Goal: Task Accomplishment & Management: Complete application form

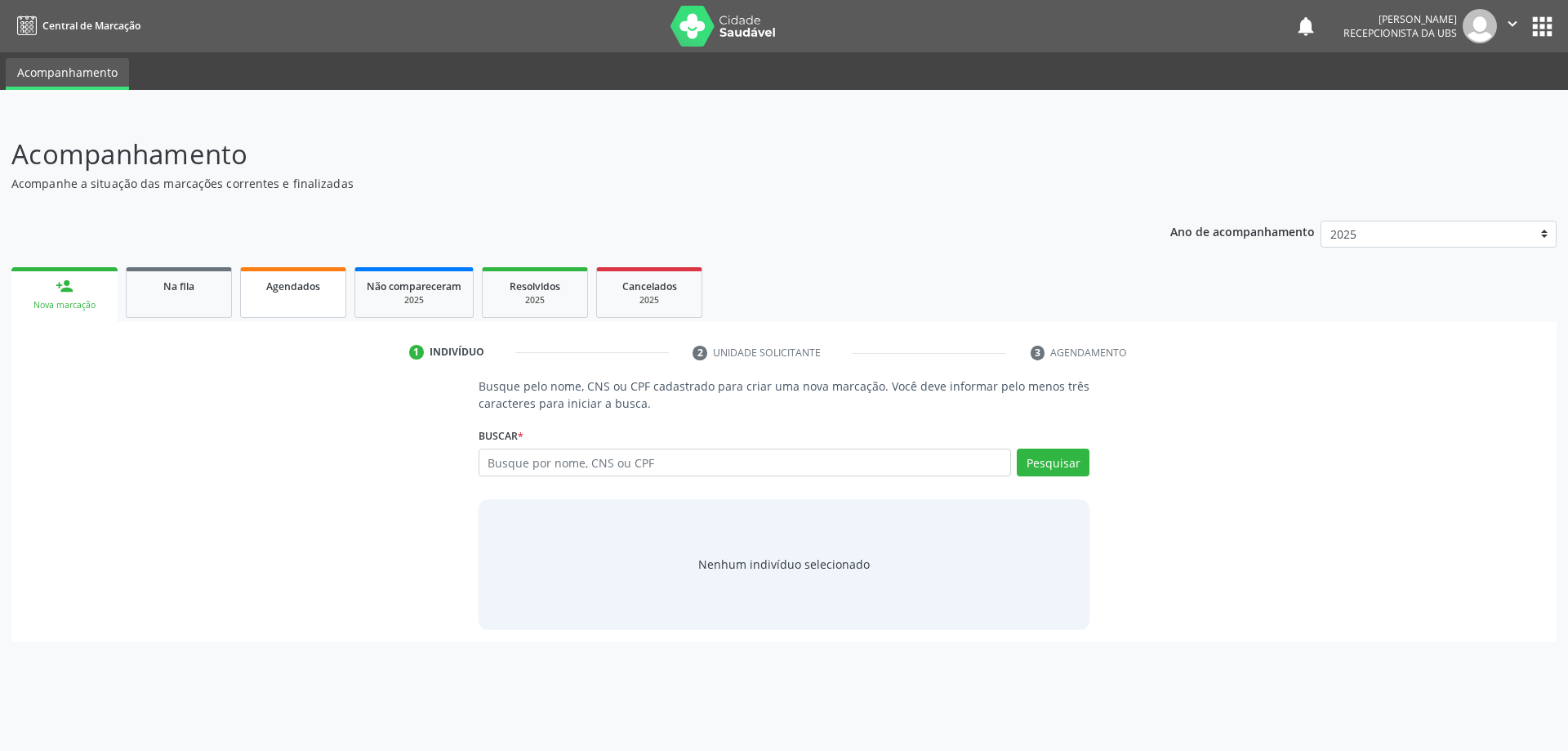
click at [276, 287] on span "Agendados" at bounding box center [293, 286] width 54 height 14
select select "8"
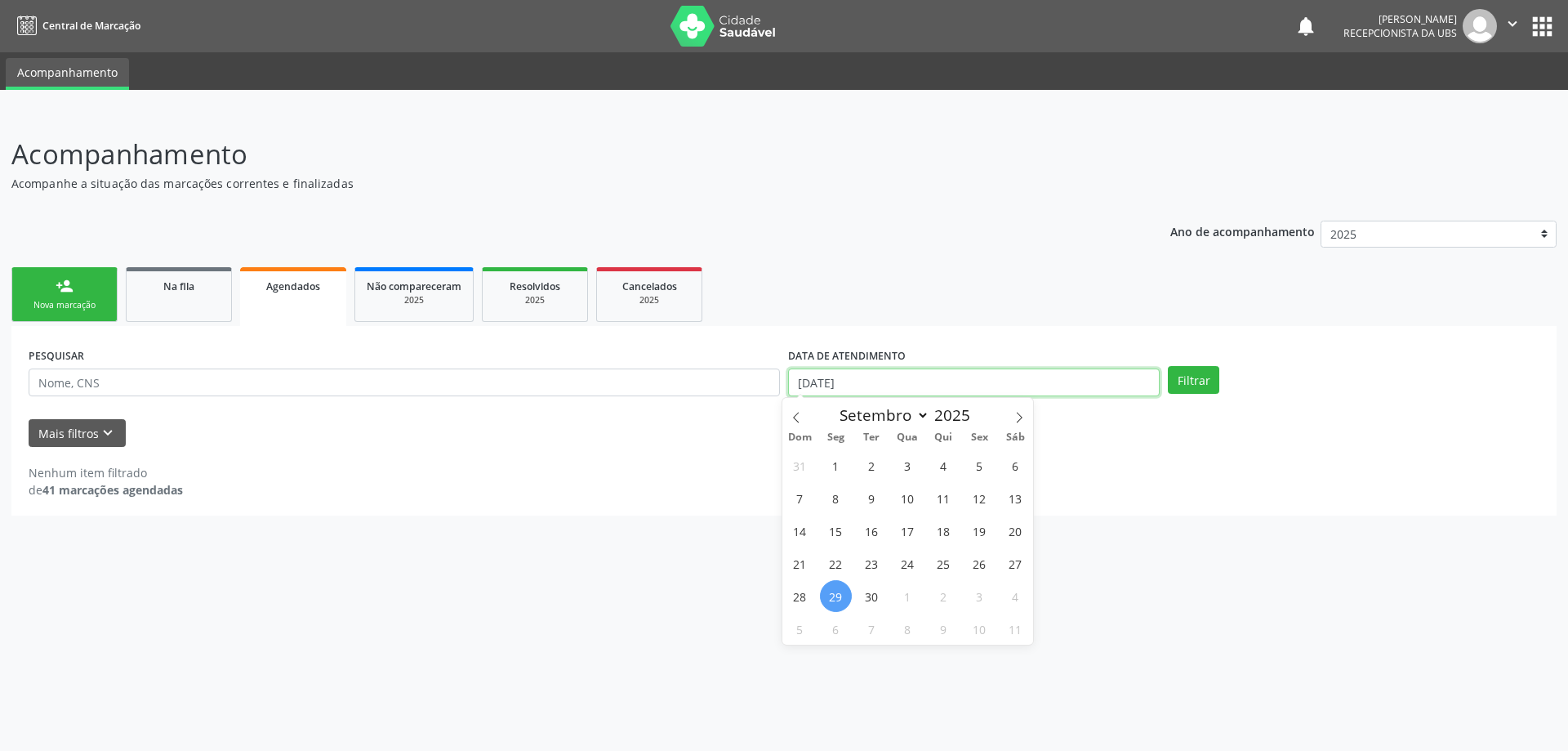
click at [934, 382] on input "[DATE]" at bounding box center [974, 382] width 372 height 28
click at [844, 467] on span "1" at bounding box center [835, 464] width 32 height 32
type input "[DATE]"
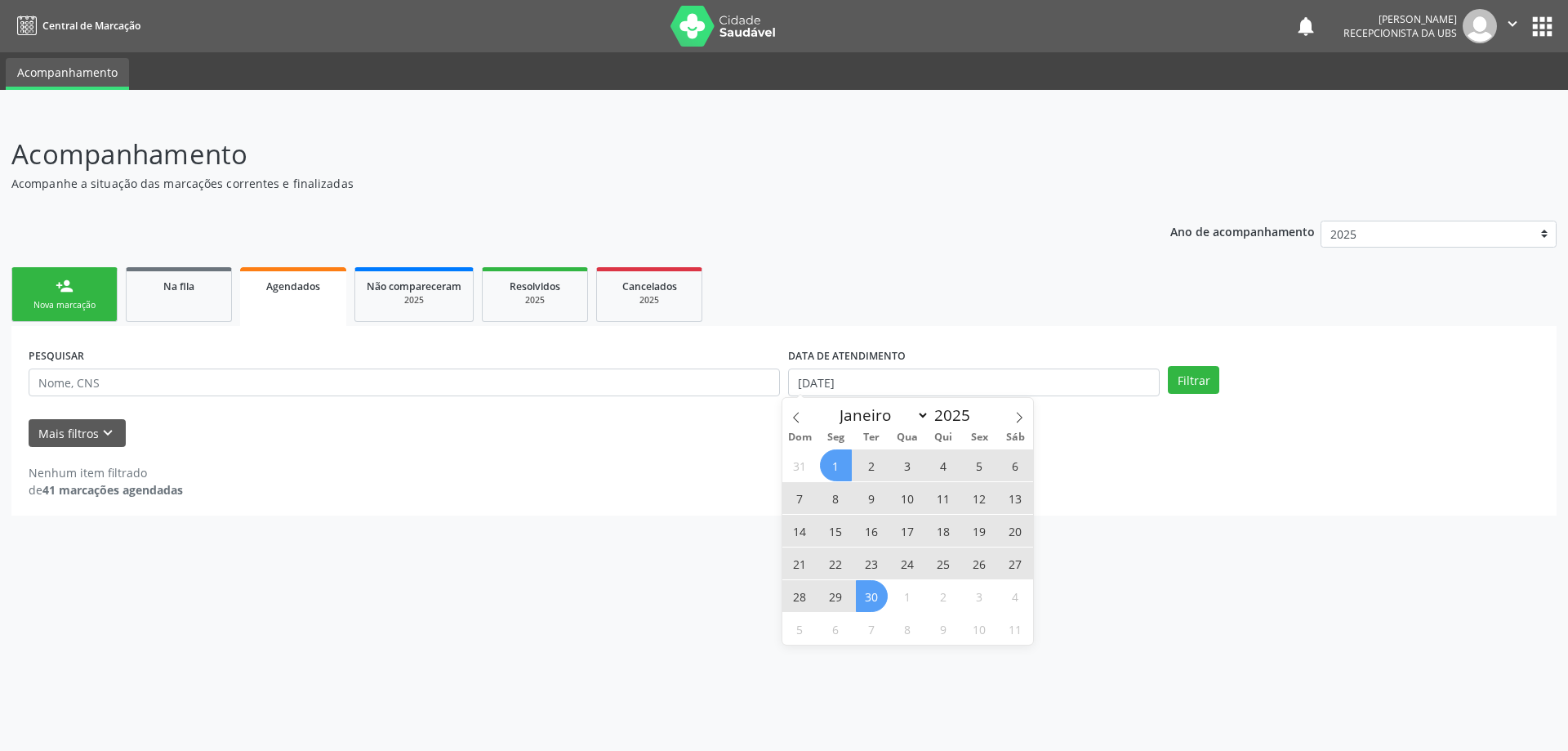
click at [867, 591] on span "30" at bounding box center [871, 596] width 32 height 32
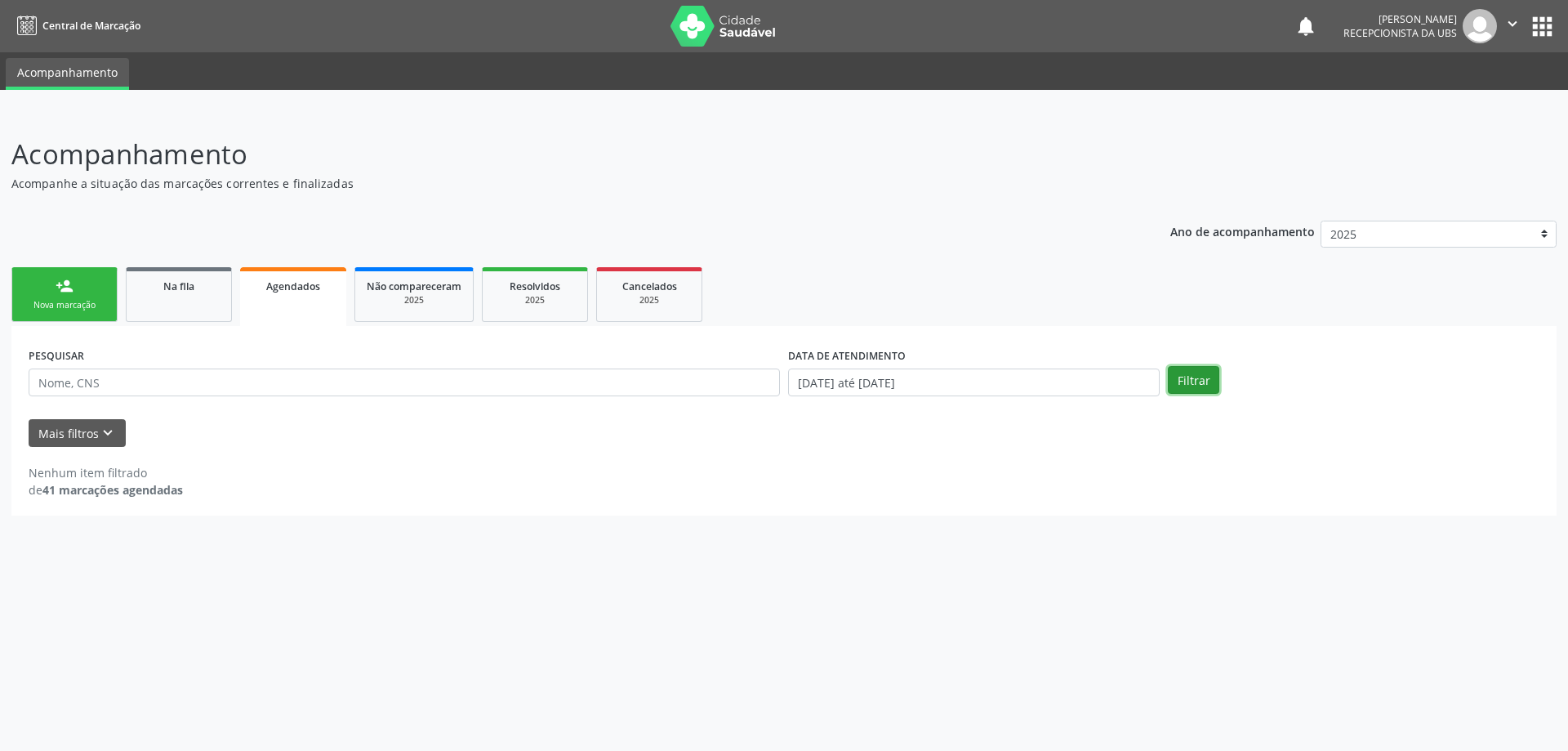
click at [1188, 367] on button "Filtrar" at bounding box center [1193, 380] width 51 height 28
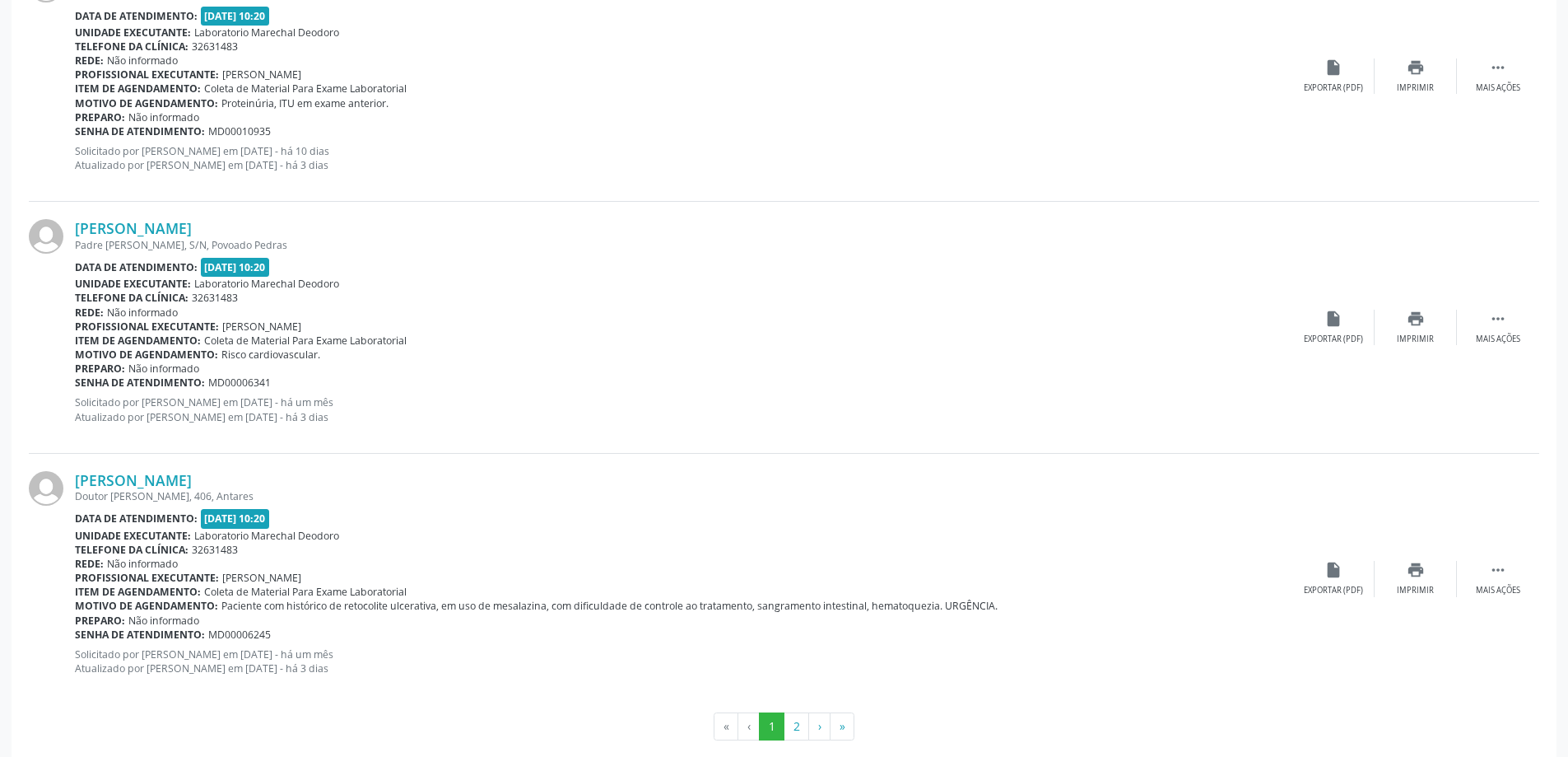
scroll to position [3607, 0]
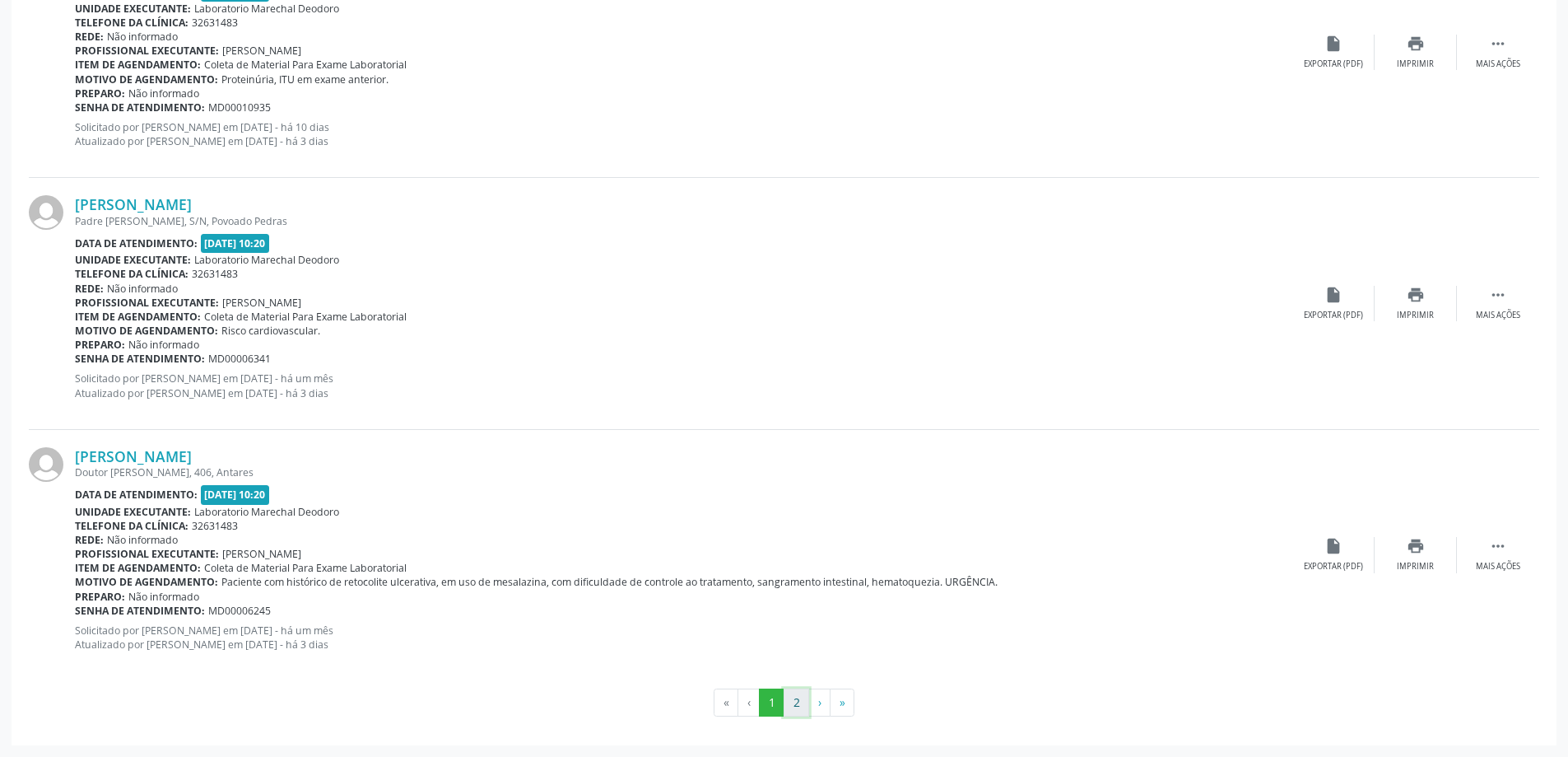
click at [797, 702] on button "2" at bounding box center [796, 702] width 26 height 28
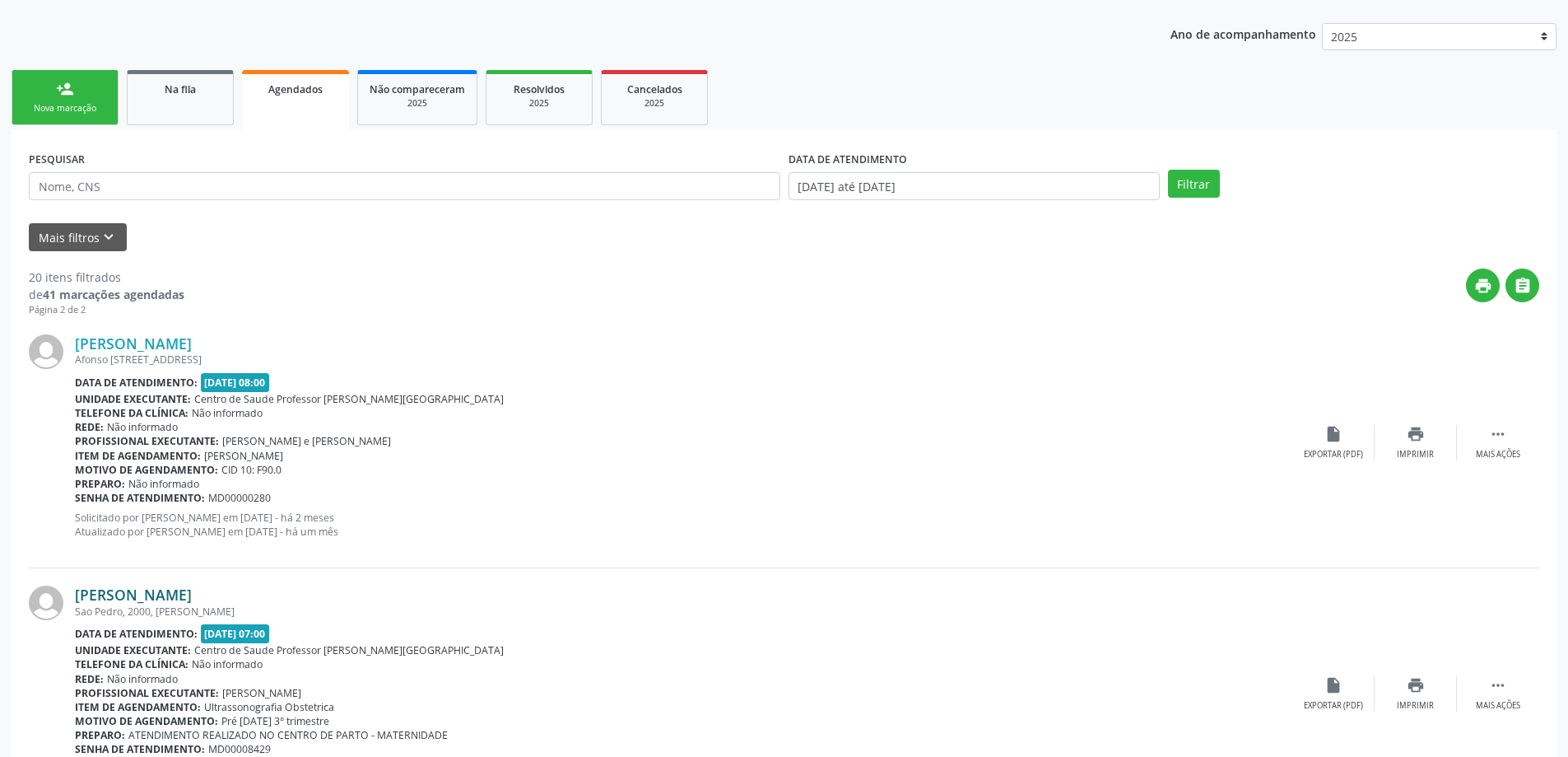
scroll to position [247, 0]
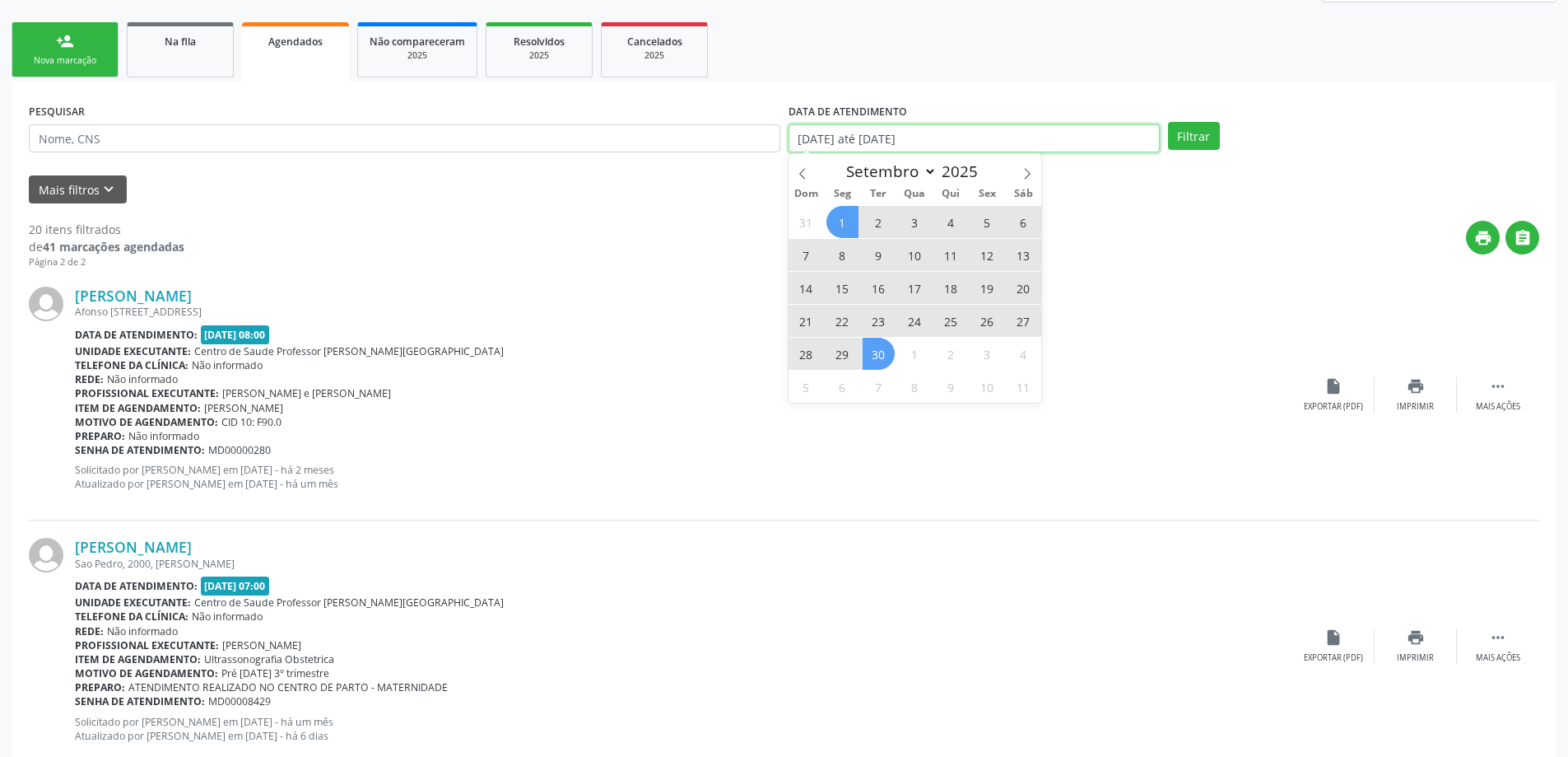
click at [1104, 142] on input "01/09/2025 até 30/09/2025" at bounding box center [975, 138] width 372 height 28
click at [797, 170] on icon at bounding box center [802, 173] width 11 height 11
select select "7"
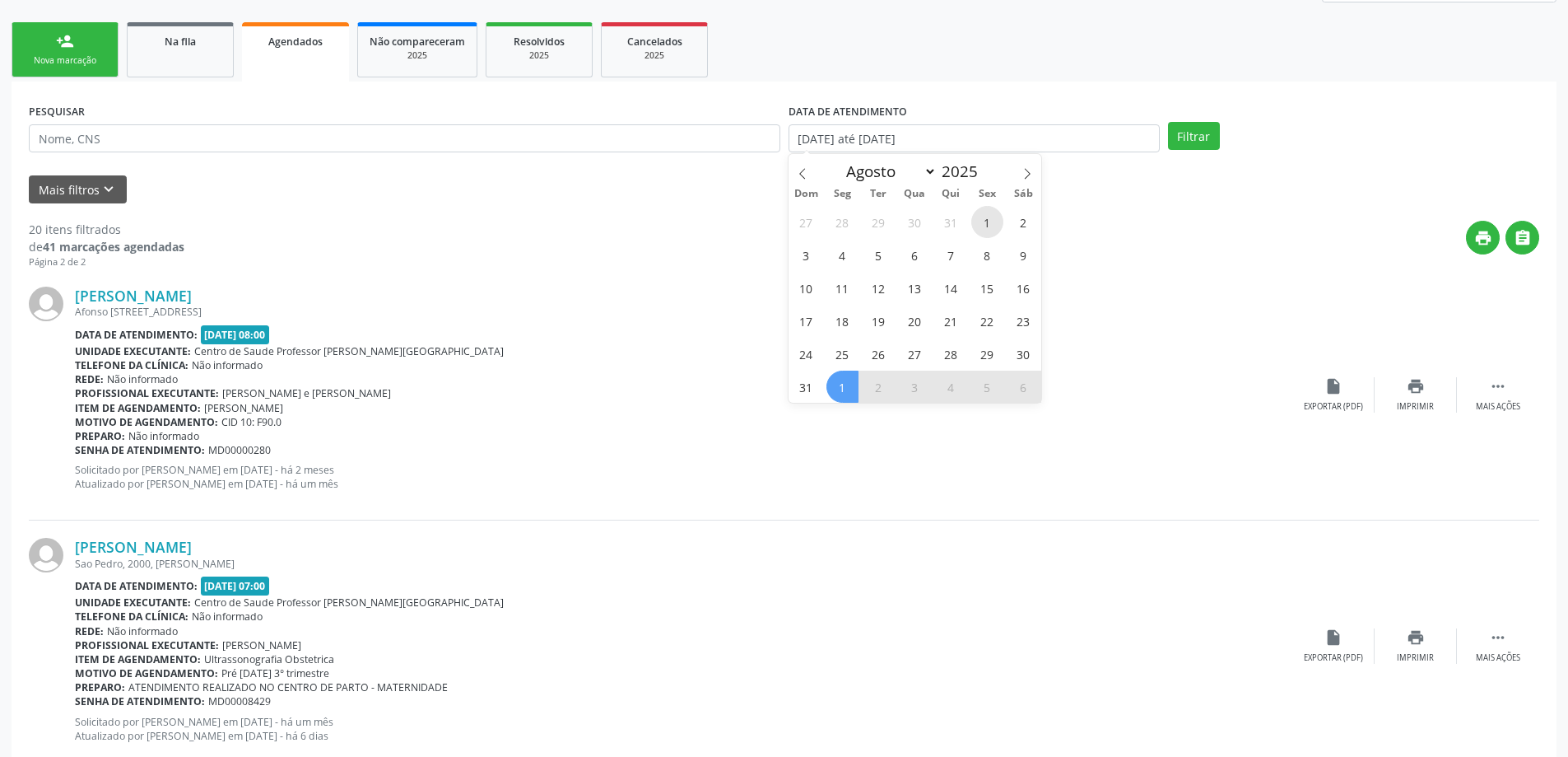
click at [983, 223] on span "1" at bounding box center [987, 221] width 32 height 32
type input "01/08/2025"
click at [1027, 168] on icon at bounding box center [1027, 173] width 11 height 11
select select "8"
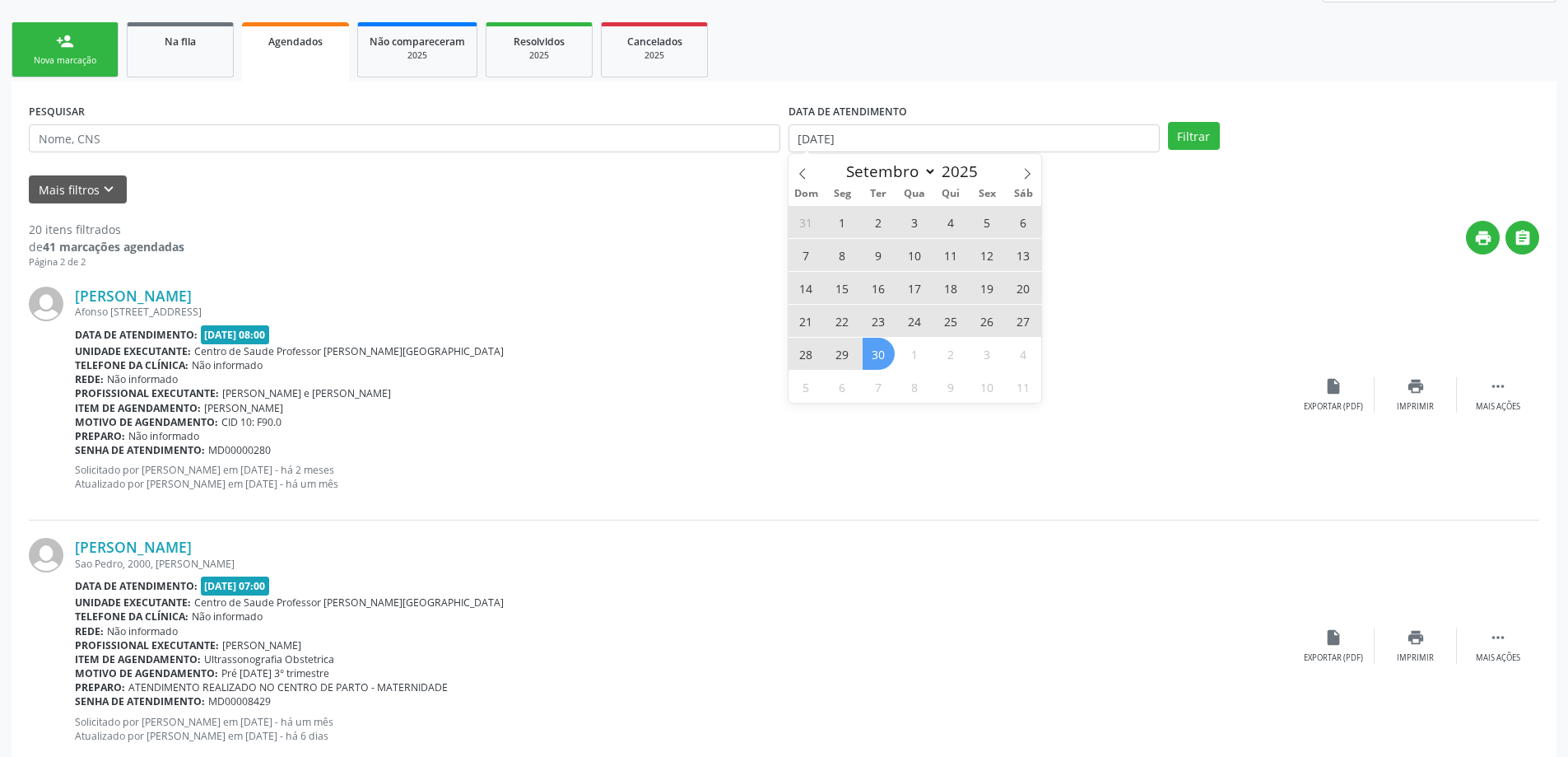
click at [874, 354] on span "30" at bounding box center [878, 353] width 32 height 32
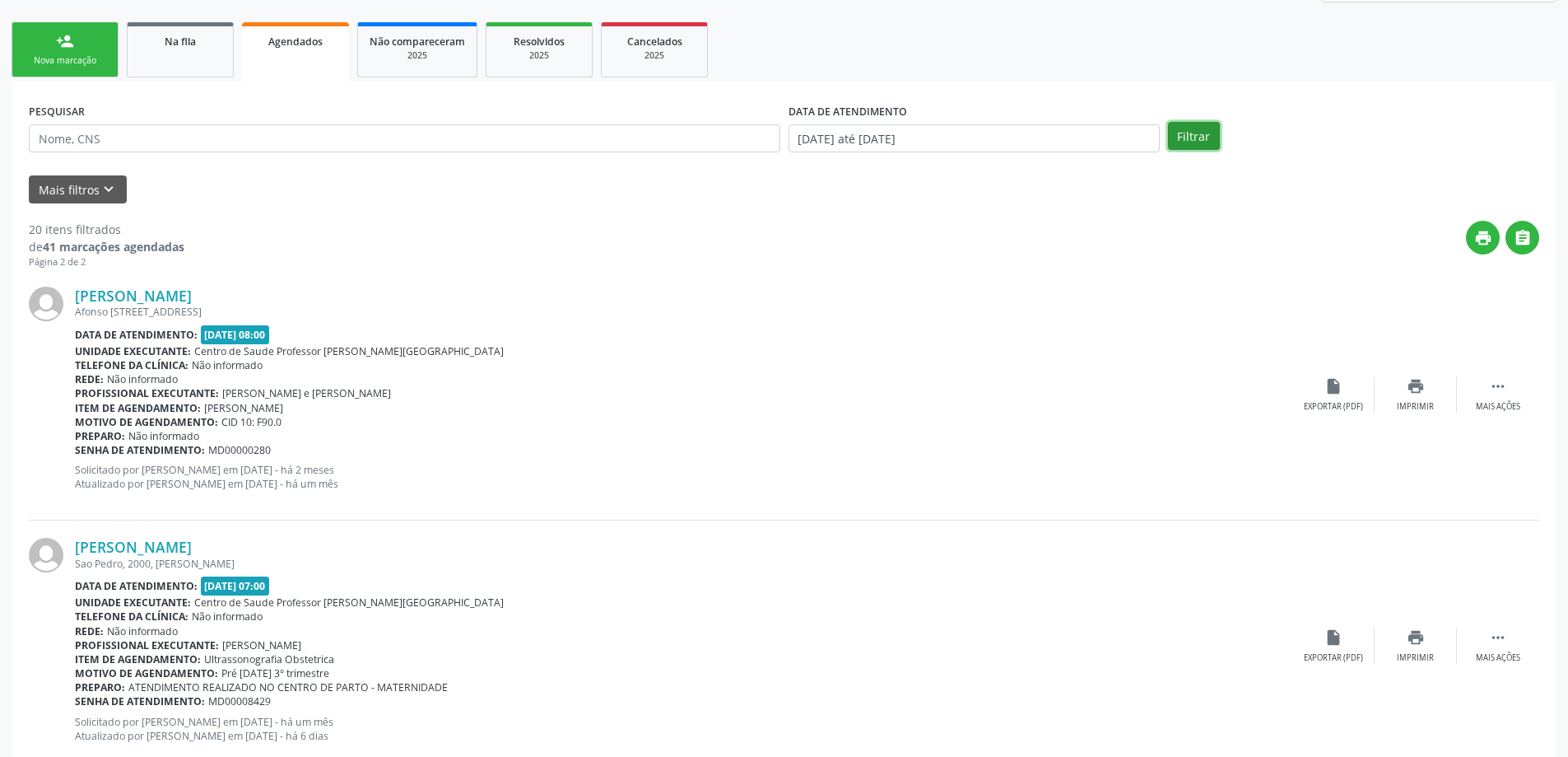
click at [1189, 133] on button "Filtrar" at bounding box center [1194, 136] width 52 height 28
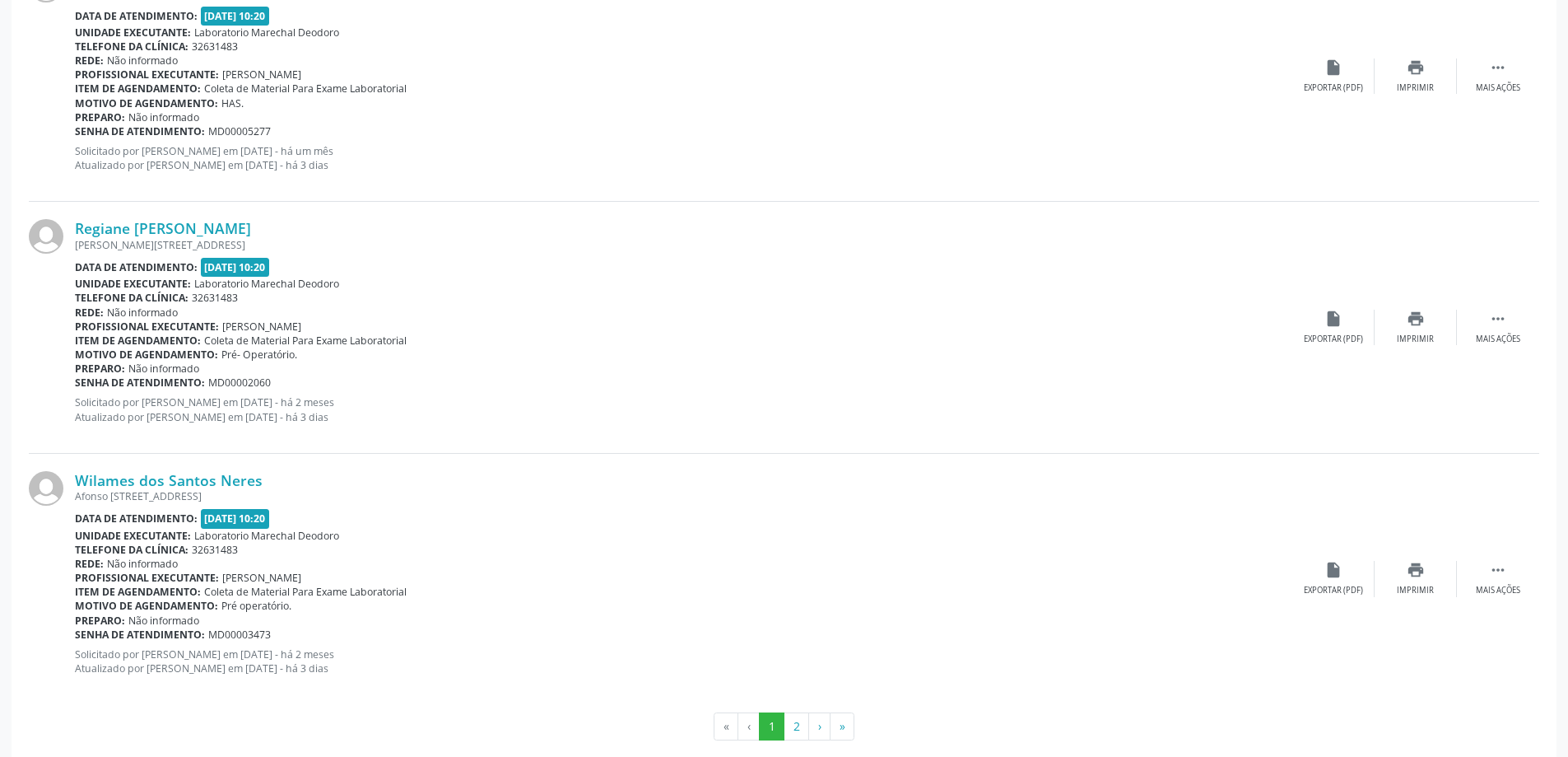
scroll to position [3607, 0]
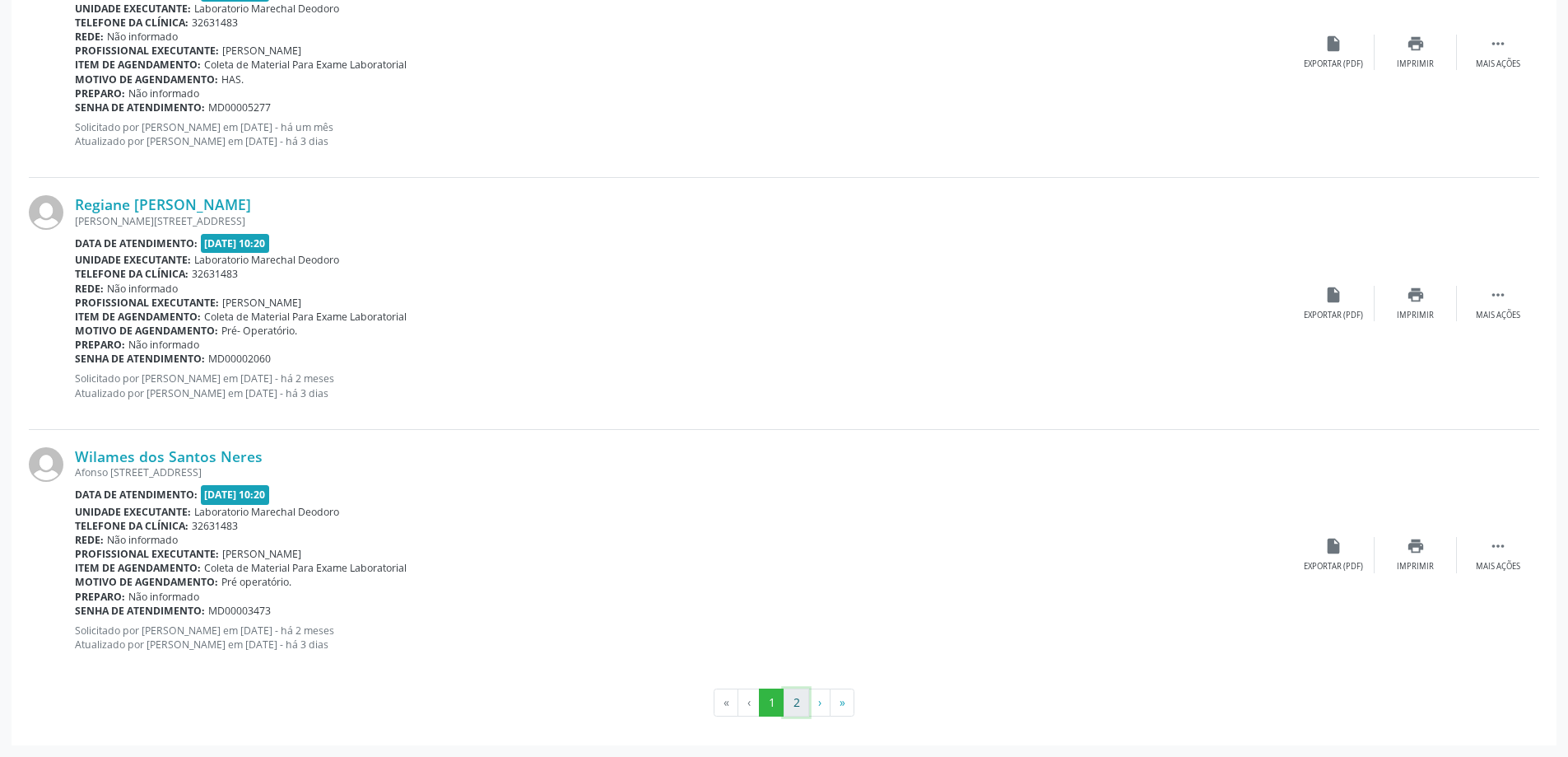
click at [791, 701] on button "2" at bounding box center [796, 702] width 26 height 28
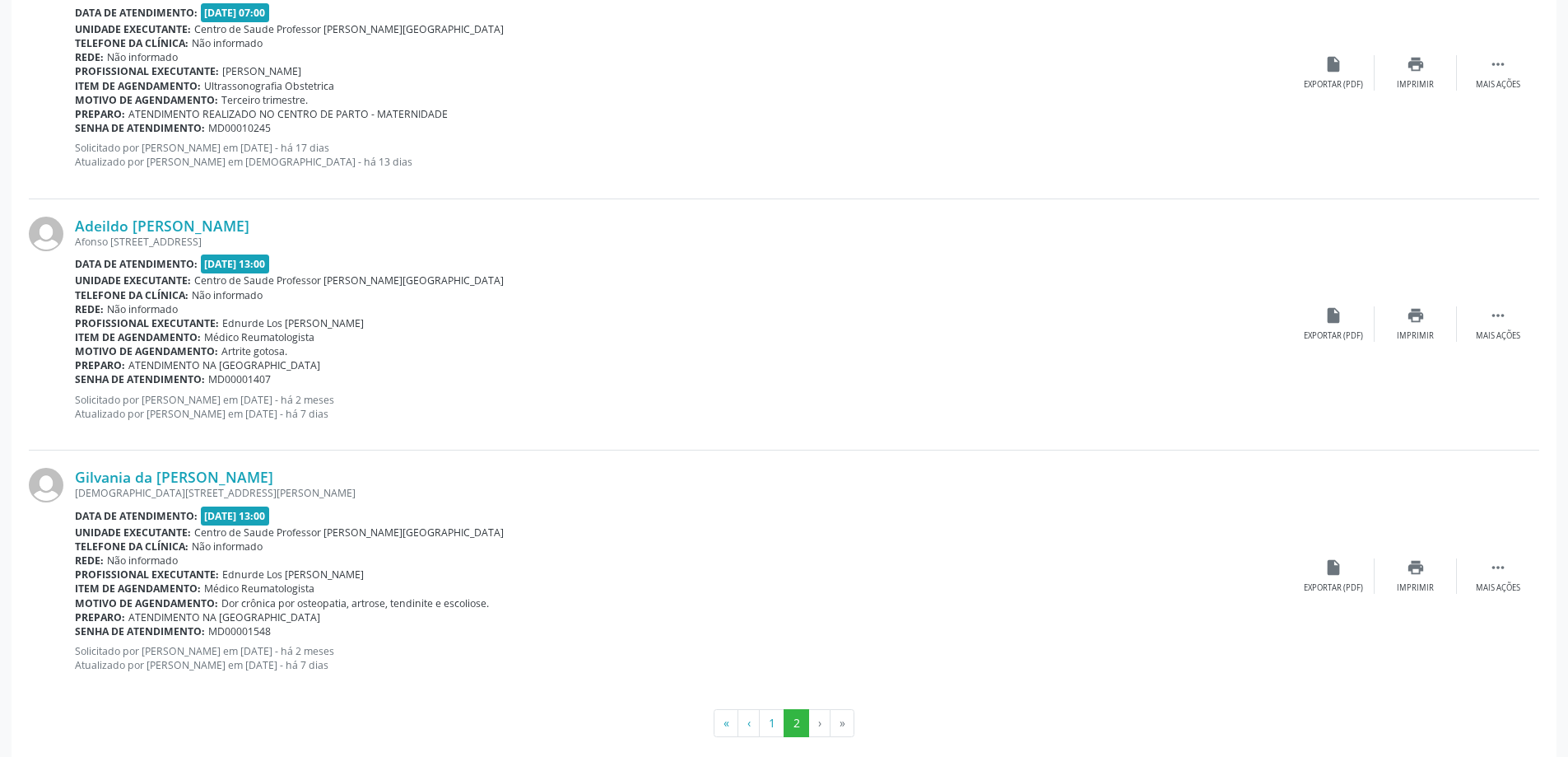
scroll to position [3104, 0]
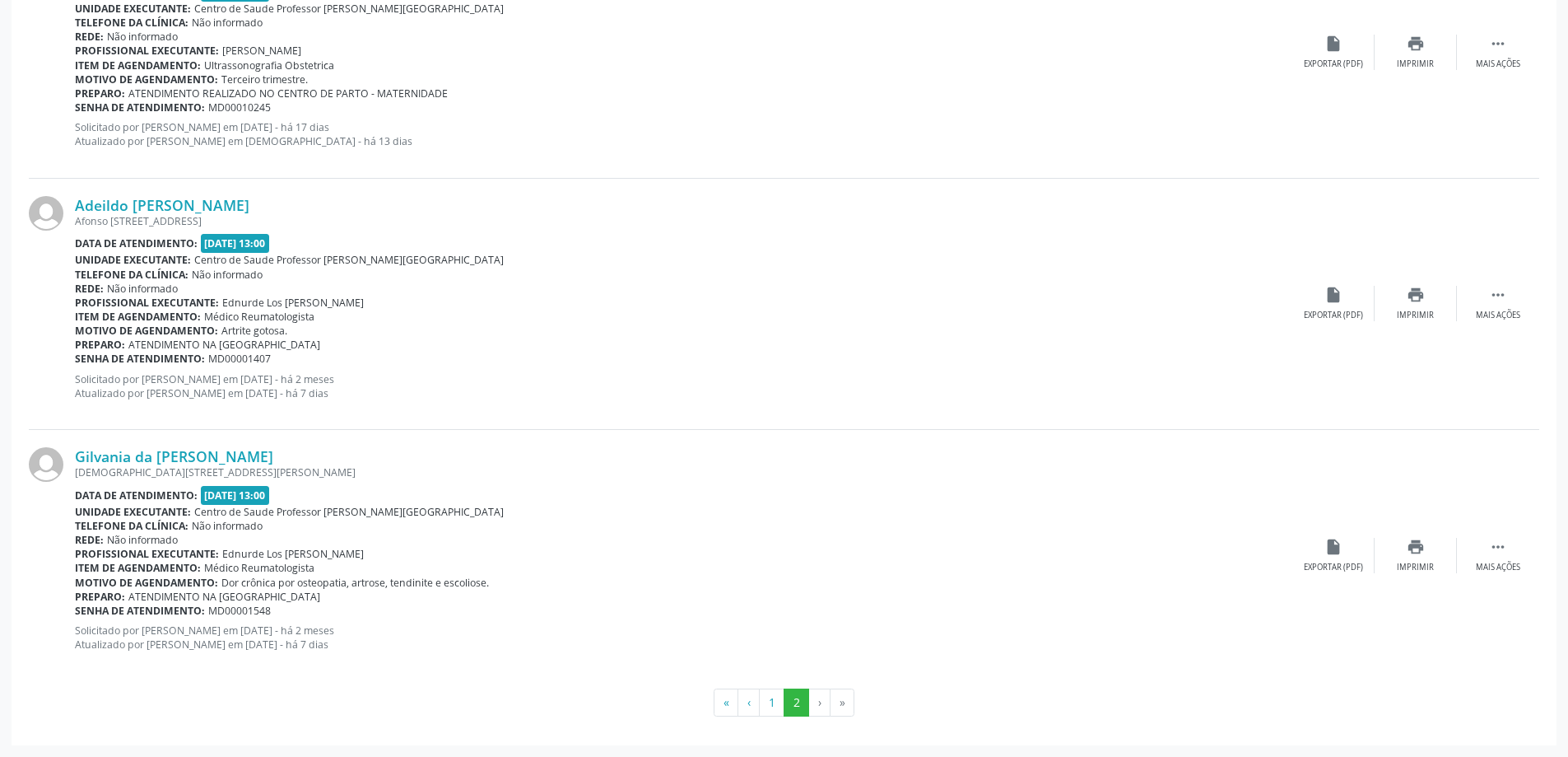
click at [819, 705] on li "›" at bounding box center [820, 702] width 22 height 28
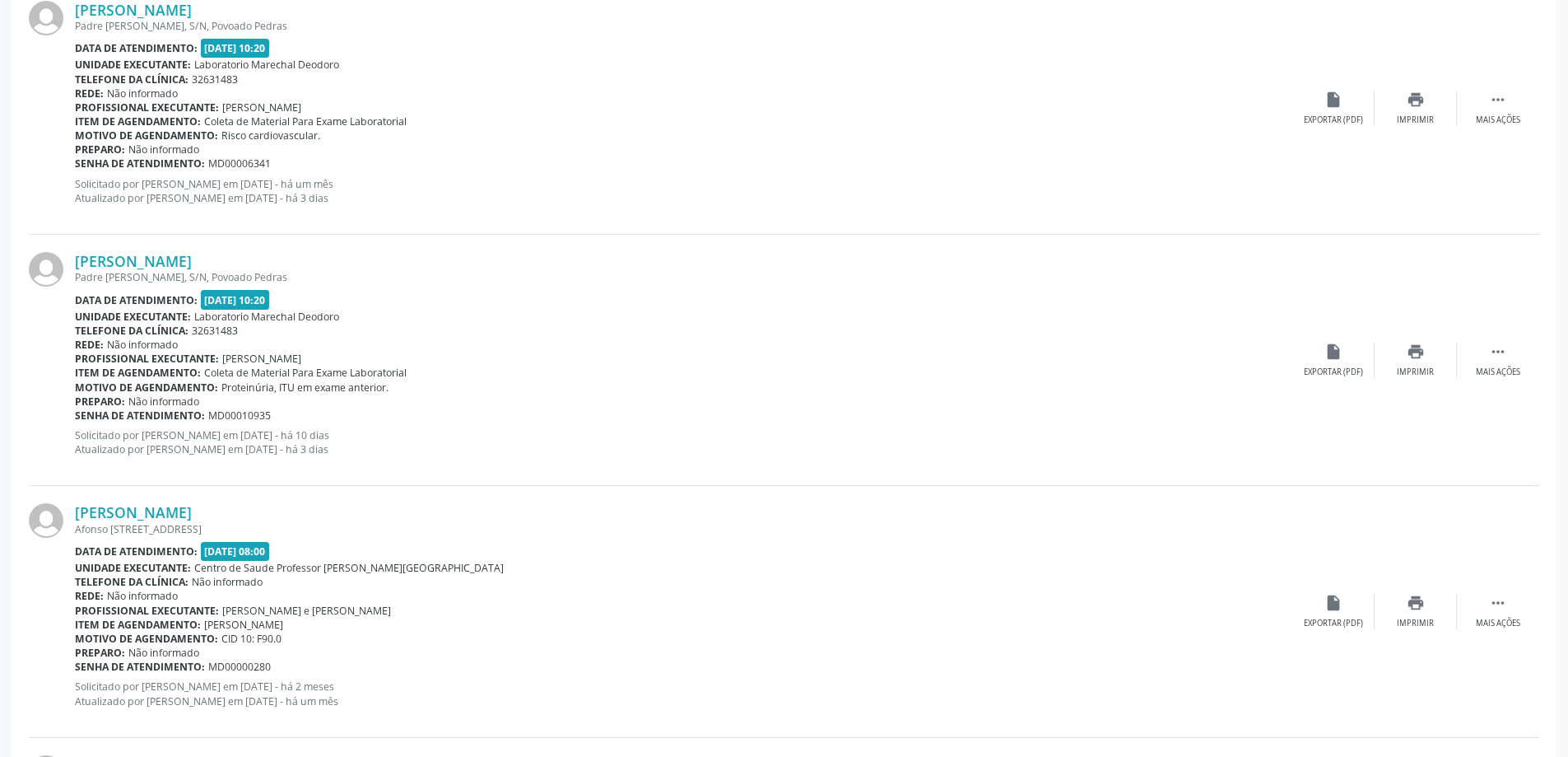
scroll to position [1951, 0]
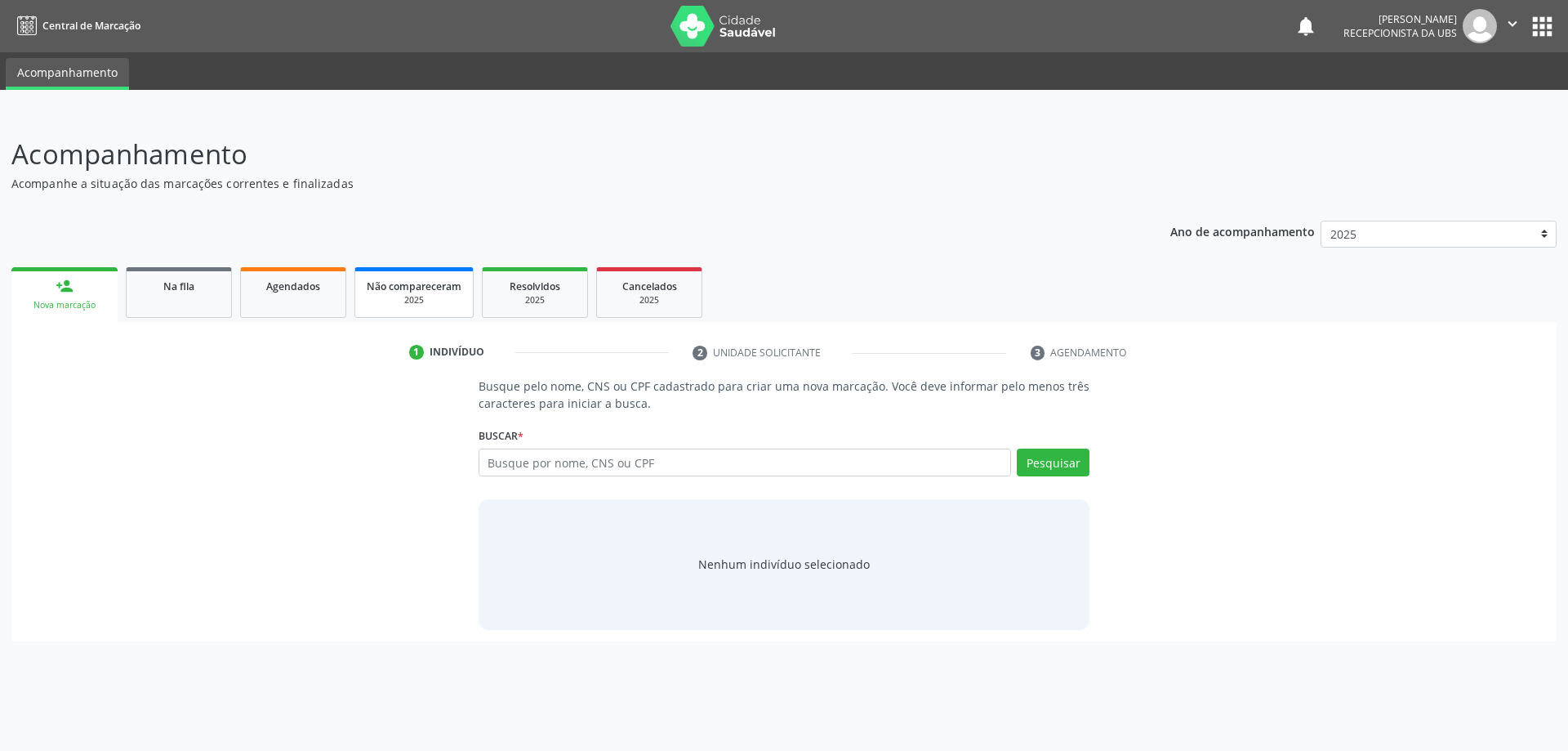
click at [416, 297] on div "2025" at bounding box center [414, 300] width 95 height 12
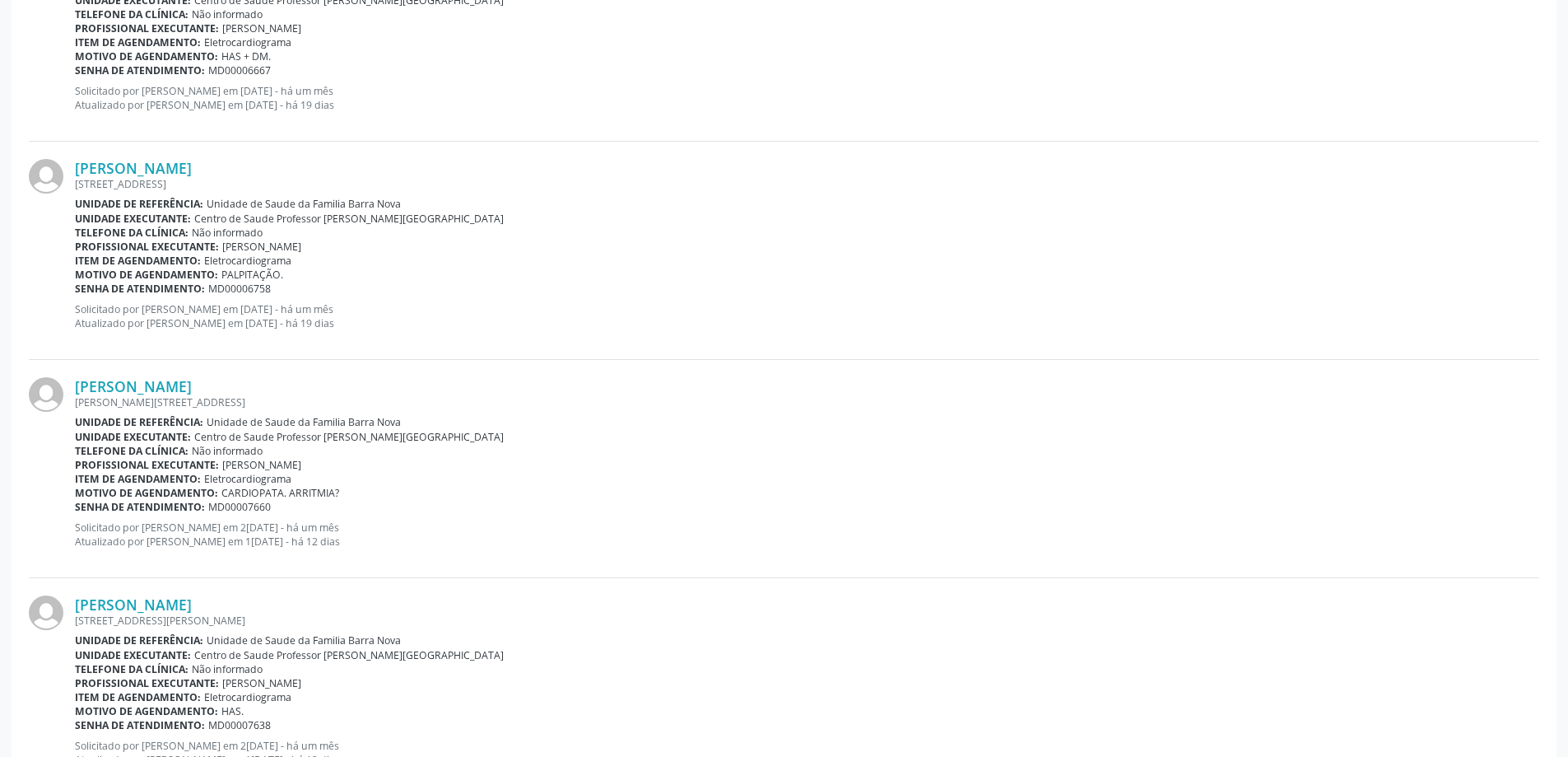
scroll to position [3093, 0]
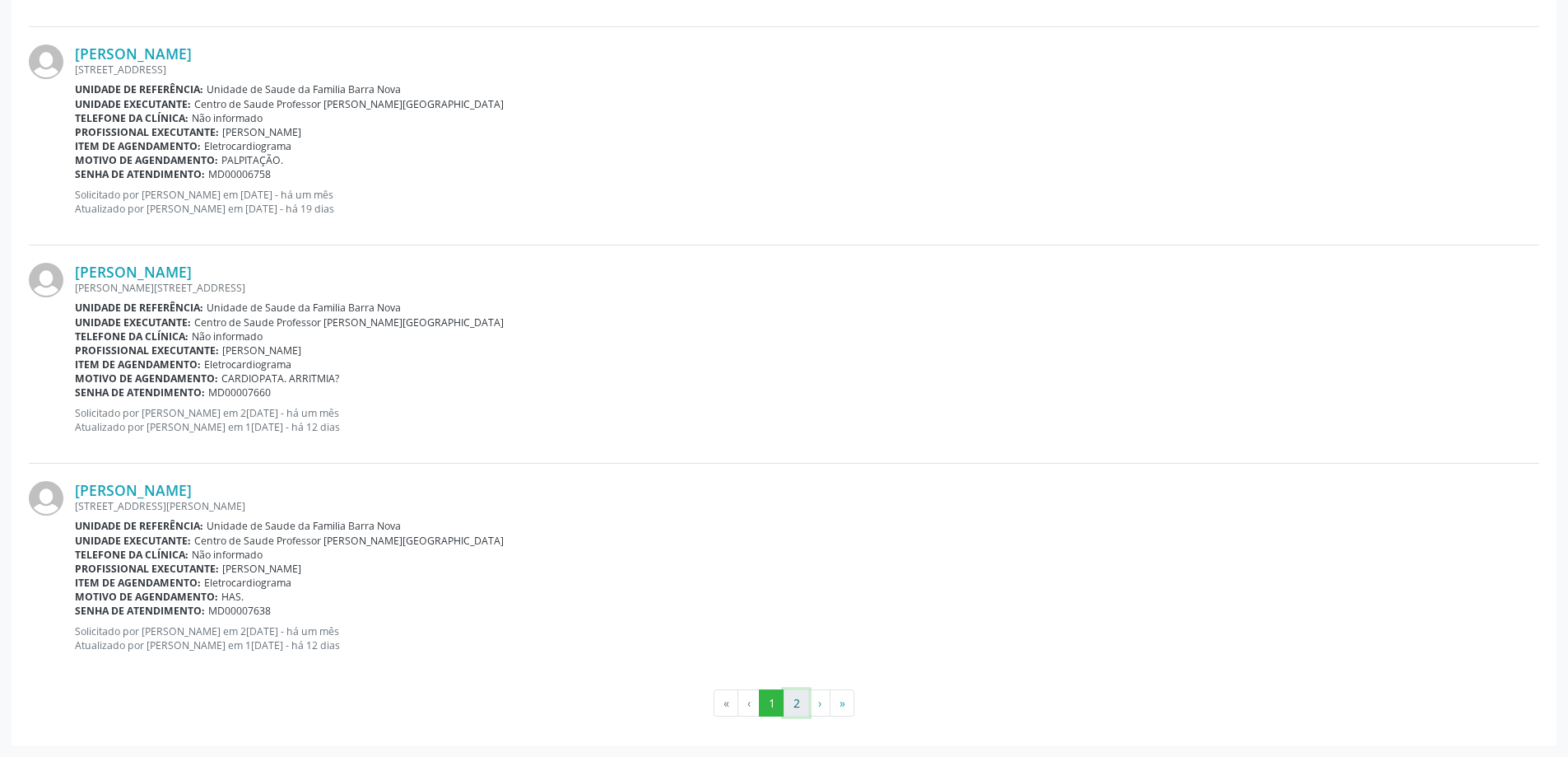
click at [797, 707] on button "2" at bounding box center [796, 703] width 26 height 28
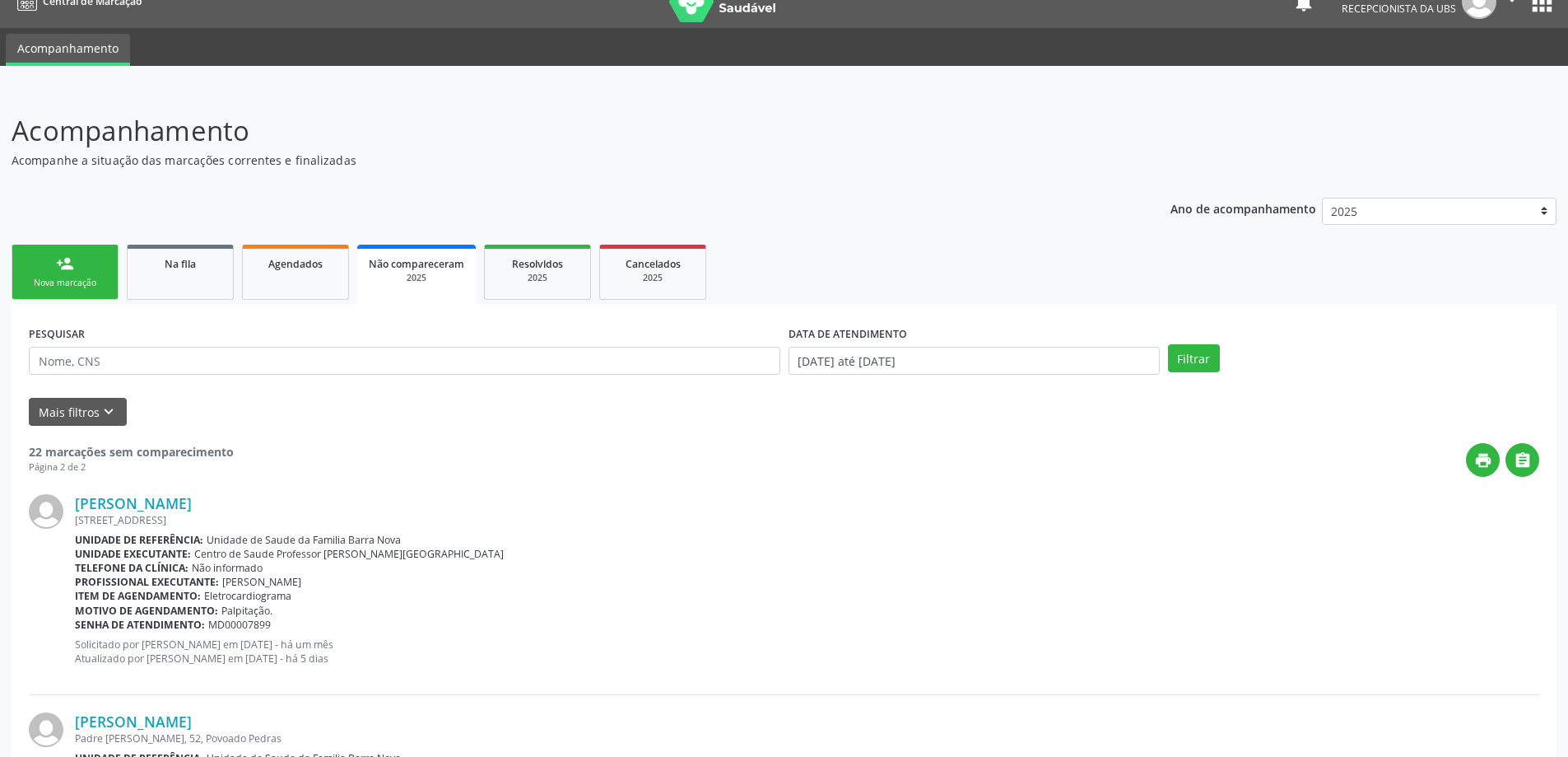
scroll to position [0, 0]
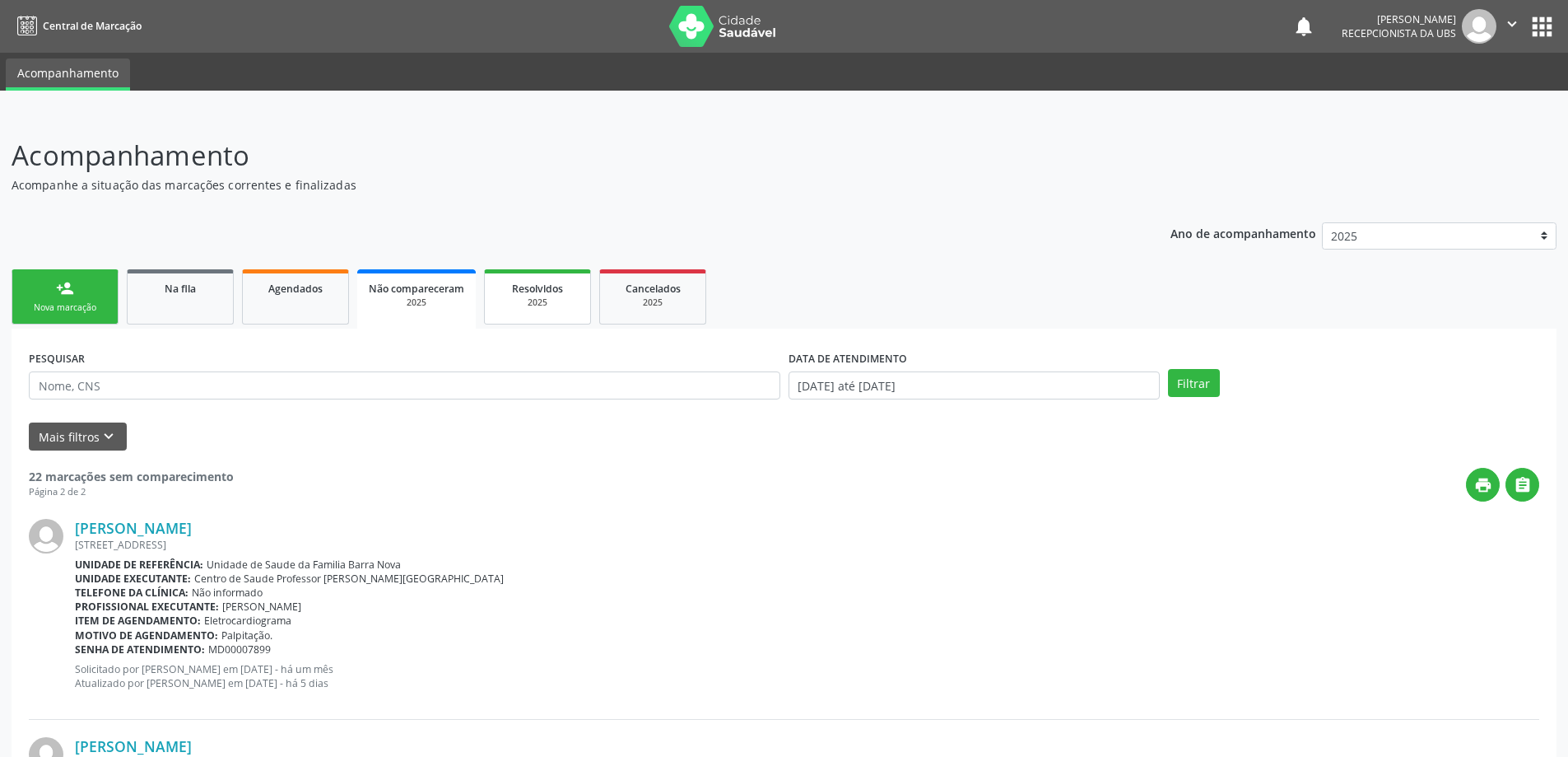
click at [535, 288] on span "Resolvidos" at bounding box center [537, 288] width 51 height 14
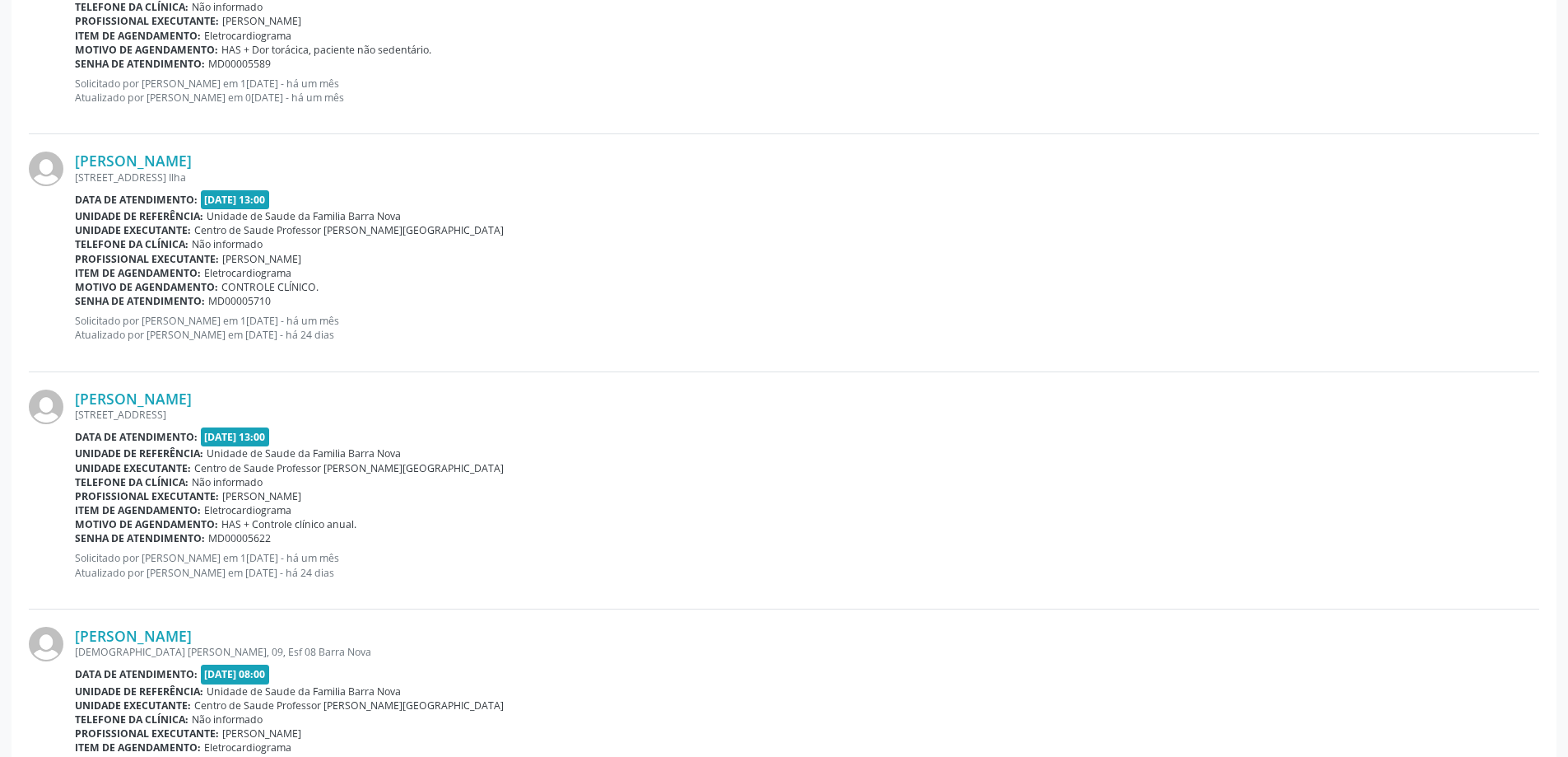
scroll to position [3381, 0]
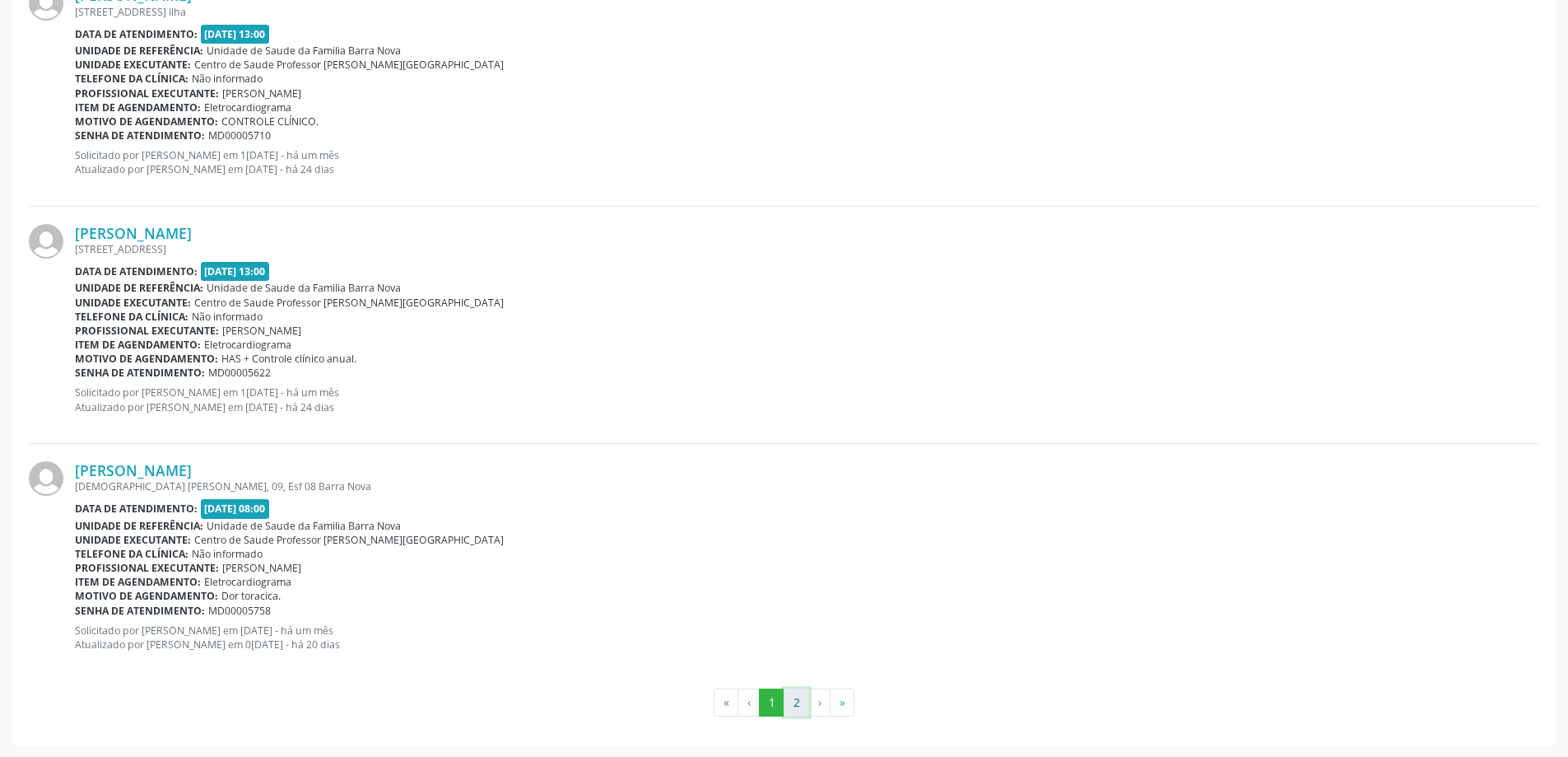
click at [795, 707] on button "2" at bounding box center [796, 702] width 26 height 28
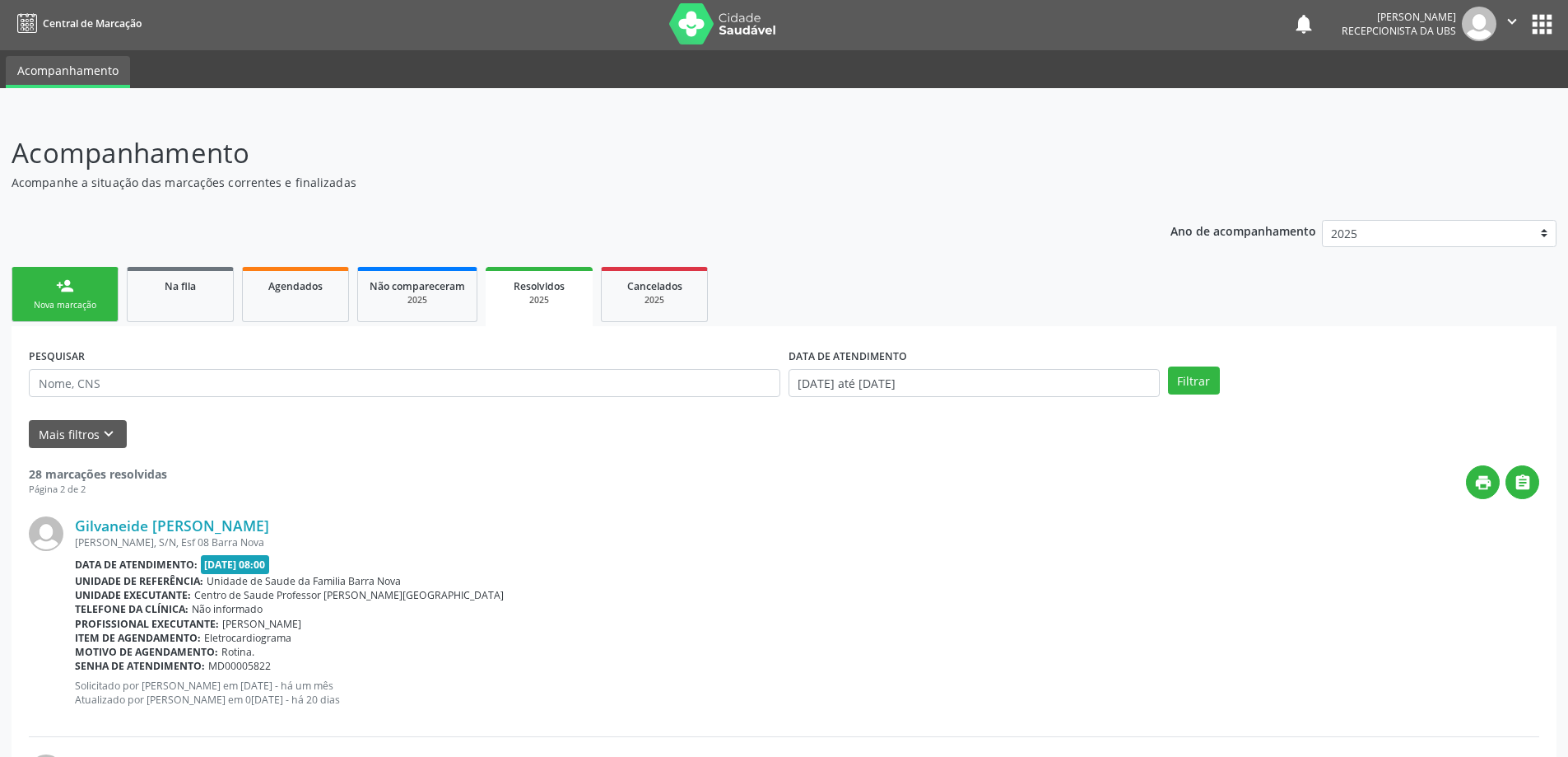
scroll to position [0, 0]
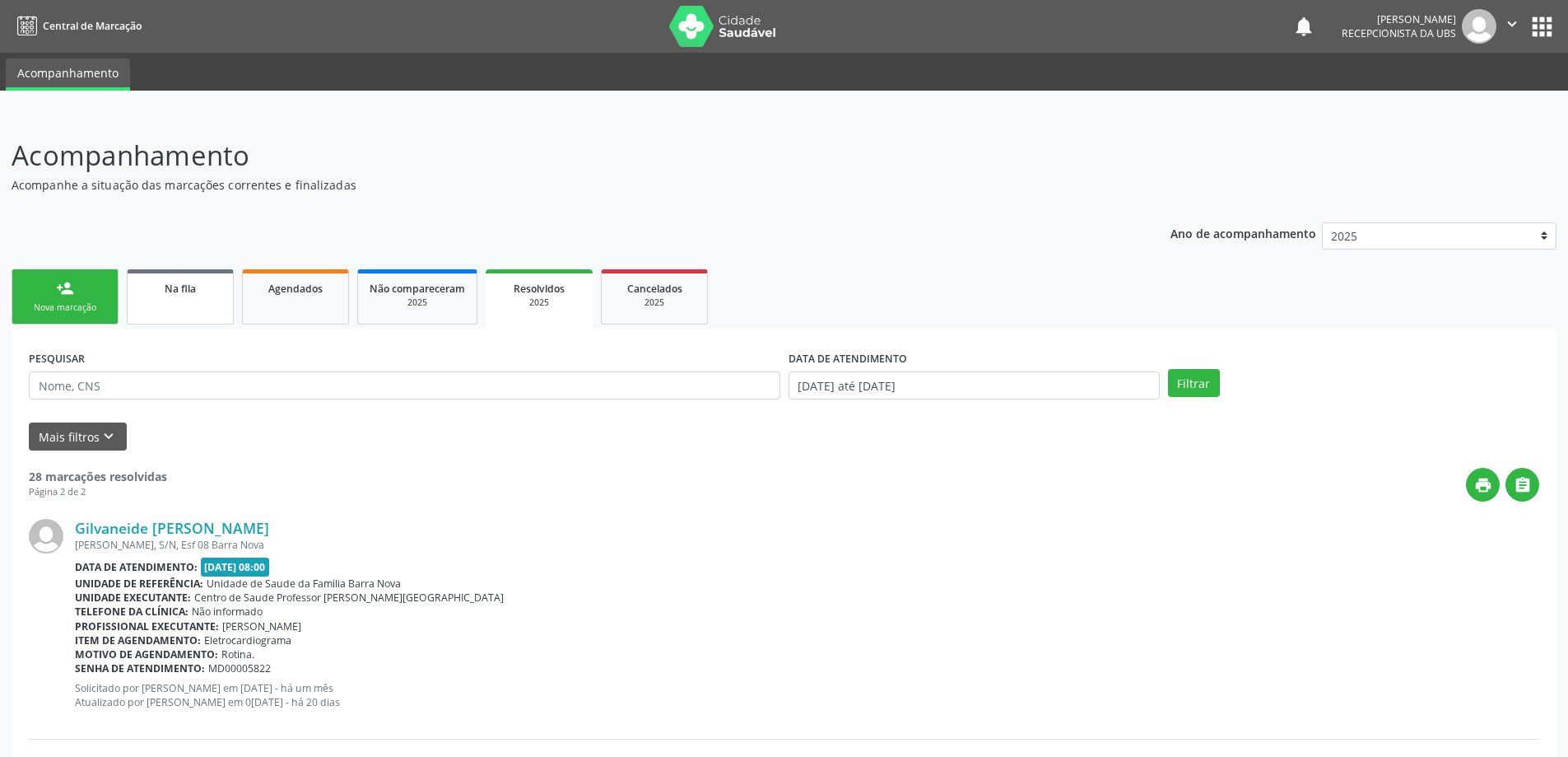
click at [176, 297] on link "Na fila" at bounding box center [180, 297] width 107 height 55
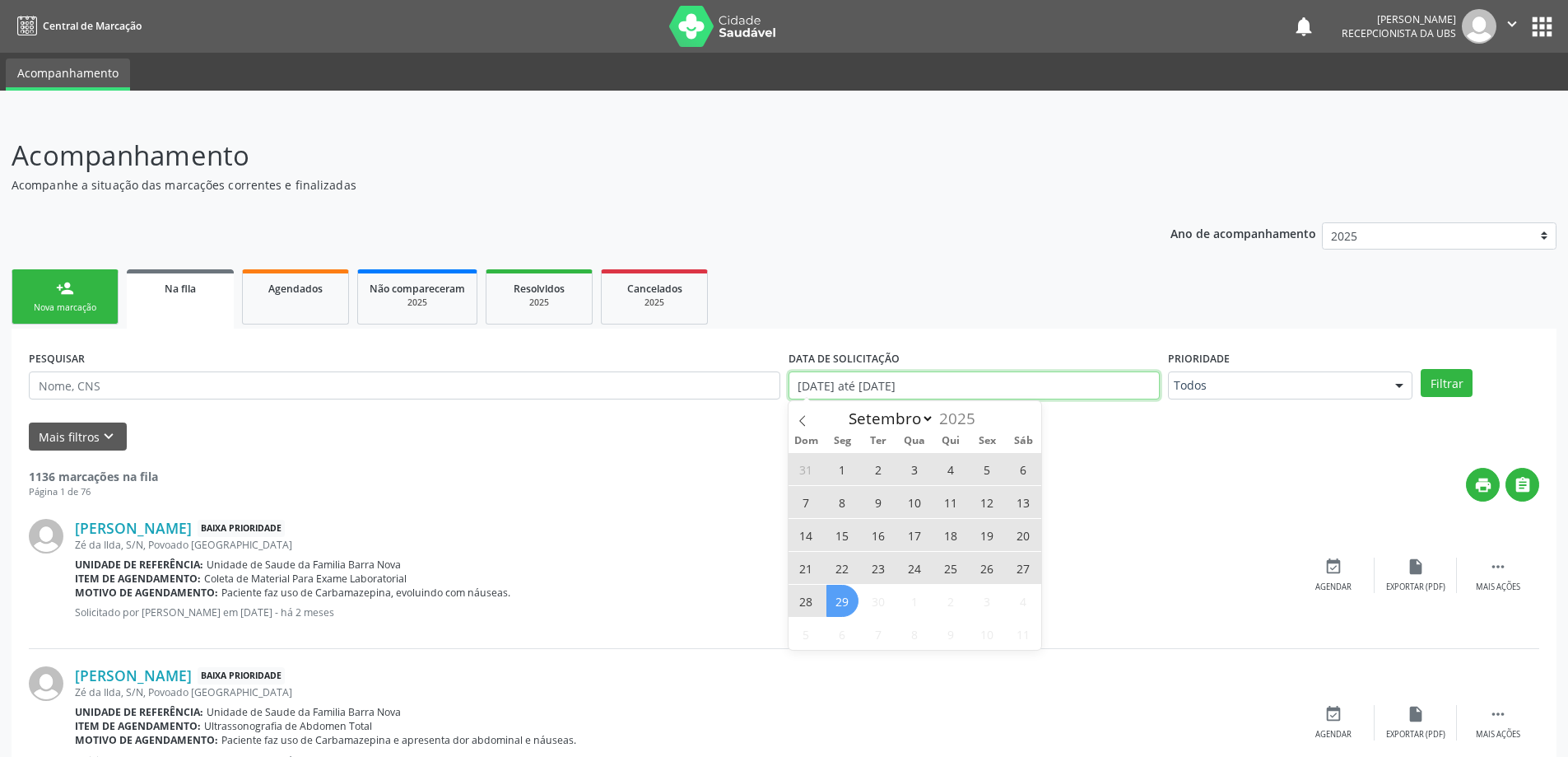
click at [1094, 374] on input "01[DATE]té 29[DATE]" at bounding box center [975, 385] width 372 height 28
click at [840, 471] on span "1" at bounding box center [842, 468] width 32 height 32
type input "01/09/2025"
drag, startPoint x: 841, startPoint y: 602, endPoint x: 953, endPoint y: 566, distance: 117.6
click at [845, 601] on span "29" at bounding box center [842, 600] width 32 height 32
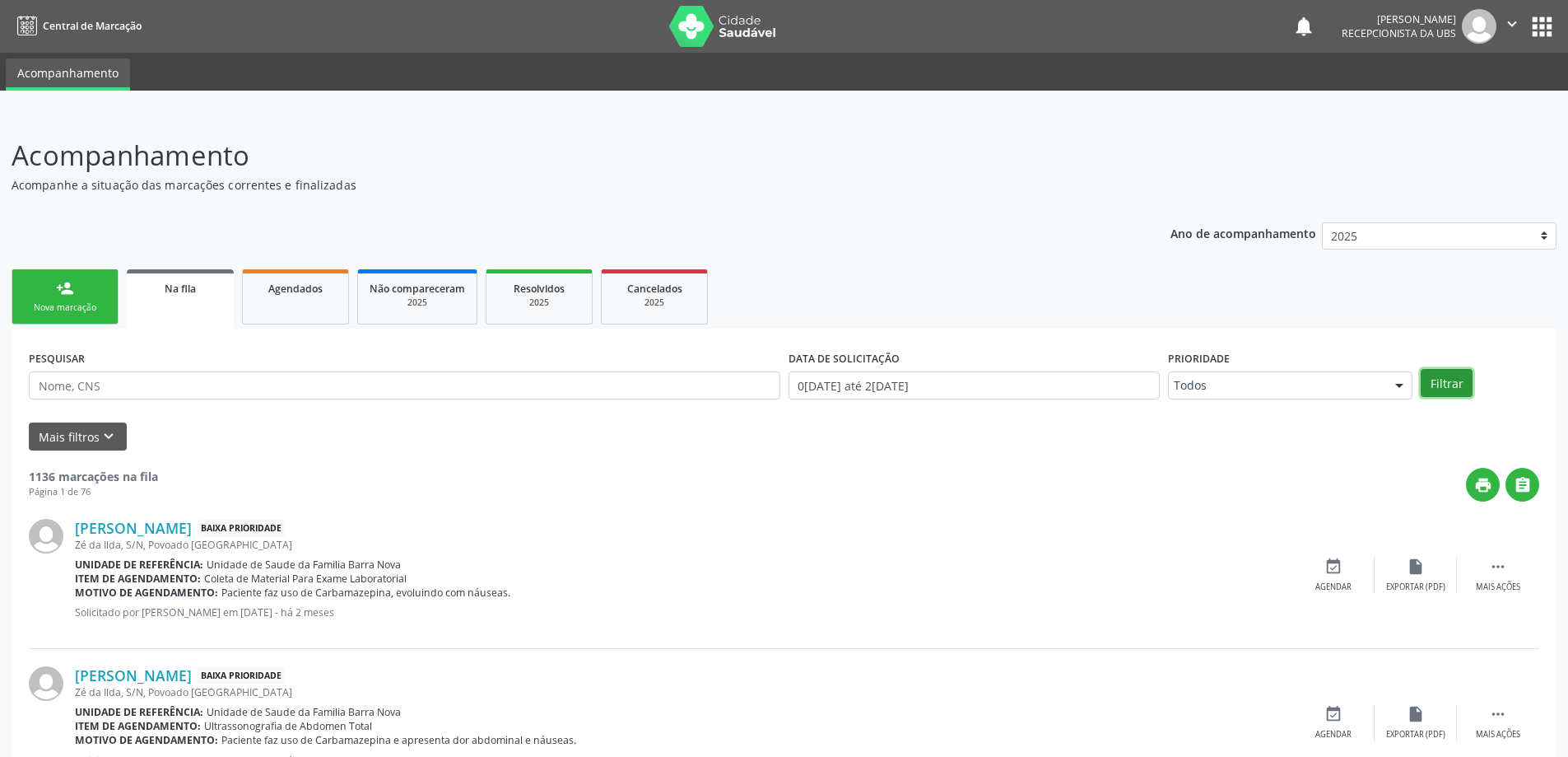
click at [1436, 374] on button "Filtrar" at bounding box center [1447, 383] width 52 height 28
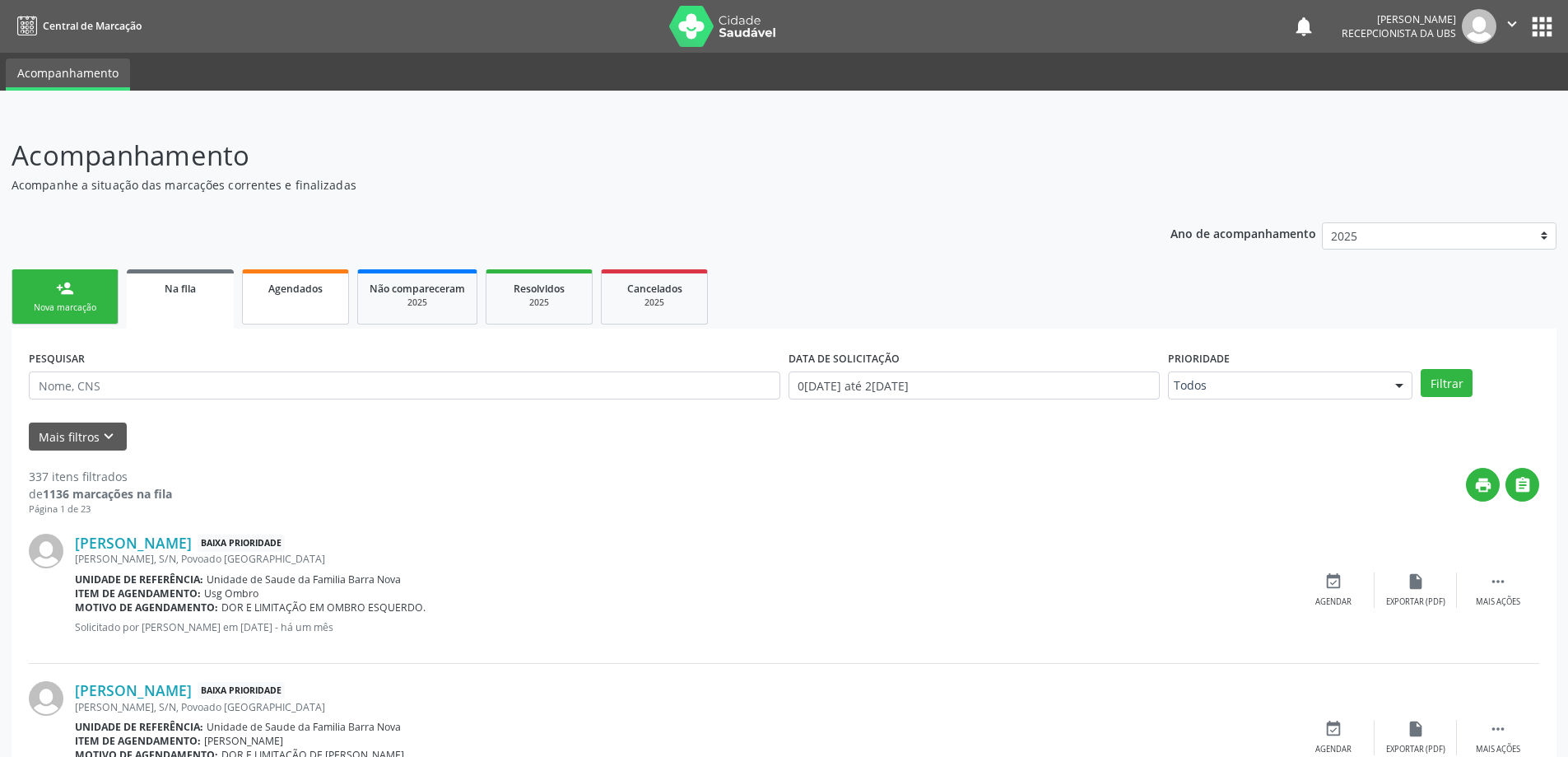
click at [300, 296] on div "Agendados" at bounding box center [296, 287] width 83 height 17
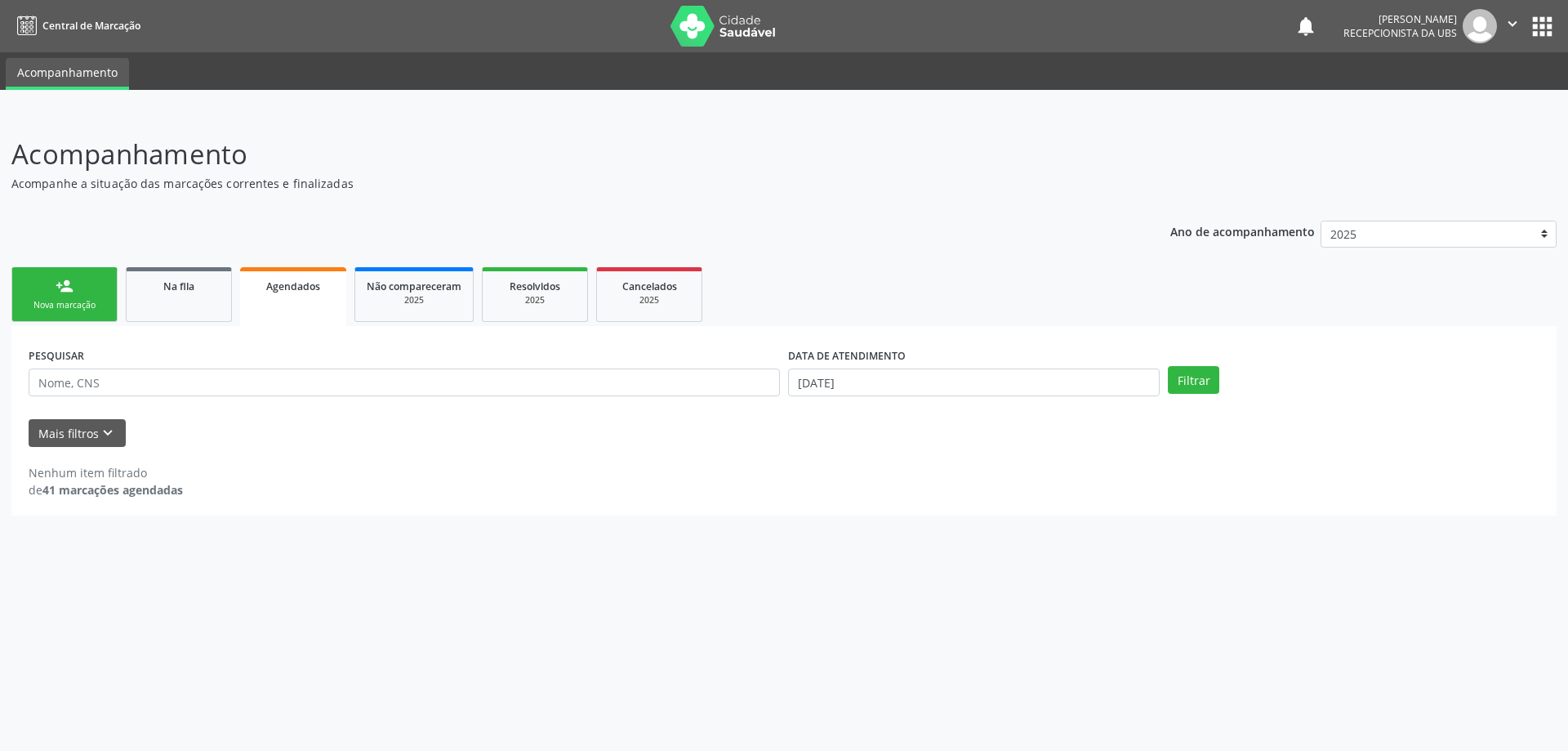
drag, startPoint x: 772, startPoint y: 146, endPoint x: 806, endPoint y: 25, distance: 125.7
click at [784, 143] on p "Acompanhamento" at bounding box center [551, 154] width 1081 height 41
click at [52, 277] on link "person_add Nova marcação" at bounding box center [64, 294] width 106 height 55
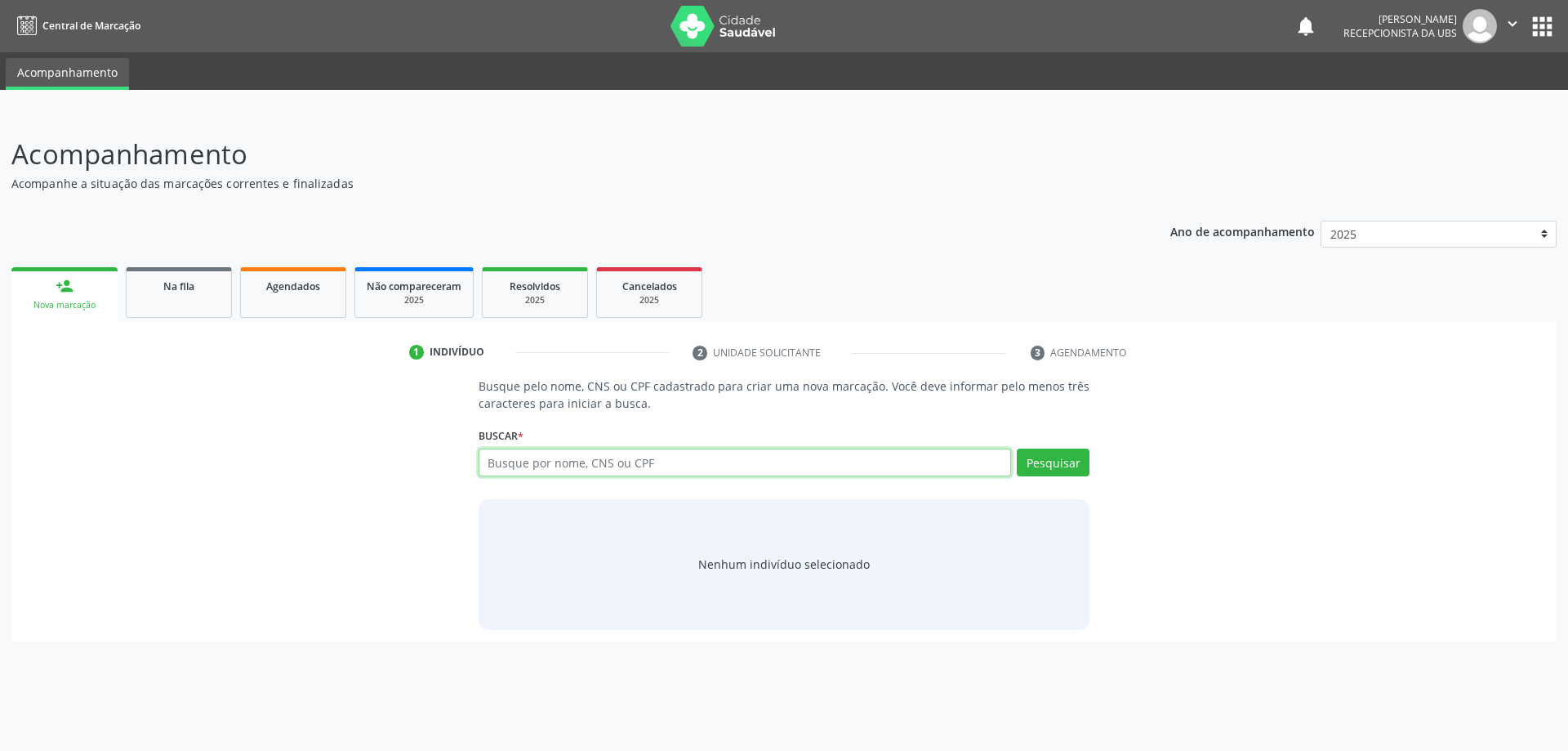
click at [583, 457] on input "text" at bounding box center [745, 462] width 533 height 28
type input "700003021774606"
click at [1076, 470] on button "Pesquisar" at bounding box center [1053, 462] width 73 height 28
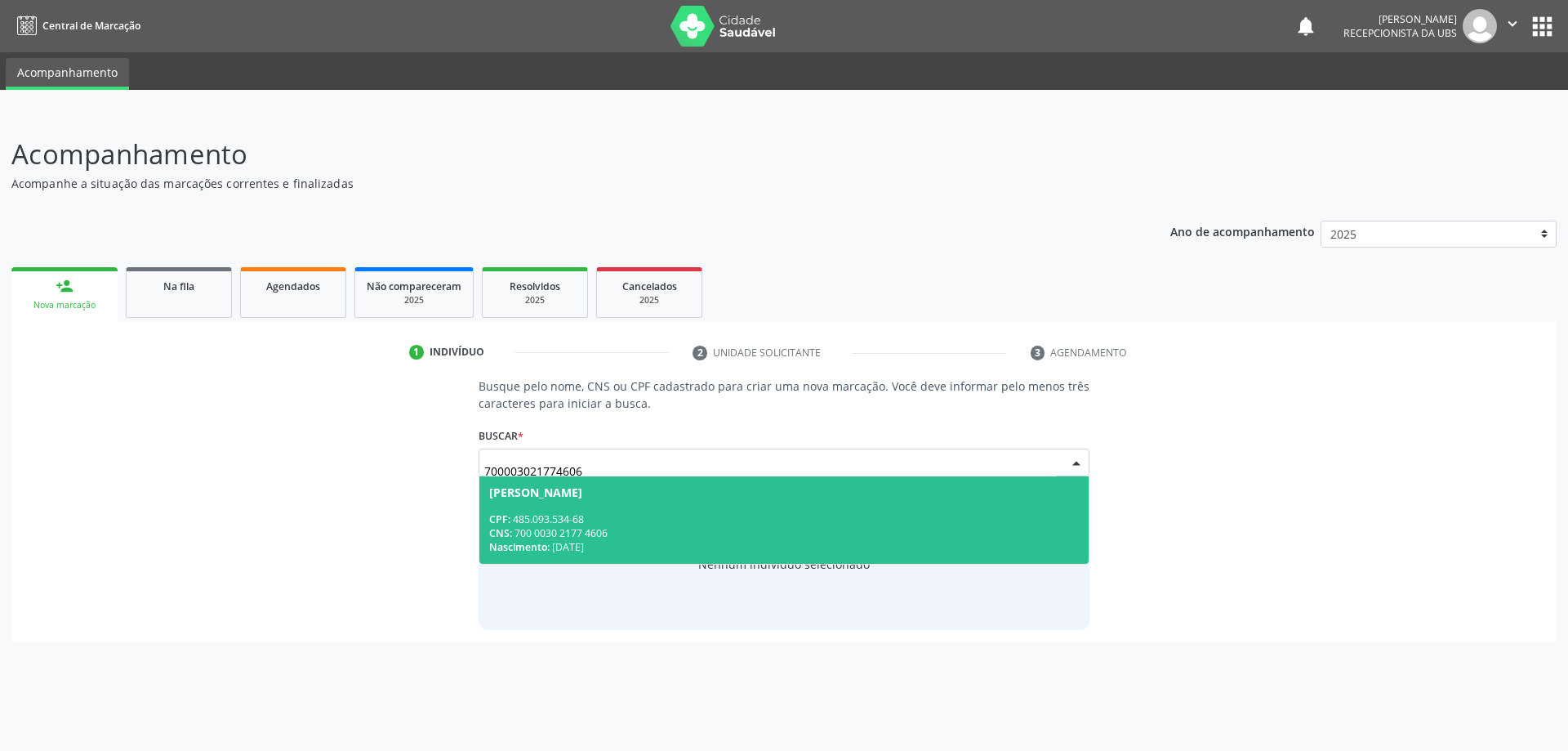
click at [711, 518] on div "CPF: 485.093.534-68" at bounding box center [784, 519] width 590 height 14
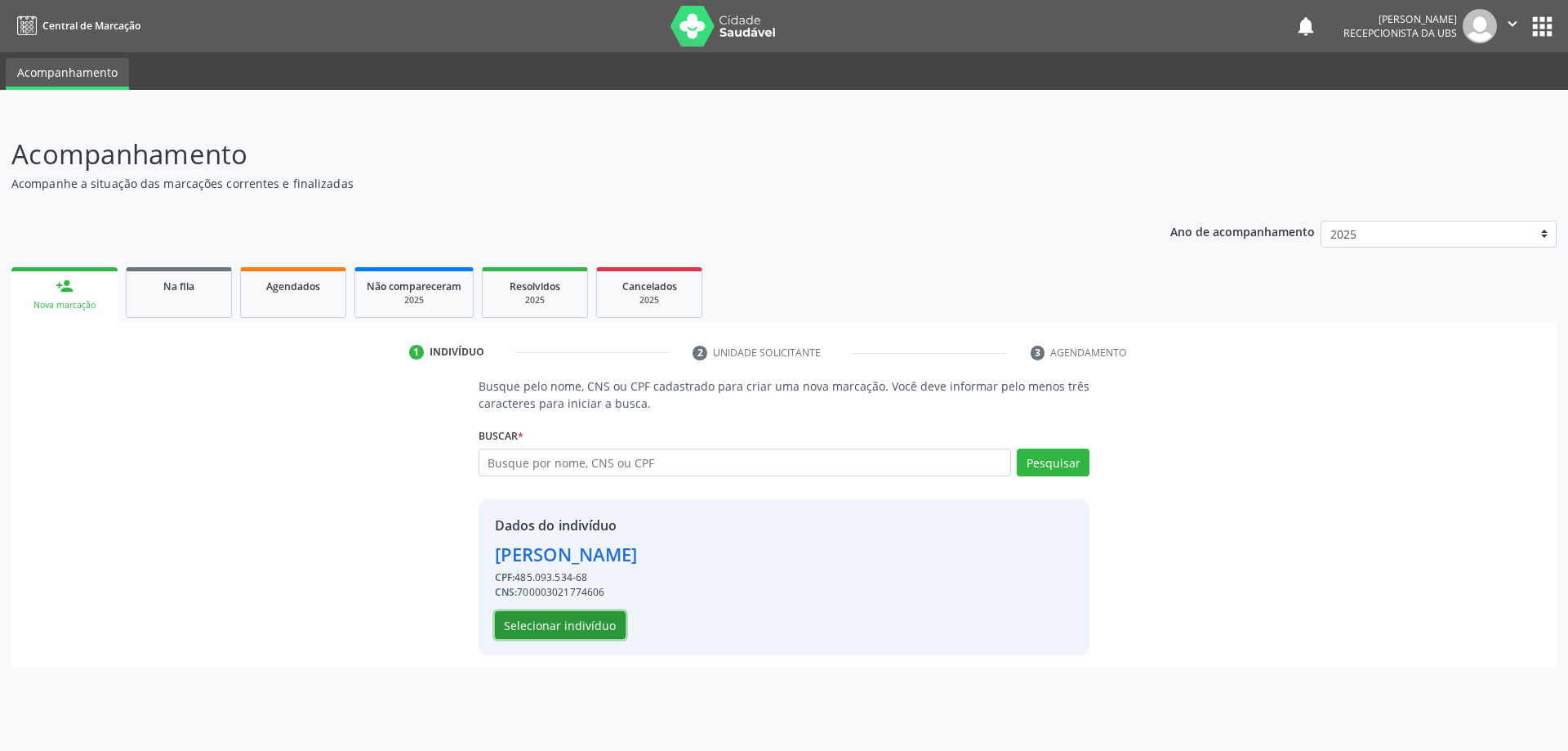
click at [578, 629] on button "Selecionar indivíduo" at bounding box center [560, 625] width 131 height 28
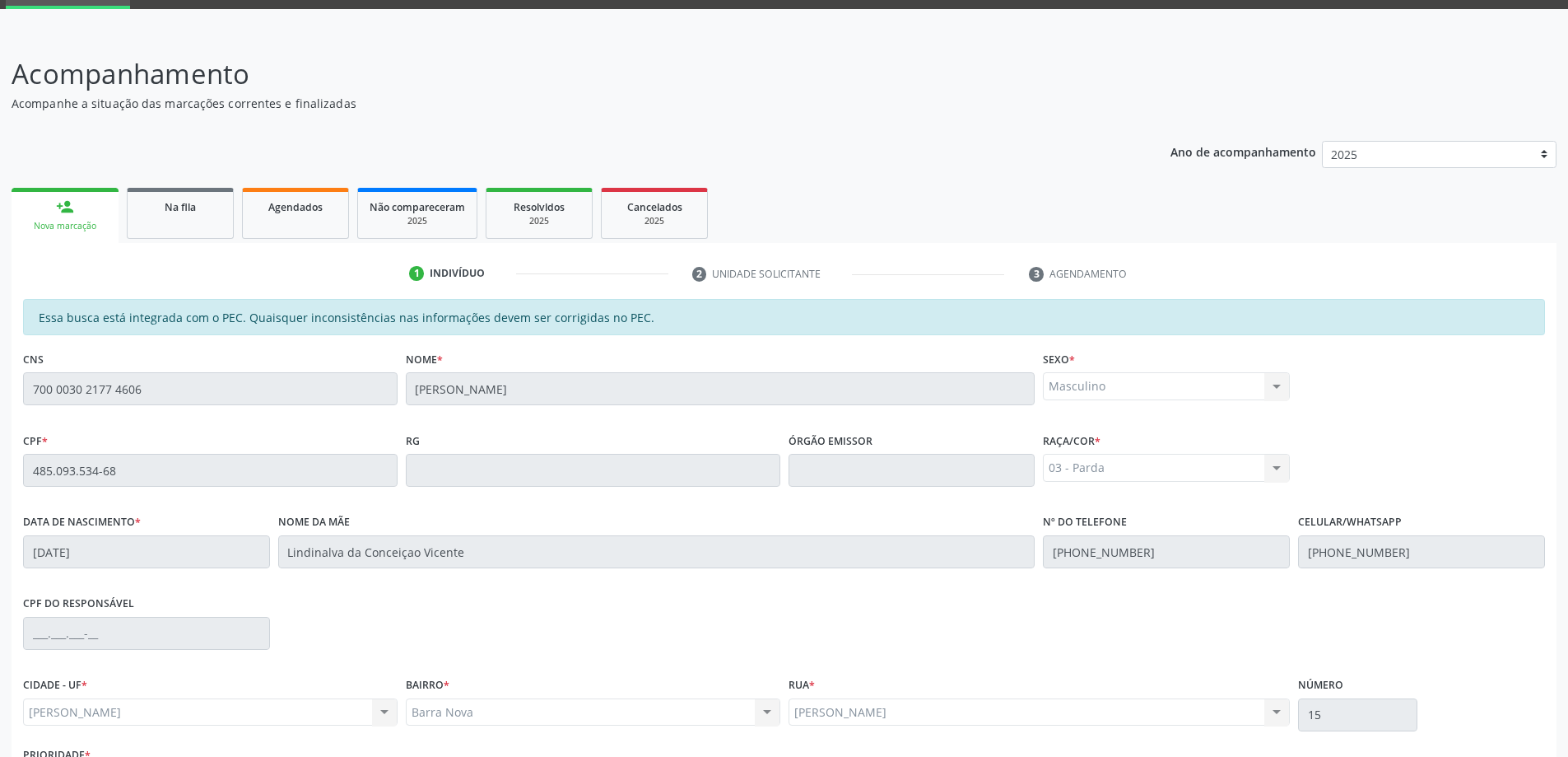
scroll to position [206, 0]
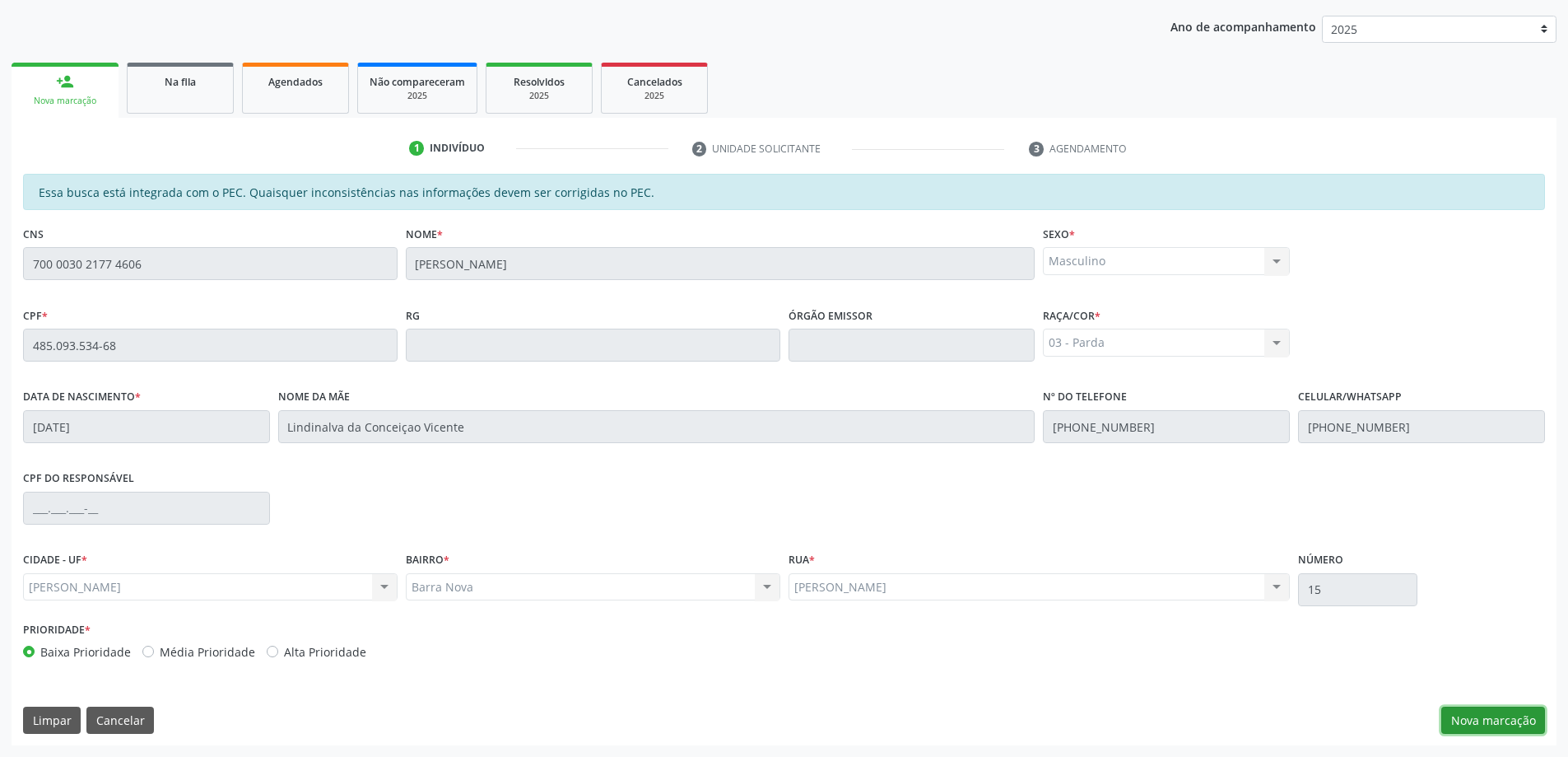
click at [1485, 718] on button "Nova marcação" at bounding box center [1493, 720] width 104 height 28
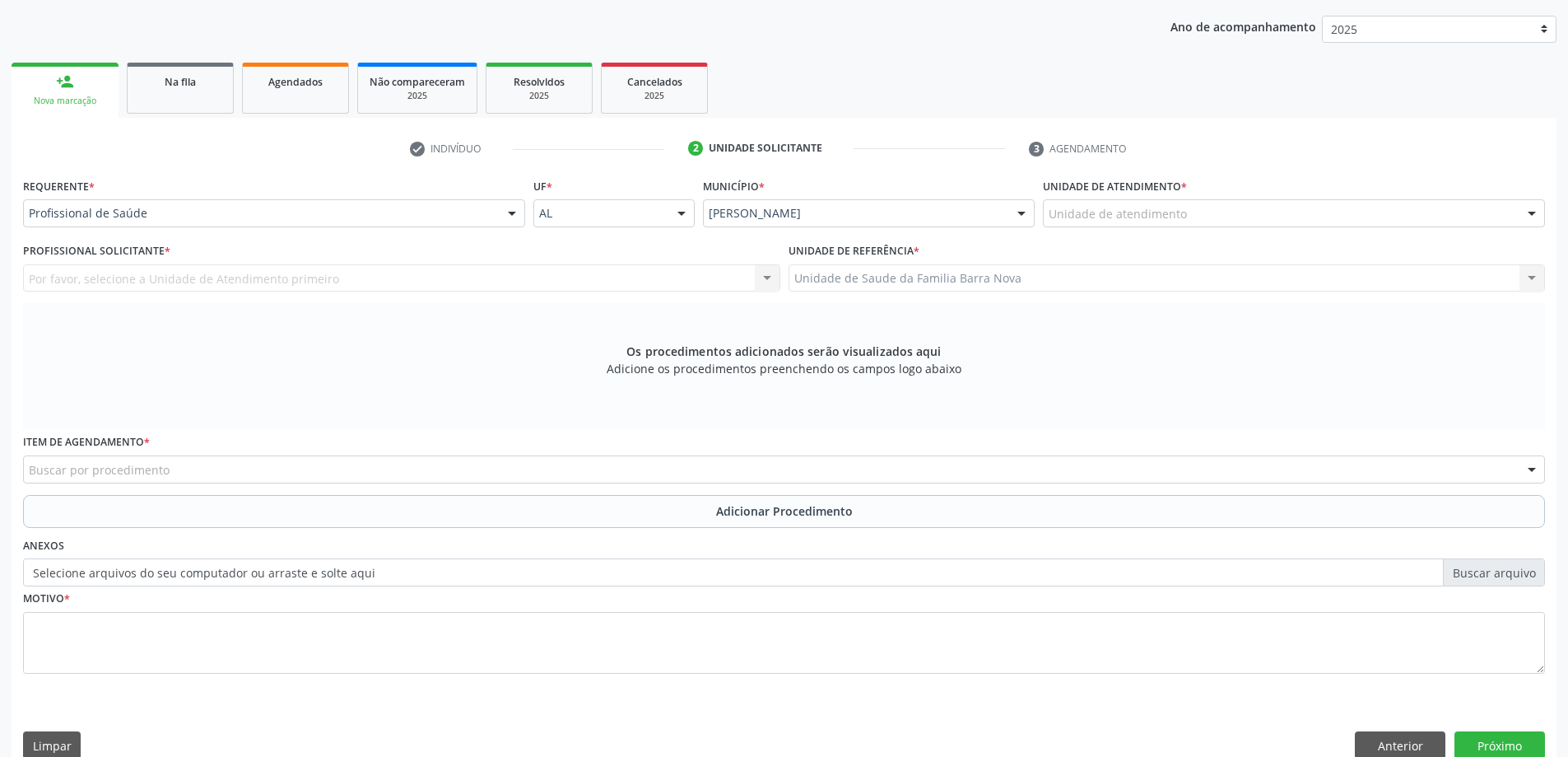
click at [1194, 212] on div "Unidade de atendimento" at bounding box center [1294, 213] width 502 height 28
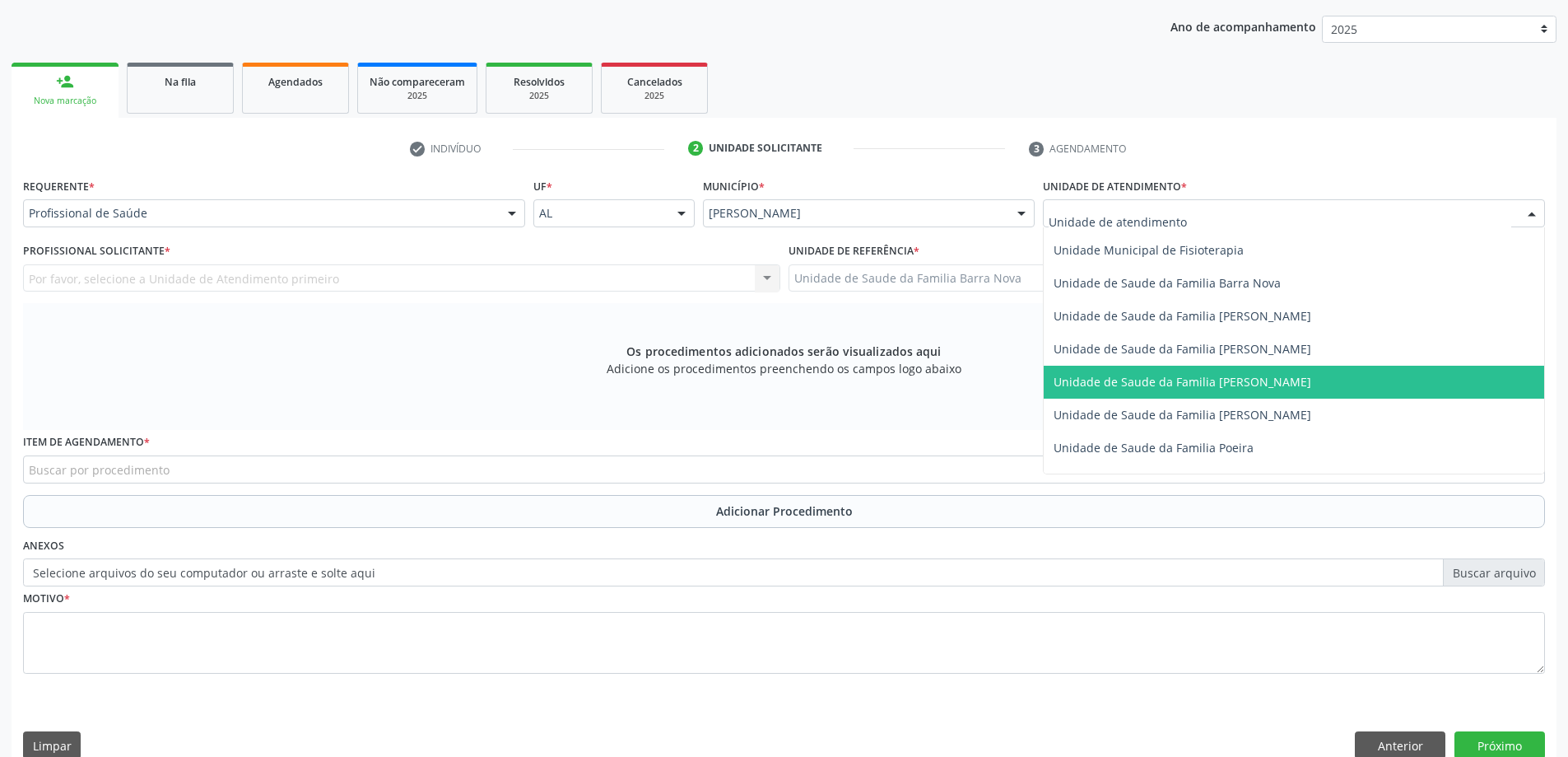
scroll to position [823, 0]
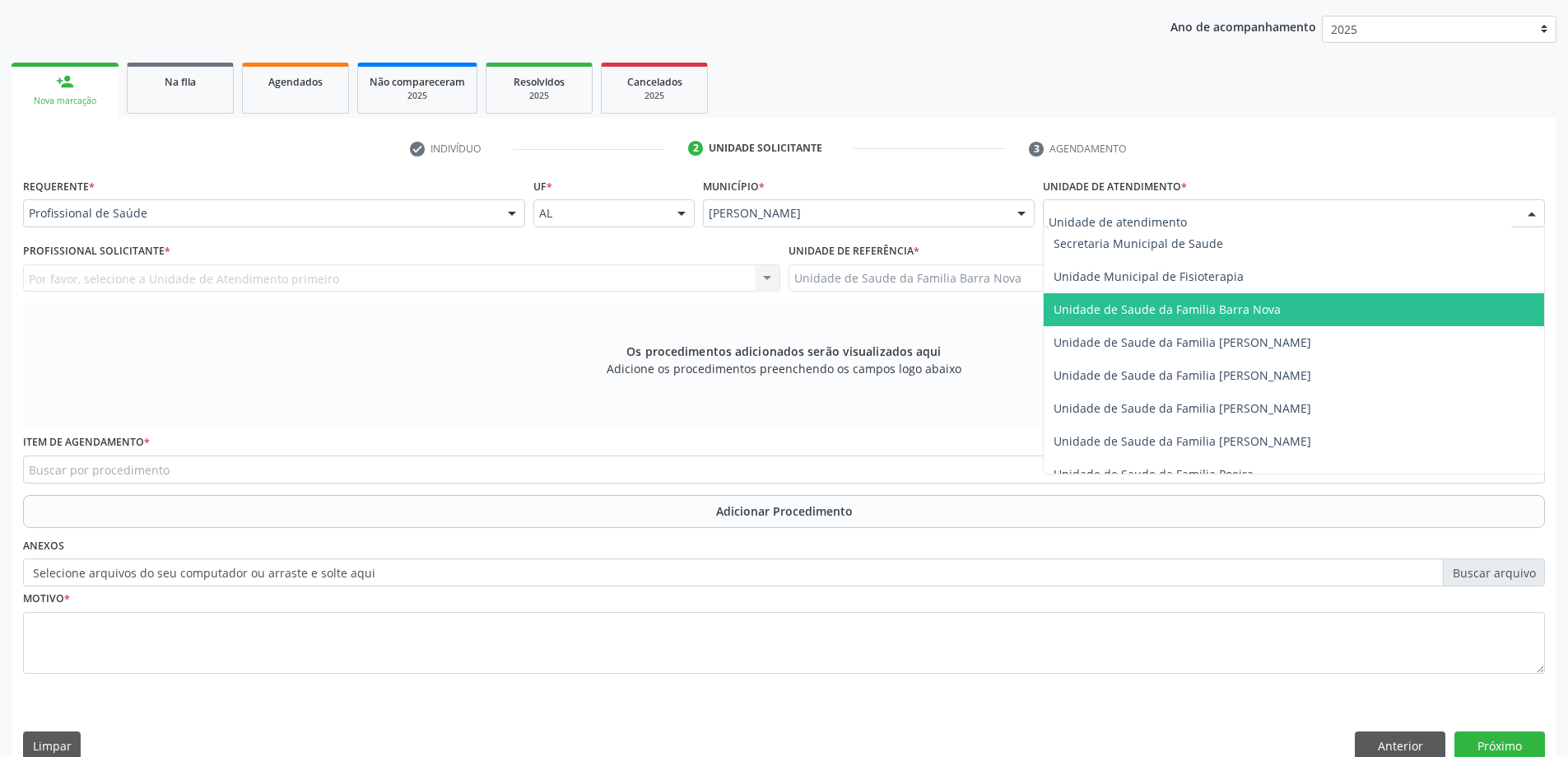
click at [1257, 317] on span "Unidade de Saude da Familia Barra Nova" at bounding box center [1294, 310] width 501 height 33
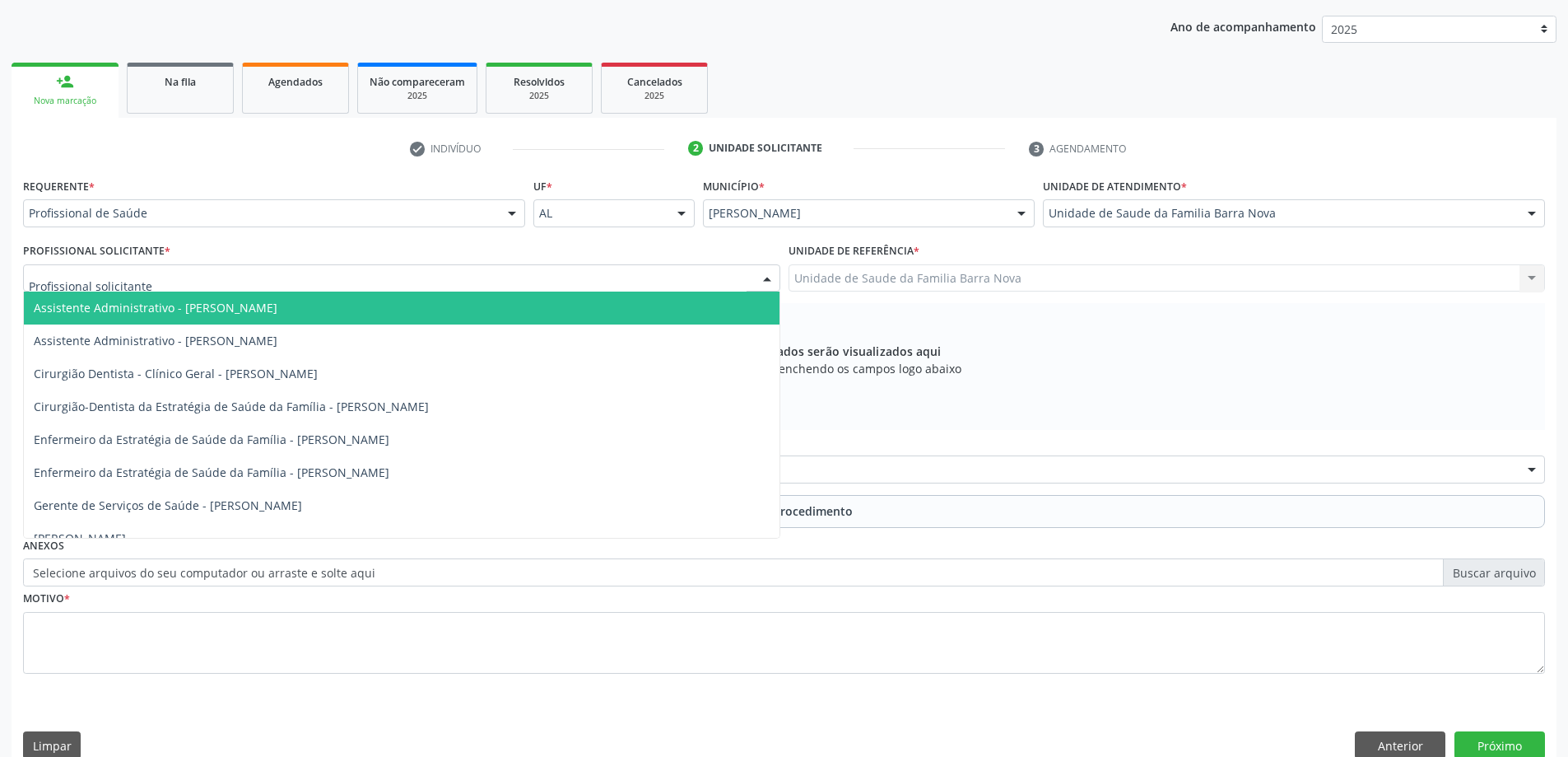
click at [522, 275] on div at bounding box center [402, 278] width 758 height 28
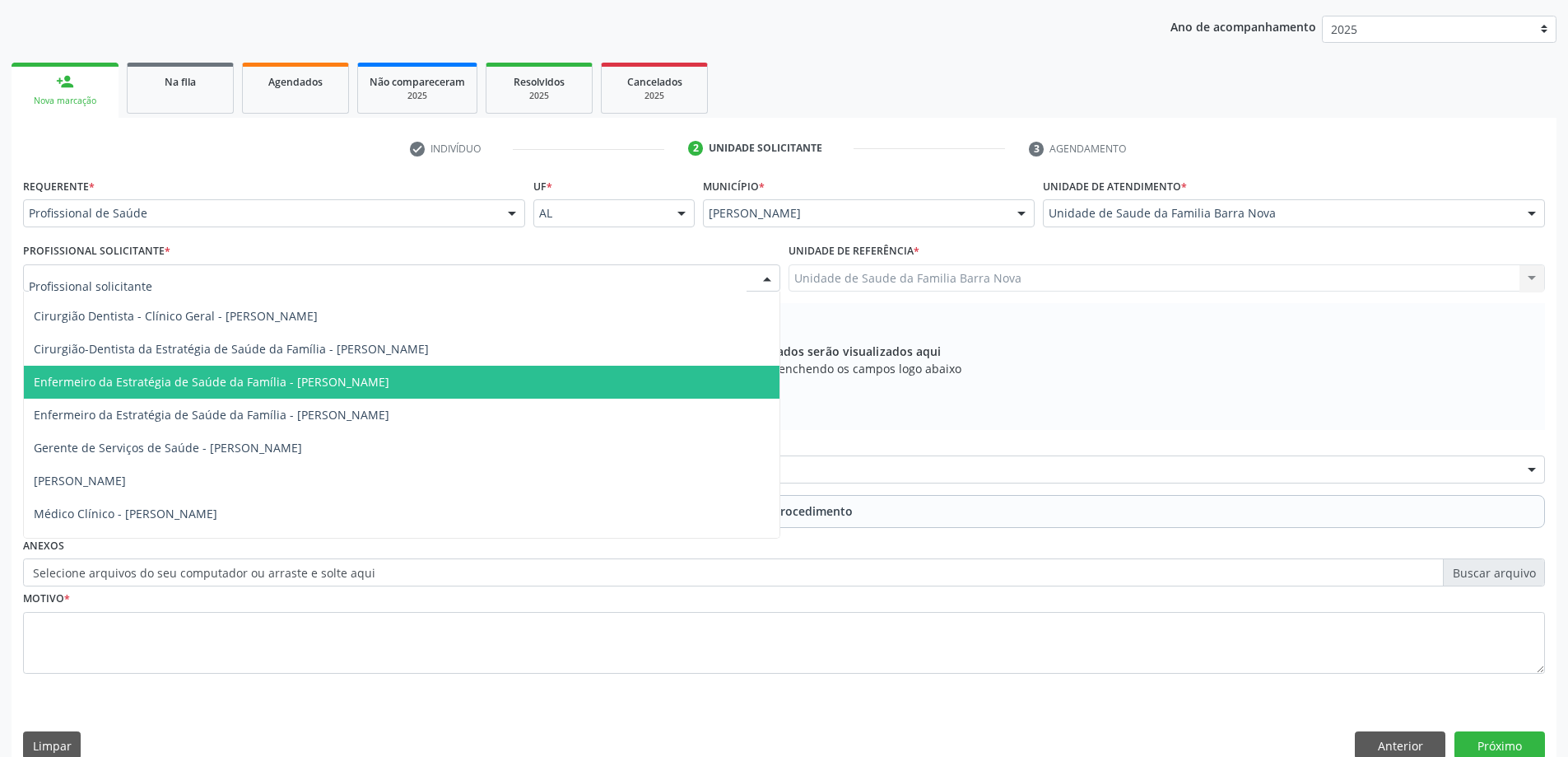
scroll to position [149, 0]
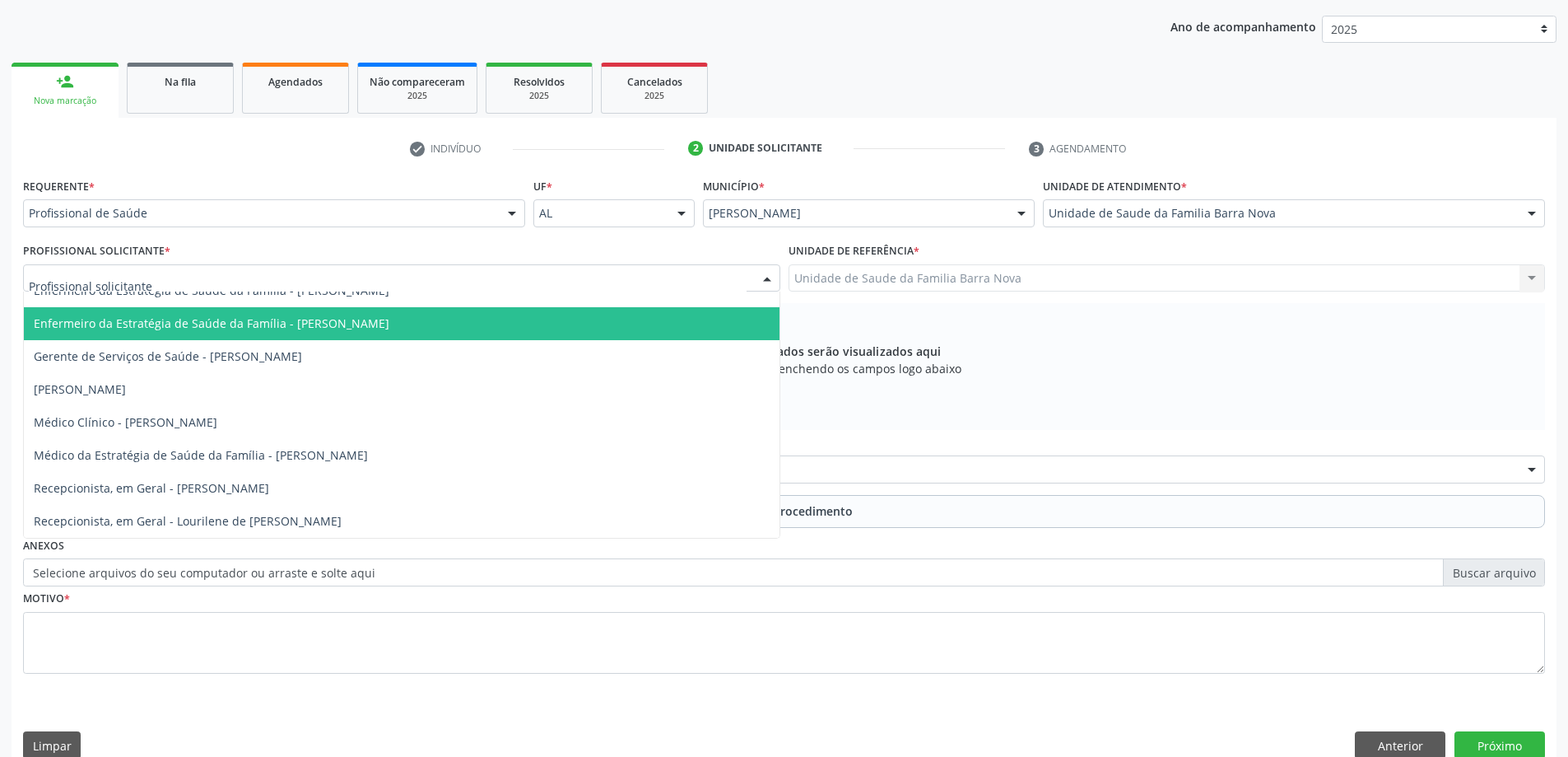
click at [458, 333] on span "Enfermeiro da Estratégia de Saúde da Família - [PERSON_NAME]" at bounding box center [402, 323] width 756 height 33
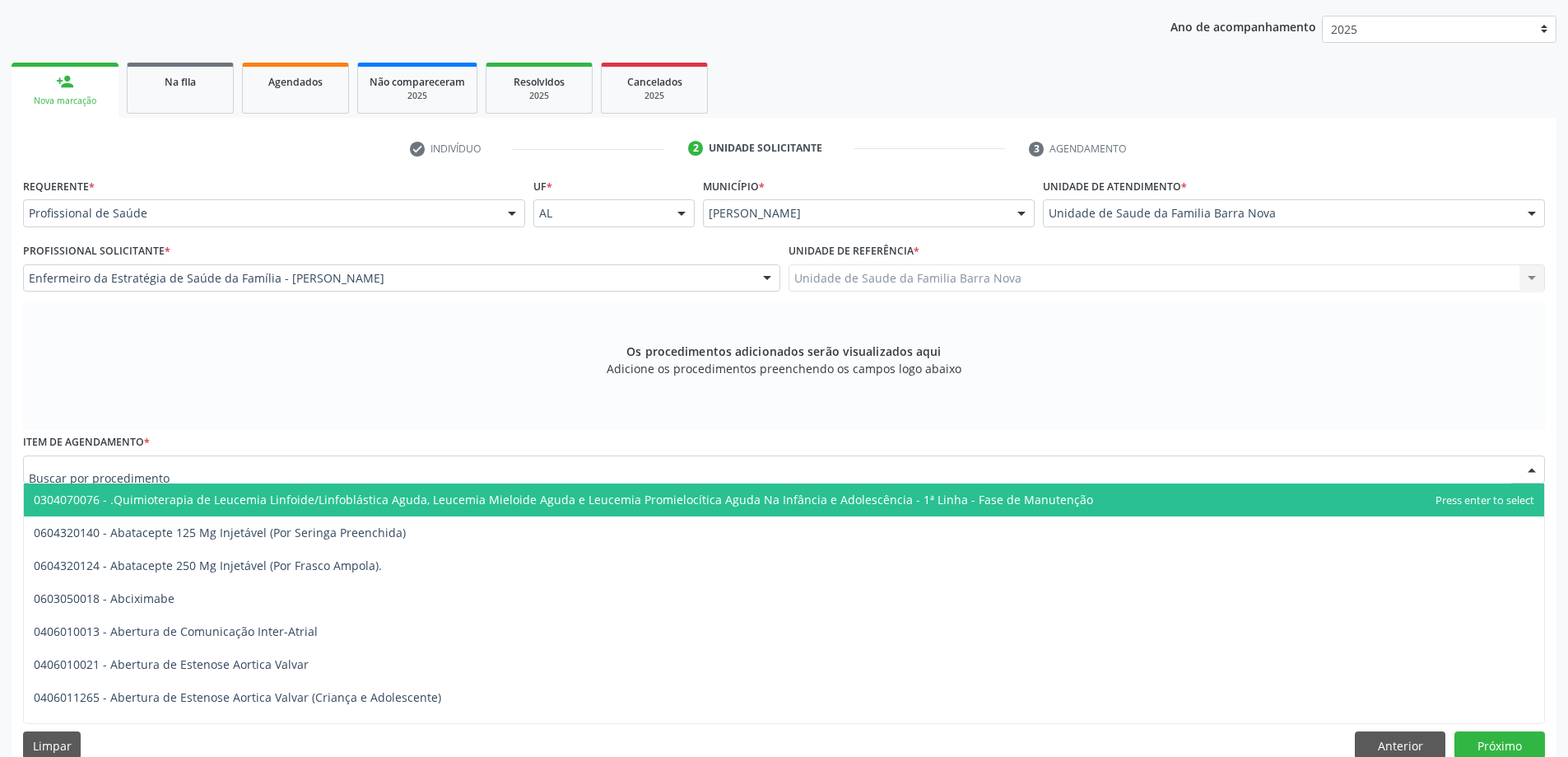
click at [721, 471] on div at bounding box center [784, 469] width 1522 height 28
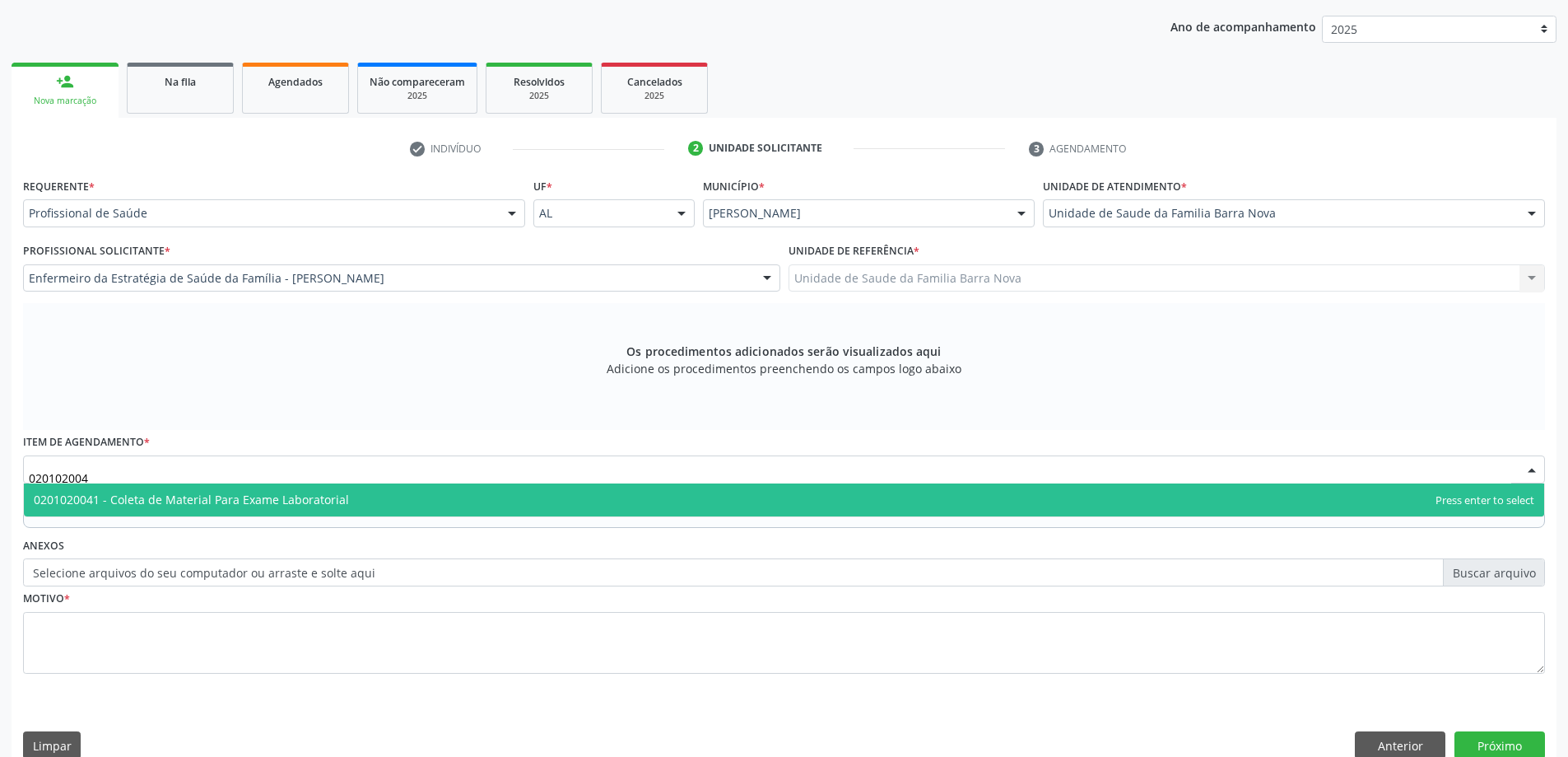
type input "0201020041"
click at [593, 501] on span "0201020041 - Coleta de Material Para Exame Laboratorial" at bounding box center [784, 500] width 1521 height 33
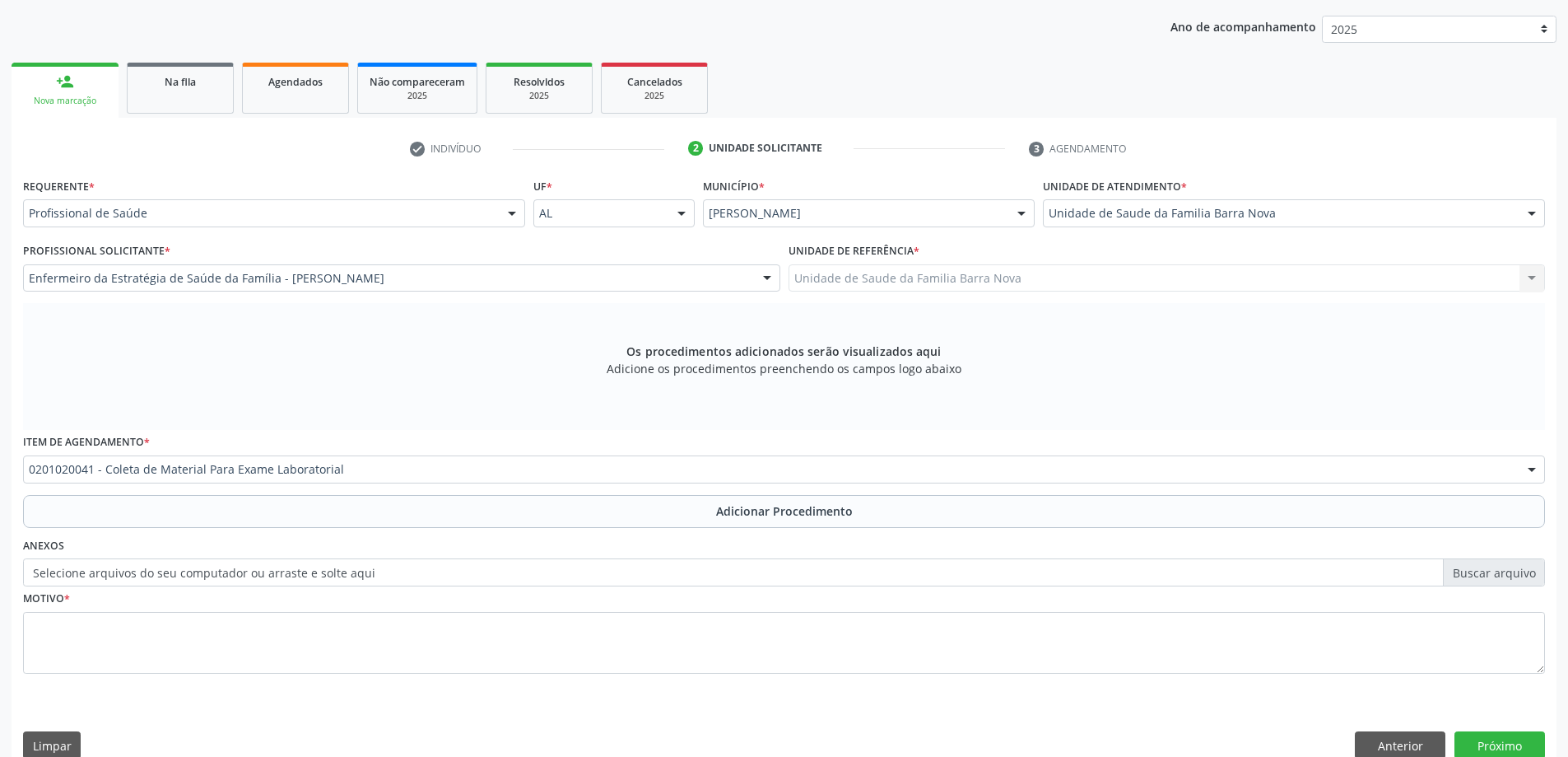
click at [1506, 572] on label "Selecione arquivos do seu computador ou arraste e solte aqui" at bounding box center [784, 572] width 1522 height 28
click at [1506, 572] on input "Selecione arquivos do seu computador ou arraste e solte aqui" at bounding box center [784, 572] width 1522 height 28
type input "C:\fakepath\WhatsApp Image 2025-09-29 at 08.32.22.jpeg"
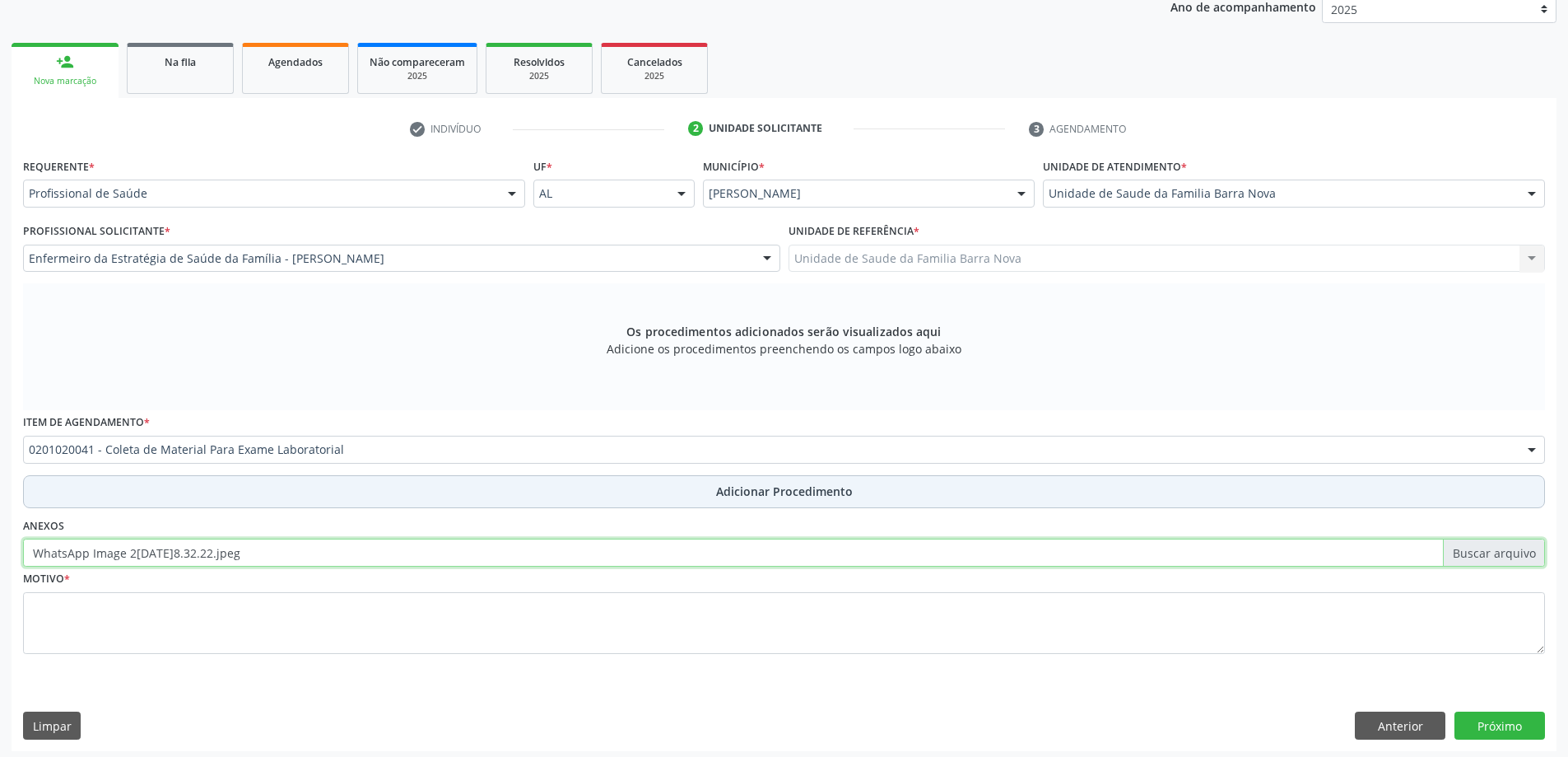
scroll to position [232, 0]
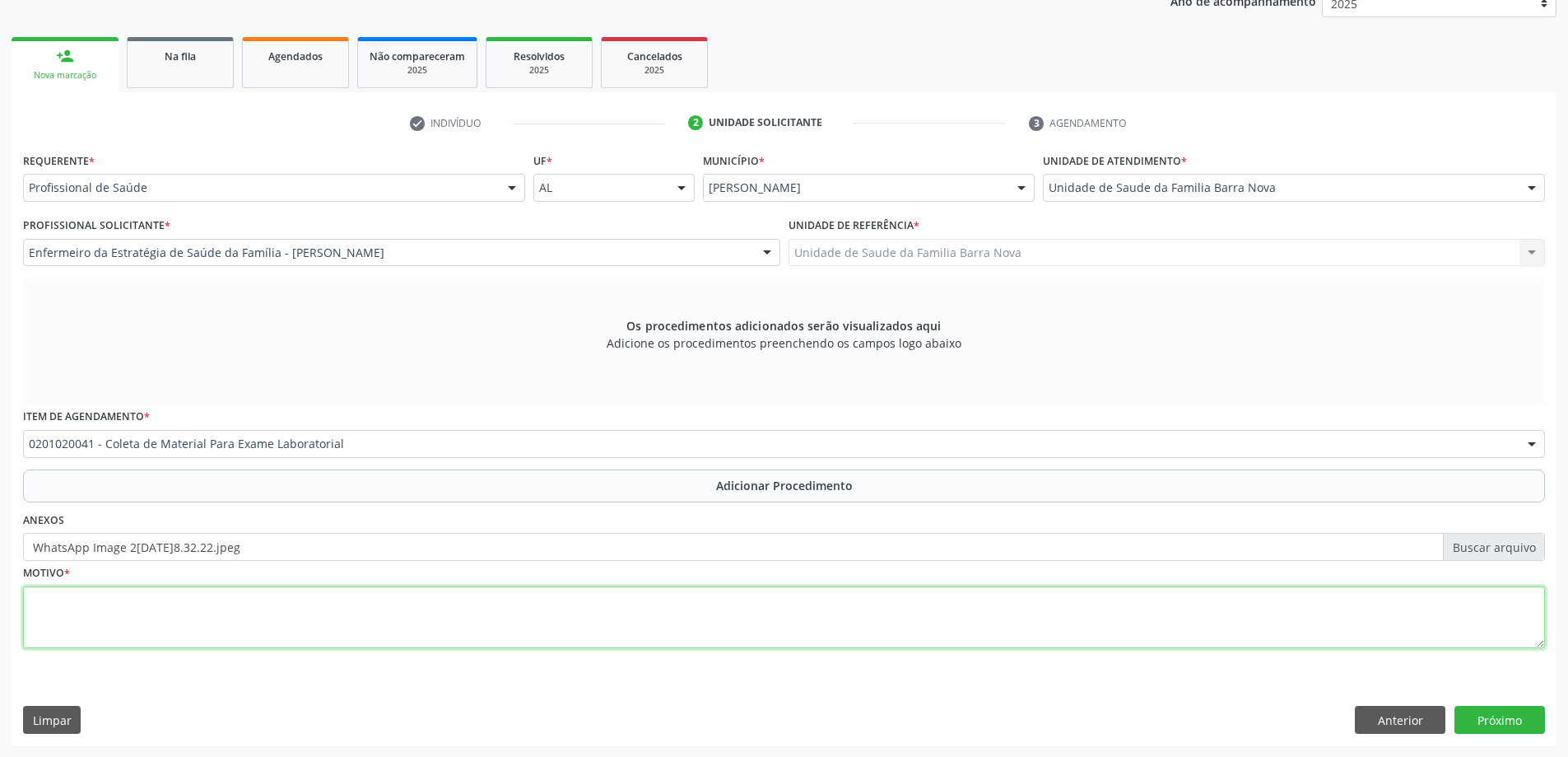
click at [360, 631] on textarea at bounding box center [784, 617] width 1522 height 63
type textarea "HAS e Hiperglicemia."
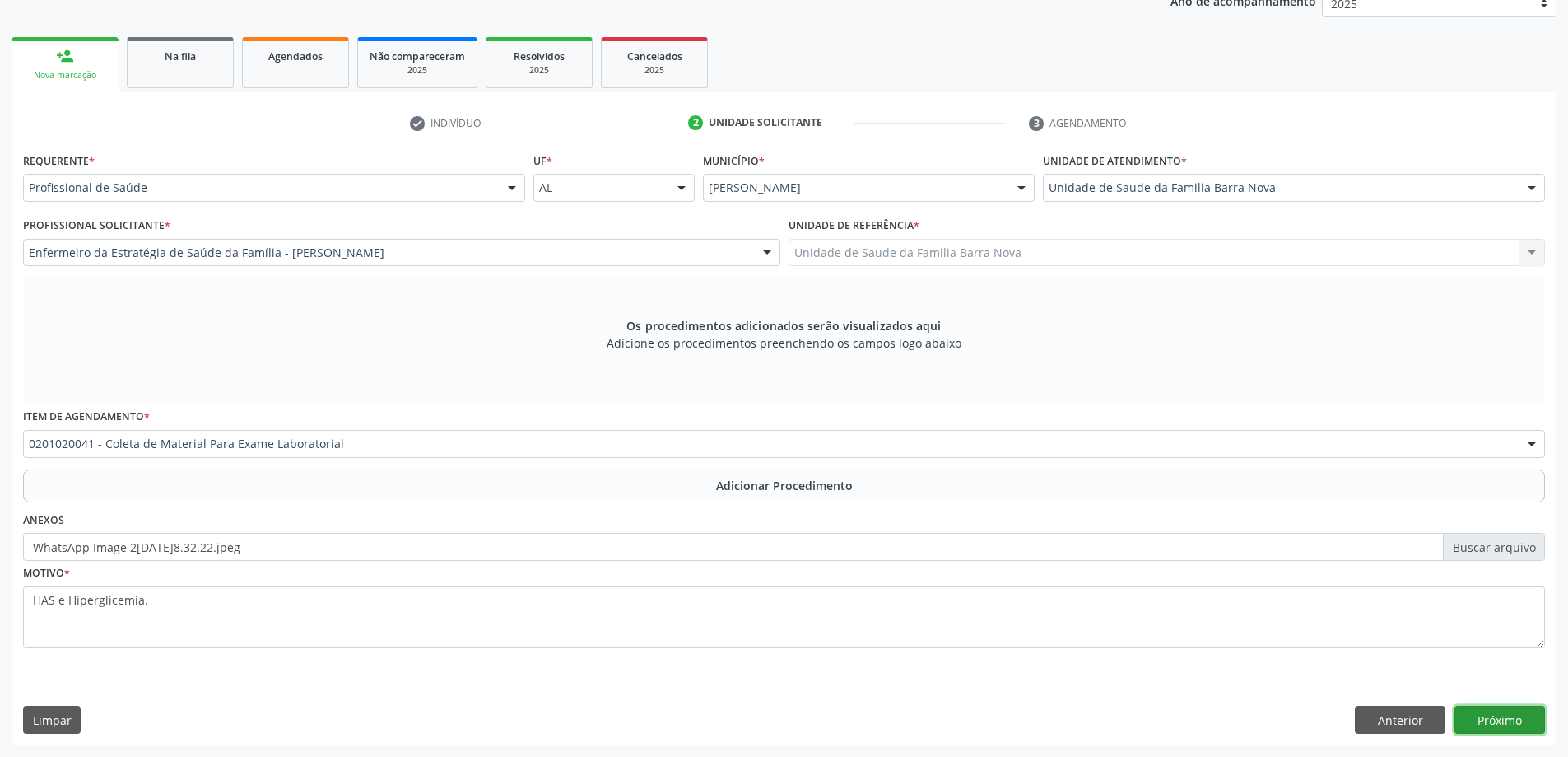
click at [1507, 721] on button "Próximo" at bounding box center [1499, 719] width 90 height 28
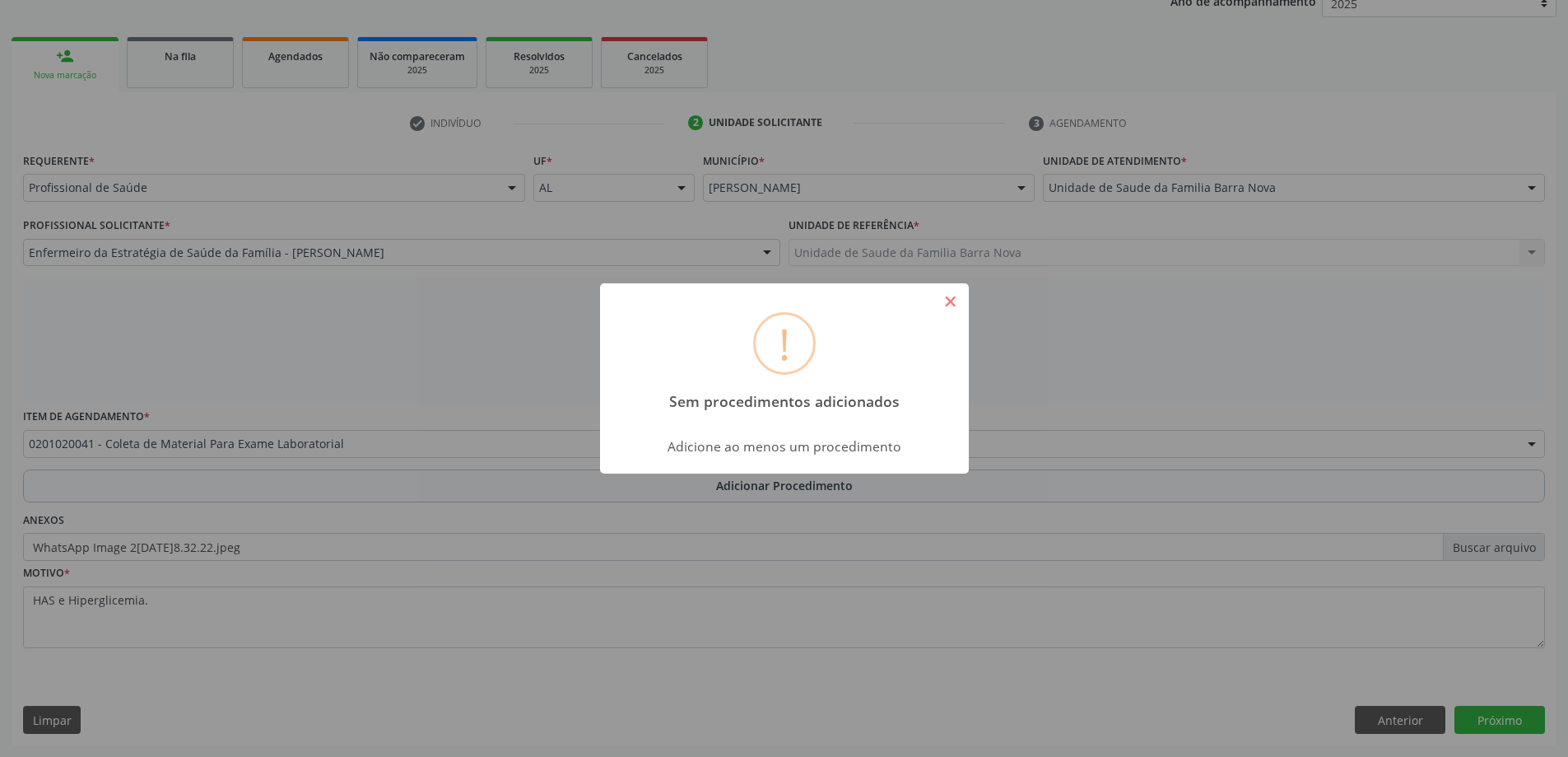
click at [950, 298] on button "×" at bounding box center [950, 301] width 28 height 28
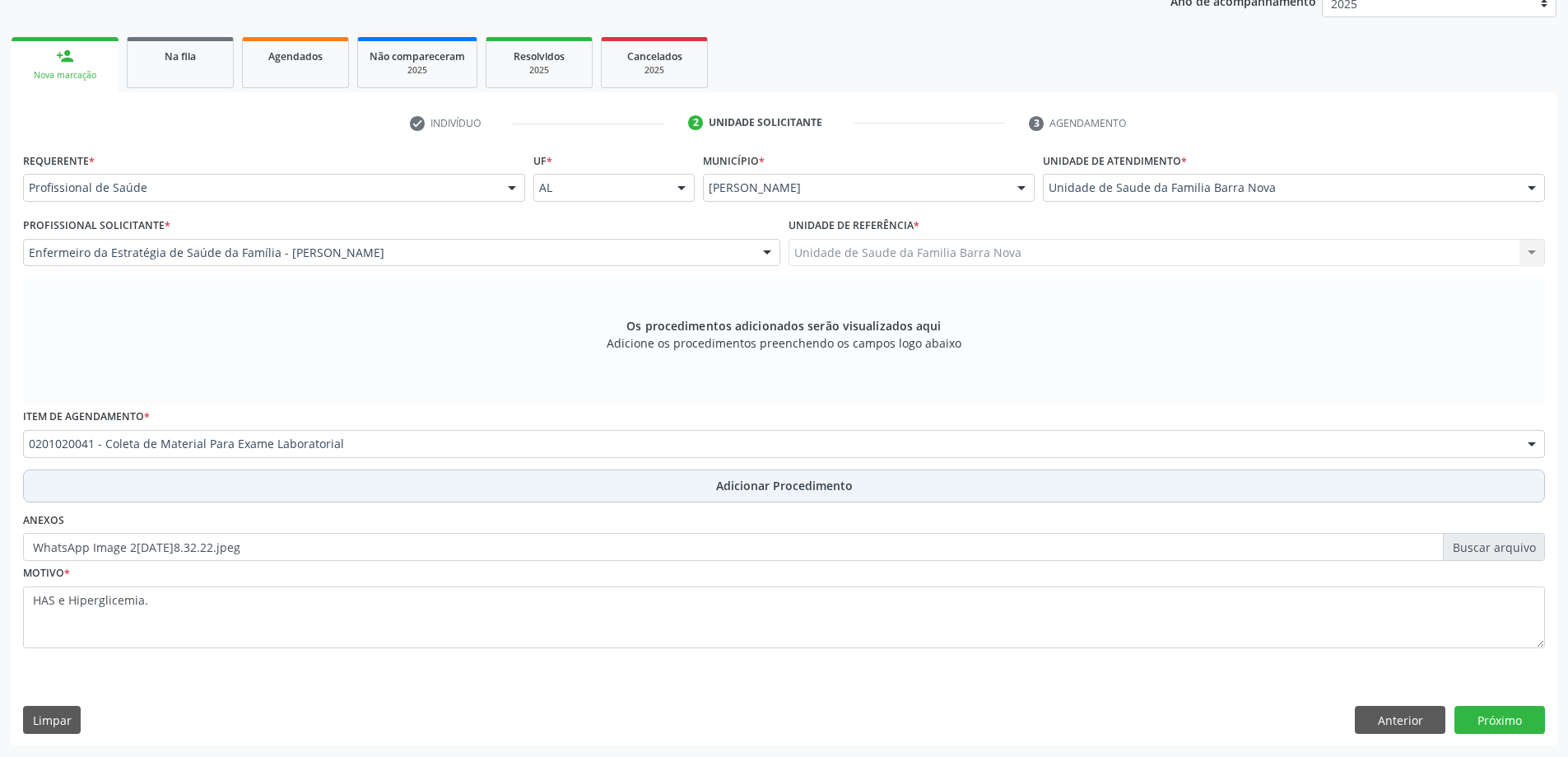
click at [787, 479] on span "Adicionar Procedimento" at bounding box center [784, 485] width 137 height 17
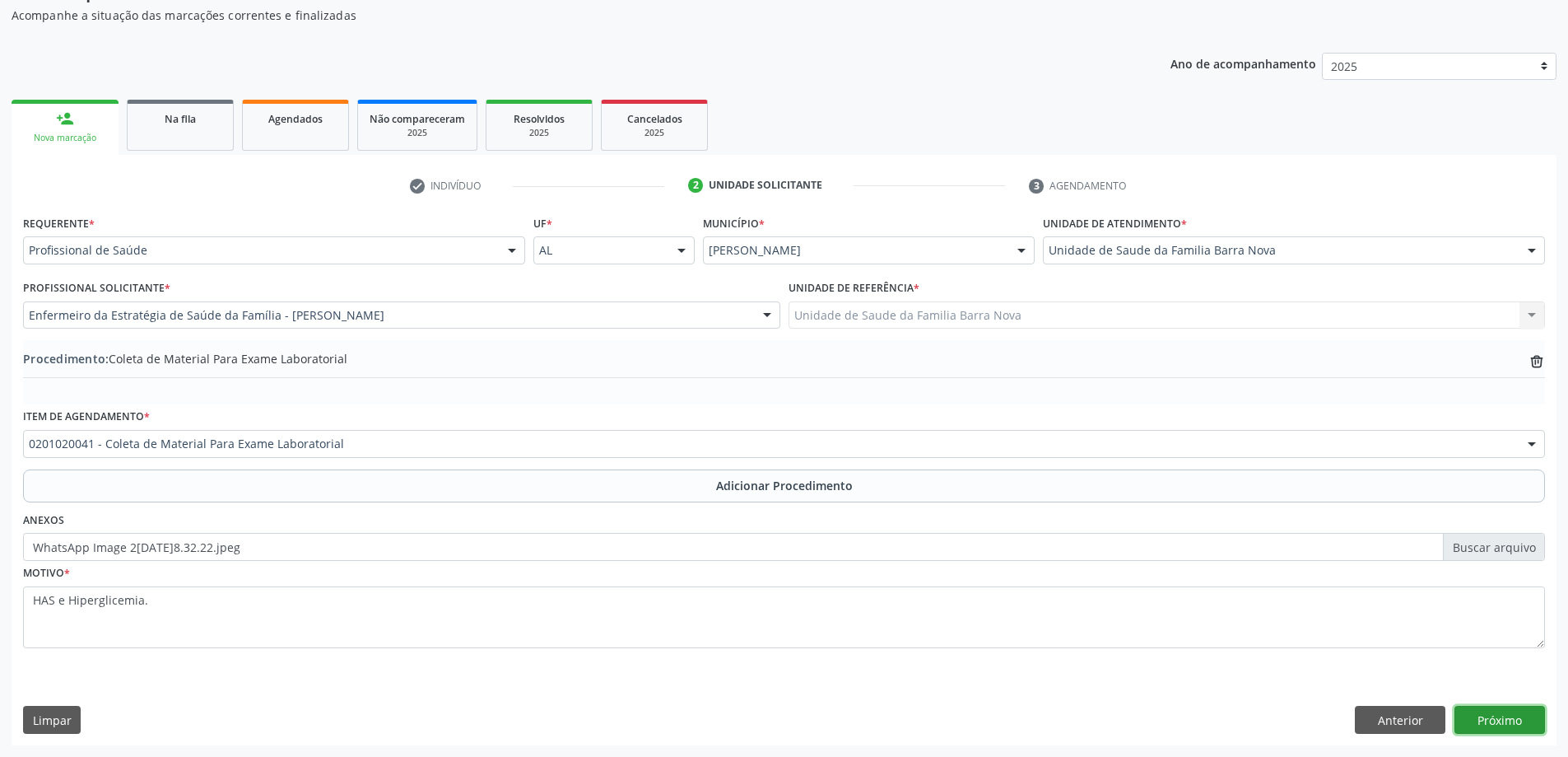
click at [1495, 712] on button "Próximo" at bounding box center [1499, 719] width 90 height 28
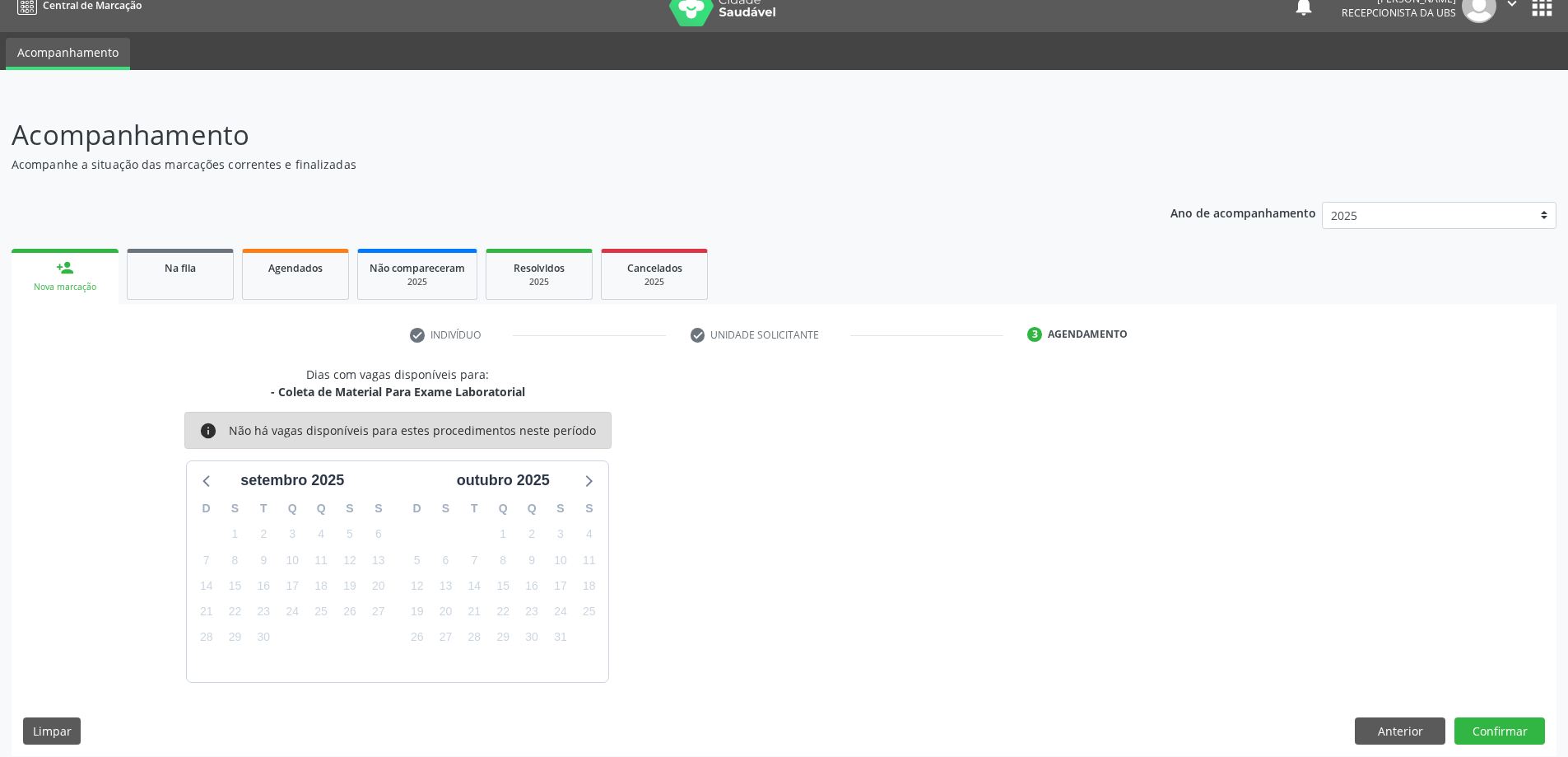
scroll to position [31, 0]
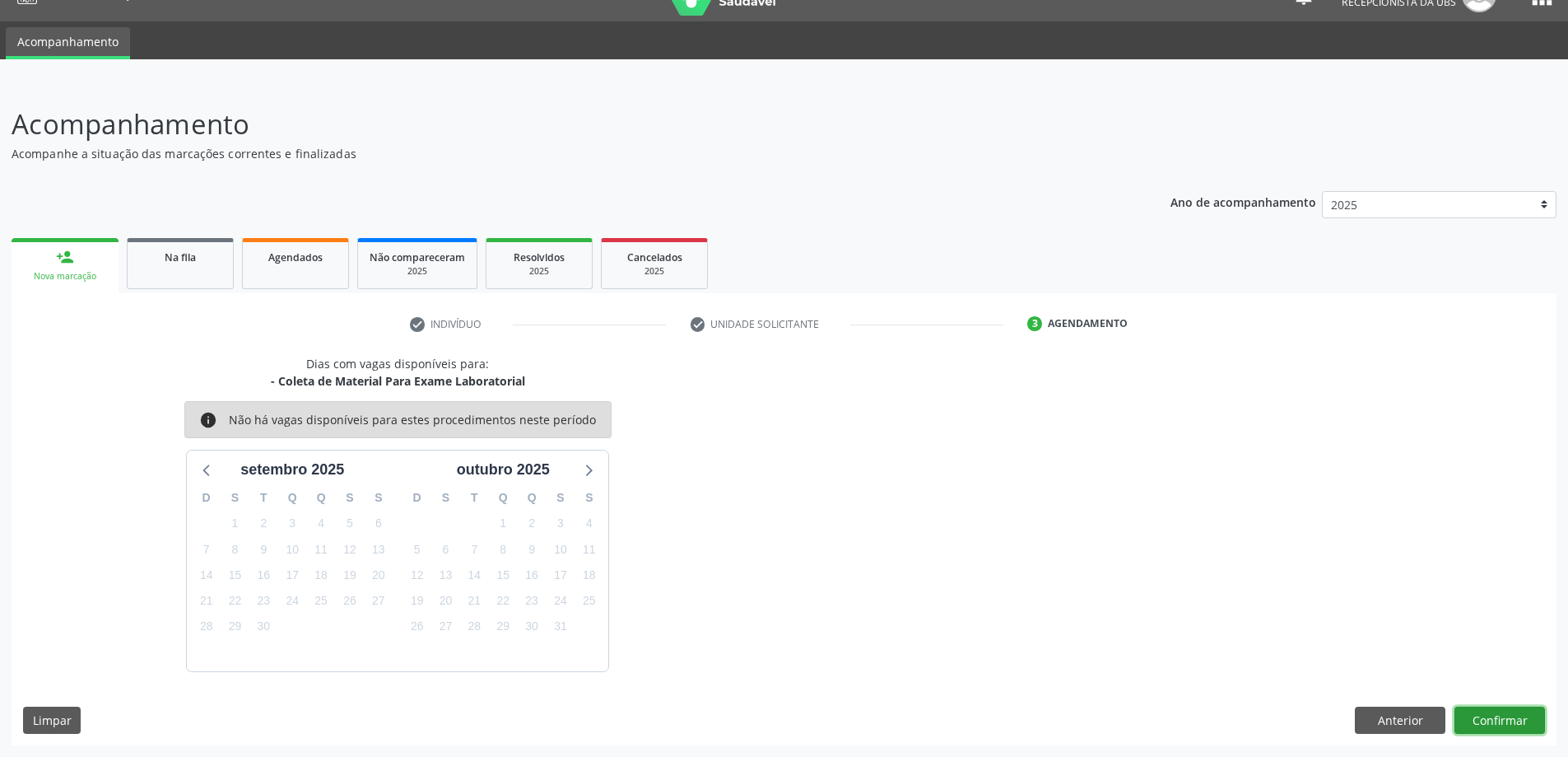
click at [1479, 725] on button "Confirmar" at bounding box center [1499, 720] width 90 height 28
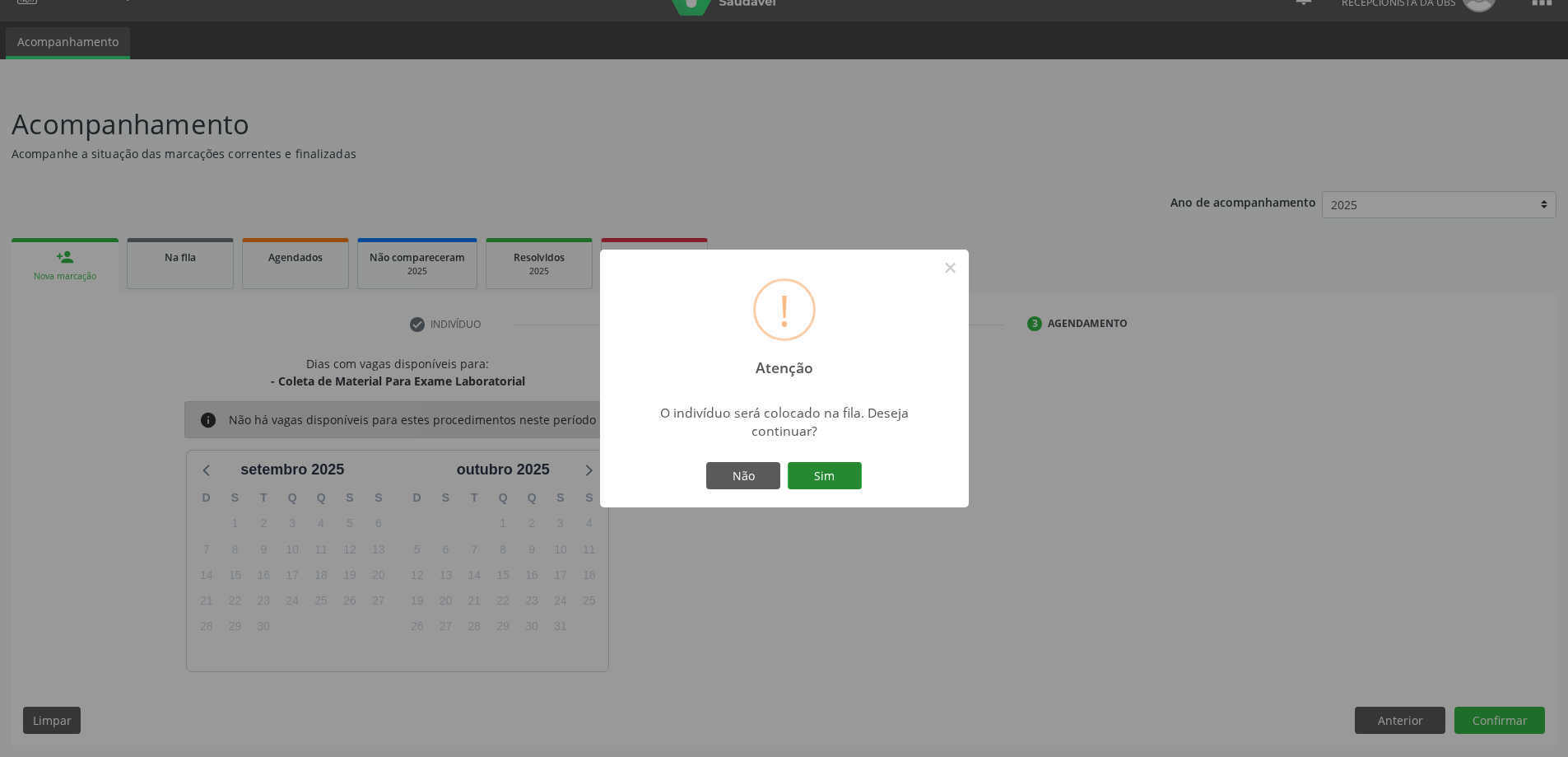
click at [821, 480] on button "Sim" at bounding box center [825, 476] width 74 height 28
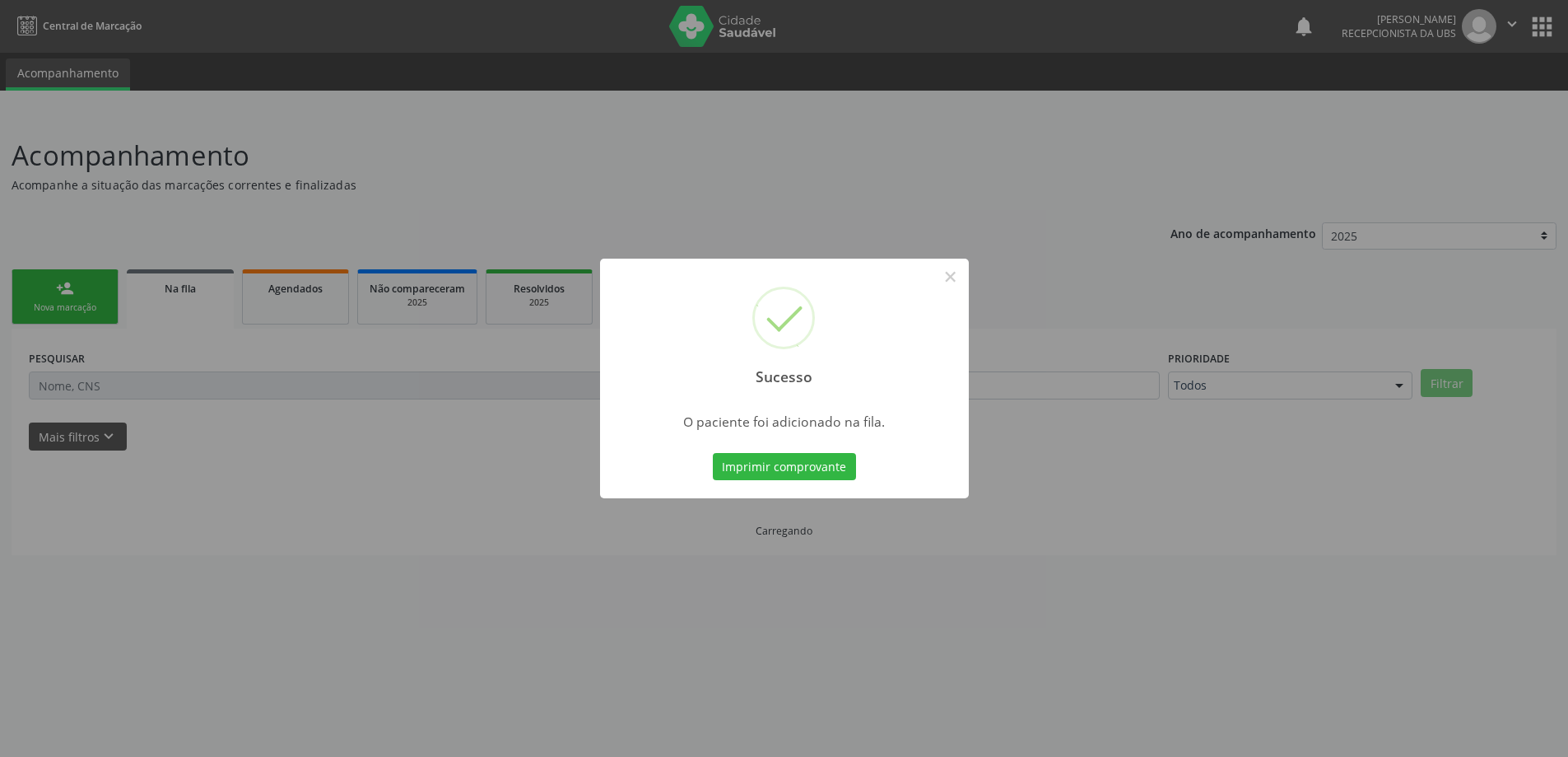
scroll to position [0, 0]
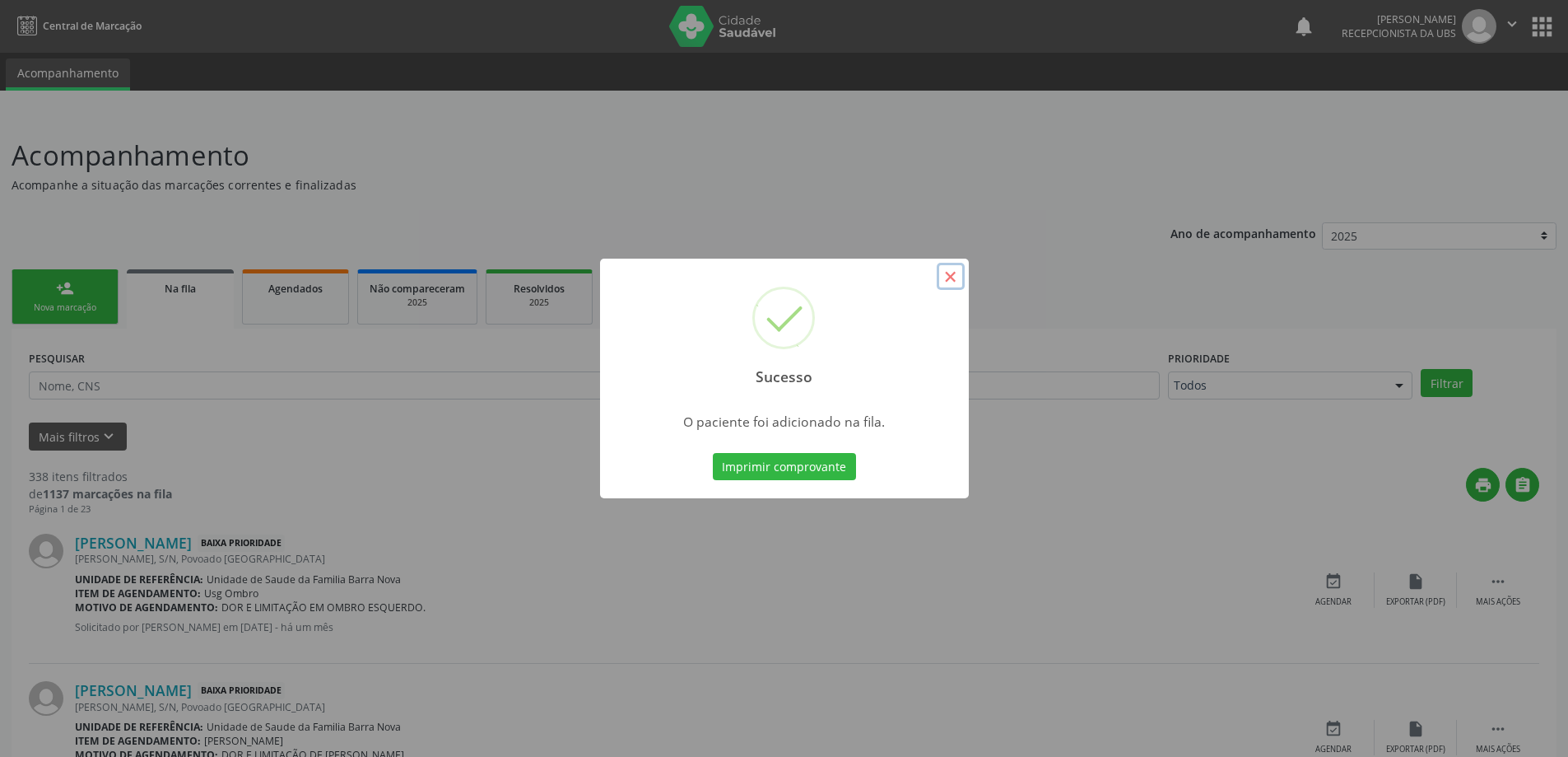
click at [953, 273] on button "×" at bounding box center [950, 276] width 28 height 28
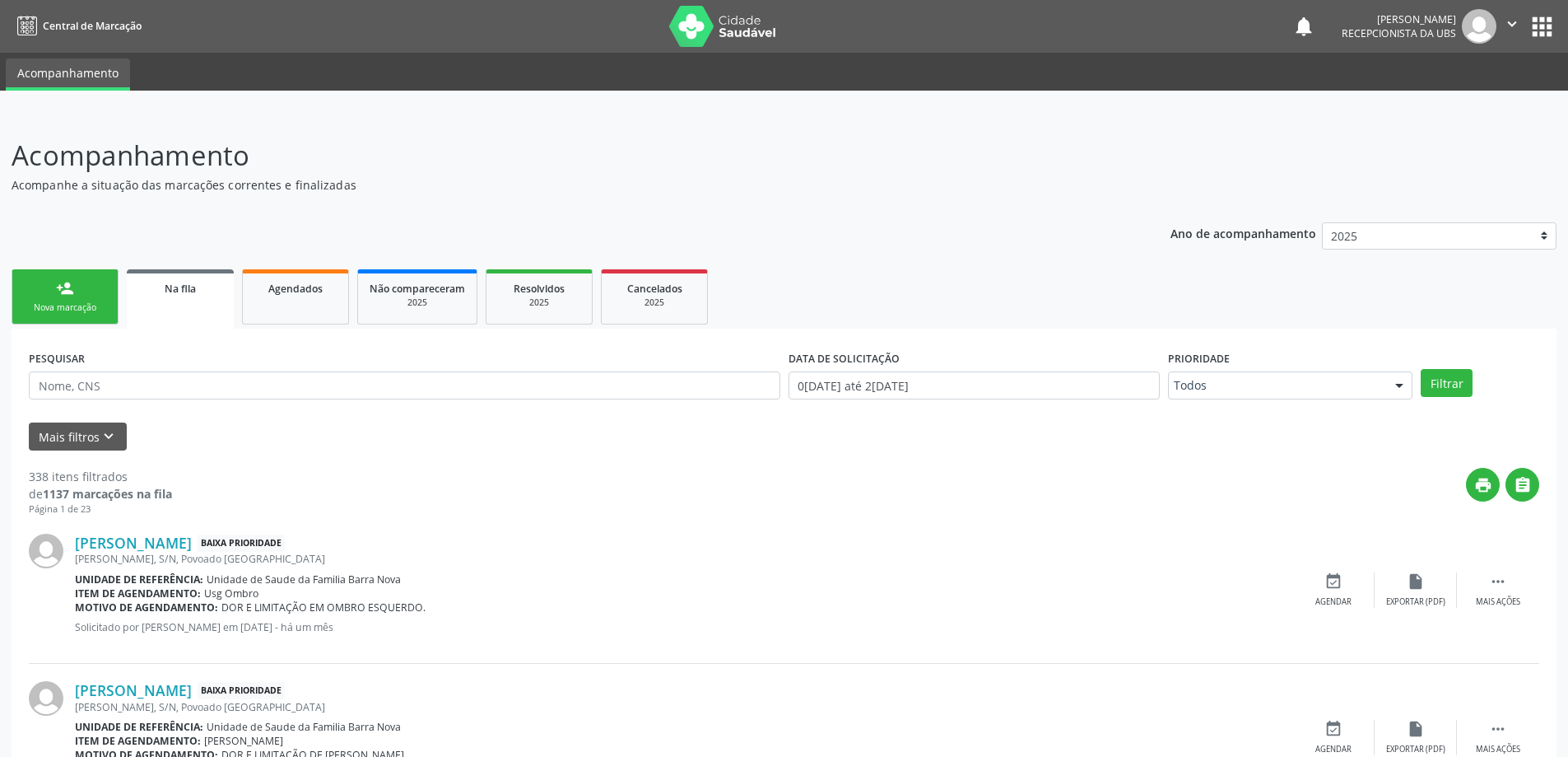
click at [83, 289] on link "person_add Nova marcação" at bounding box center [65, 297] width 107 height 55
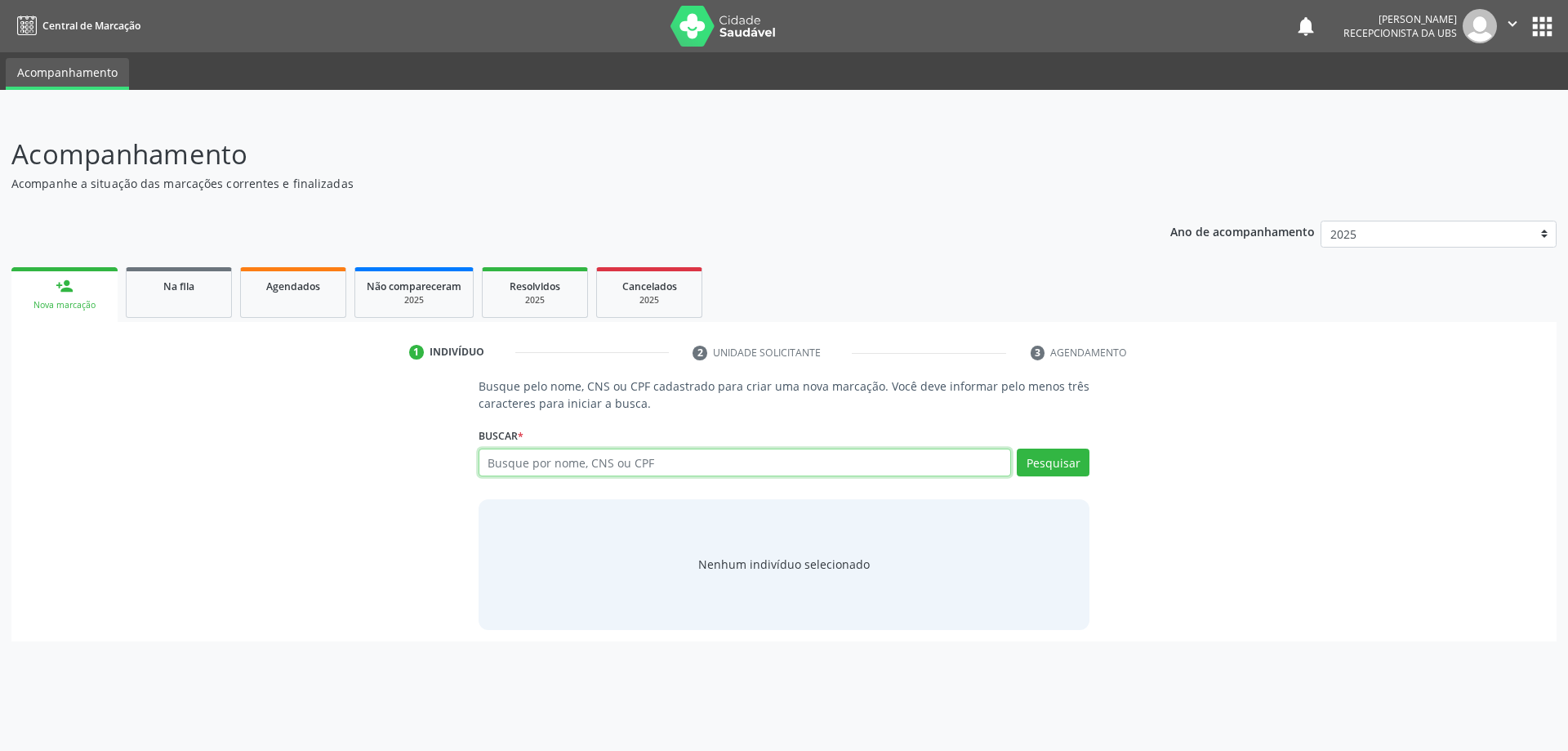
click at [576, 459] on input "text" at bounding box center [745, 462] width 533 height 28
type input "700003021774606"
click at [1063, 463] on button "Pesquisar" at bounding box center [1053, 462] width 73 height 28
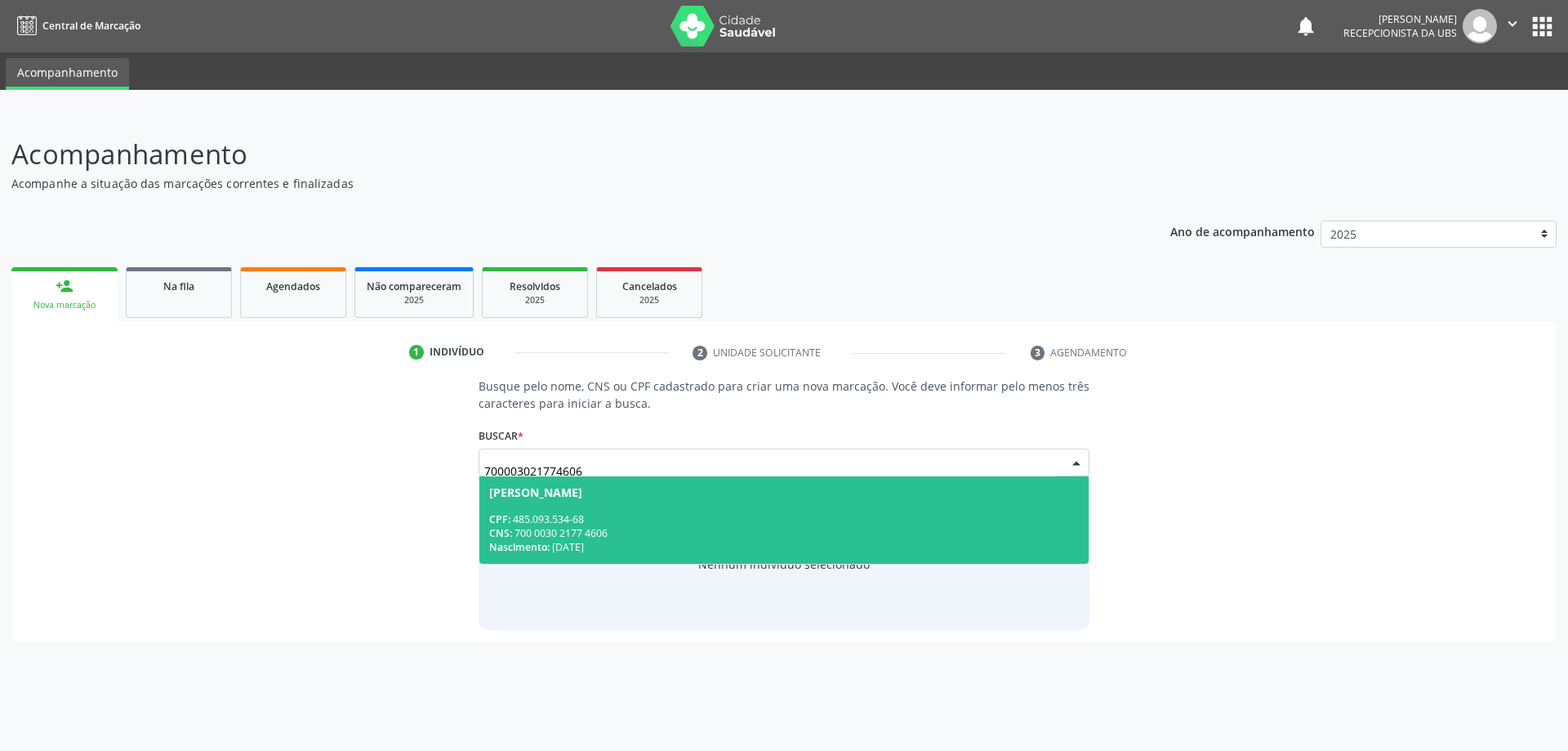
click at [695, 521] on div "CPF: 485.093.534-68" at bounding box center [784, 519] width 590 height 14
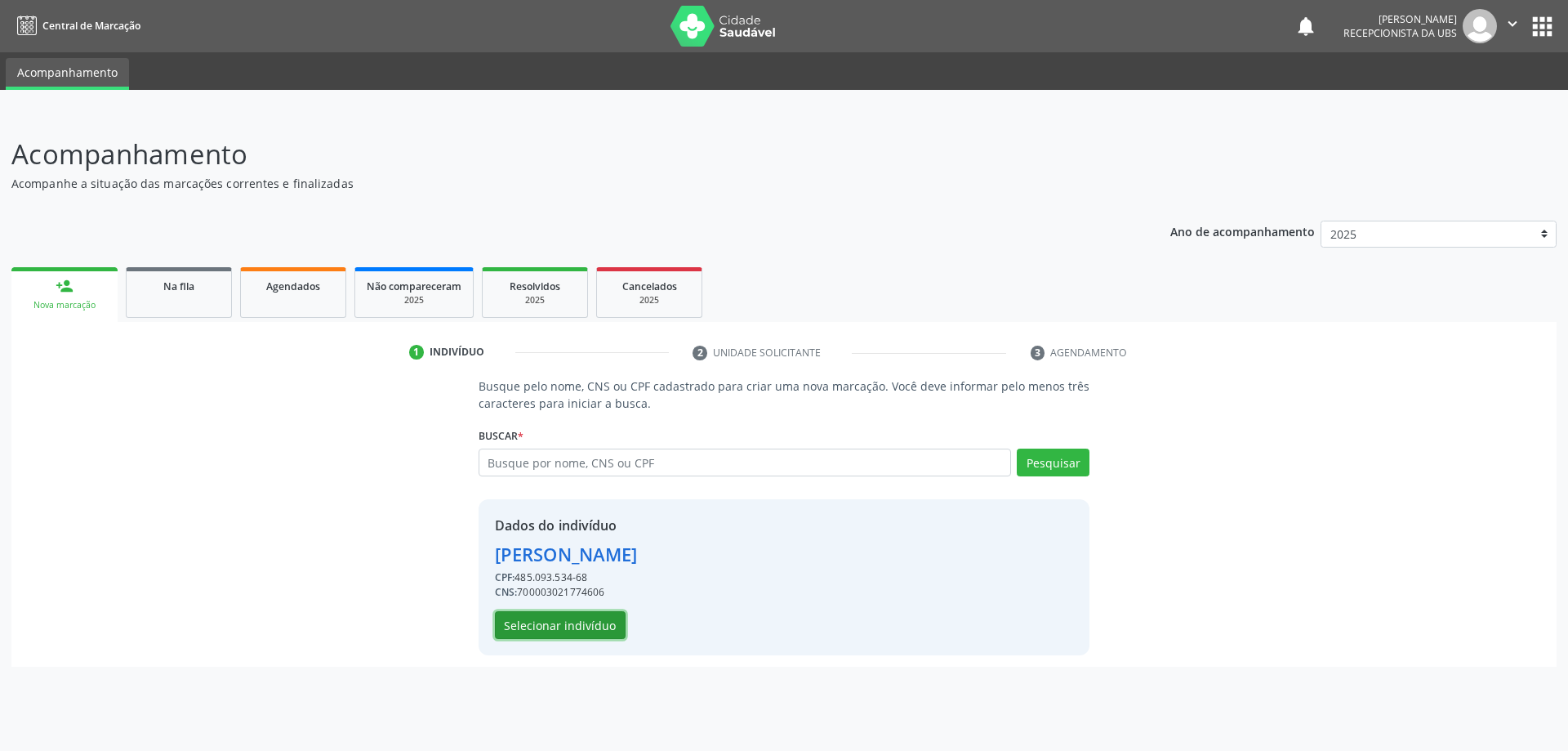
click at [568, 622] on button "Selecionar indivíduo" at bounding box center [560, 625] width 131 height 28
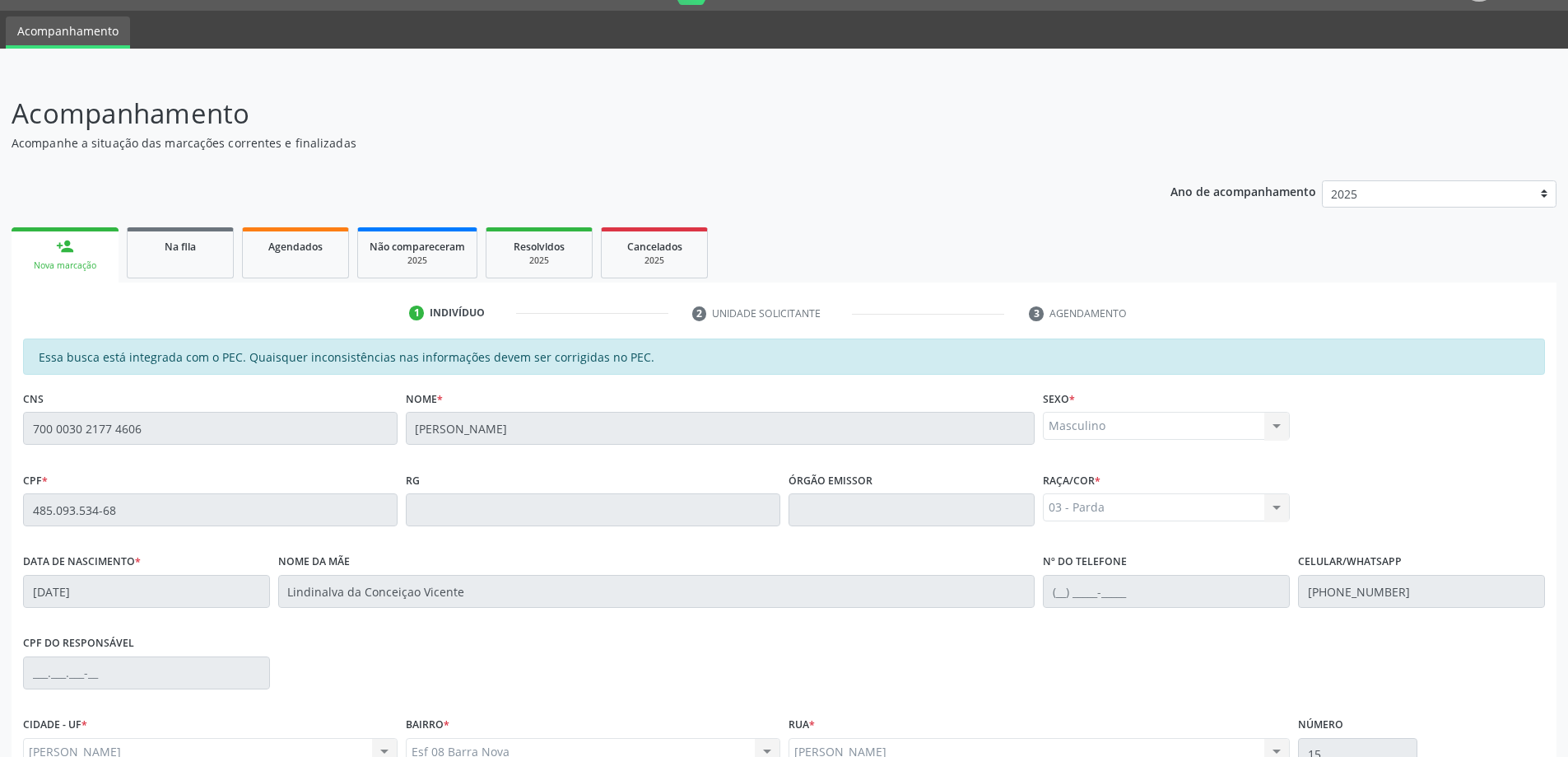
scroll to position [206, 0]
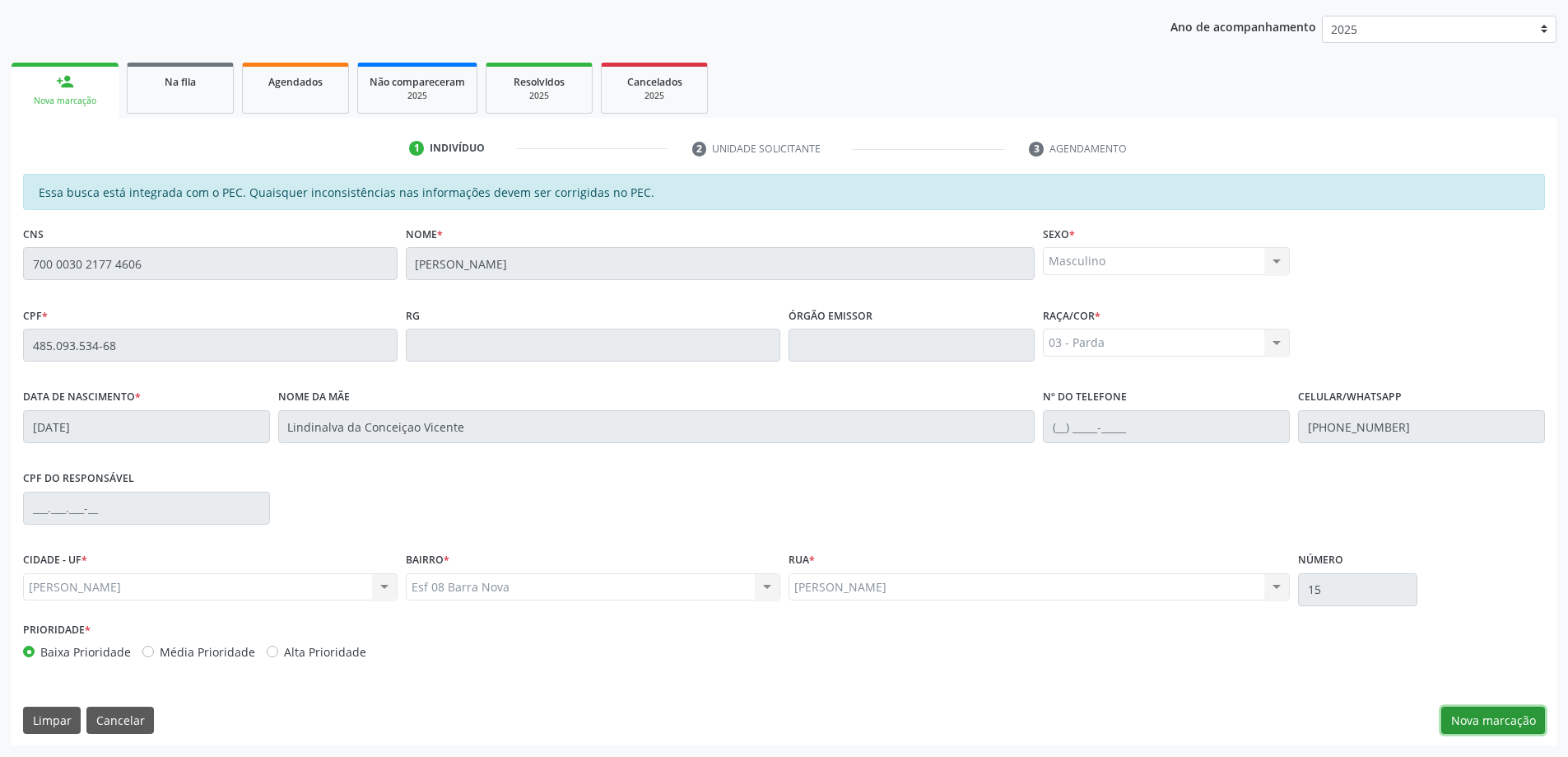
click at [1536, 727] on button "Nova marcação" at bounding box center [1493, 720] width 104 height 28
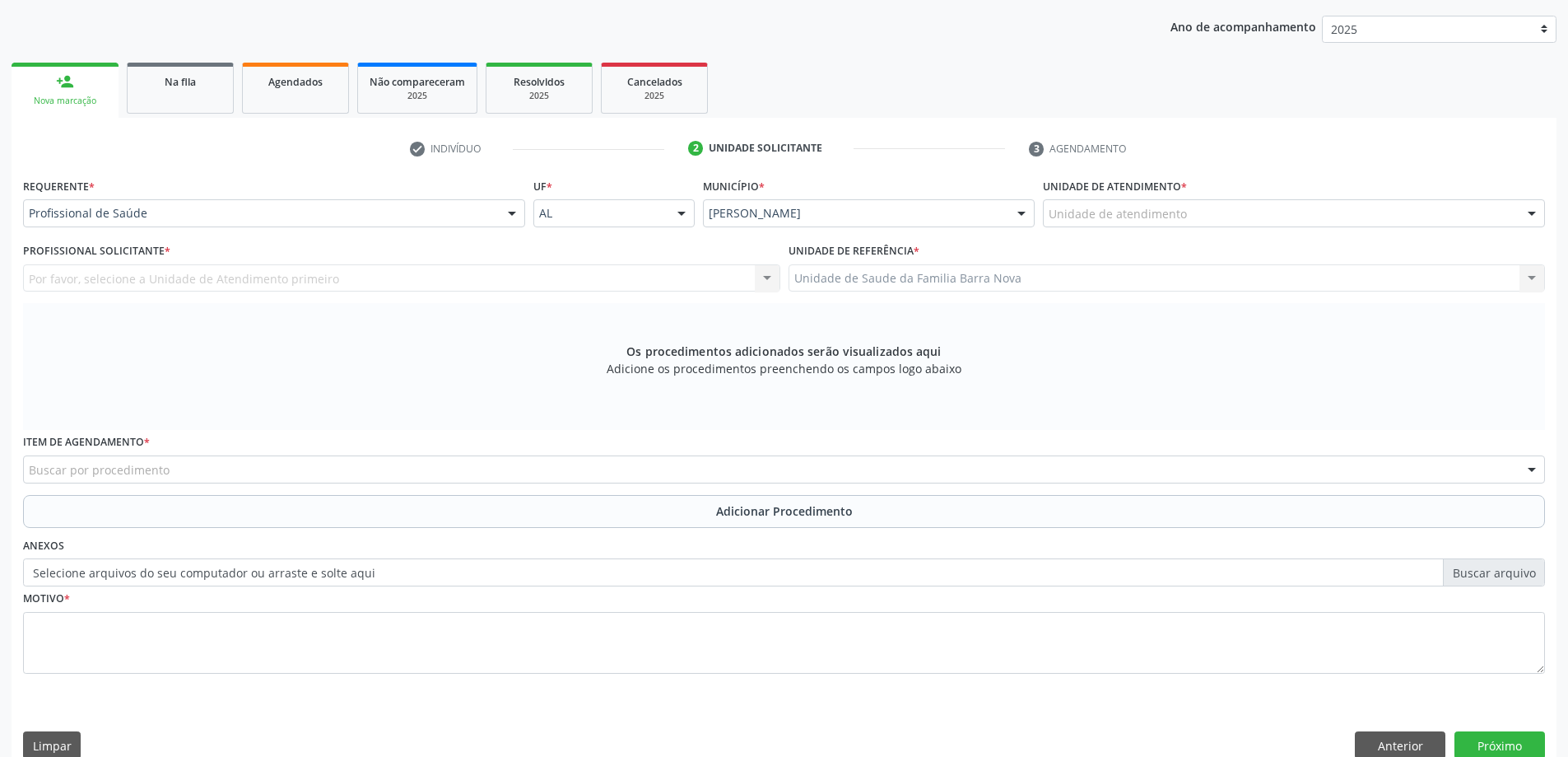
click at [1162, 197] on label "Unidade de atendimento *" at bounding box center [1116, 187] width 145 height 26
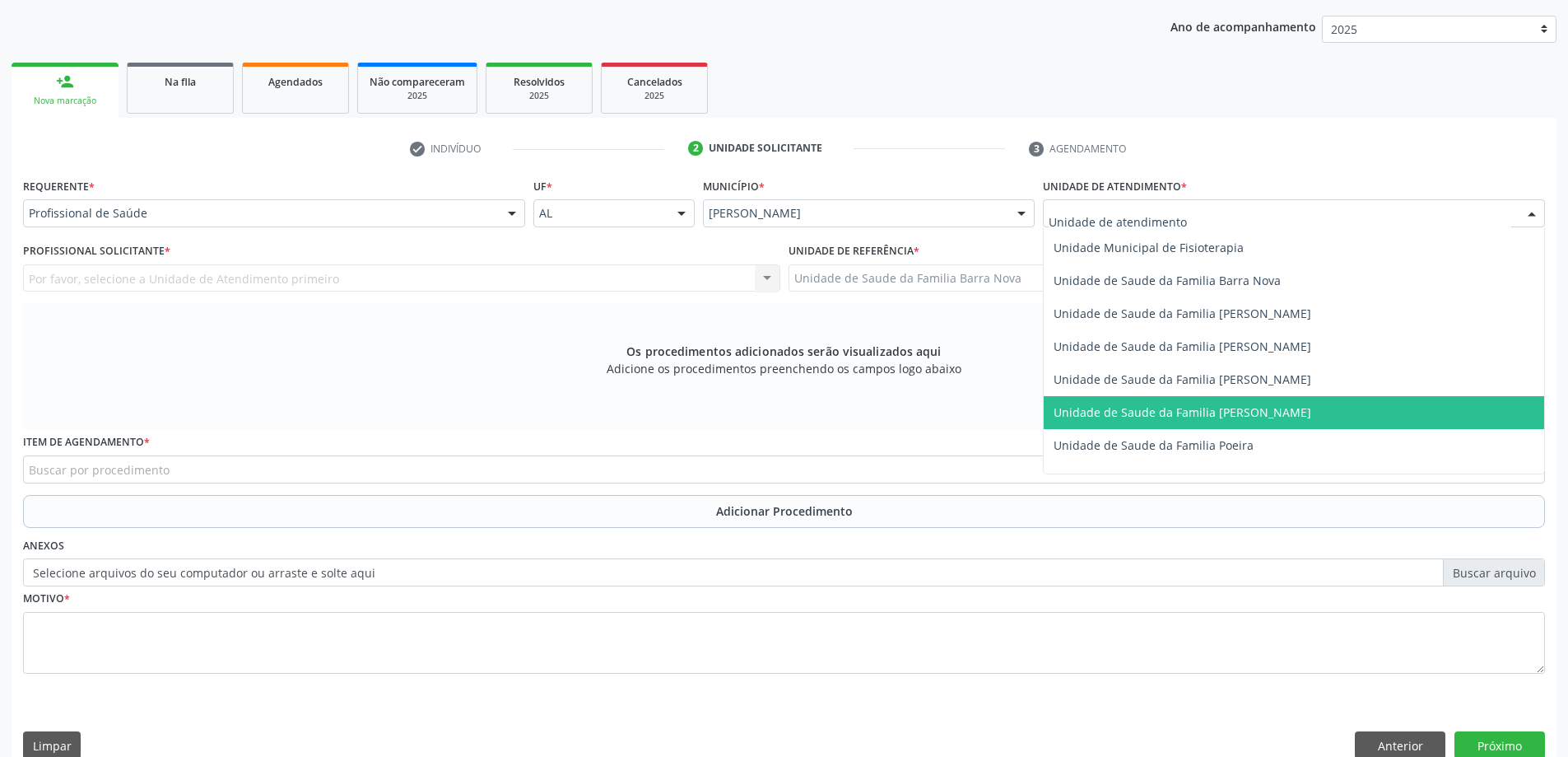
scroll to position [823, 0]
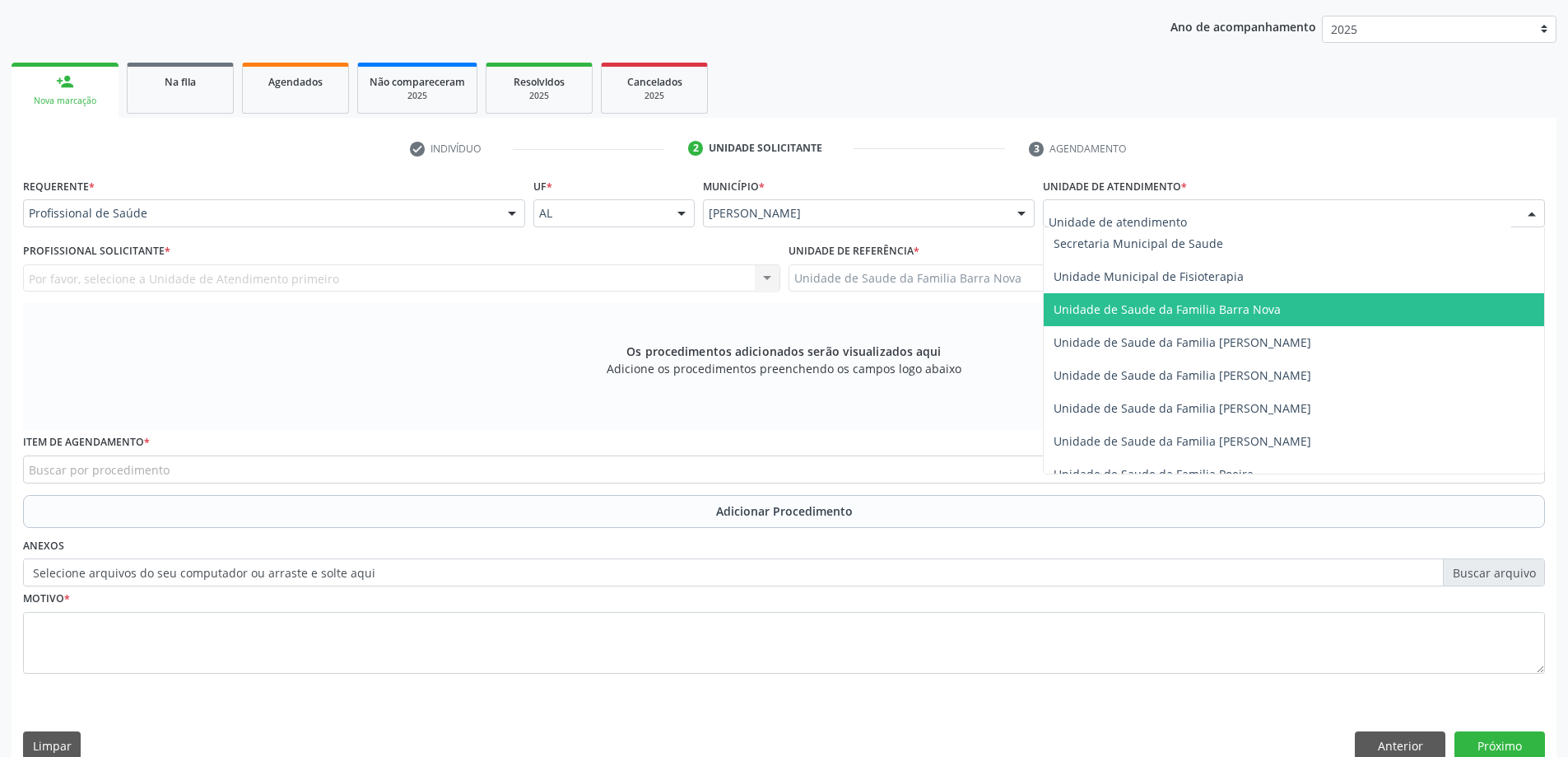
click at [1238, 309] on span "Unidade de Saude da Familia Barra Nova" at bounding box center [1167, 309] width 227 height 15
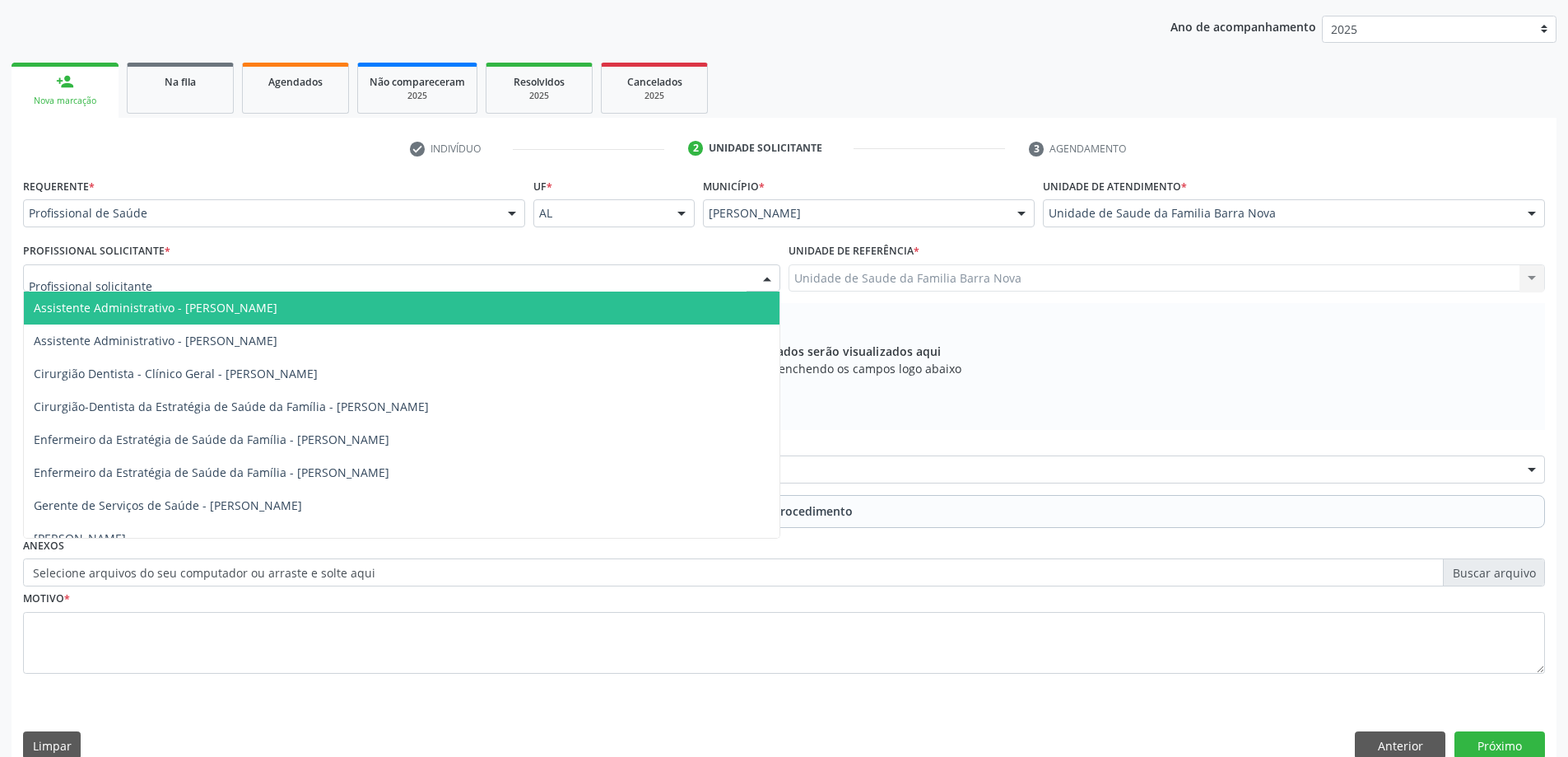
click at [627, 276] on div at bounding box center [402, 278] width 758 height 28
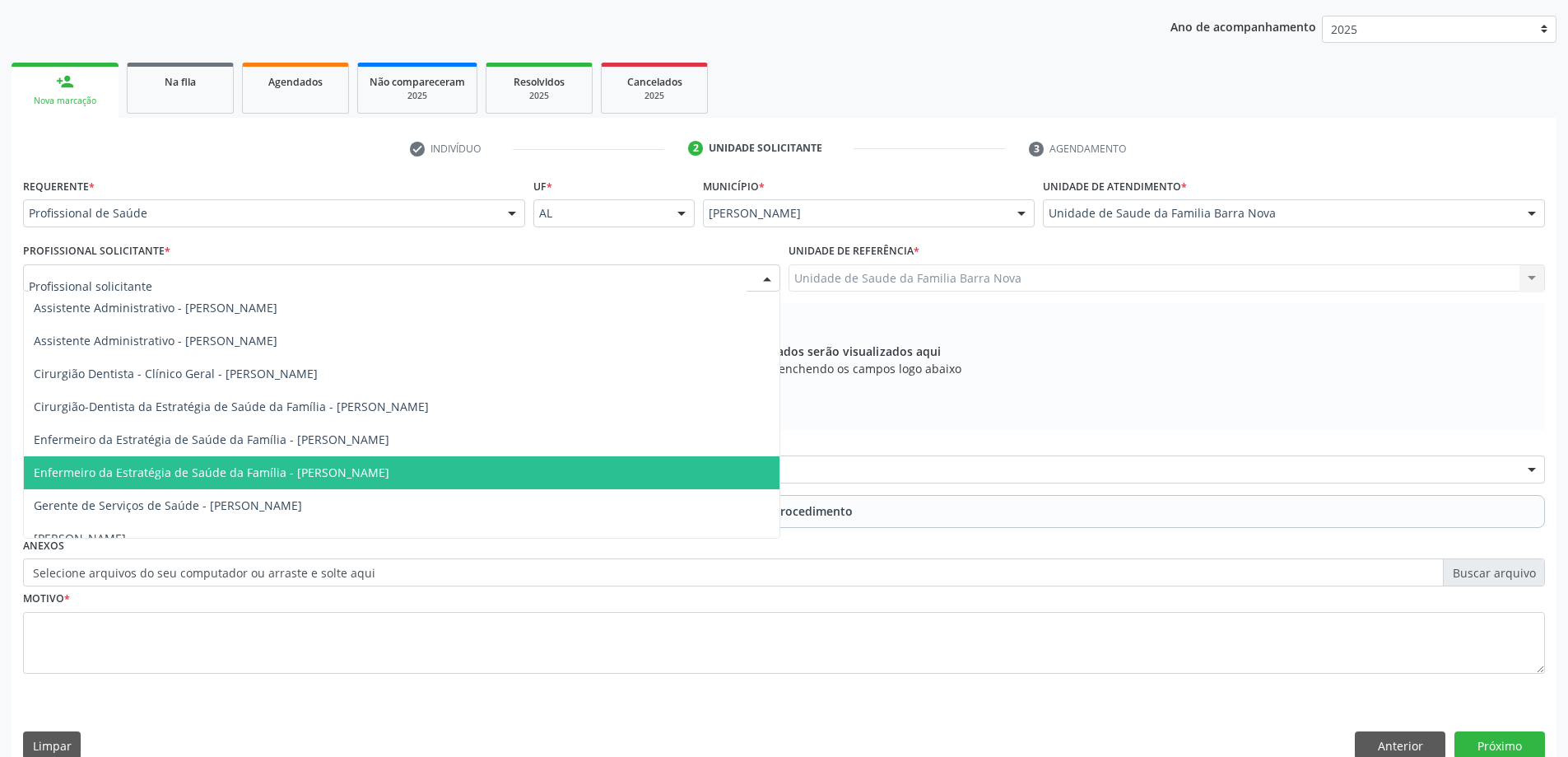
click at [488, 470] on span "Enfermeiro da Estratégia de Saúde da Família - [PERSON_NAME]" at bounding box center [402, 472] width 756 height 33
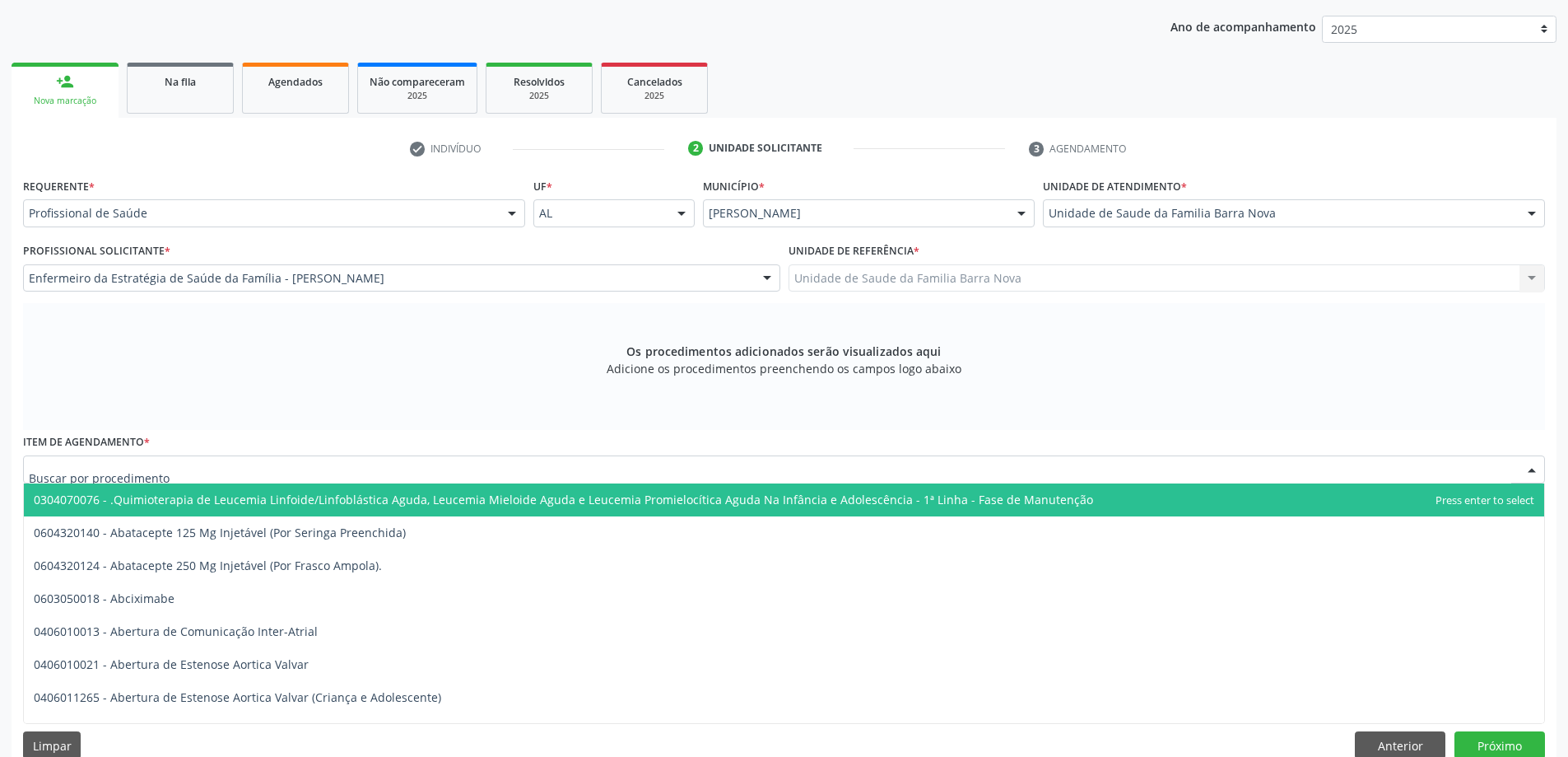
click at [451, 469] on div at bounding box center [784, 469] width 1522 height 28
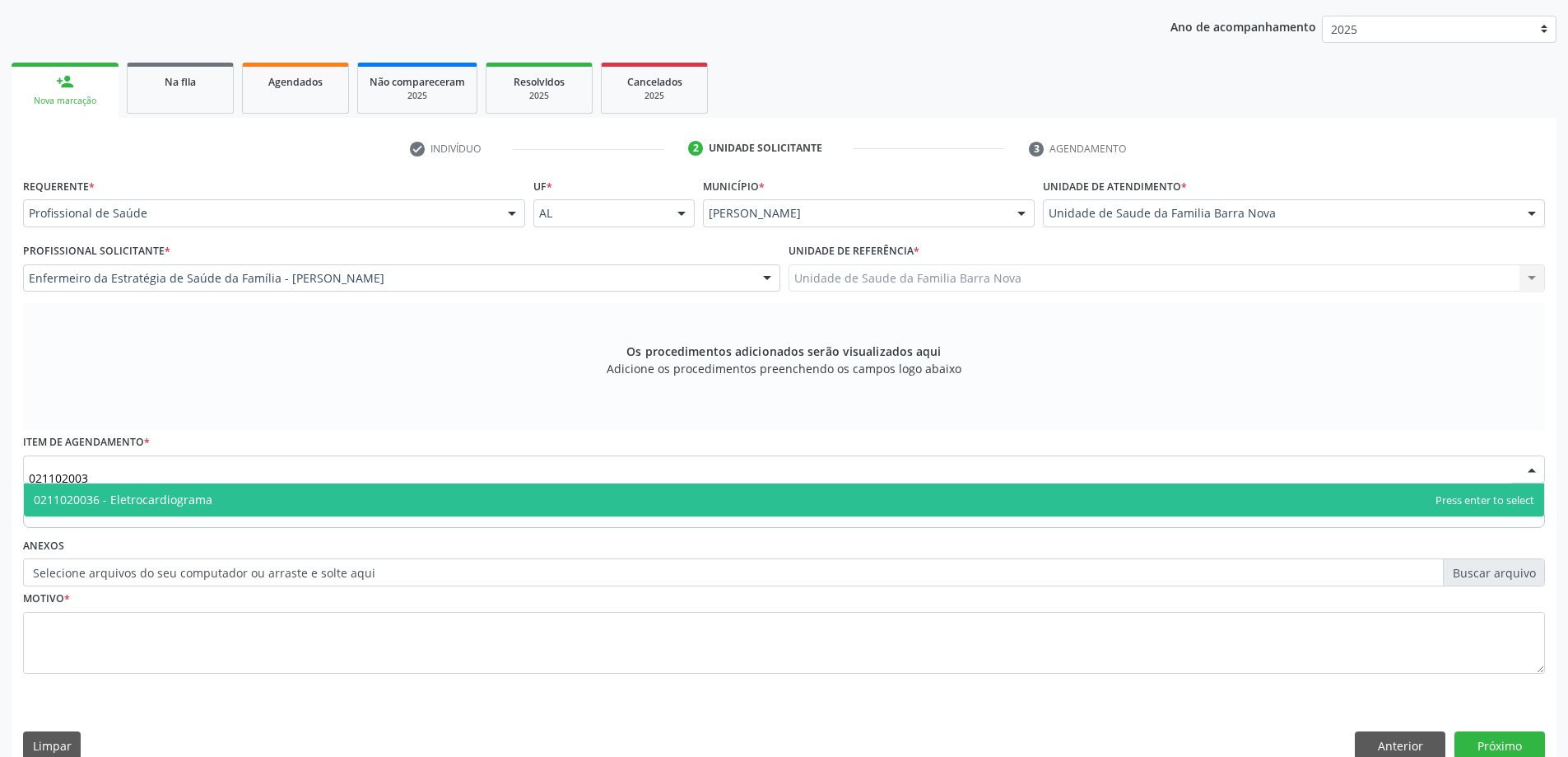
type input "0211020036"
click at [833, 499] on span "0211020036 - Eletrocardiograma" at bounding box center [784, 500] width 1521 height 33
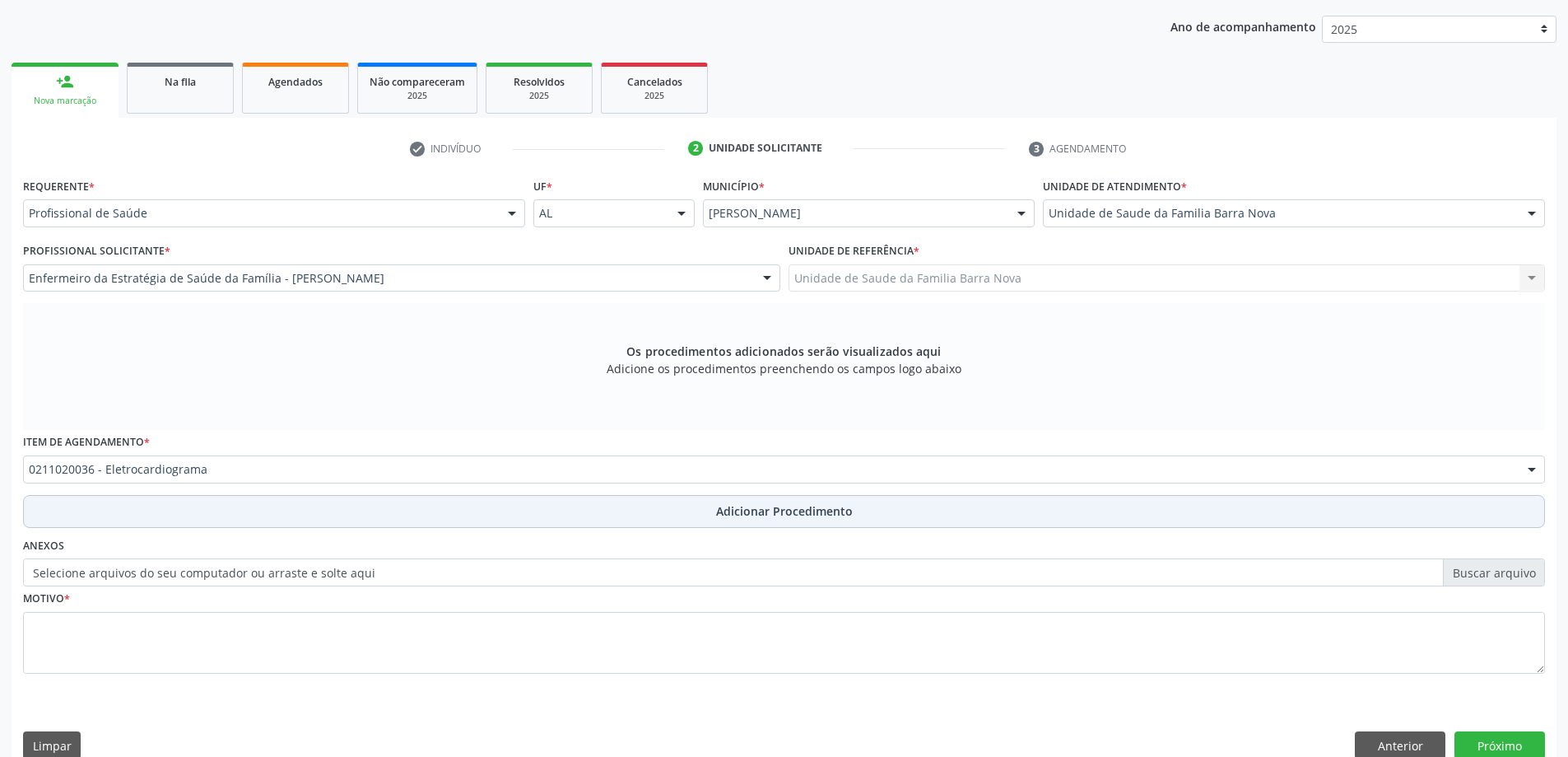
click at [790, 504] on span "Adicionar Procedimento" at bounding box center [784, 511] width 137 height 17
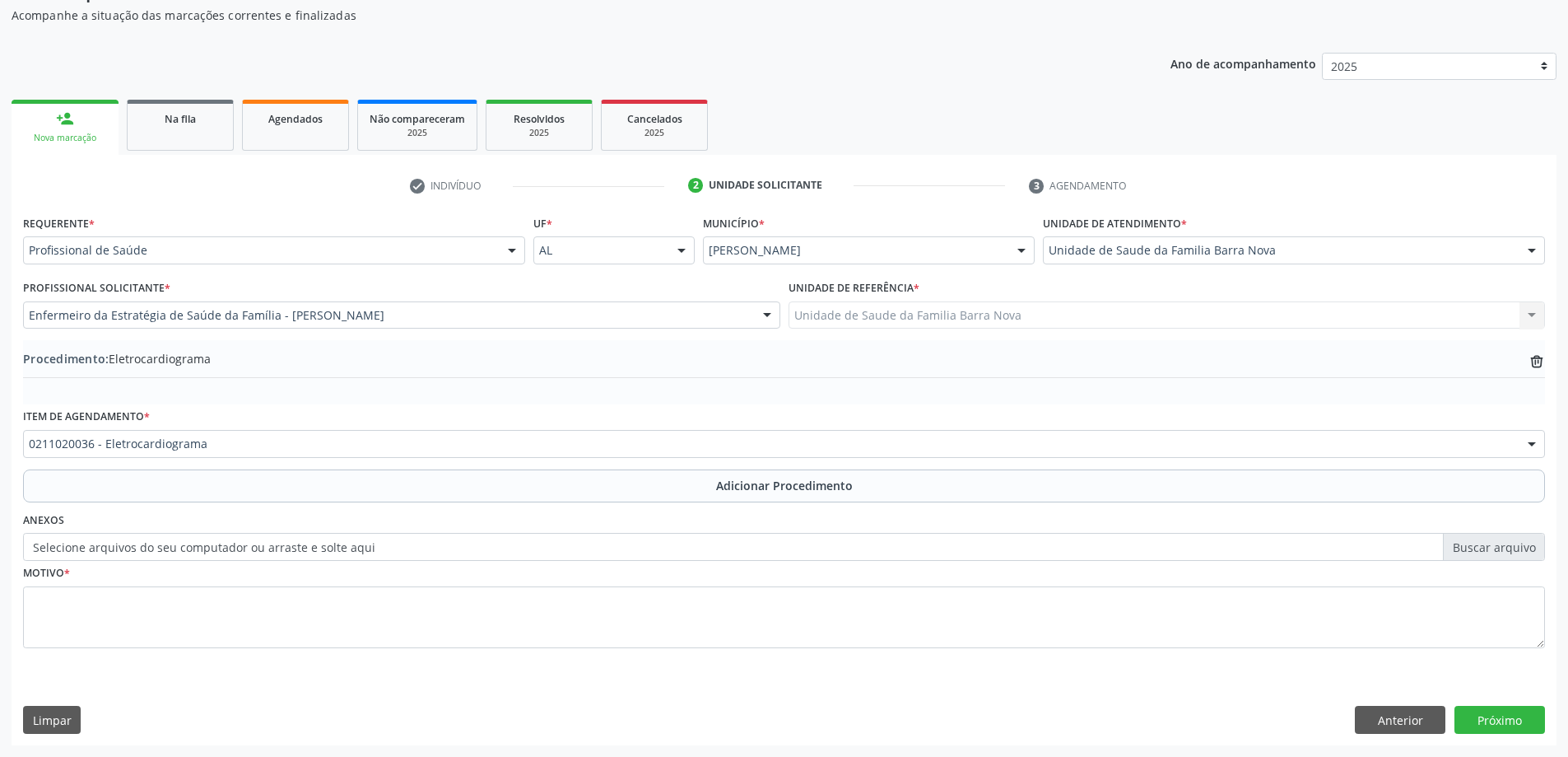
click at [1491, 554] on label "Selecione arquivos do seu computador ou arraste e solte aqui" at bounding box center [784, 546] width 1522 height 28
click at [1491, 554] on input "Selecione arquivos do seu computador ou arraste e solte aqui" at bounding box center [784, 546] width 1522 height 28
type input "C:\fakepath\WhatsApp Image 2025-09-29 at 08.32.09.jpeg"
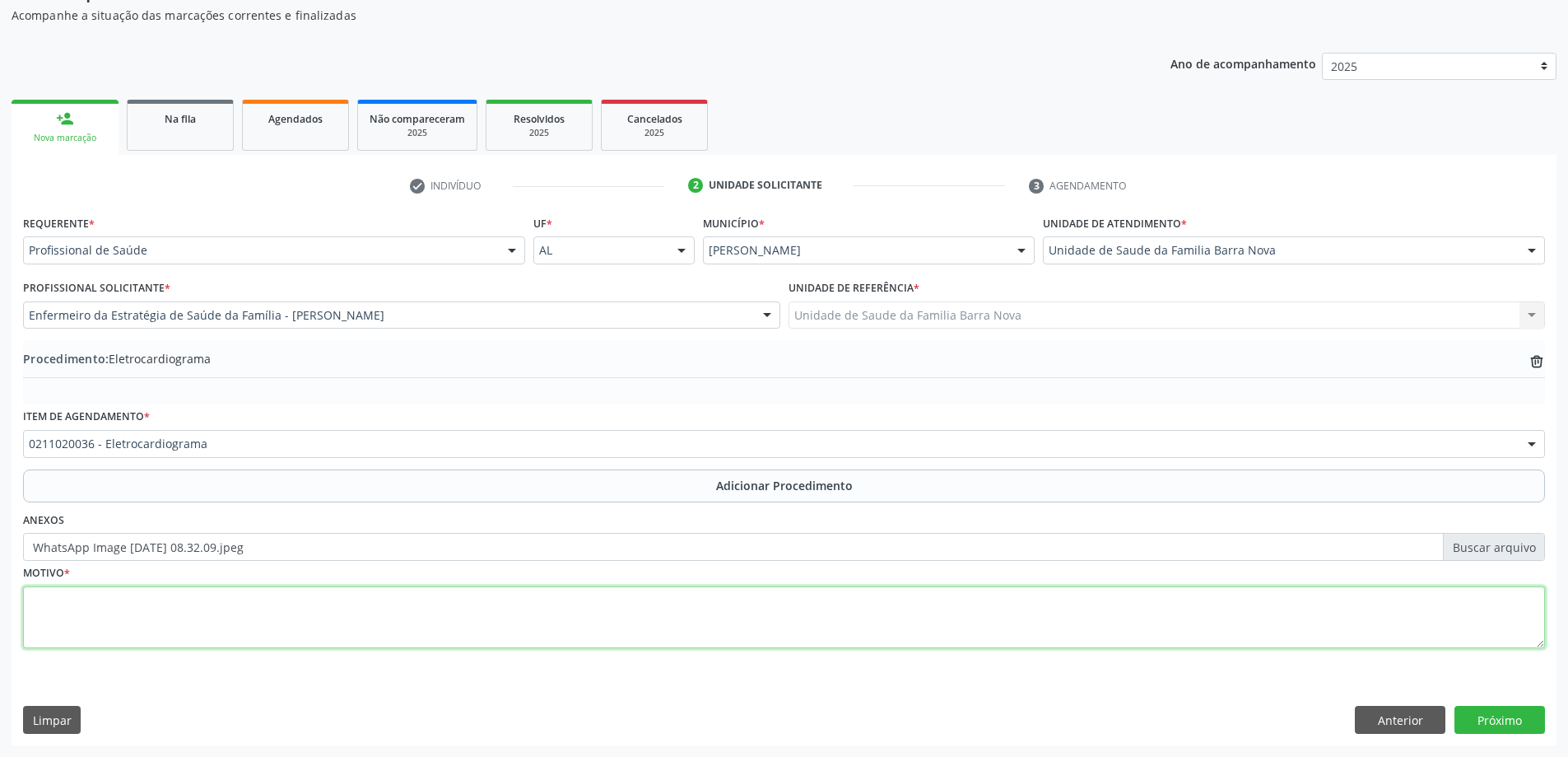
click at [173, 587] on textarea at bounding box center [784, 617] width 1522 height 63
type textarea "HAS."
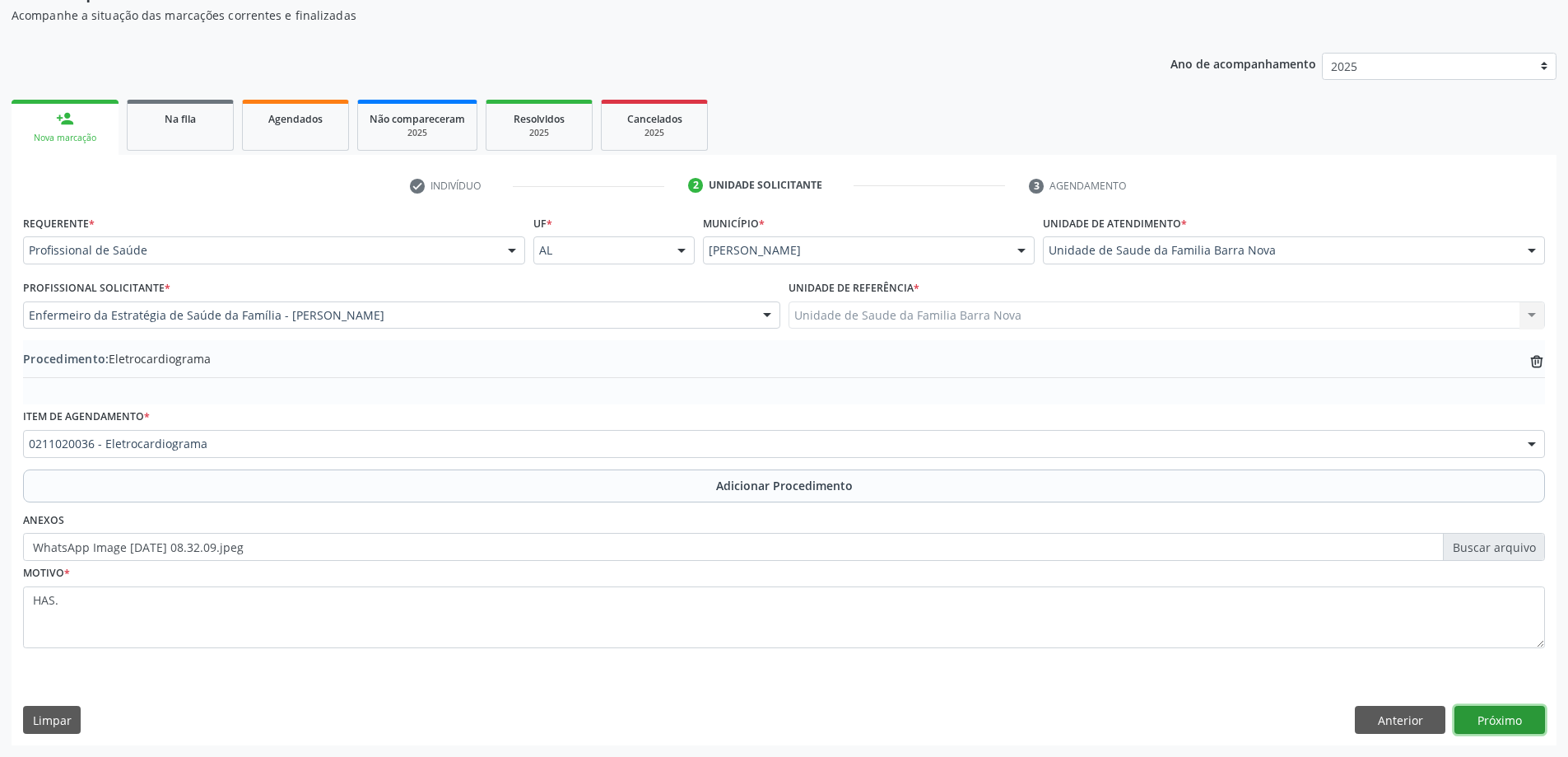
click at [1506, 722] on button "Próximo" at bounding box center [1499, 719] width 90 height 28
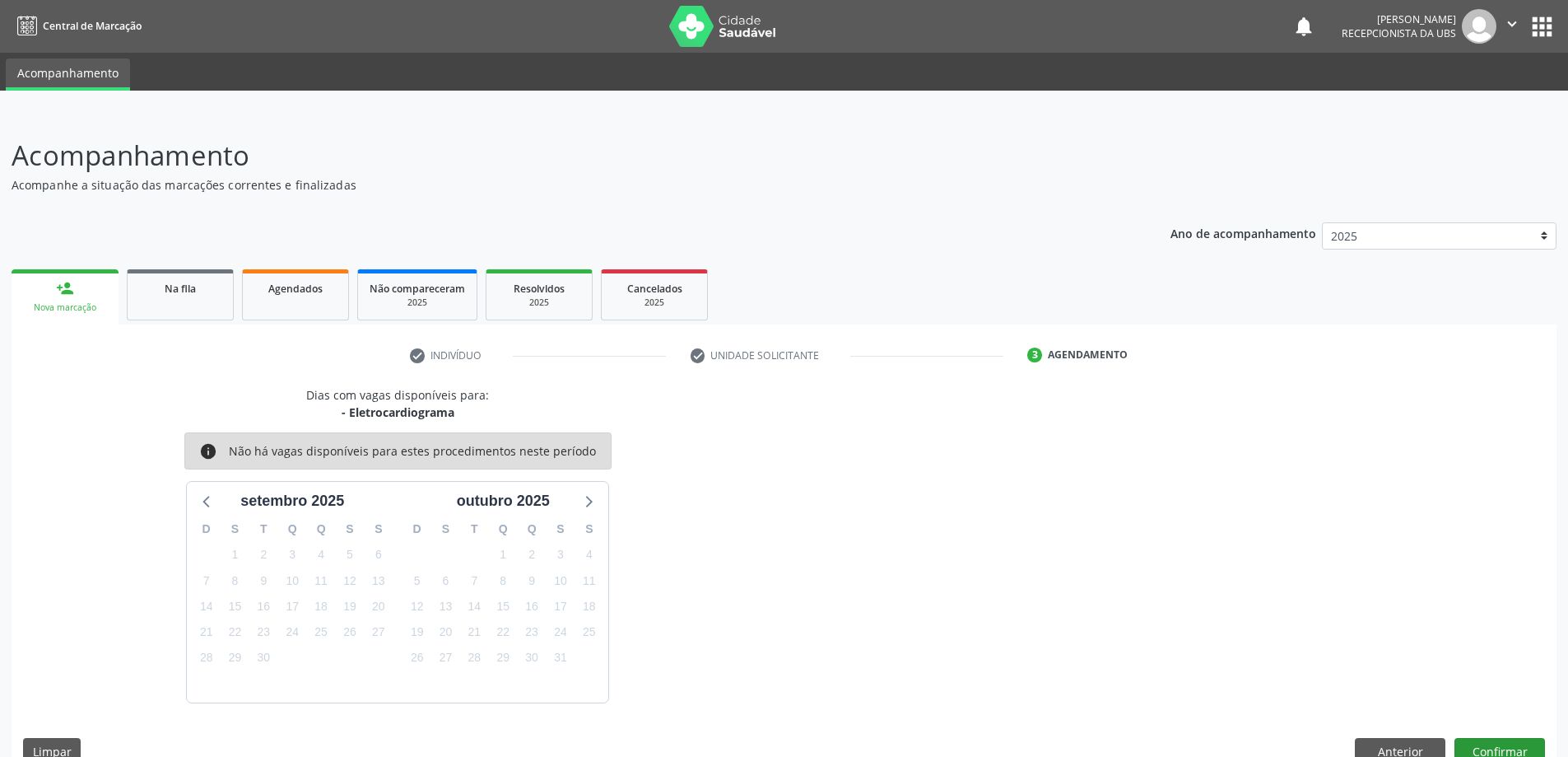
scroll to position [31, 0]
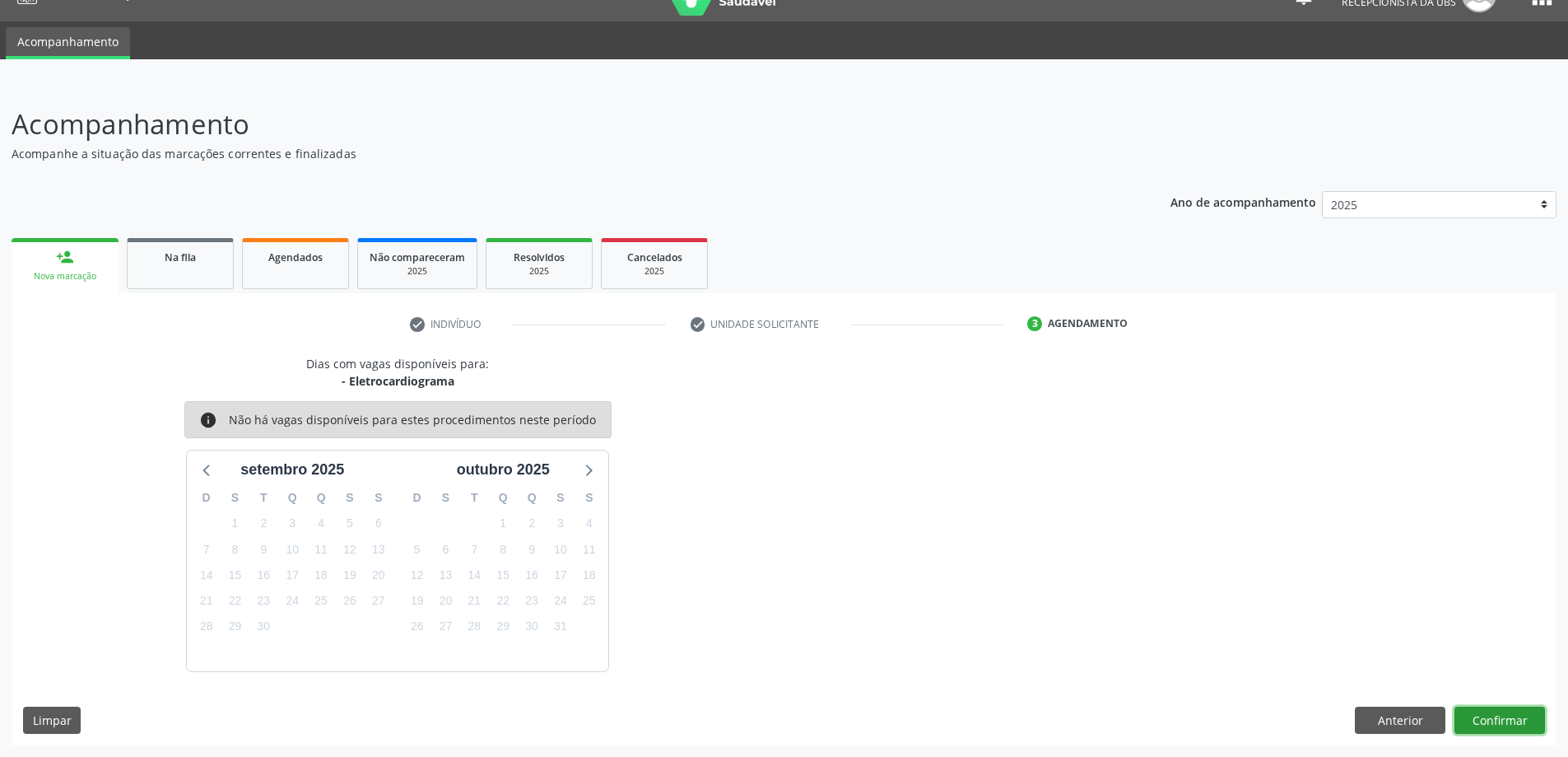
click at [1505, 721] on button "Confirmar" at bounding box center [1499, 720] width 90 height 28
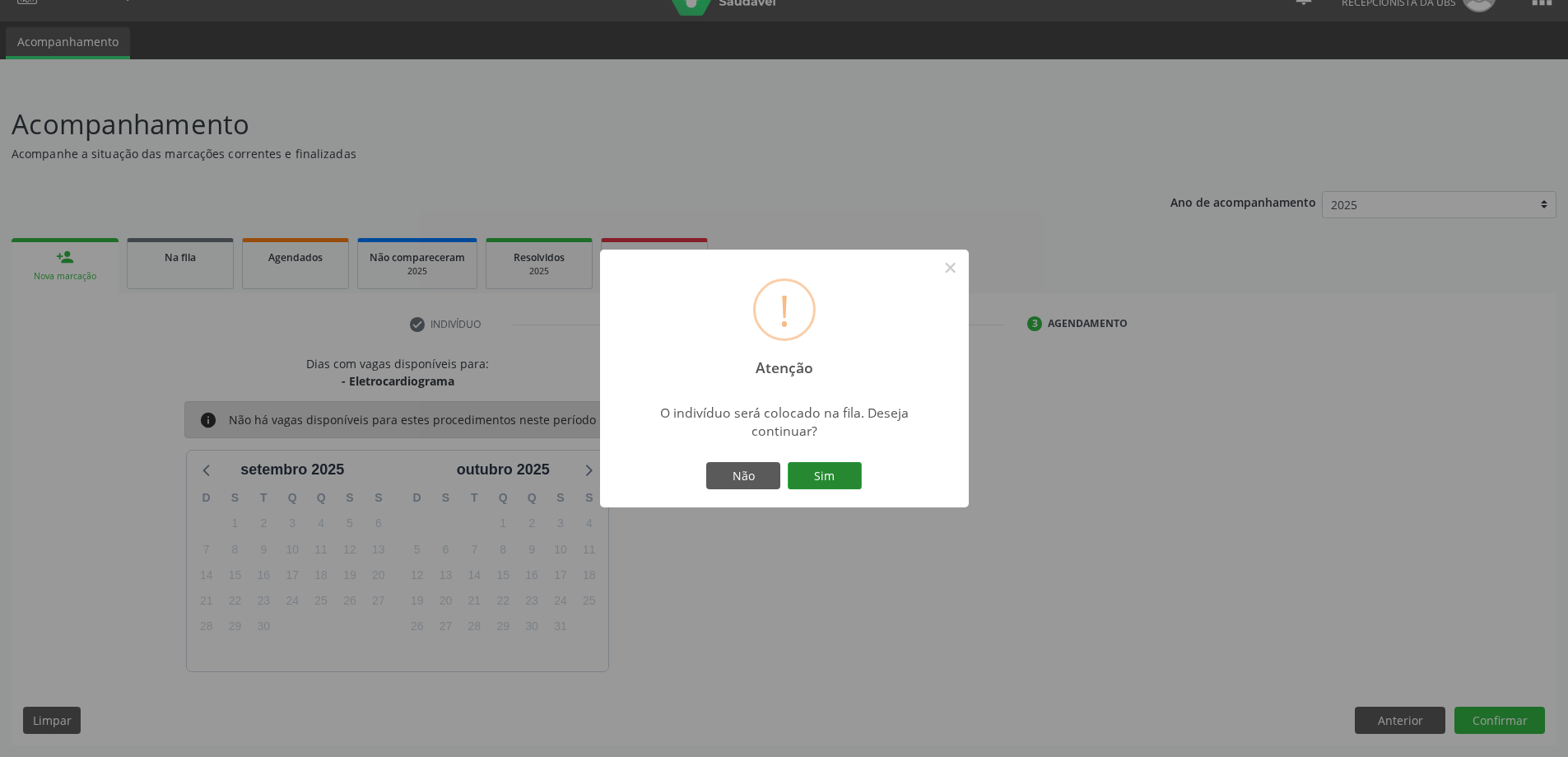
click at [812, 465] on button "Sim" at bounding box center [825, 476] width 74 height 28
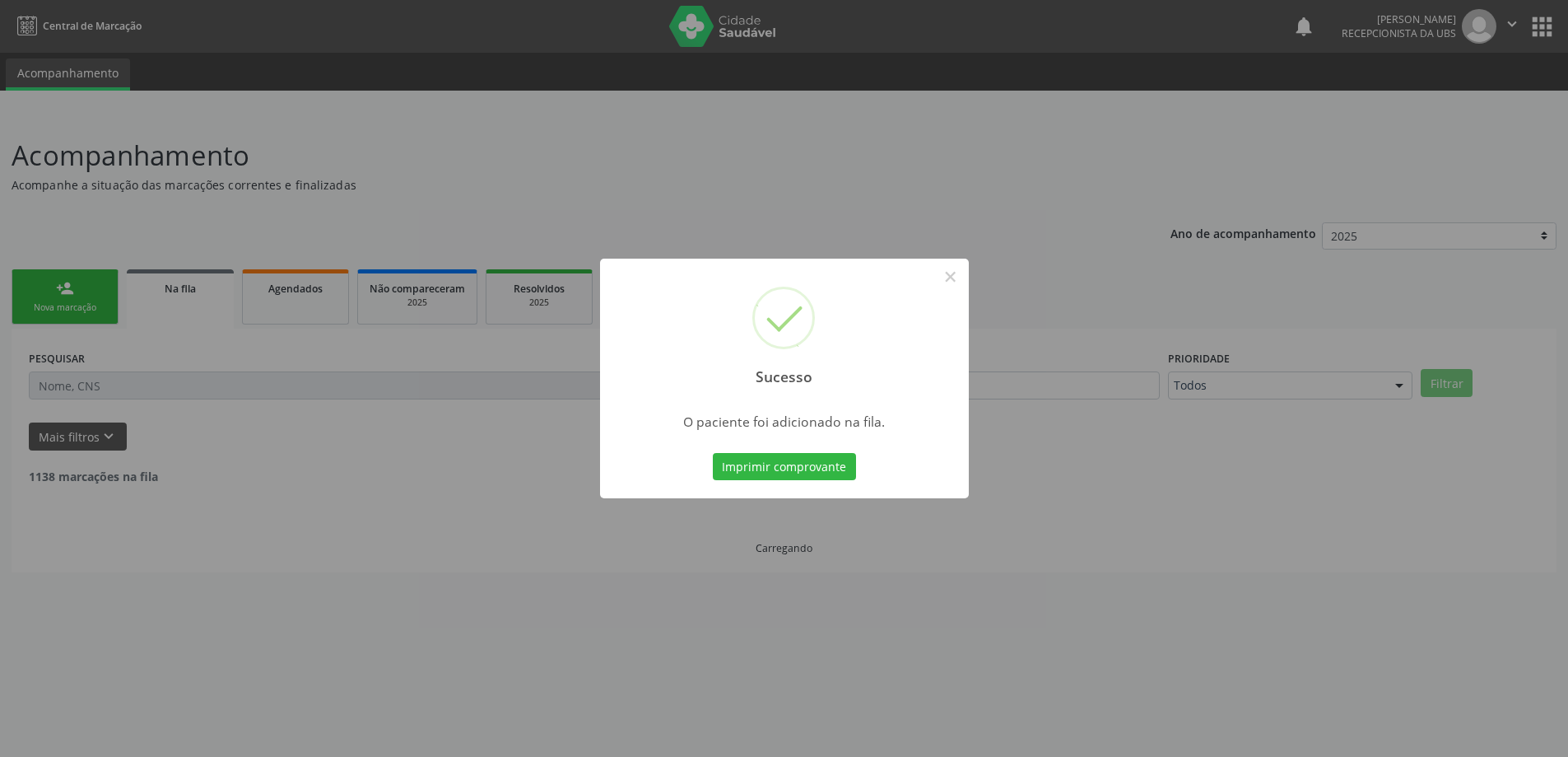
scroll to position [0, 0]
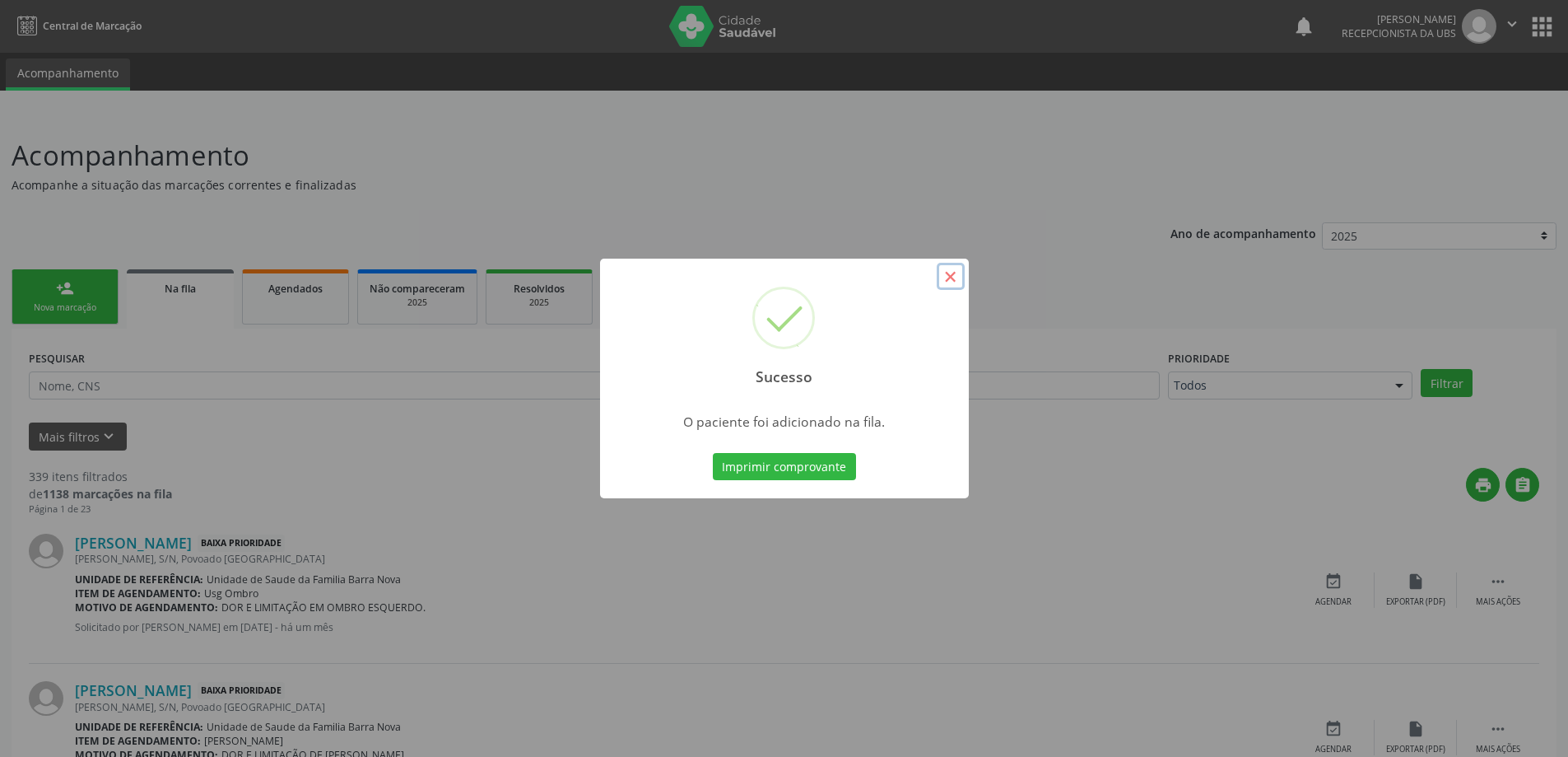
click at [951, 272] on button "×" at bounding box center [950, 276] width 28 height 28
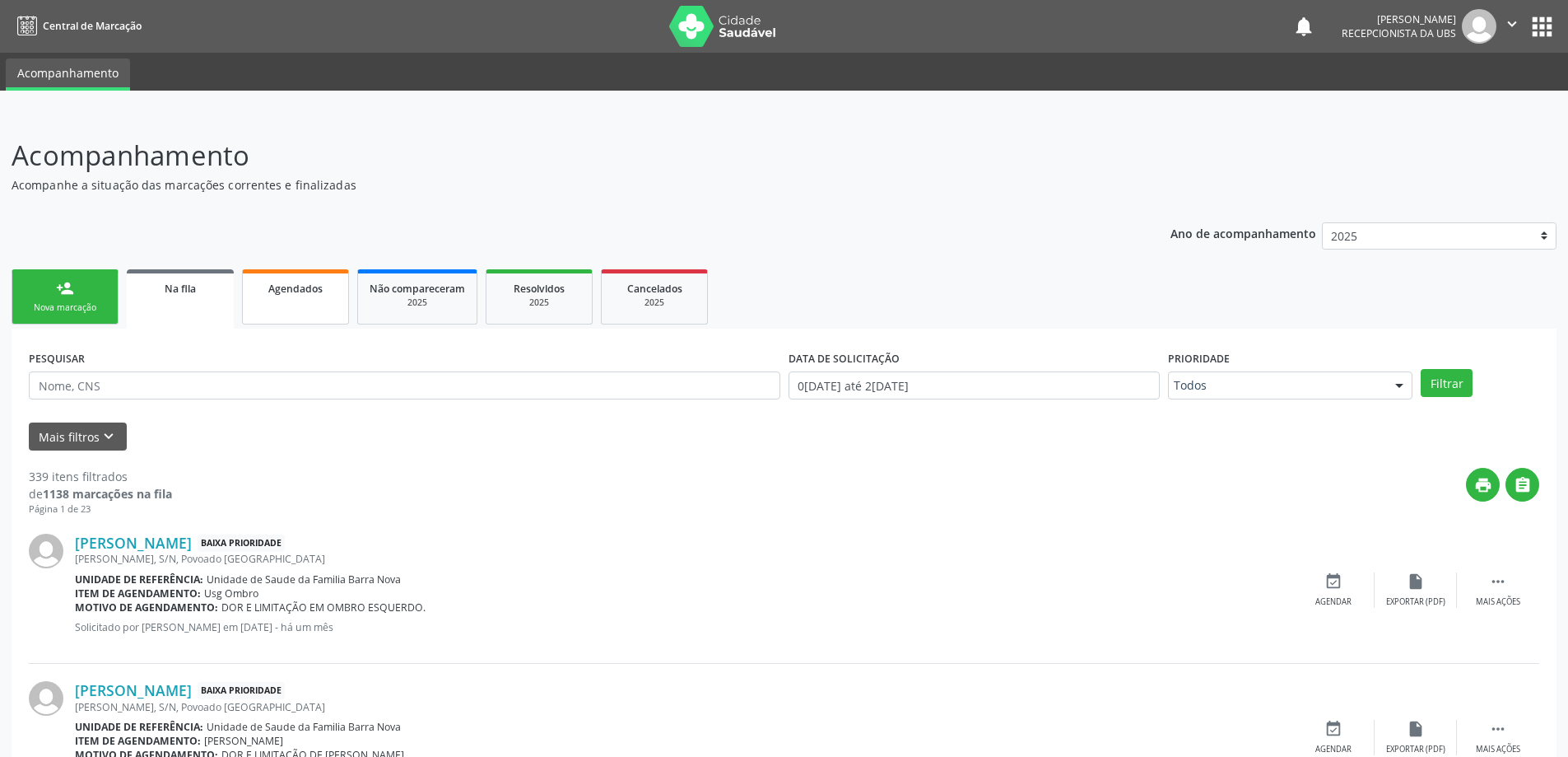
click at [258, 302] on link "Agendados" at bounding box center [295, 297] width 107 height 55
select select "8"
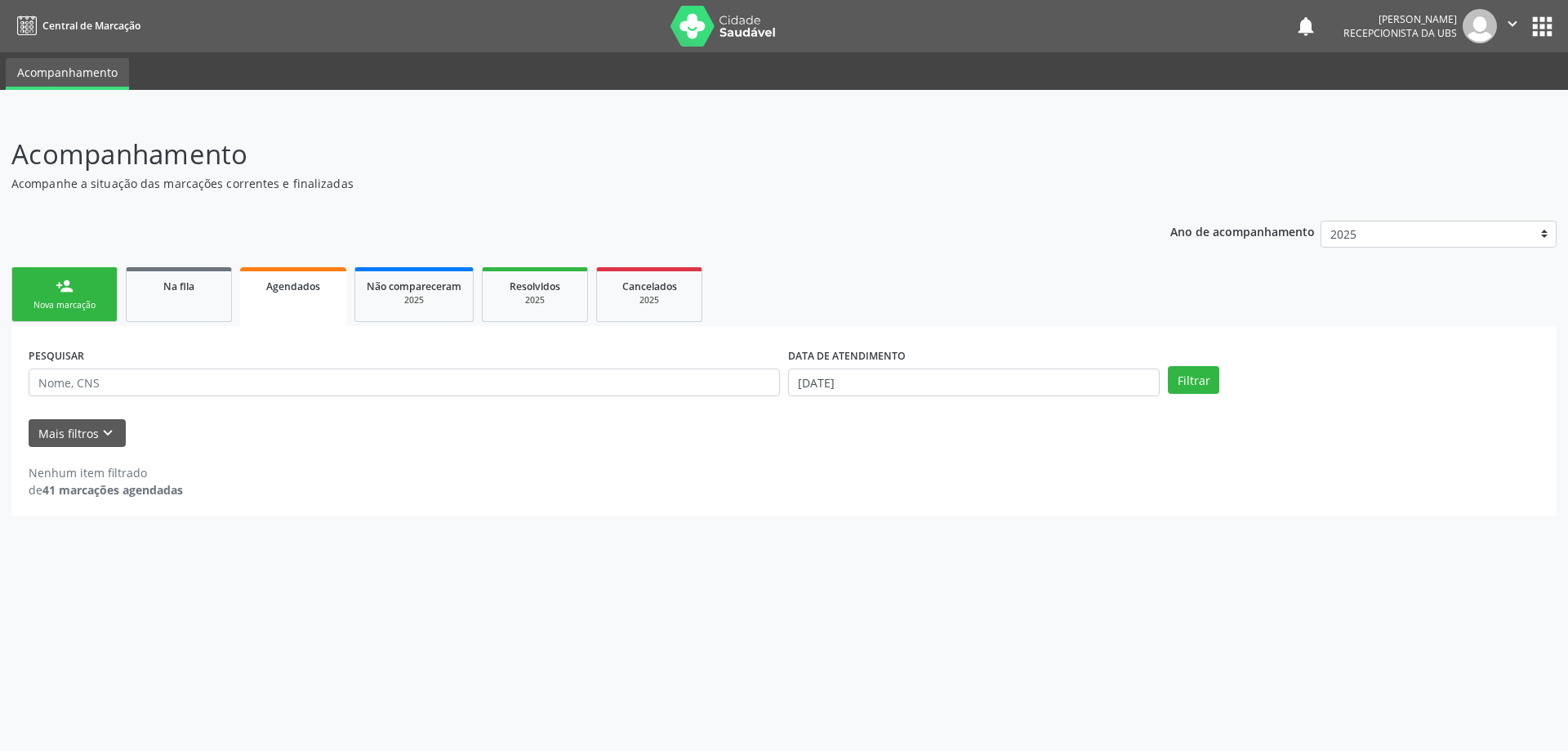
click at [1088, 399] on div "DATA DE ATENDIMENTO 29/09/2025" at bounding box center [973, 375] width 380 height 64
click at [978, 384] on input "29/09/2025" at bounding box center [974, 382] width 372 height 28
click at [832, 463] on span "1" at bounding box center [835, 464] width 32 height 32
type input "01/09/2025"
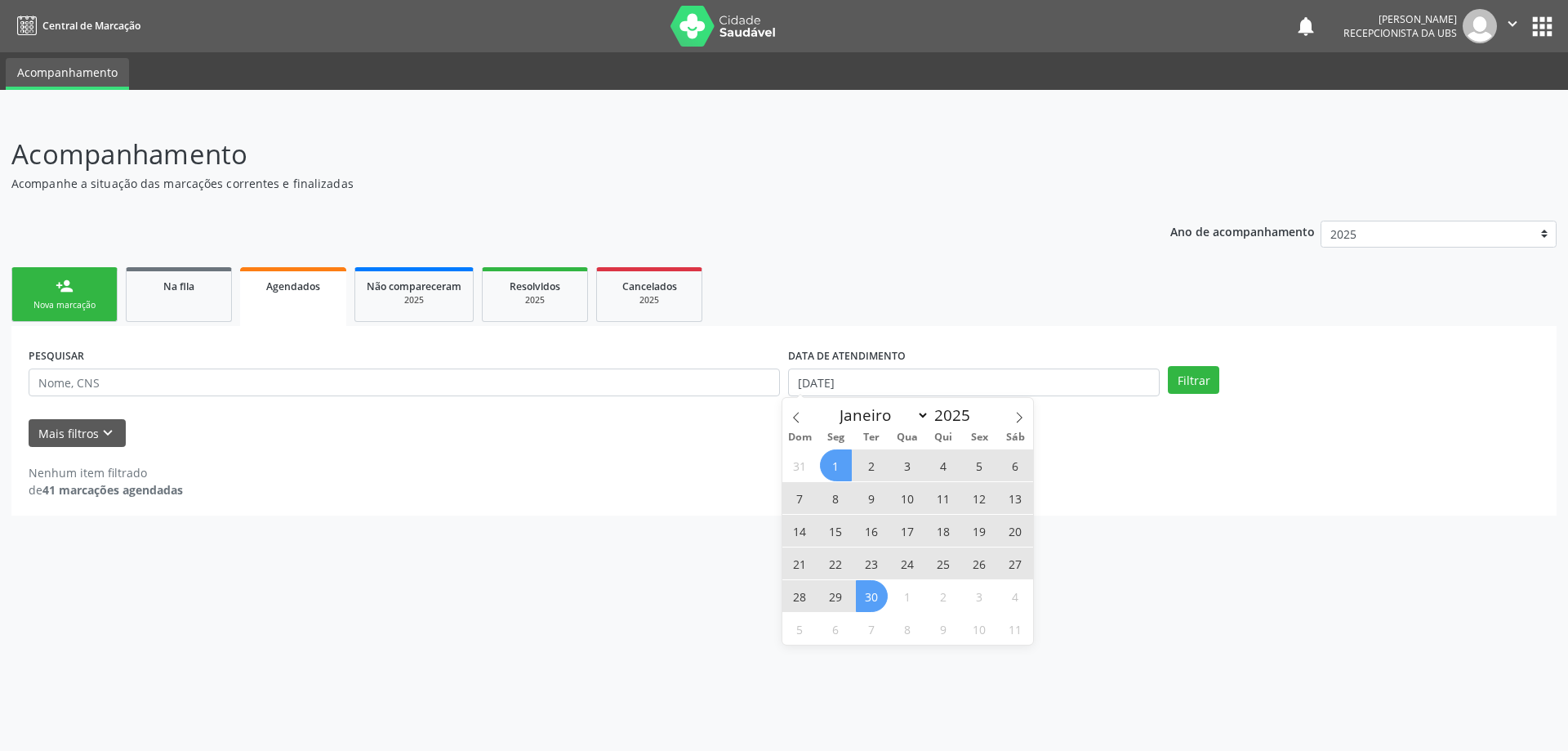
click at [869, 601] on span "30" at bounding box center [871, 596] width 32 height 32
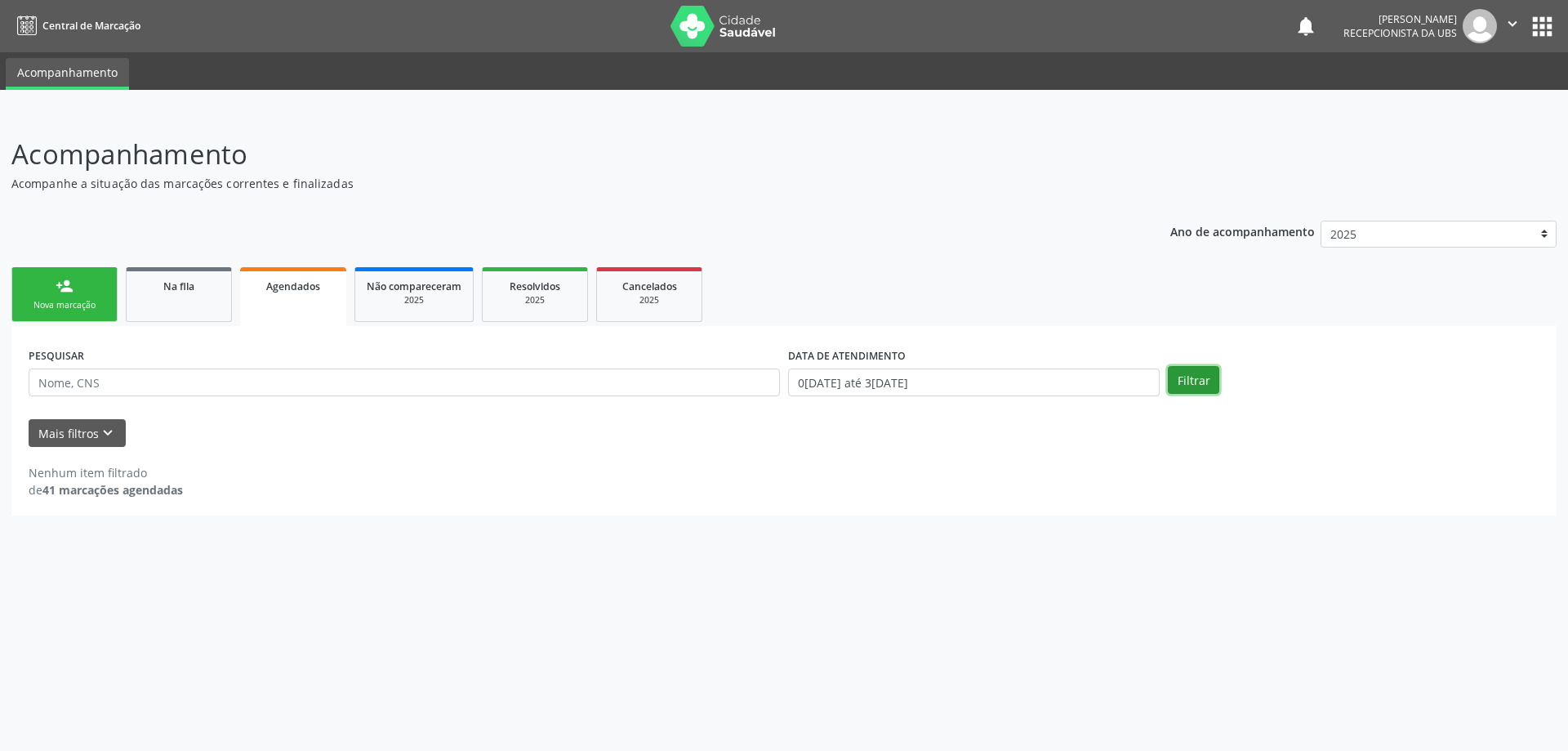
click at [1195, 385] on button "Filtrar" at bounding box center [1193, 380] width 51 height 28
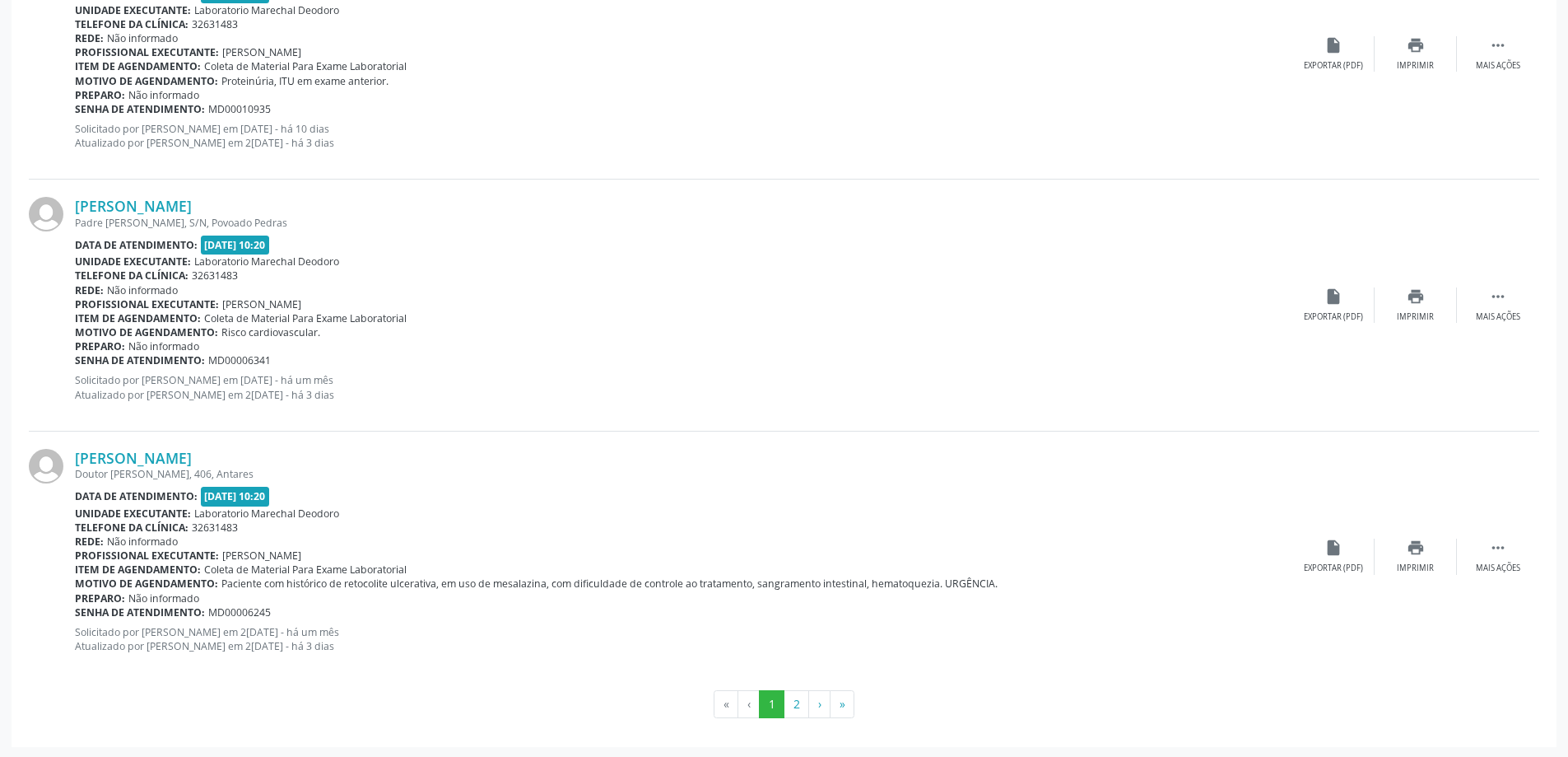
scroll to position [3607, 0]
click at [800, 703] on button "2" at bounding box center [796, 702] width 26 height 28
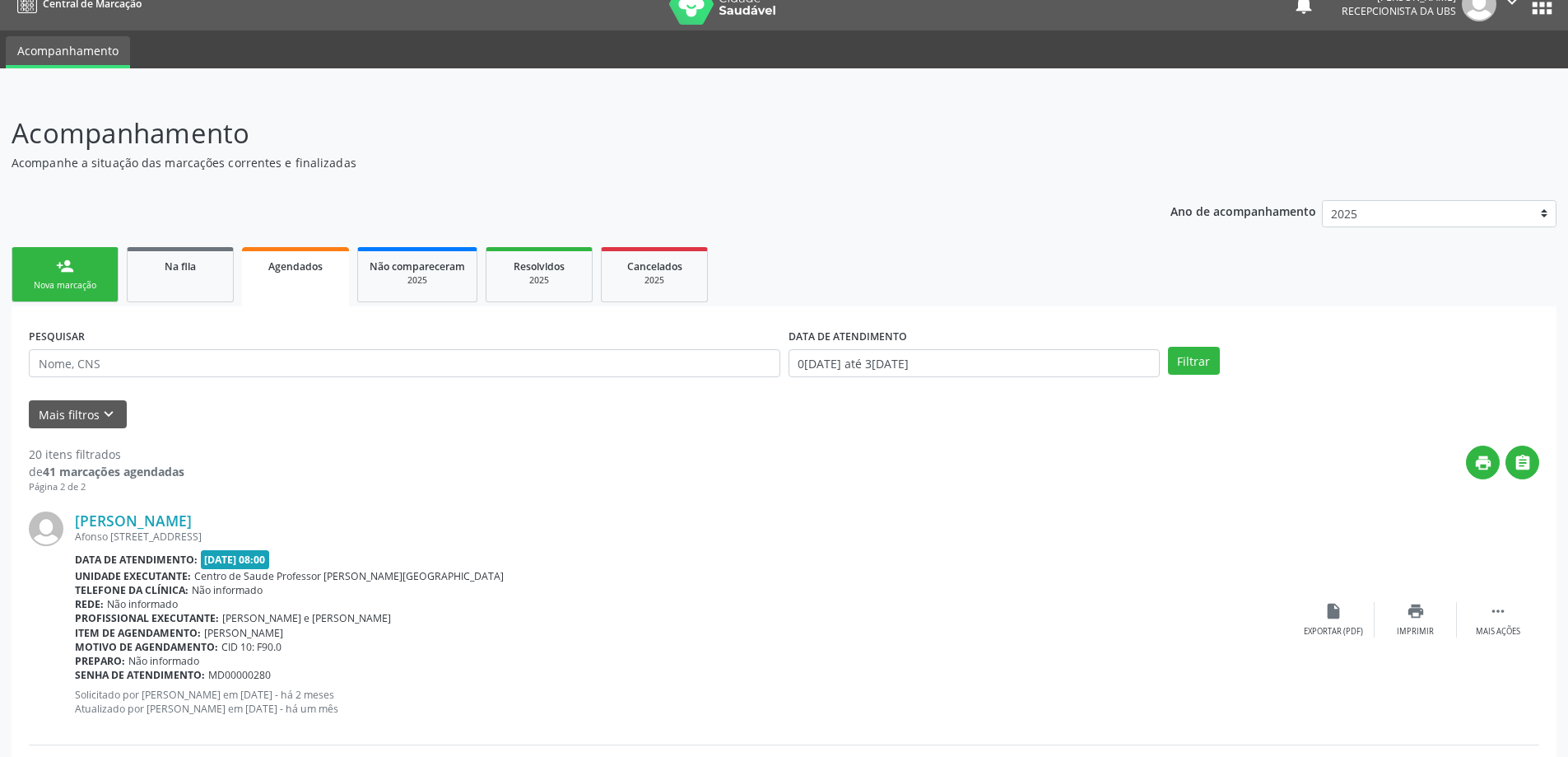
scroll to position [0, 0]
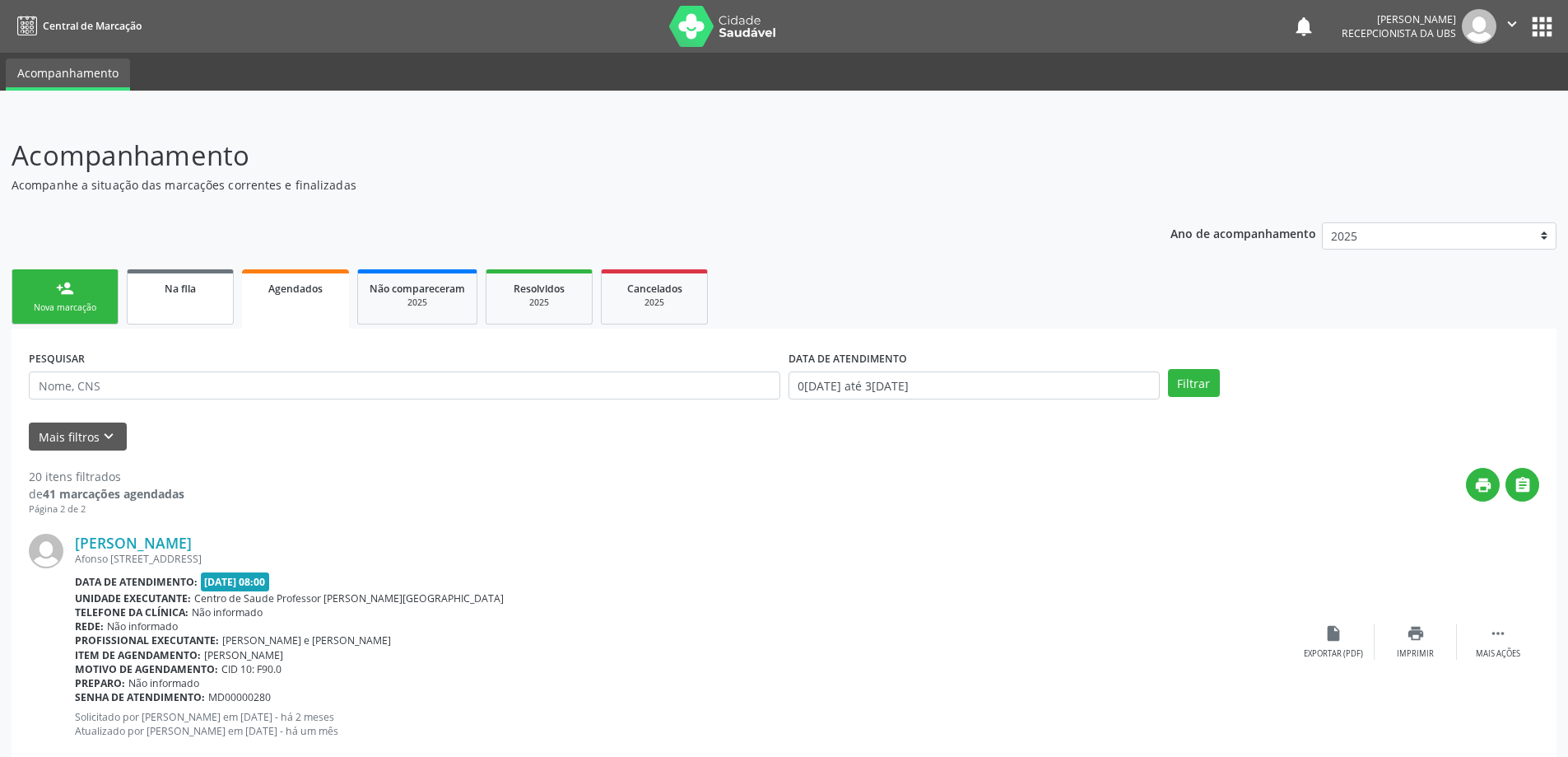
click at [202, 295] on div "Na fila" at bounding box center [181, 287] width 83 height 17
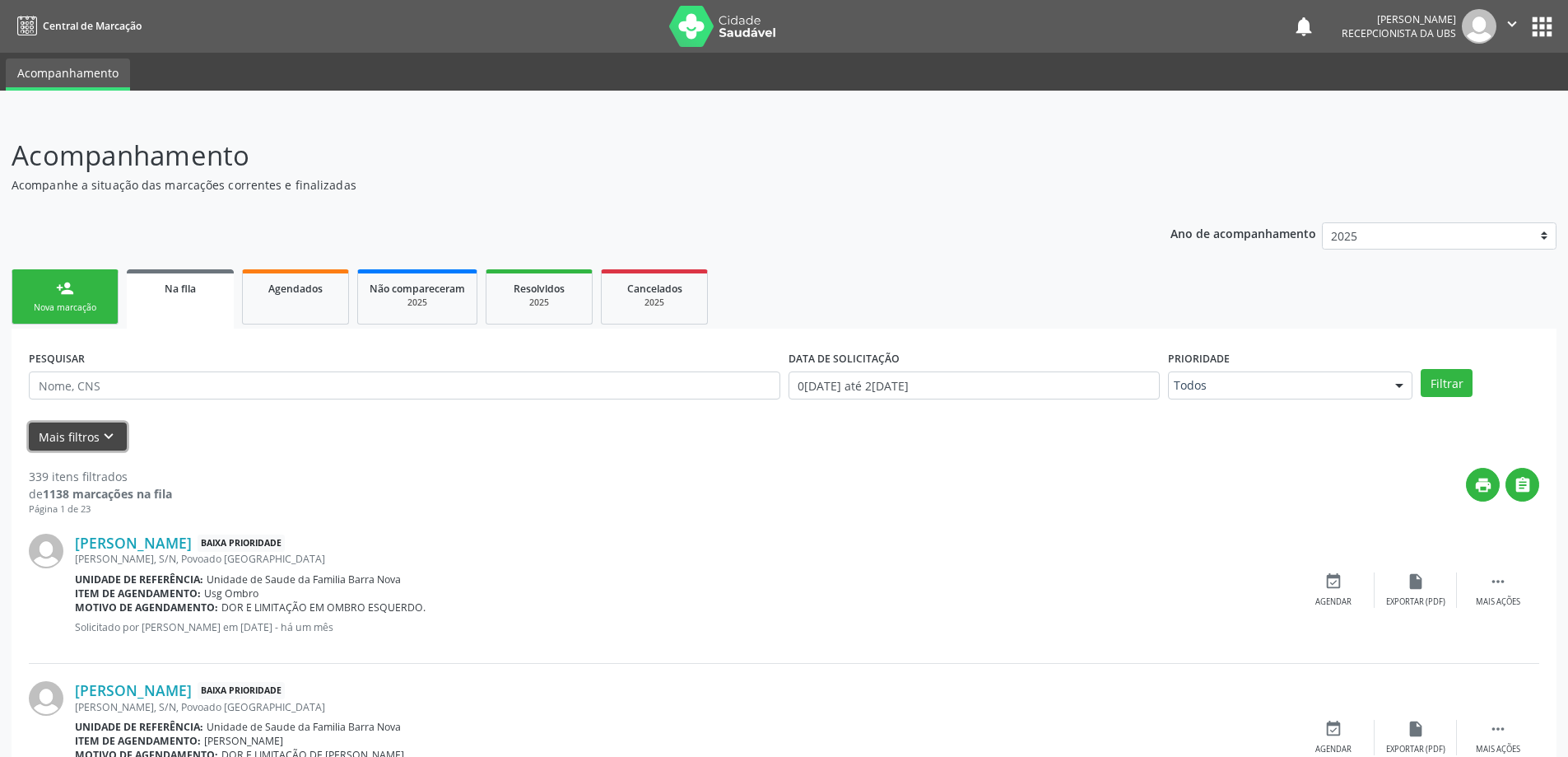
click at [105, 440] on icon "keyboard_arrow_down" at bounding box center [108, 436] width 18 height 18
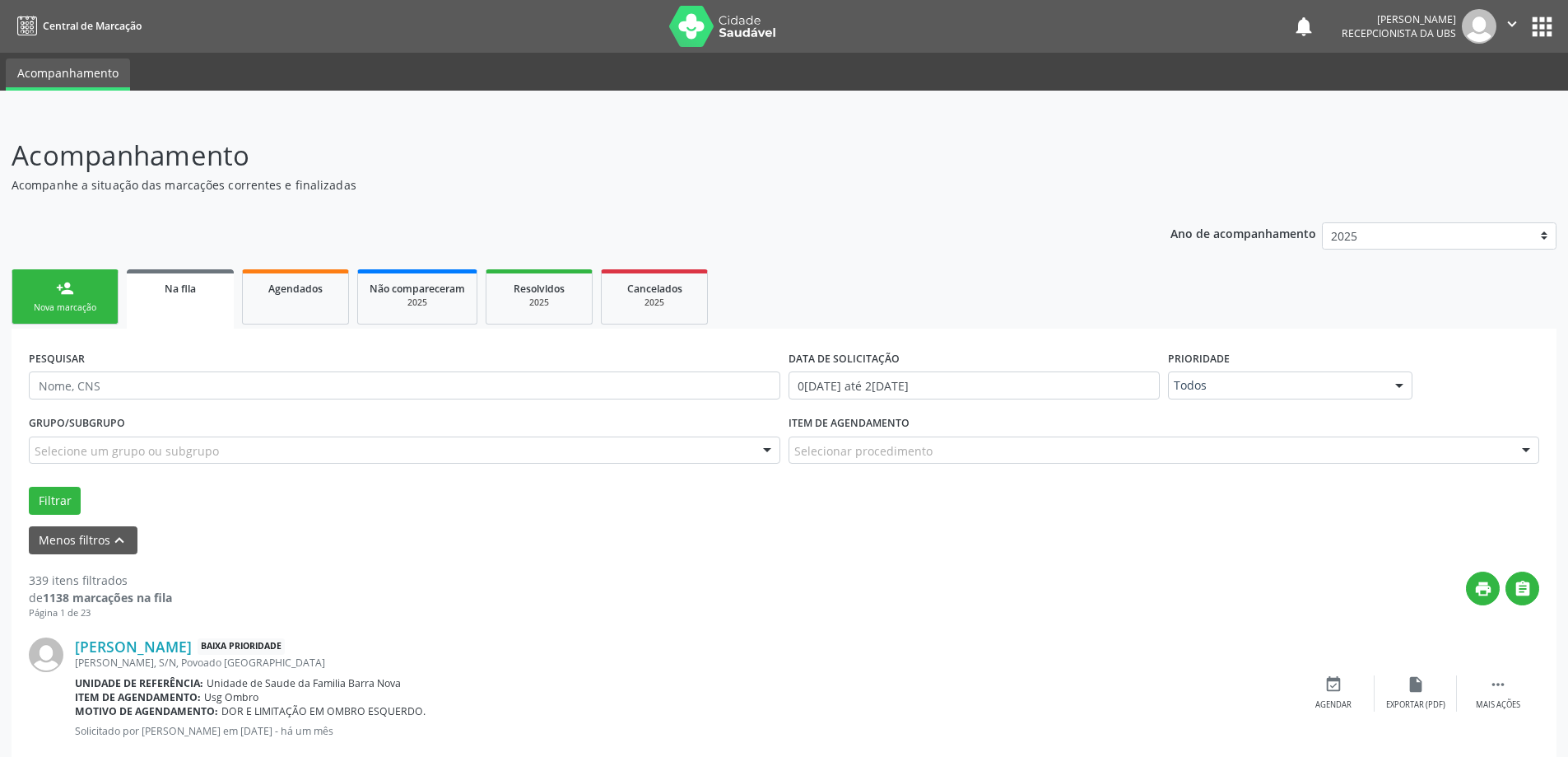
click at [771, 449] on div at bounding box center [767, 451] width 25 height 28
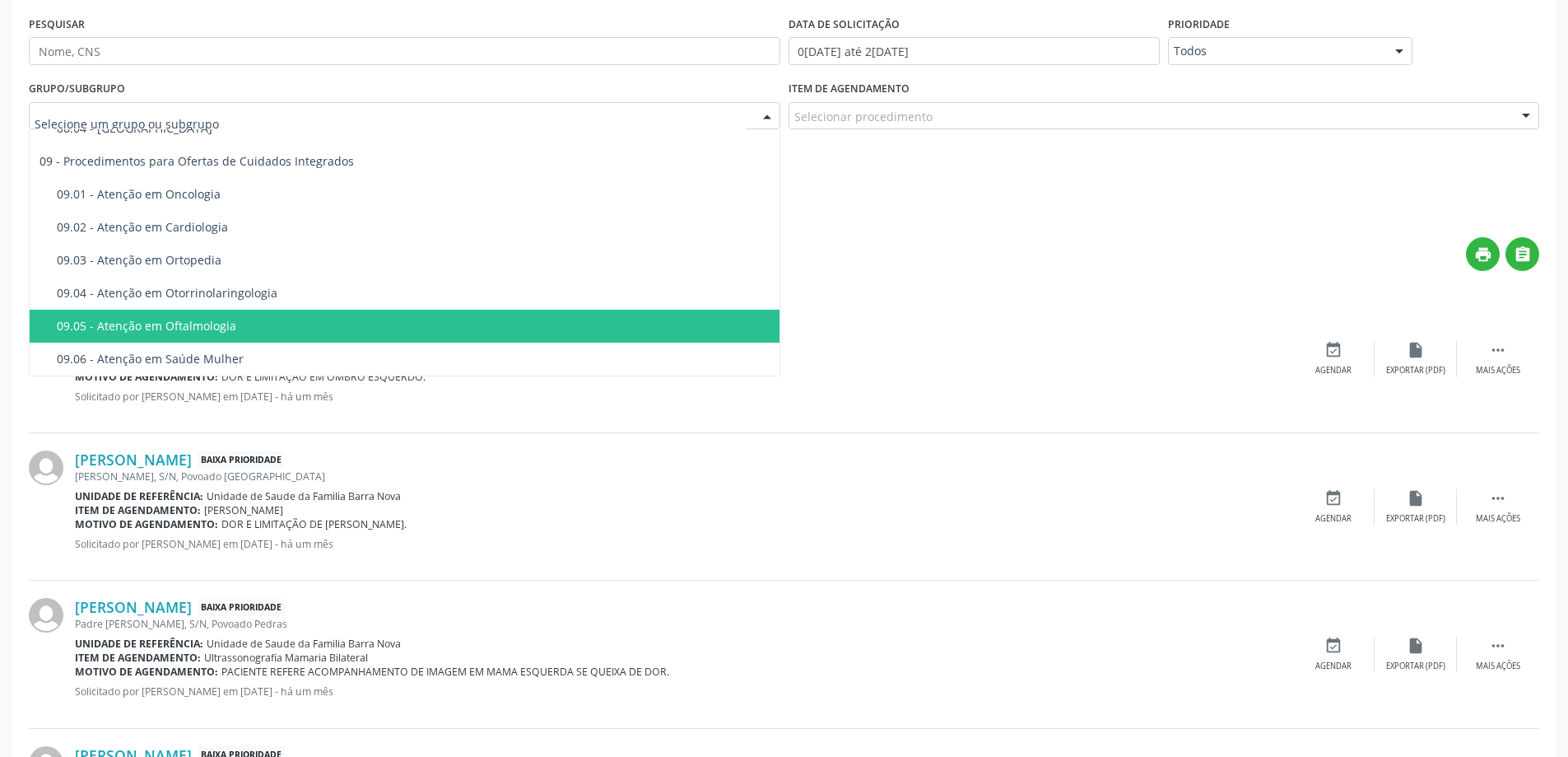
scroll to position [329, 0]
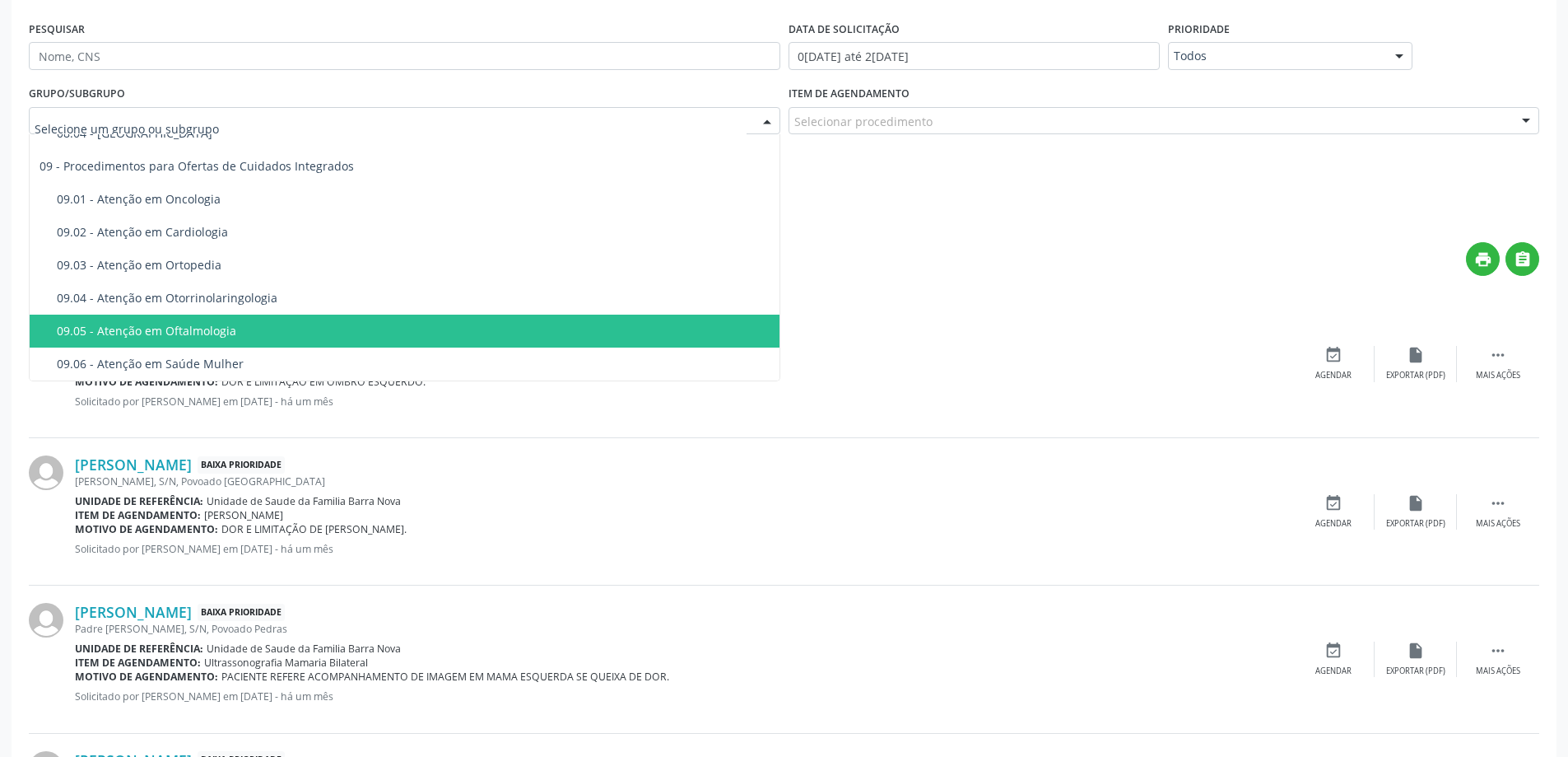
click at [1472, 116] on div "Selecionar procedimento" at bounding box center [1165, 120] width 752 height 28
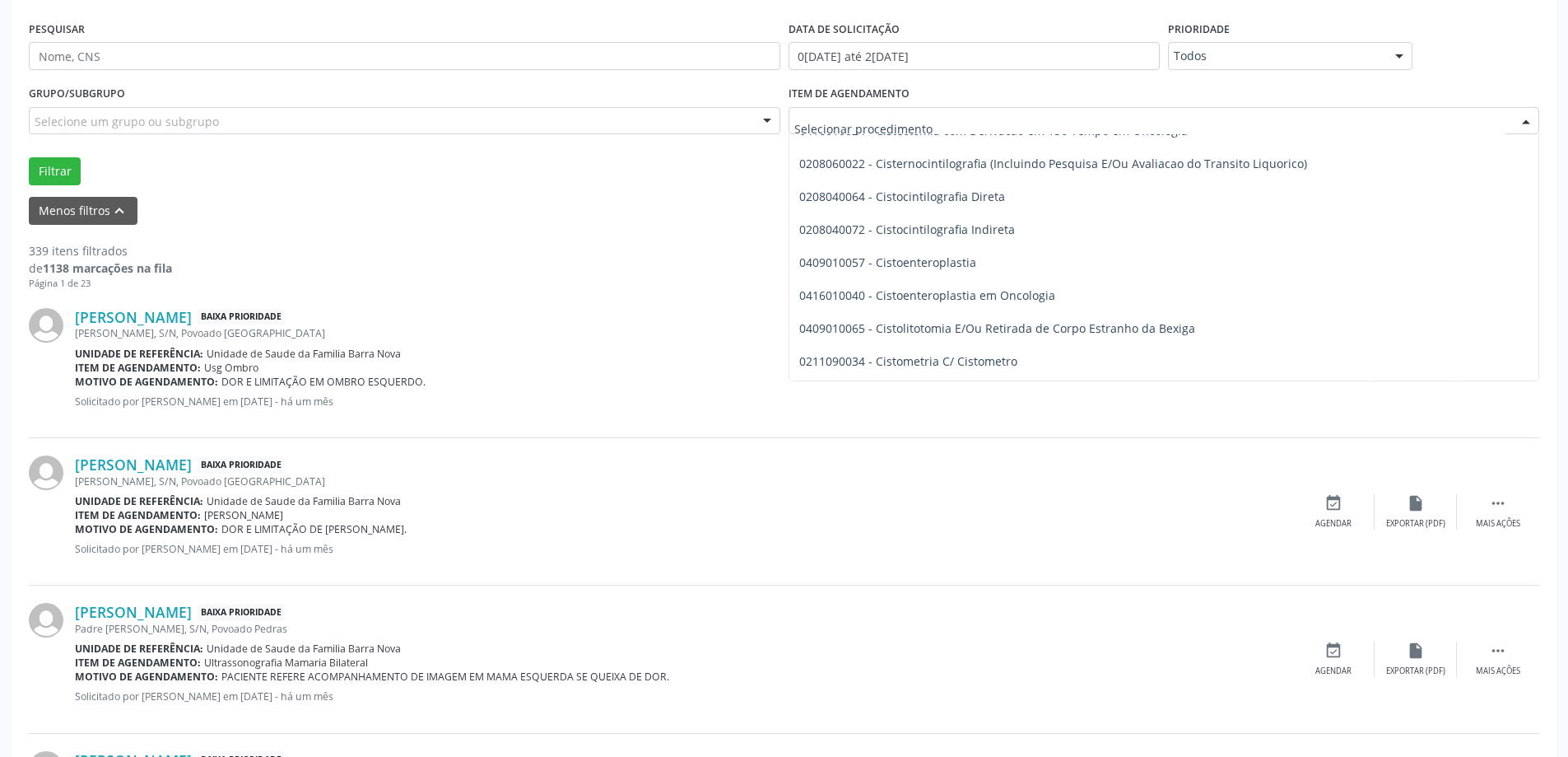
scroll to position [28160, 0]
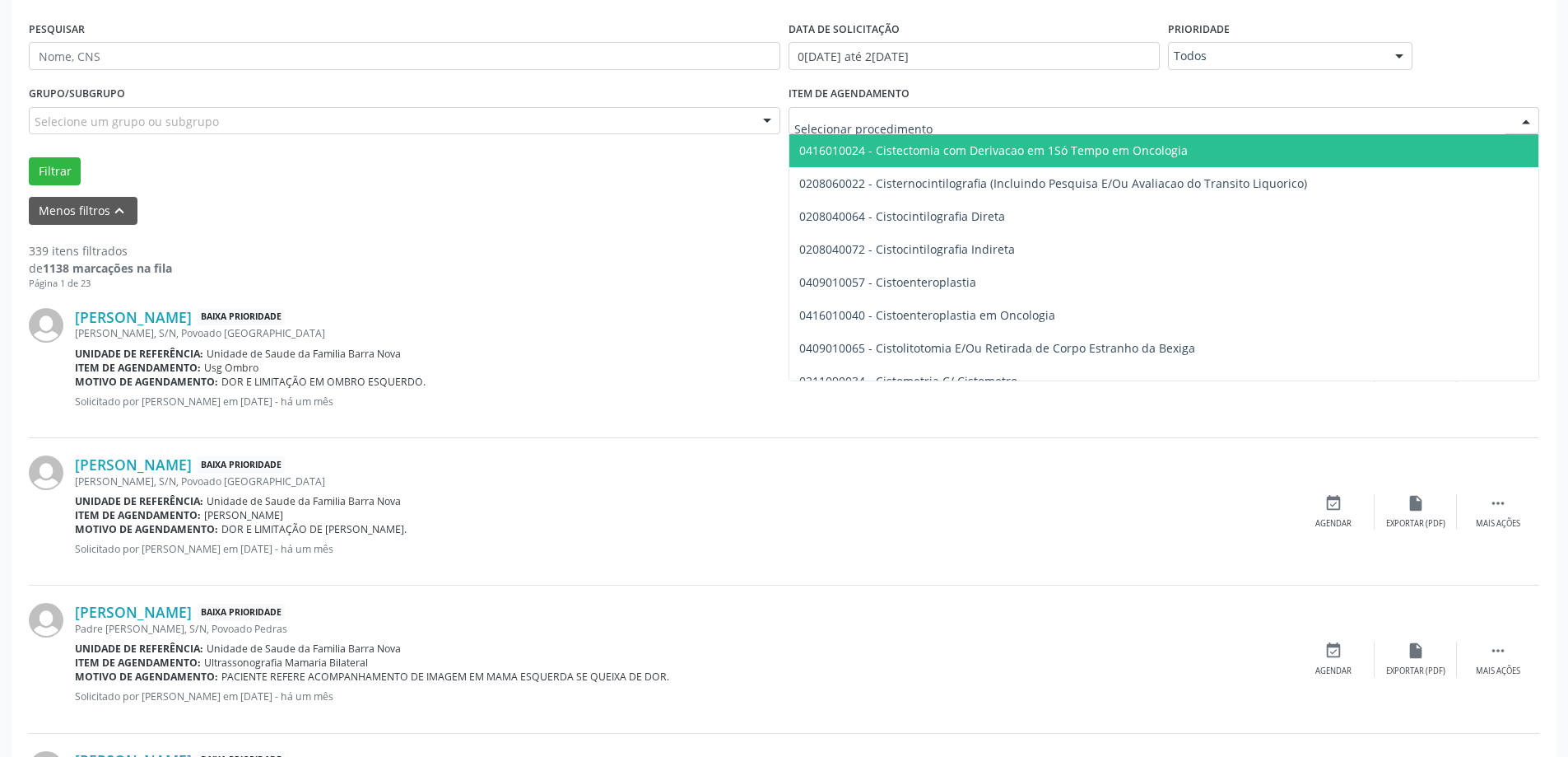
click at [876, 121] on input "text" at bounding box center [1151, 129] width 712 height 33
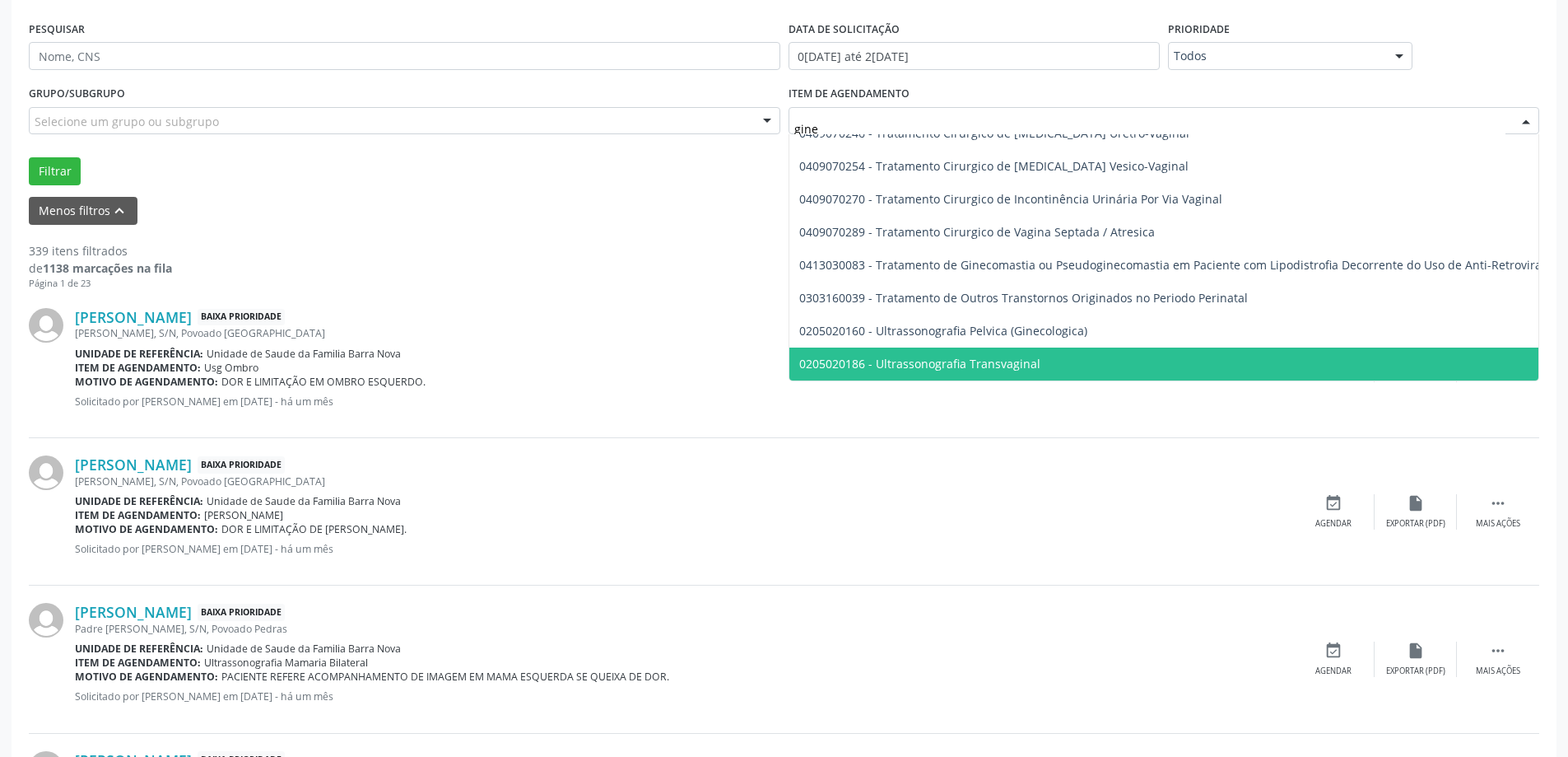
scroll to position [194, 0]
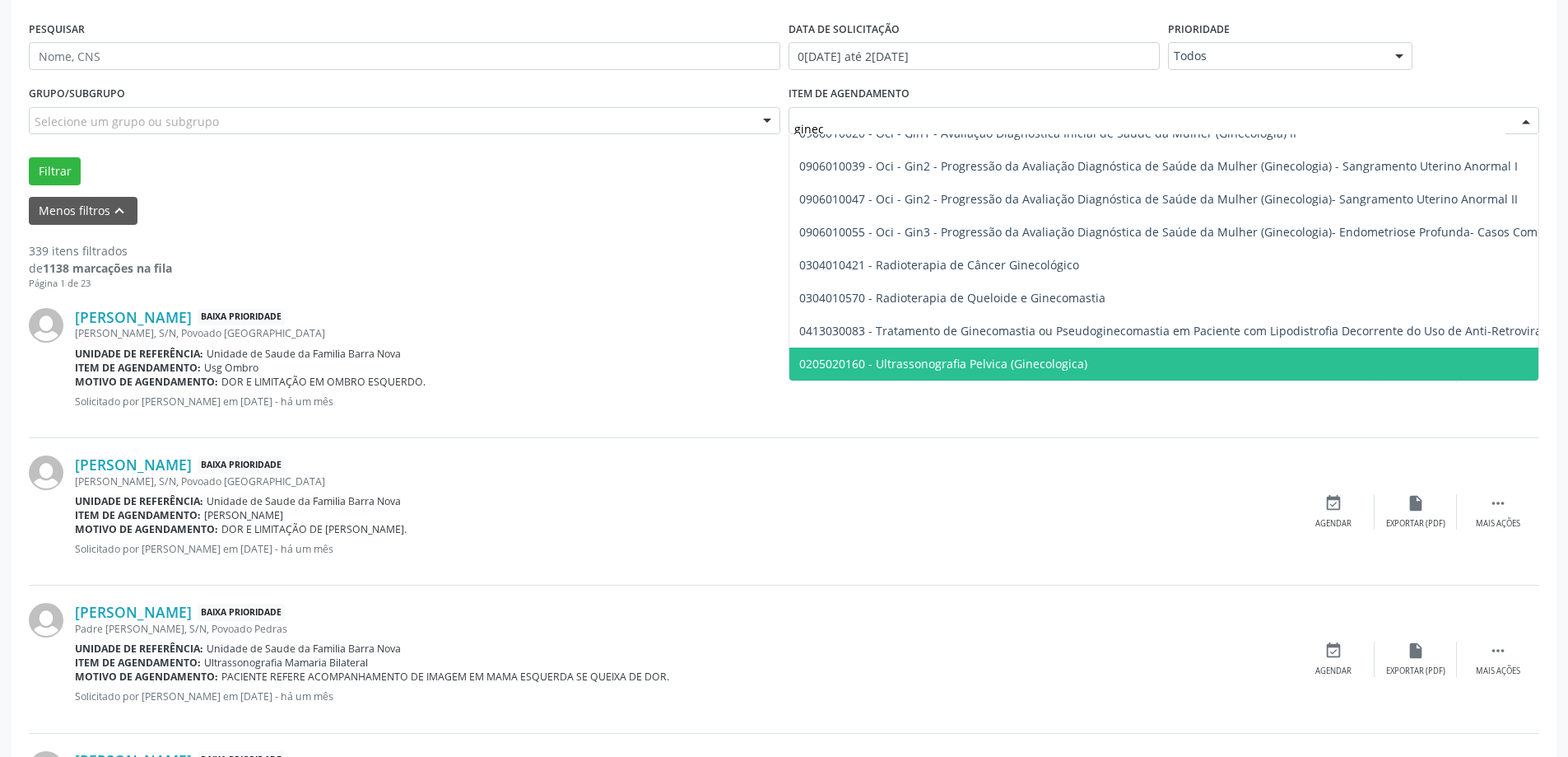
type input "gineco"
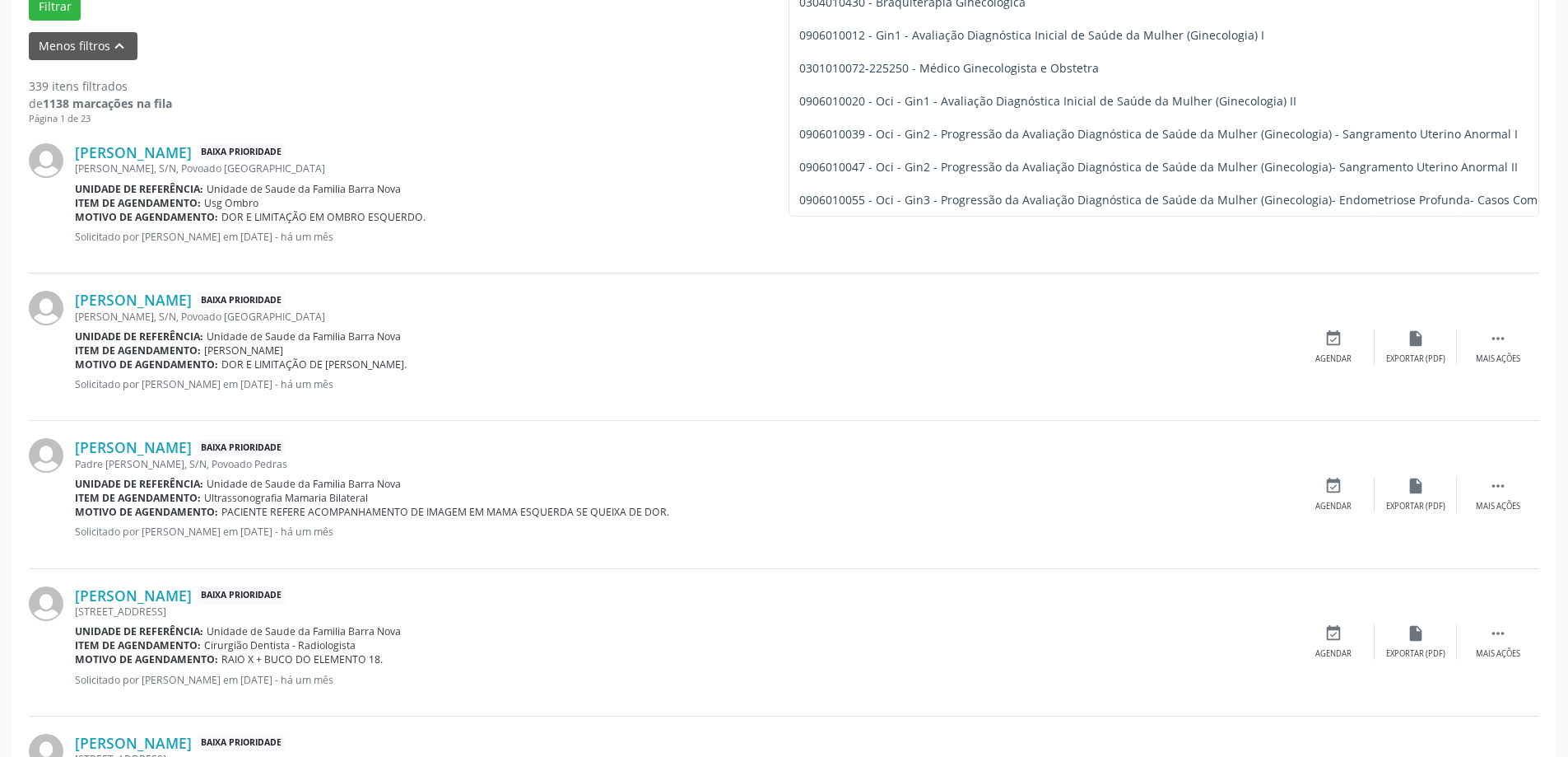
scroll to position [0, 0]
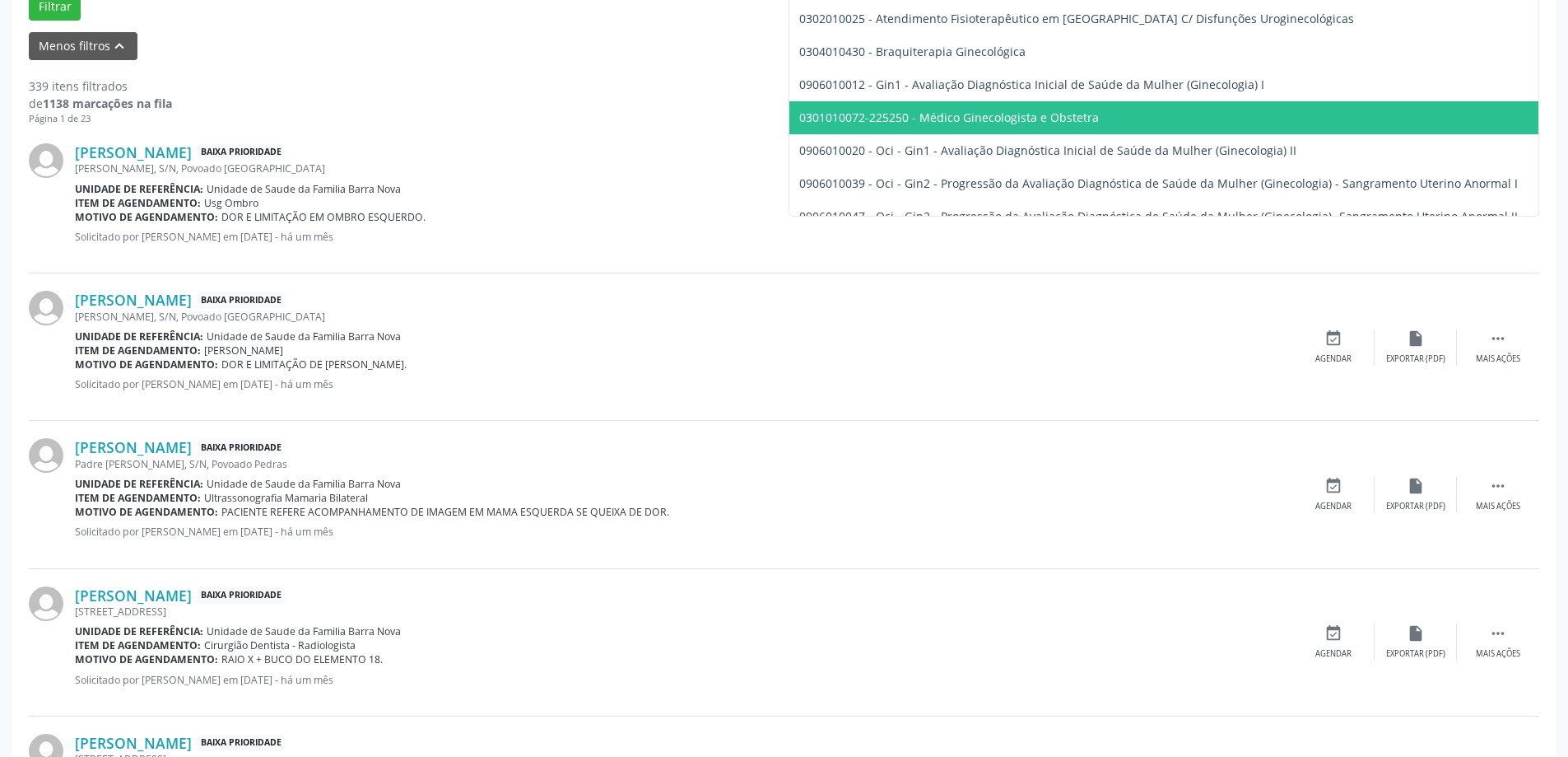
click at [1089, 120] on span "0301010072-225250 - Médico Ginecologista e Obstetra" at bounding box center [949, 117] width 299 height 15
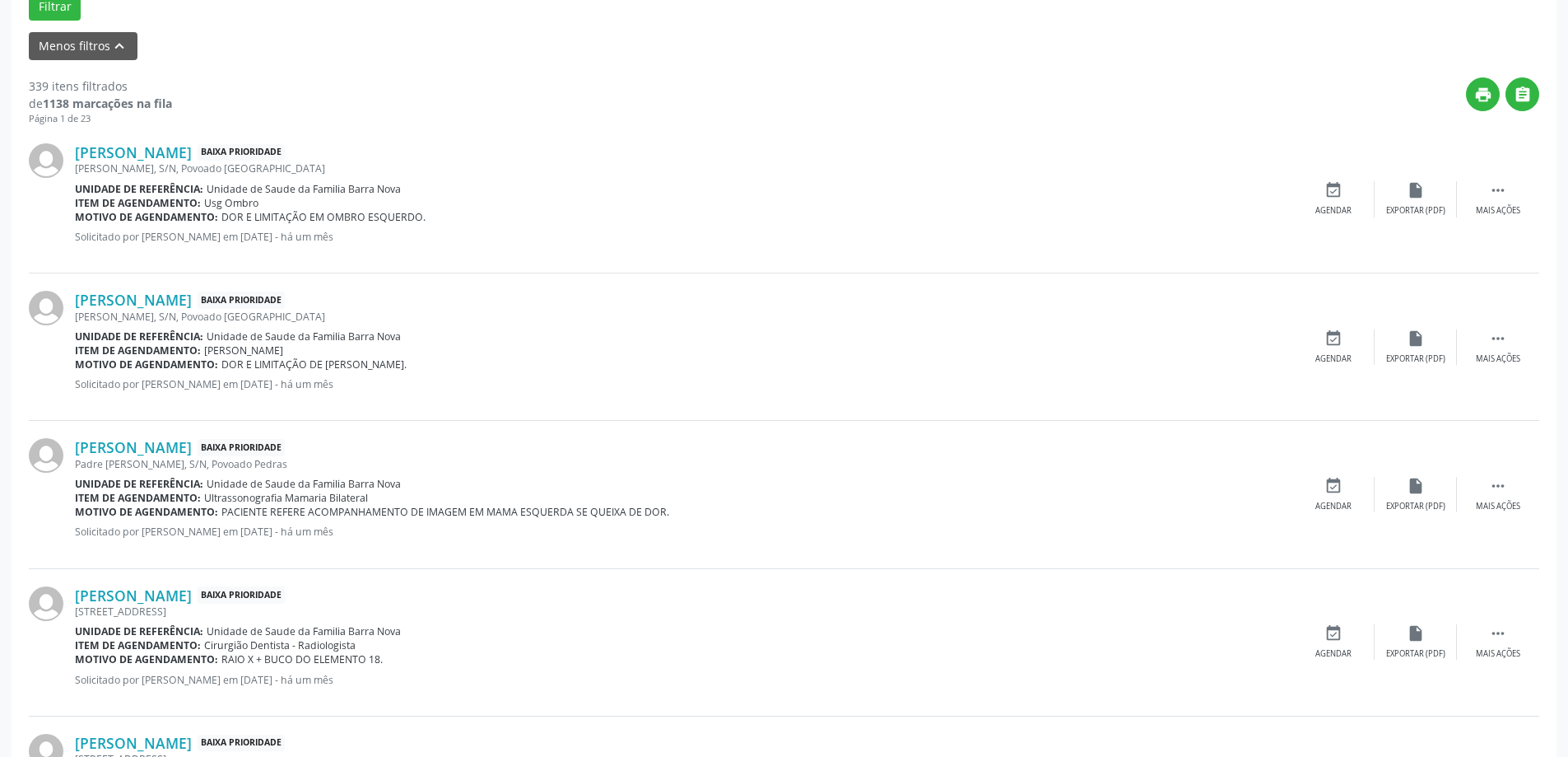
scroll to position [83, 0]
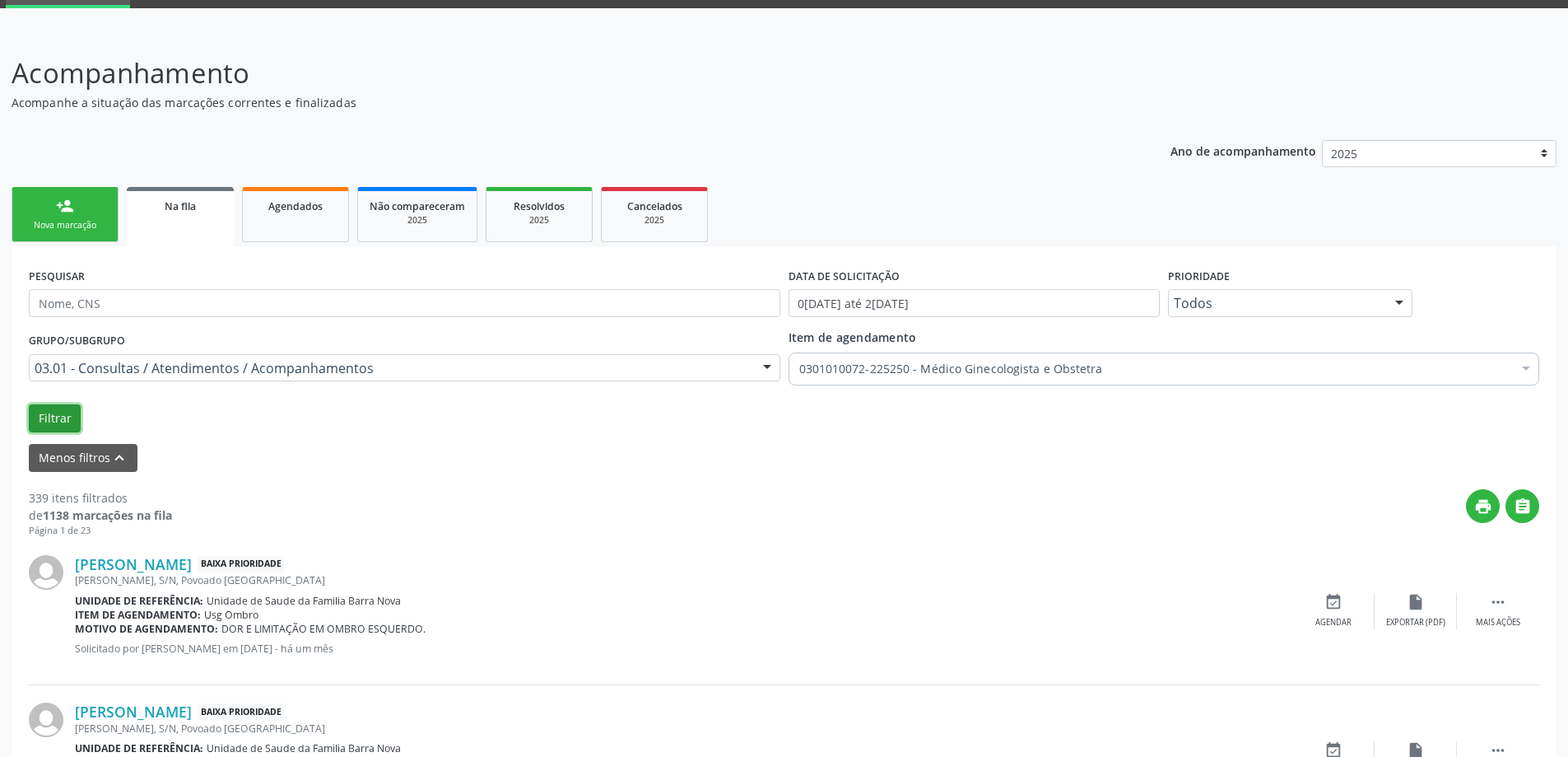
click at [49, 415] on button "Filtrar" at bounding box center [55, 418] width 52 height 28
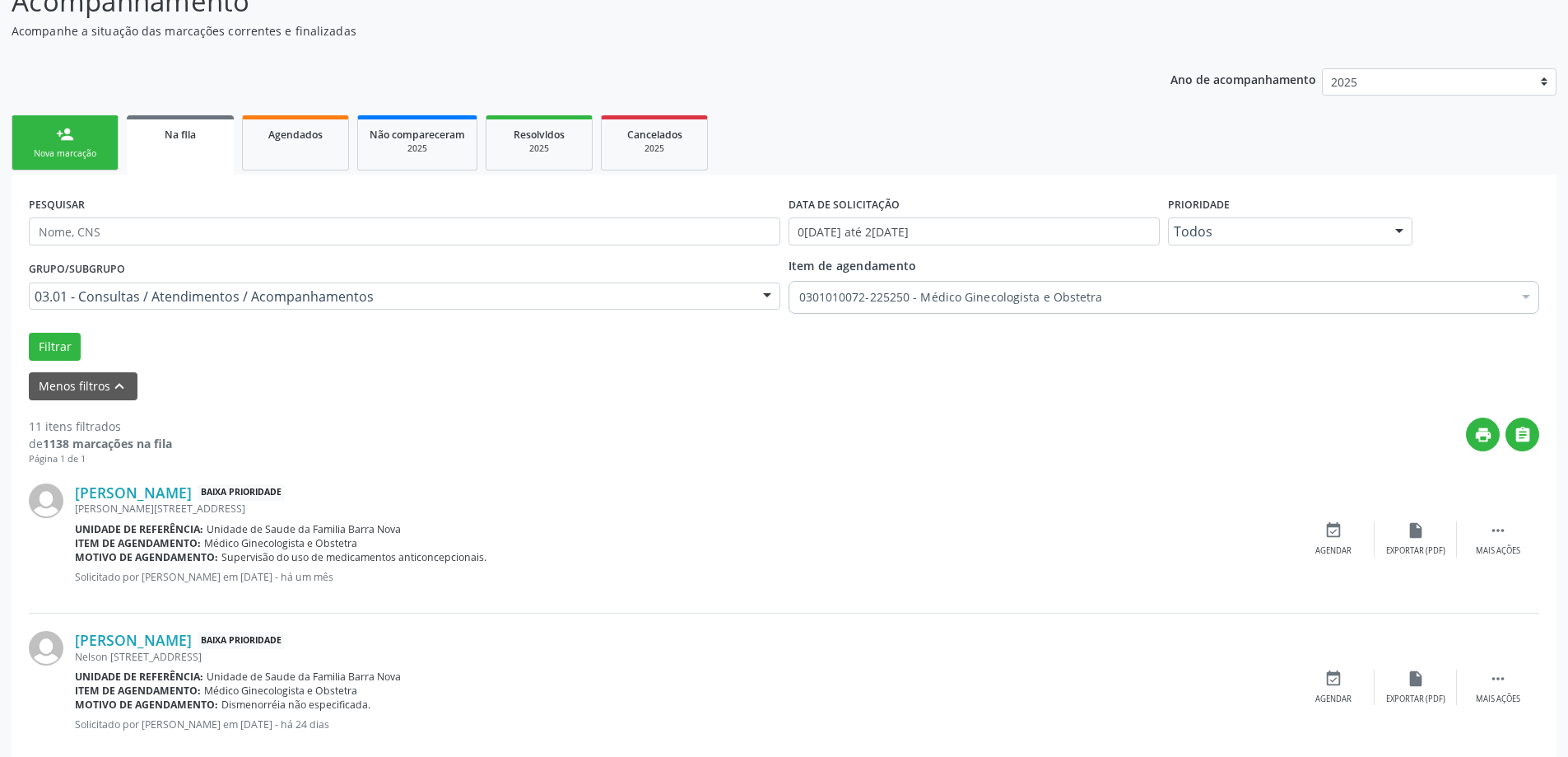
scroll to position [132, 0]
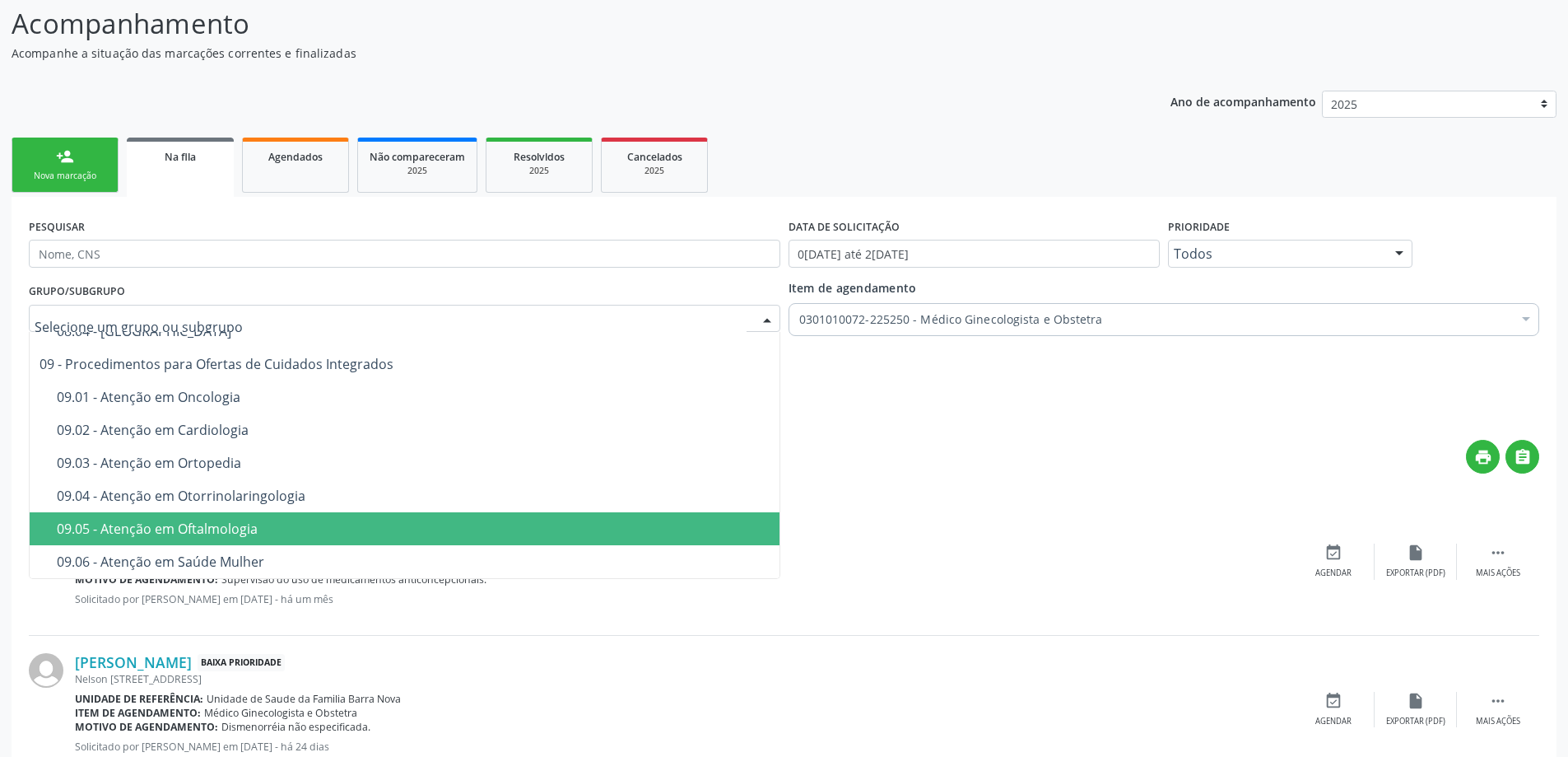
click at [770, 319] on div at bounding box center [767, 319] width 25 height 28
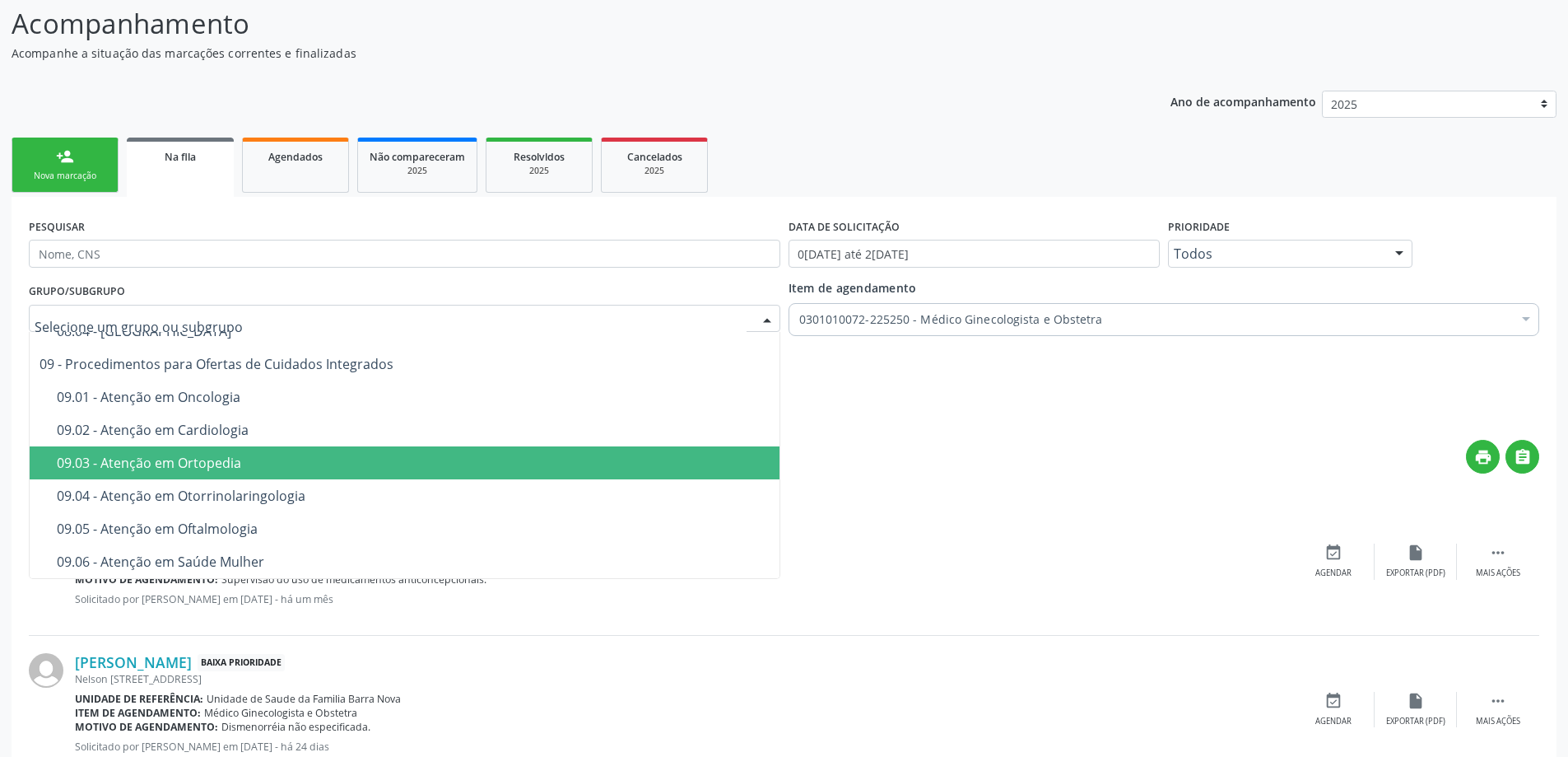
click at [949, 458] on div "print " at bounding box center [856, 464] width 1368 height 48
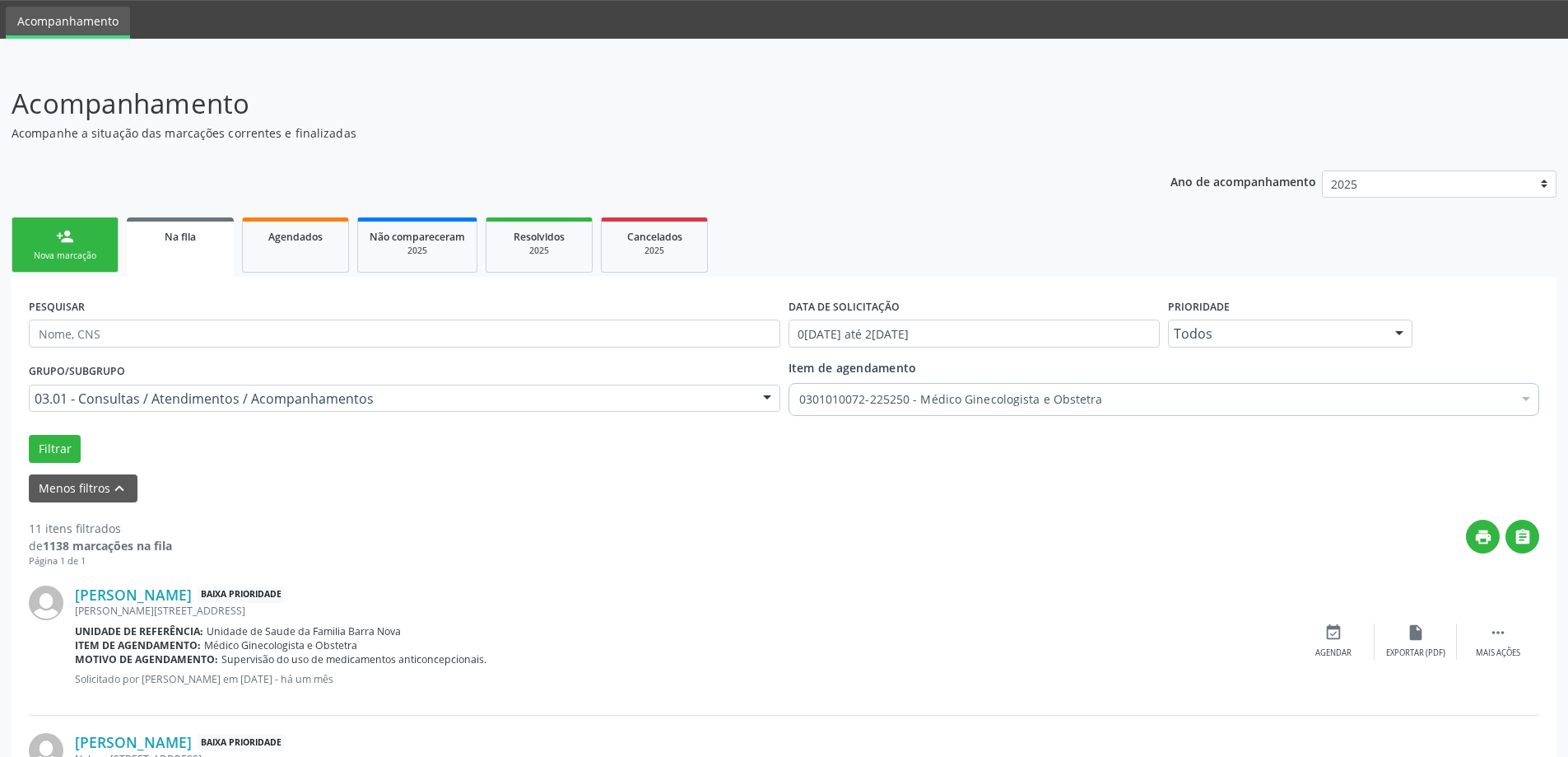
scroll to position [49, 0]
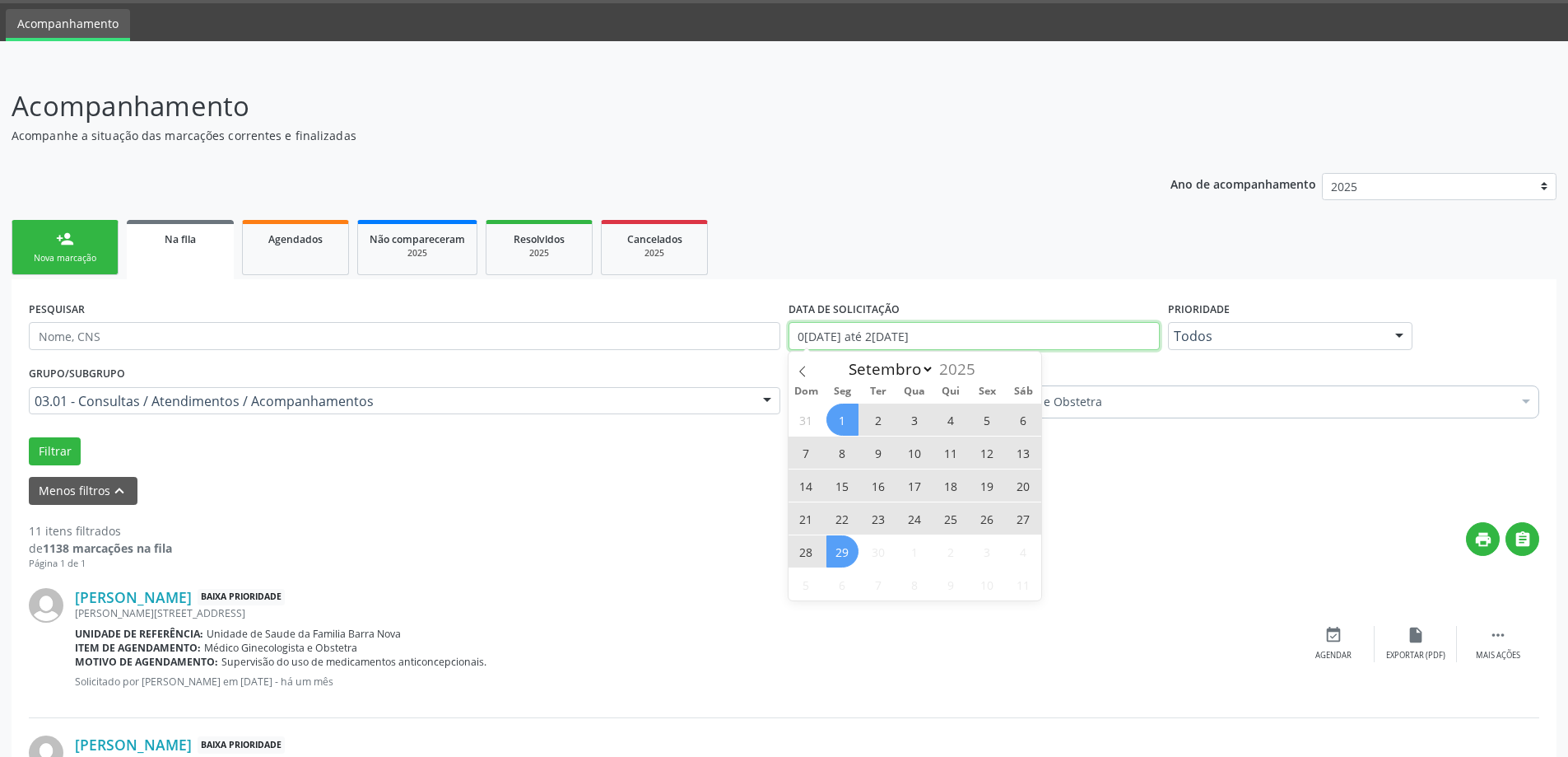
click at [1090, 329] on input "01/09/2025 até 29/09/2025" at bounding box center [975, 335] width 372 height 28
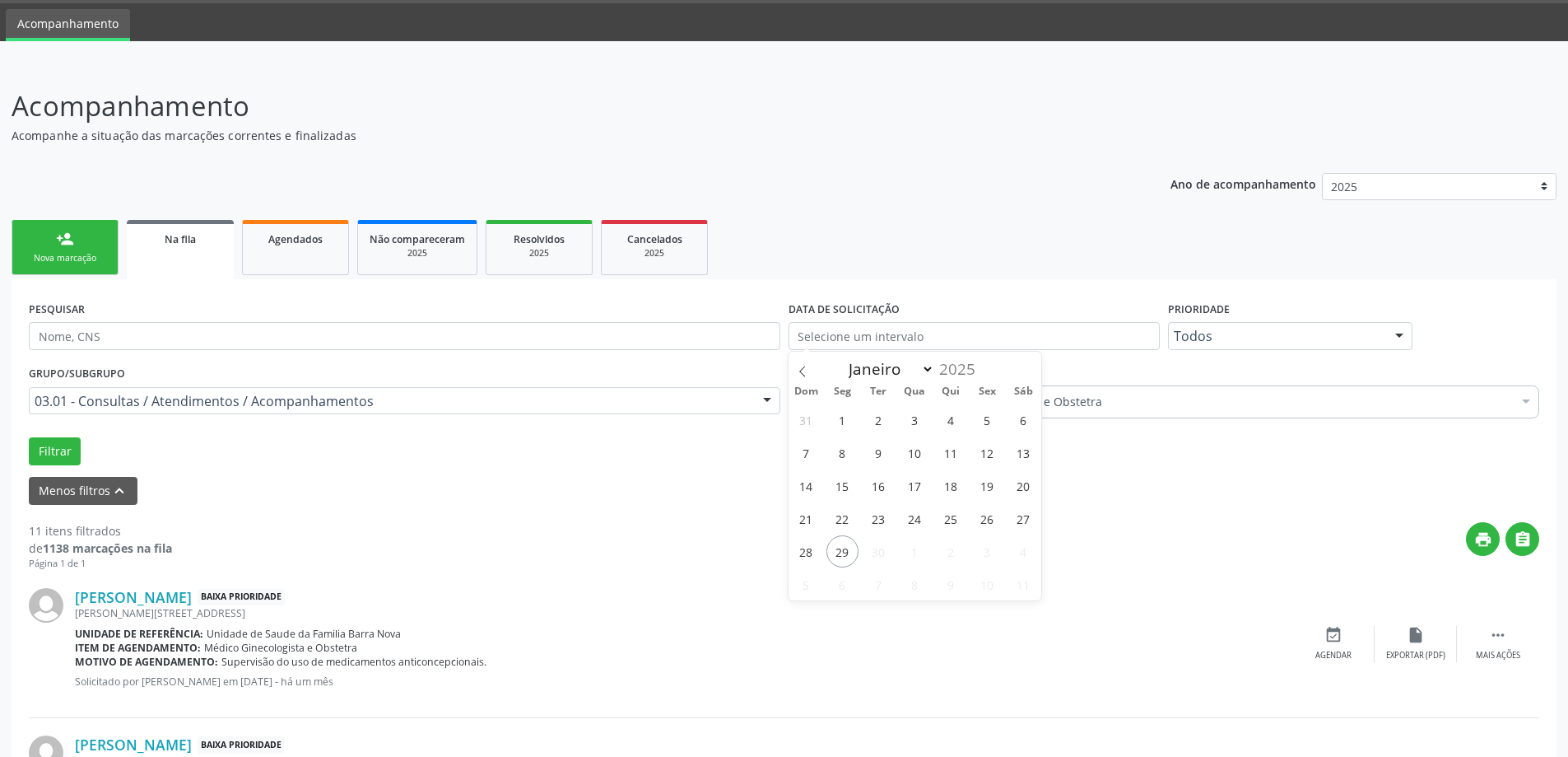
click at [1387, 338] on div at bounding box center [1399, 336] width 25 height 28
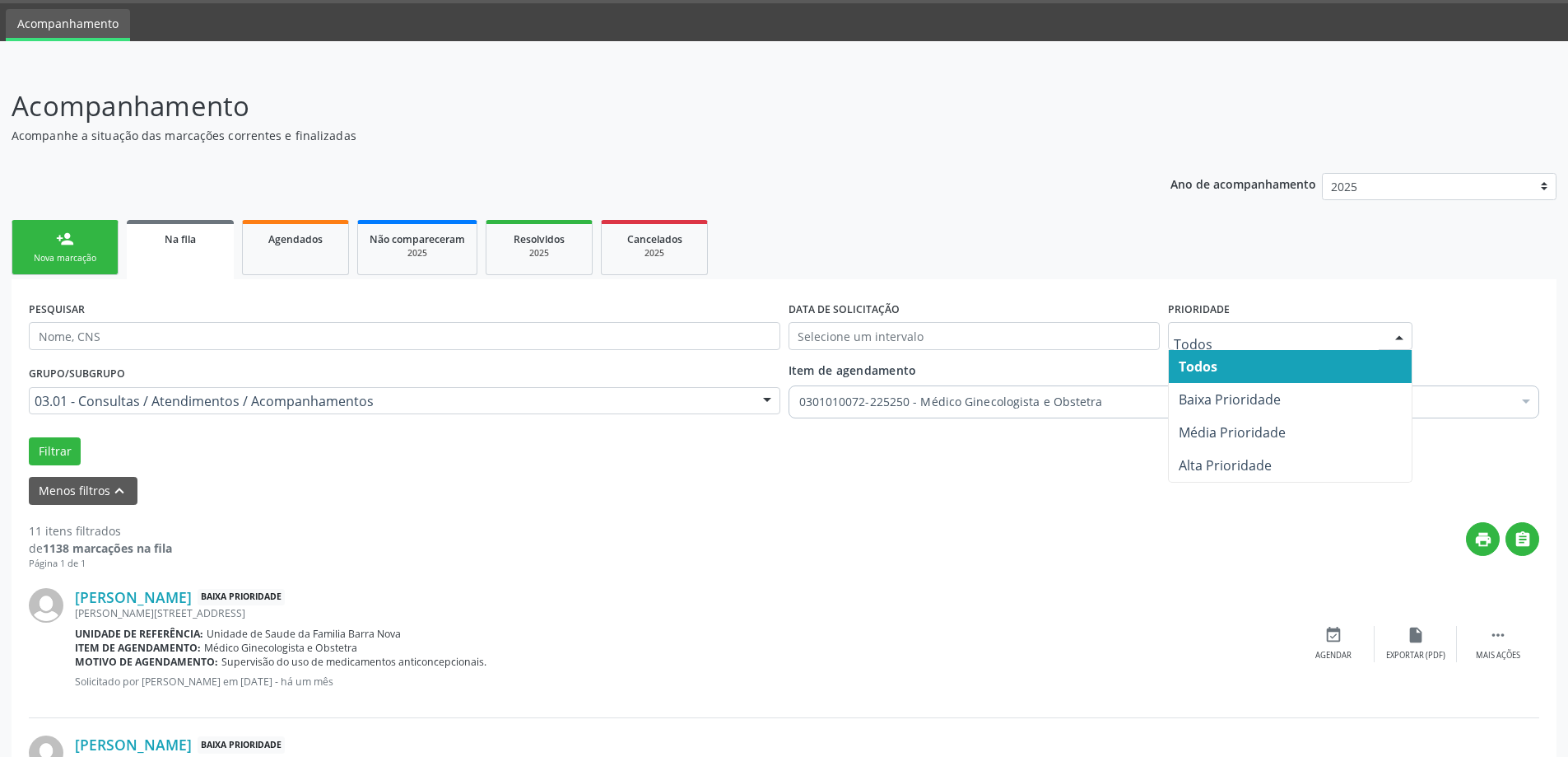
click at [1216, 364] on span "Todos" at bounding box center [1198, 366] width 39 height 18
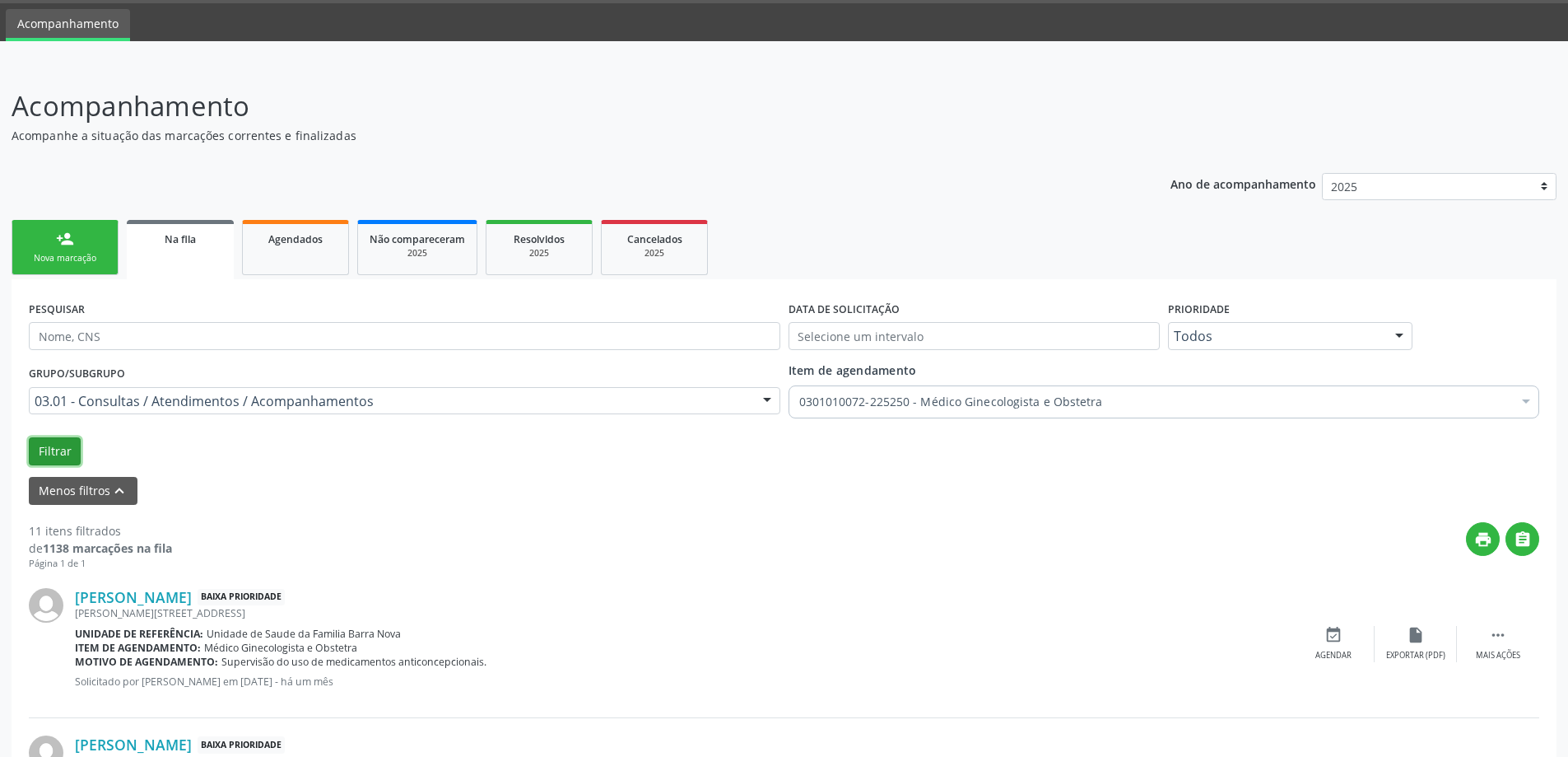
click at [58, 449] on button "Filtrar" at bounding box center [55, 451] width 52 height 28
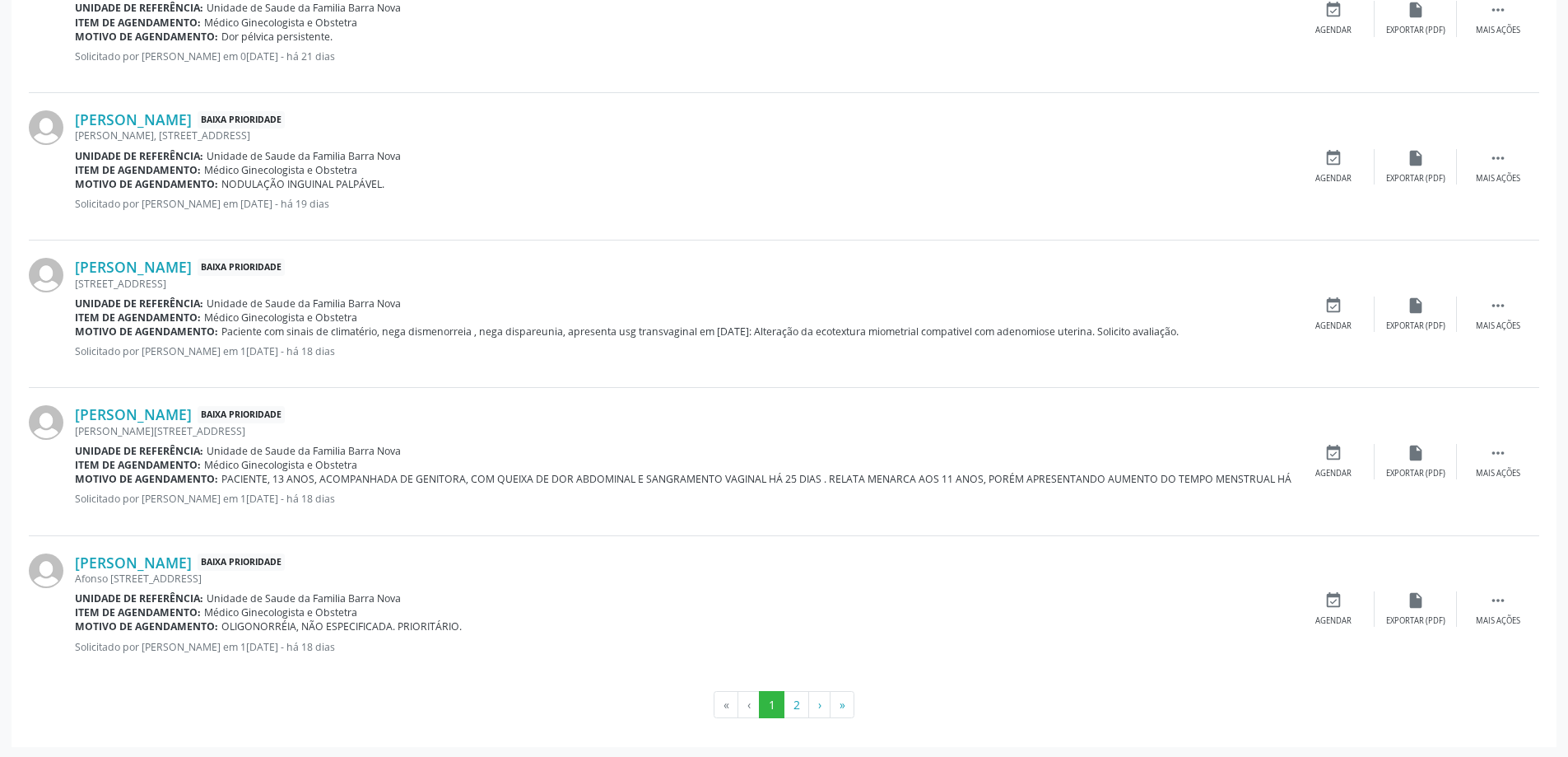
scroll to position [2151, 0]
click at [799, 699] on button "2" at bounding box center [796, 703] width 26 height 28
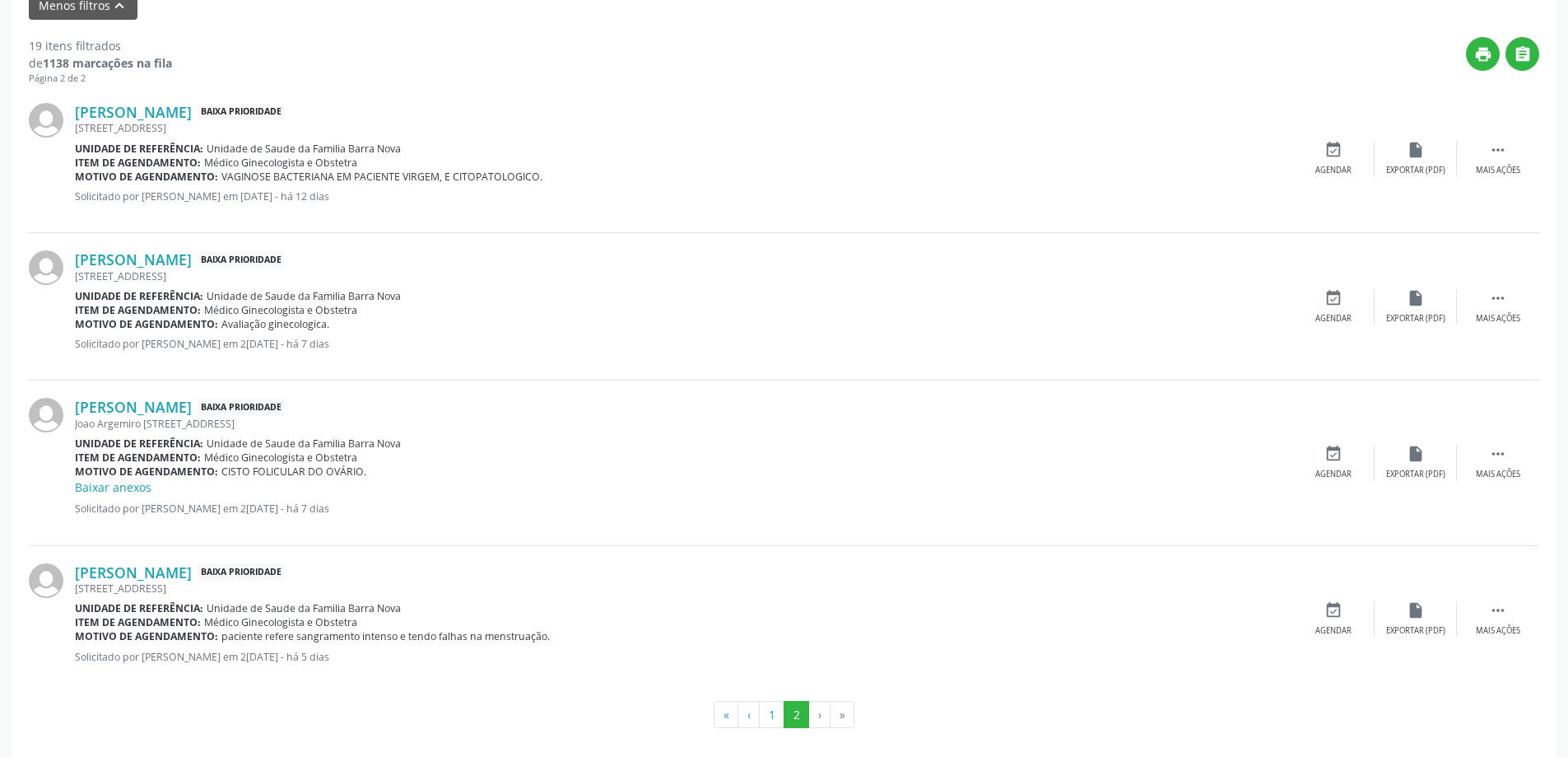
scroll to position [546, 0]
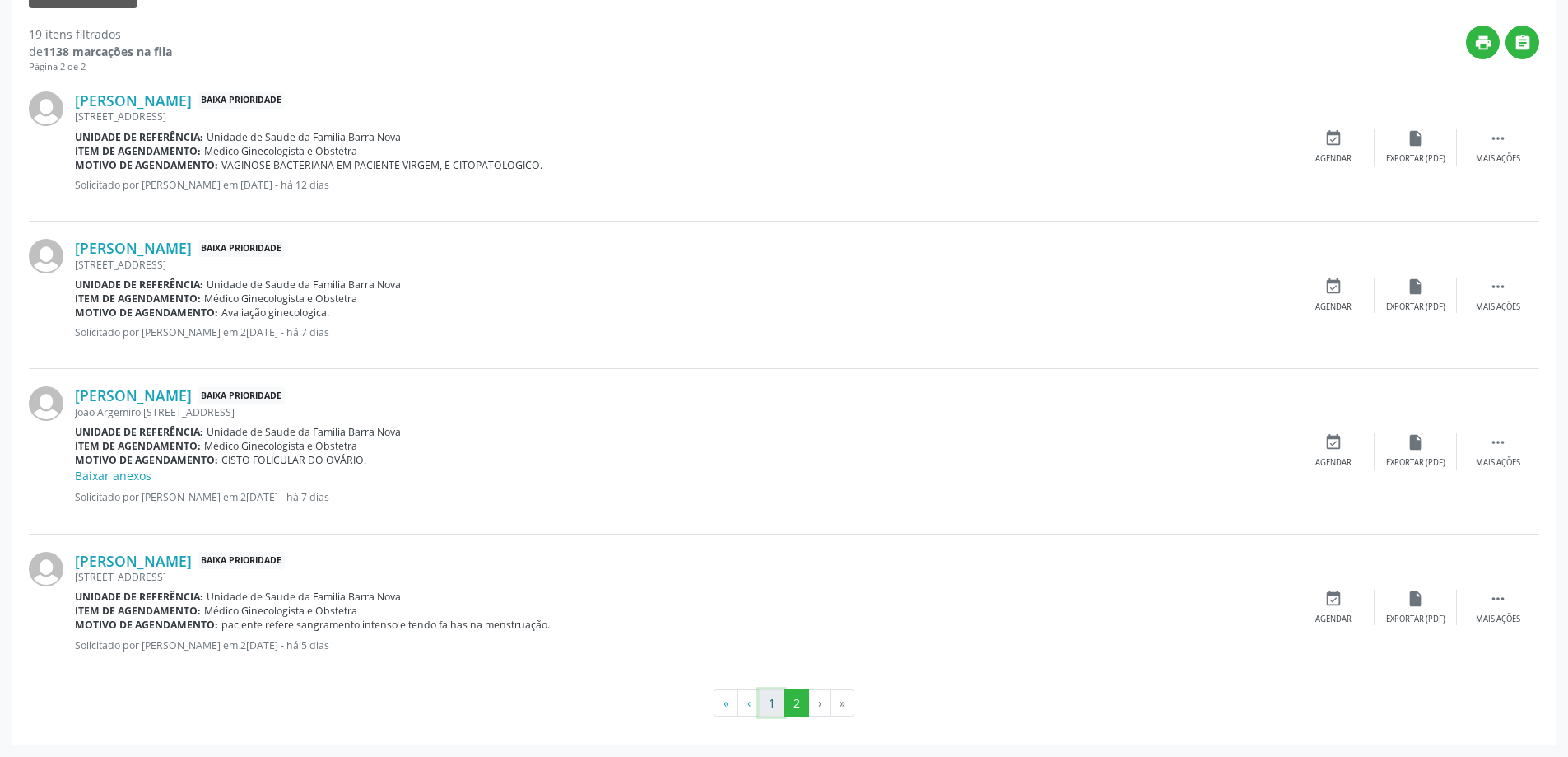
click at [778, 701] on button "1" at bounding box center [772, 703] width 26 height 28
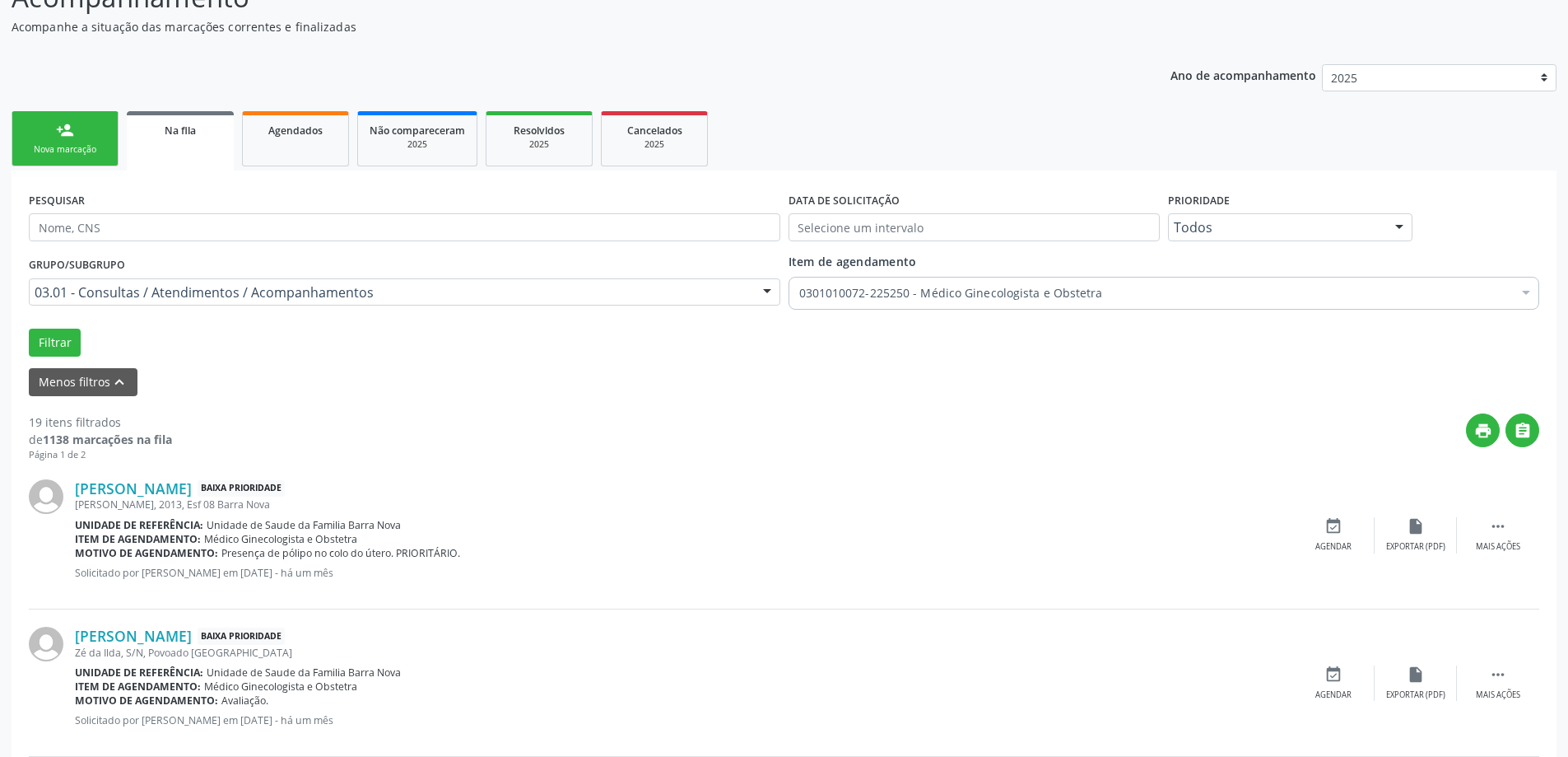
scroll to position [164, 0]
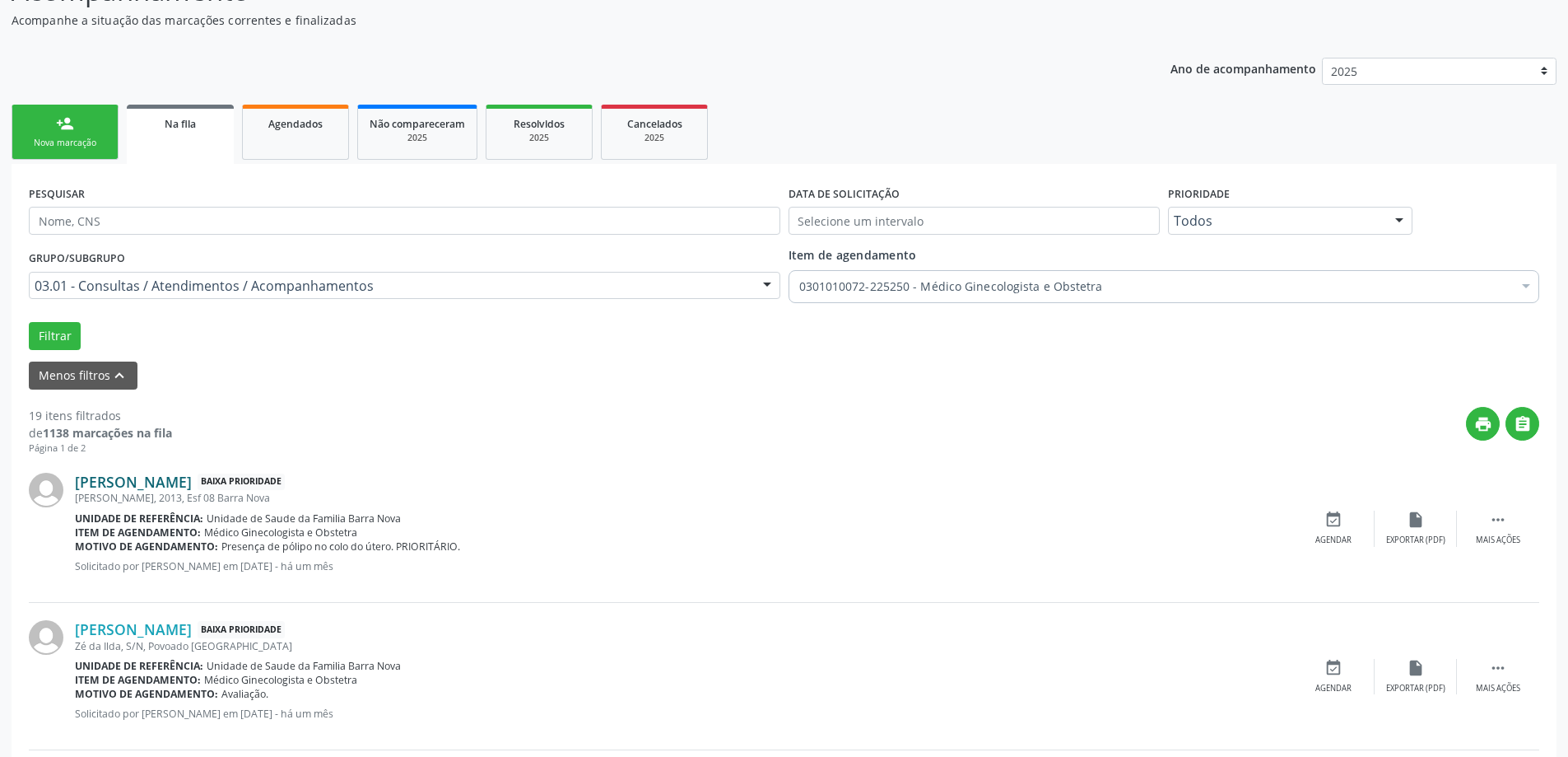
click at [157, 482] on link "Maria Jacira da Silva" at bounding box center [133, 481] width 117 height 18
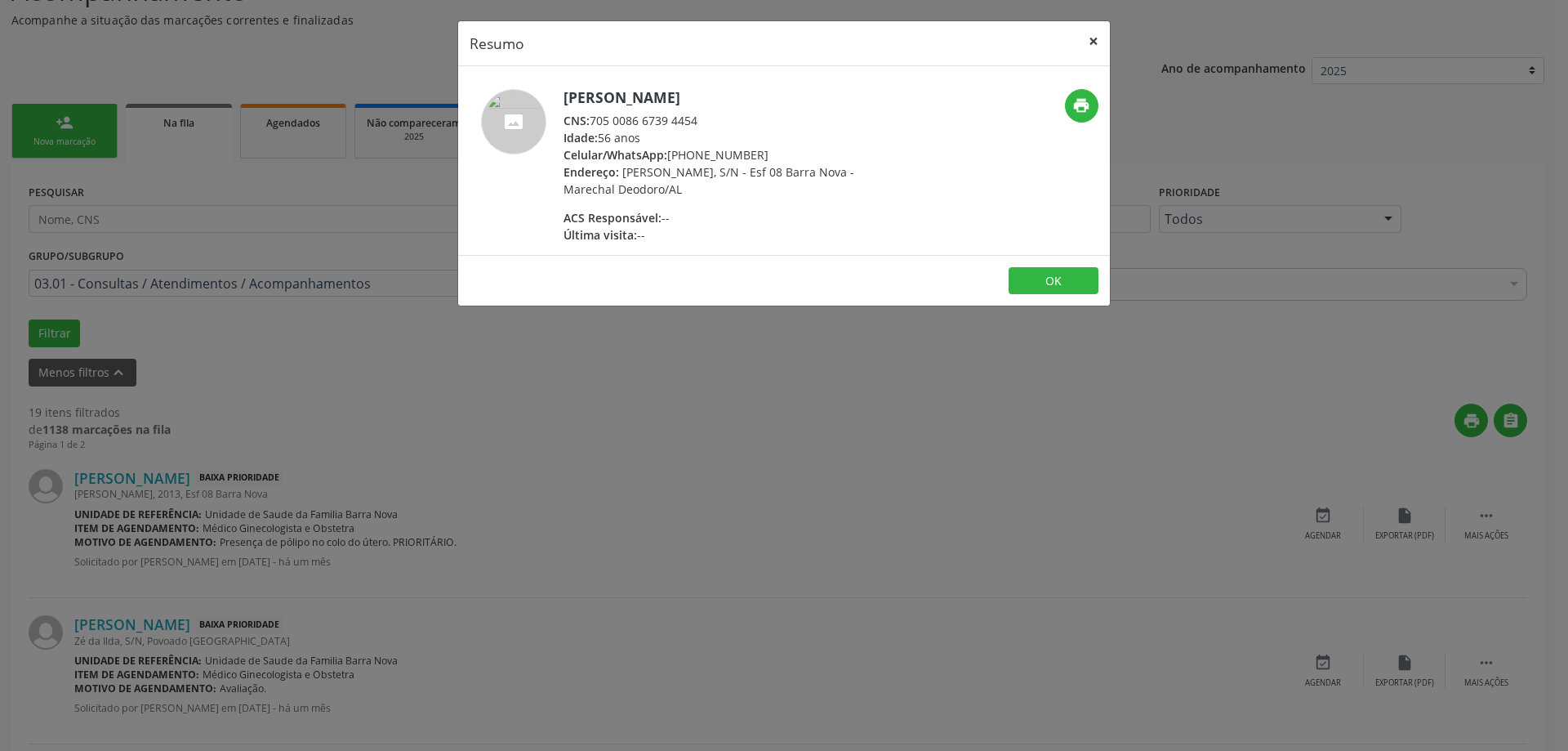
click at [1089, 40] on button "×" at bounding box center [1093, 41] width 32 height 40
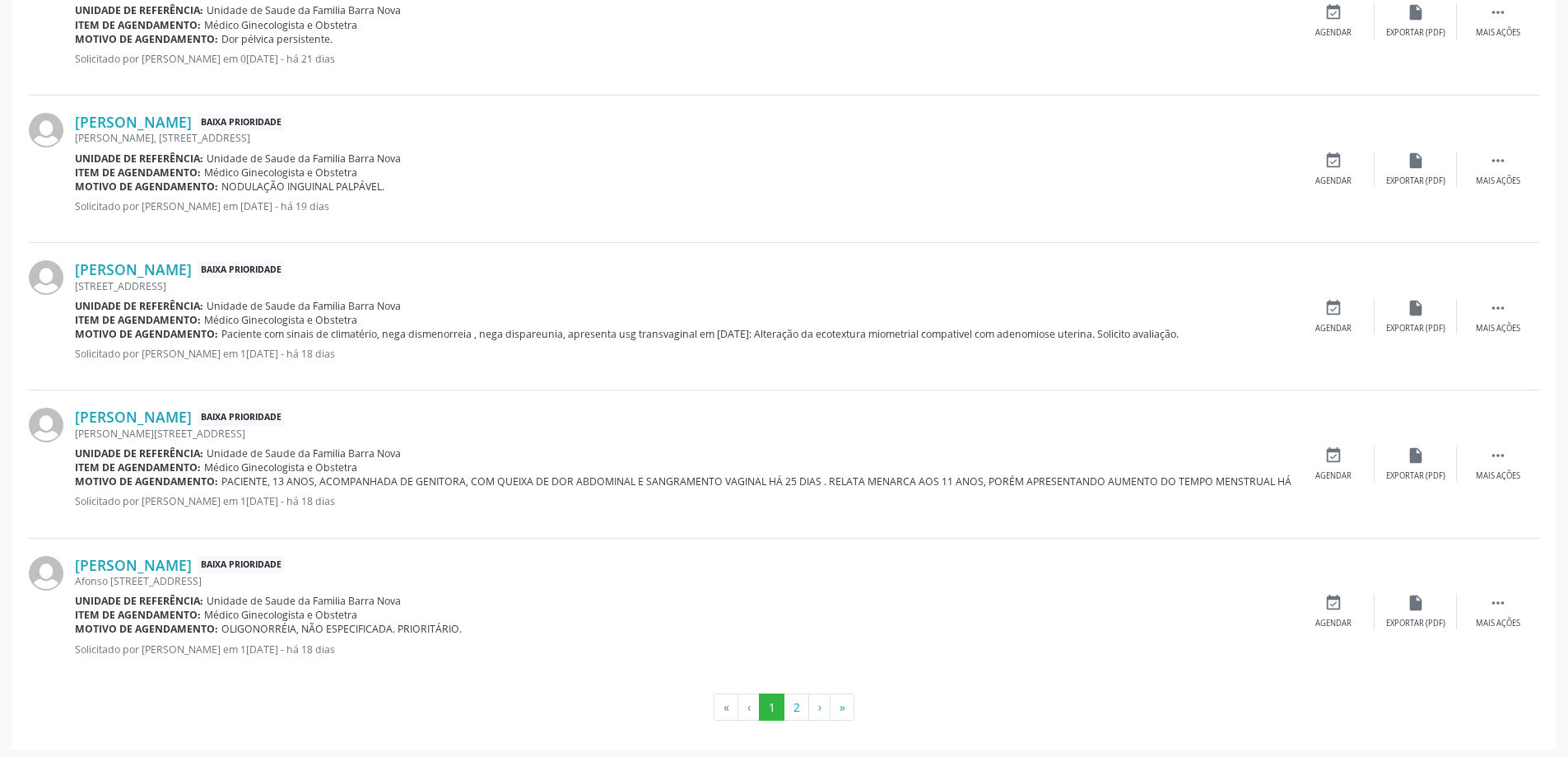
scroll to position [2151, 0]
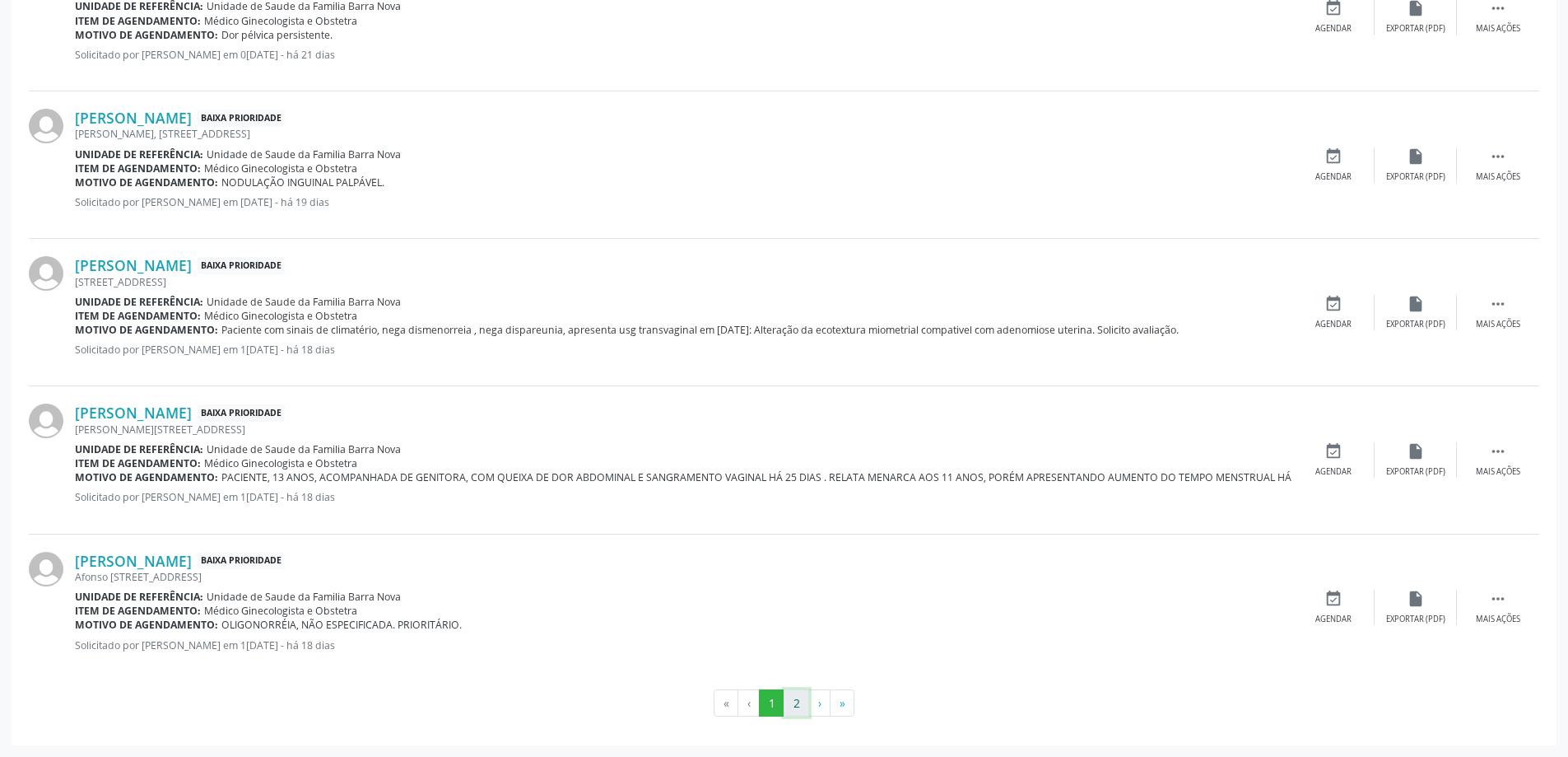
click at [791, 701] on button "2" at bounding box center [796, 703] width 26 height 28
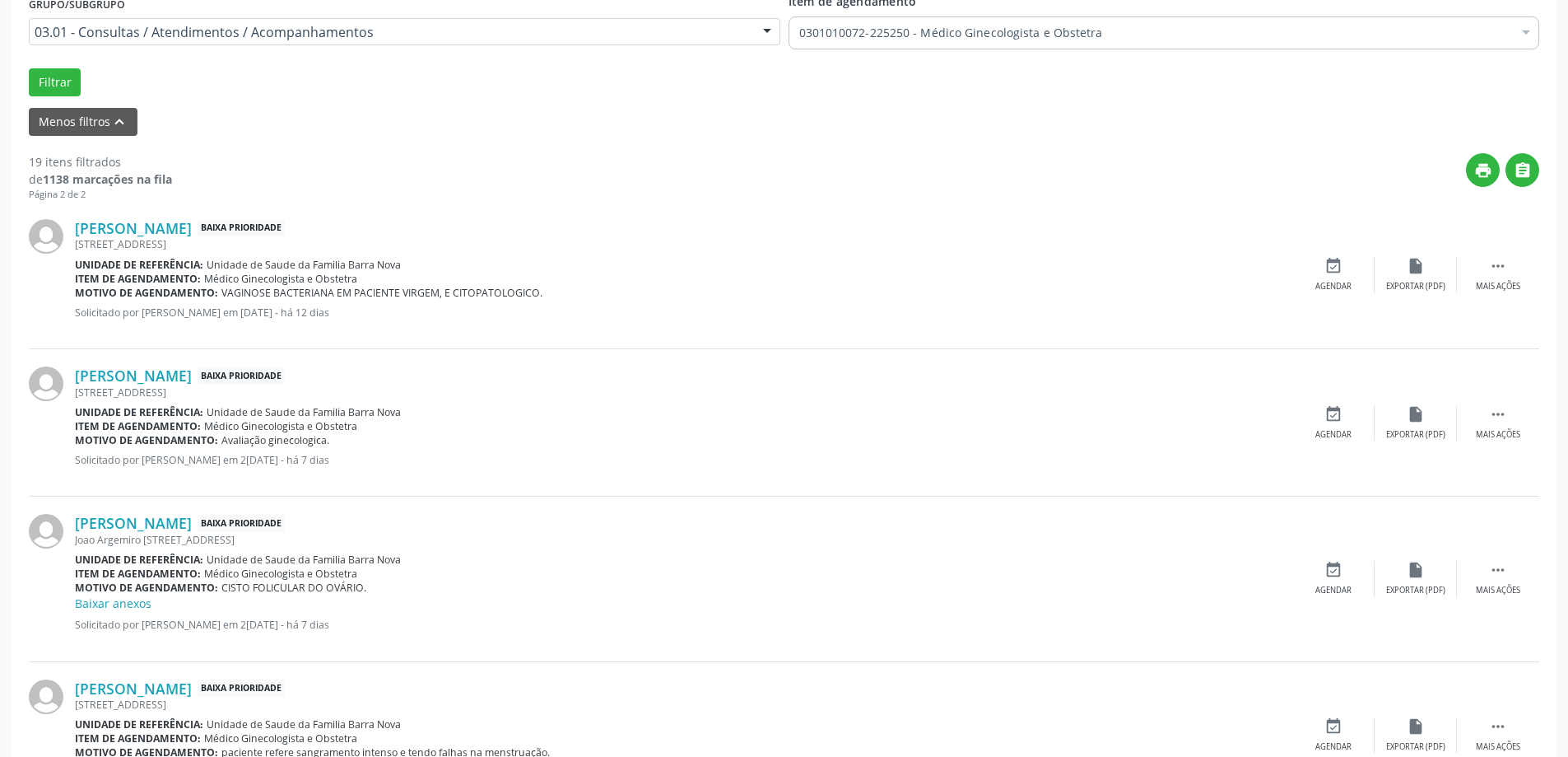
scroll to position [546, 0]
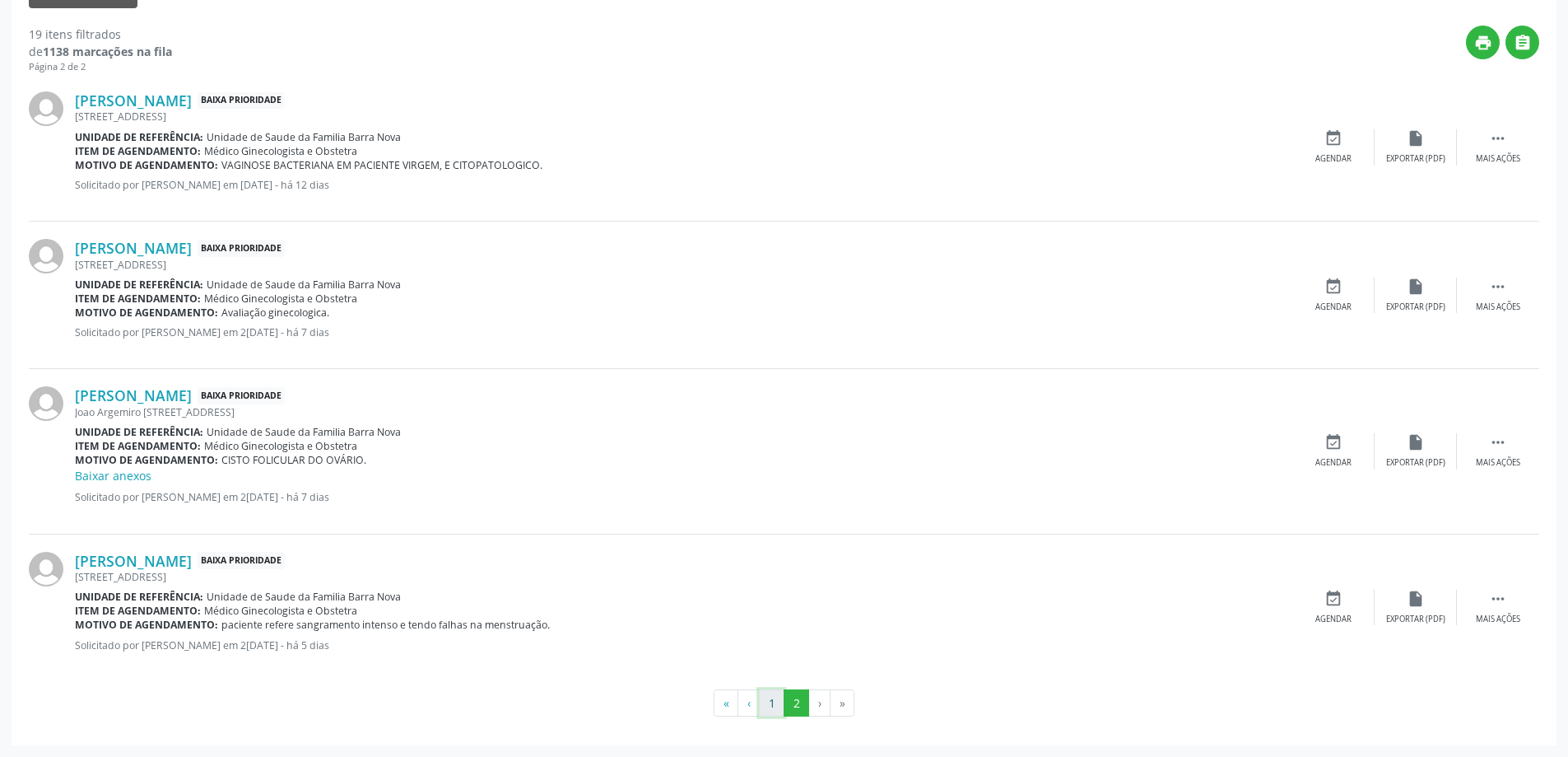
click at [772, 700] on button "1" at bounding box center [772, 703] width 26 height 28
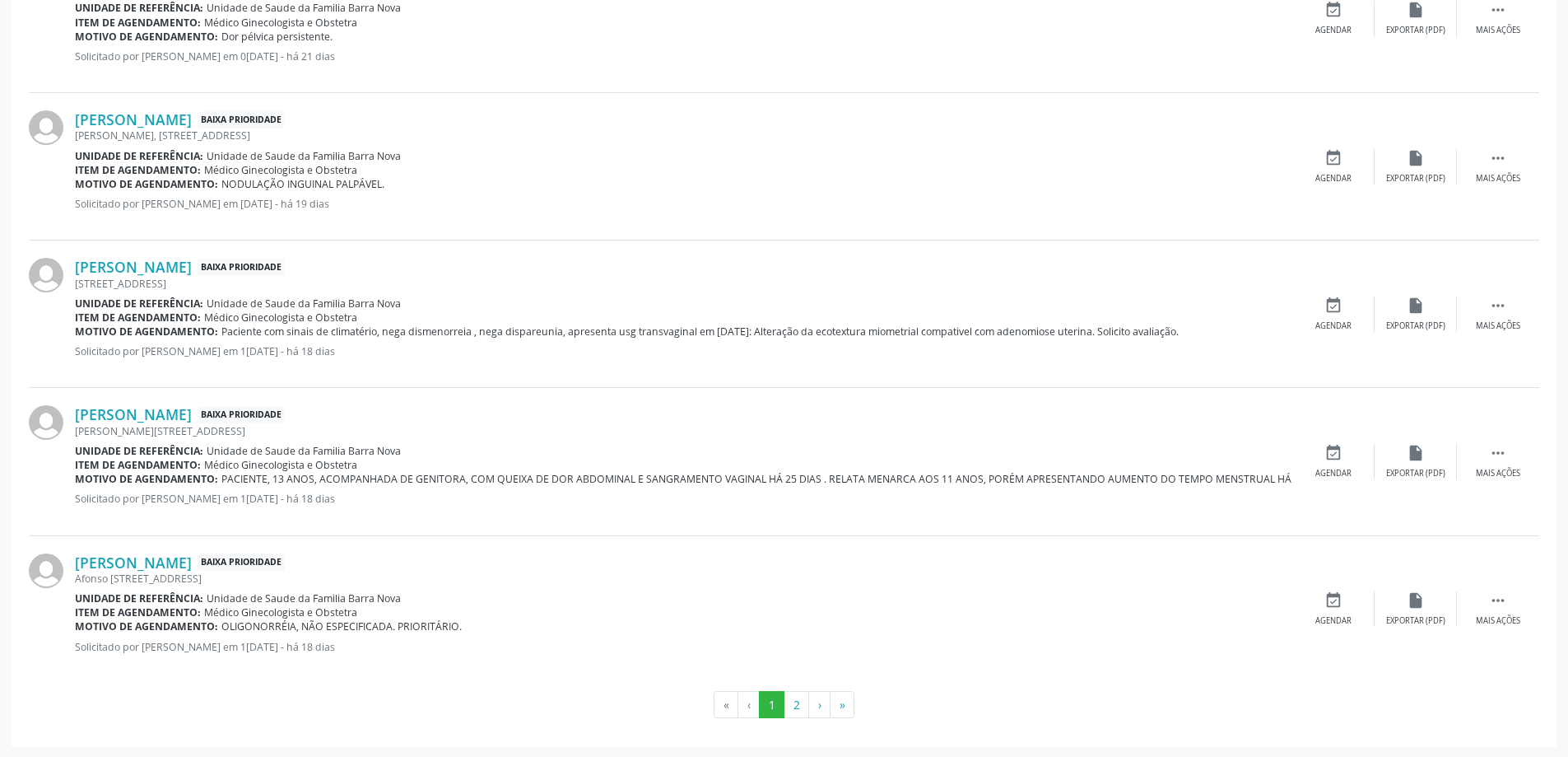
scroll to position [2151, 0]
click at [192, 260] on link "Sileide Goncalves da Silva" at bounding box center [133, 265] width 117 height 18
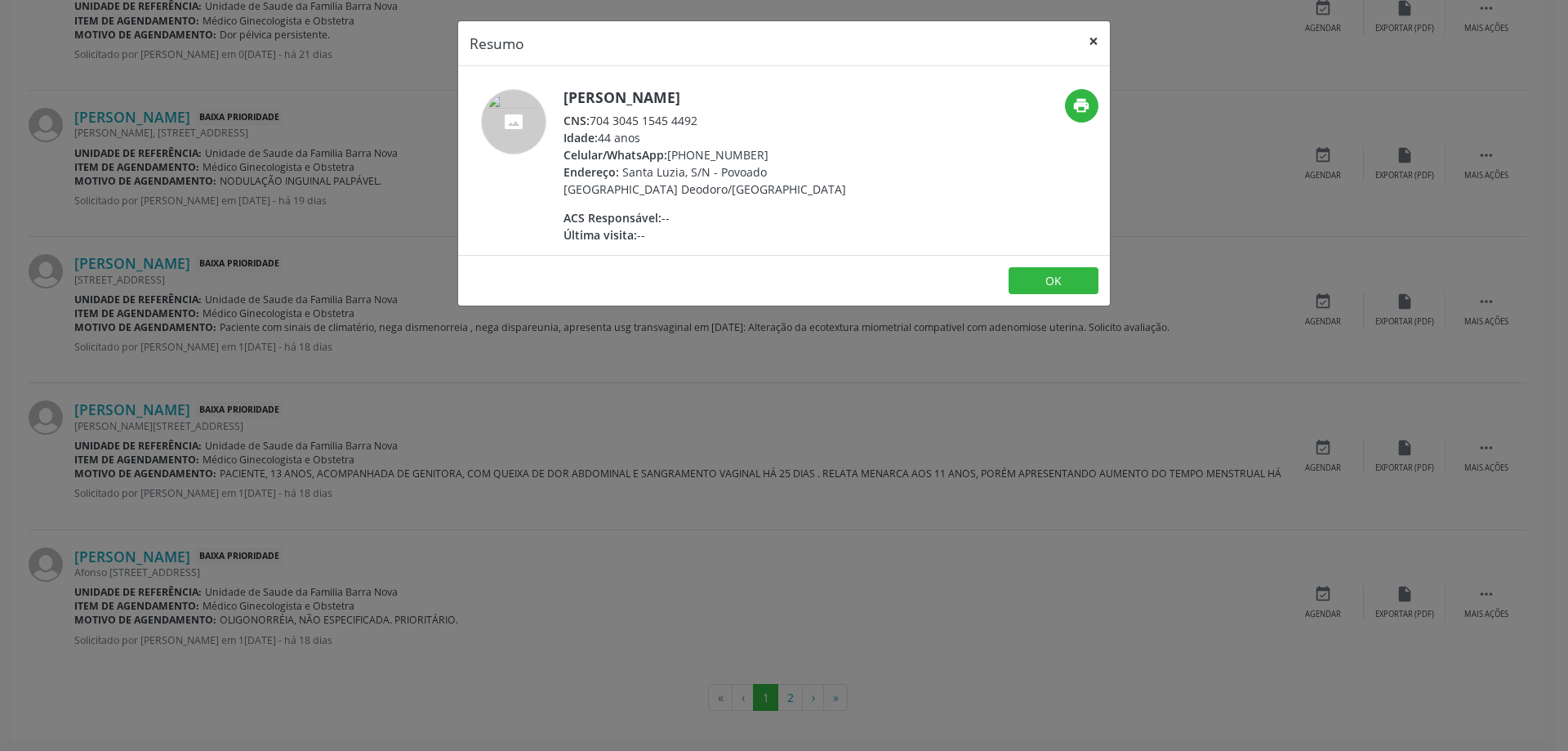
click at [1093, 48] on button "×" at bounding box center [1093, 41] width 32 height 40
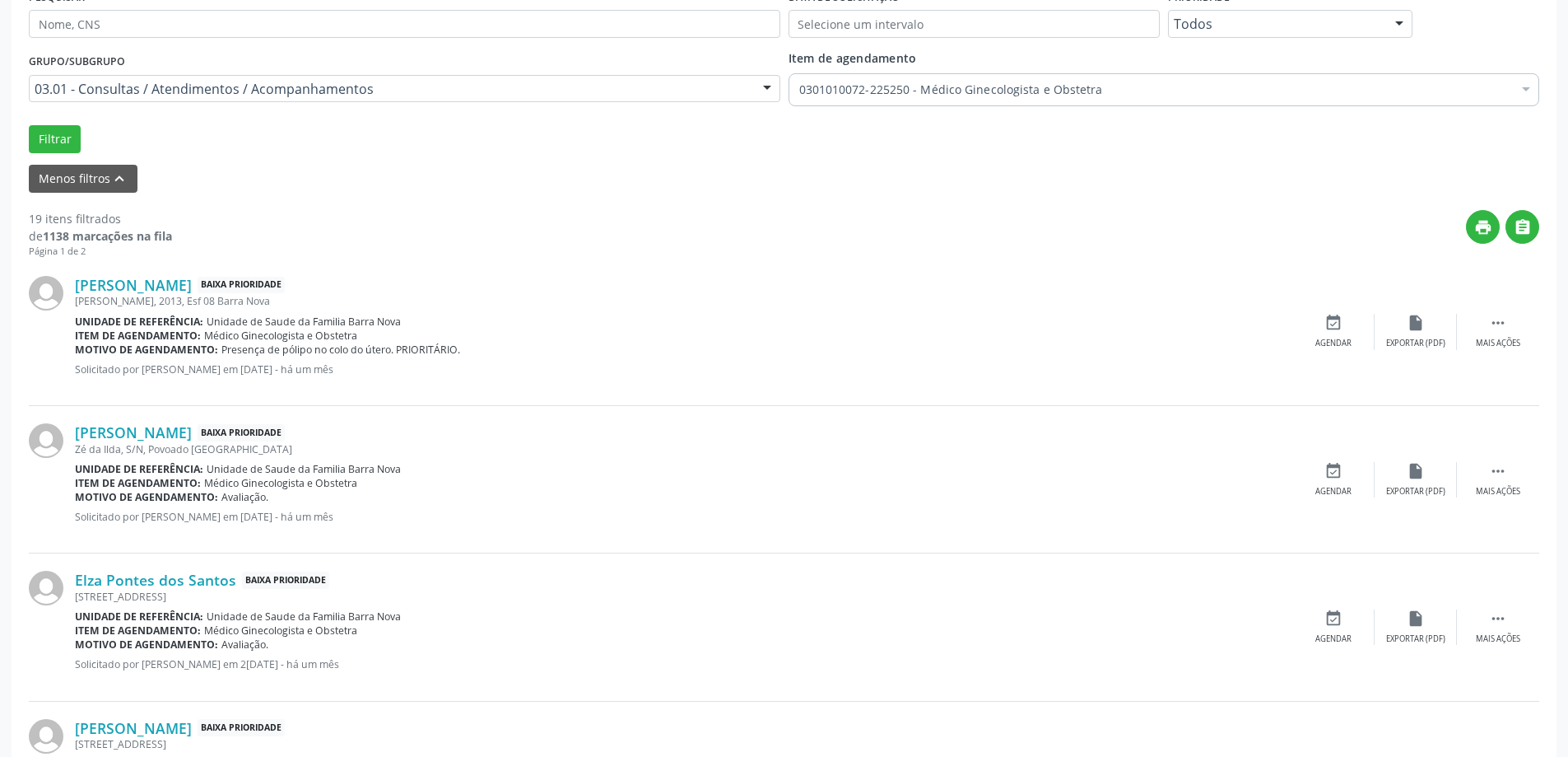
scroll to position [10, 0]
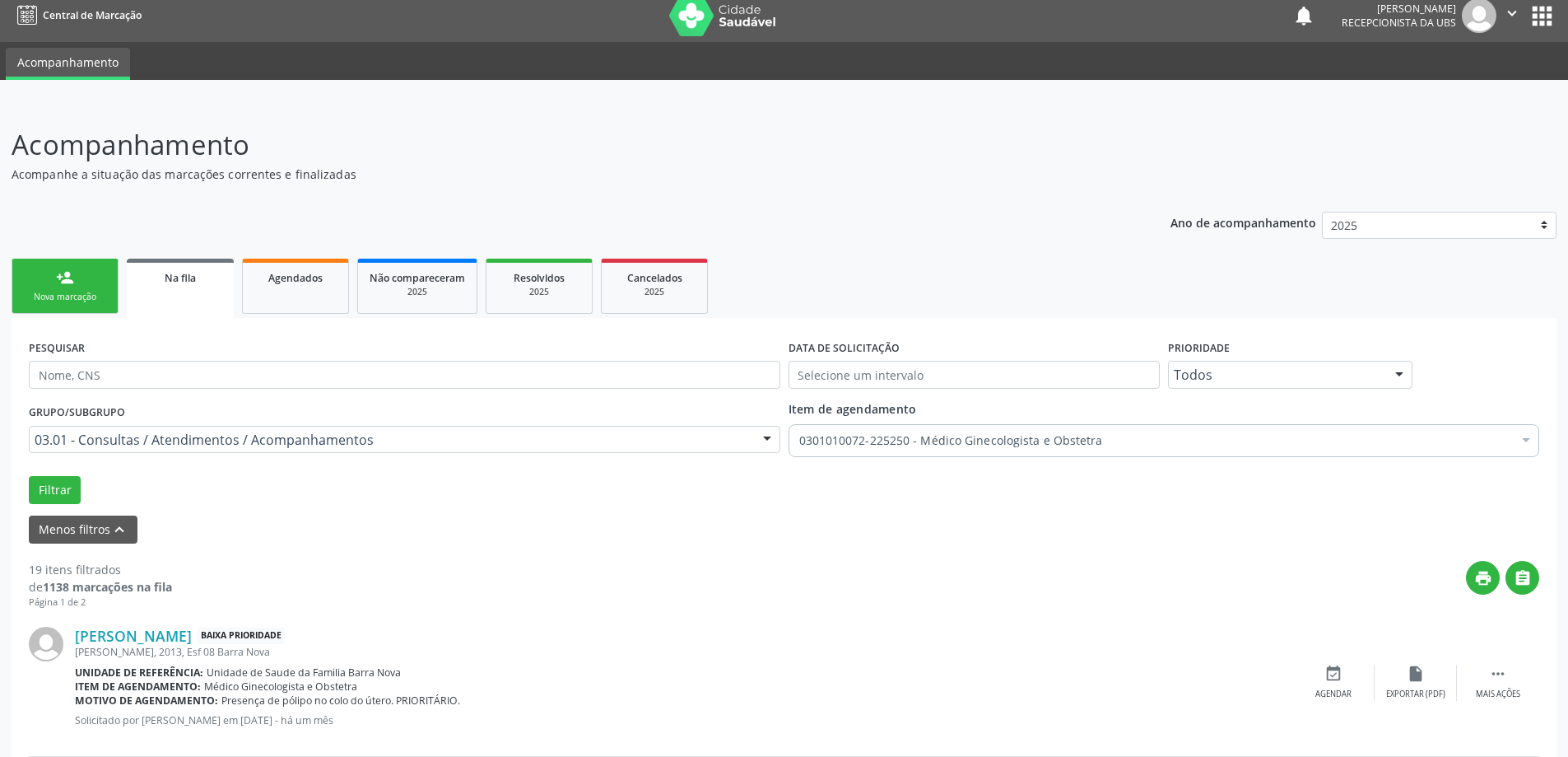
click at [73, 288] on link "person_add Nova marcação" at bounding box center [65, 286] width 107 height 55
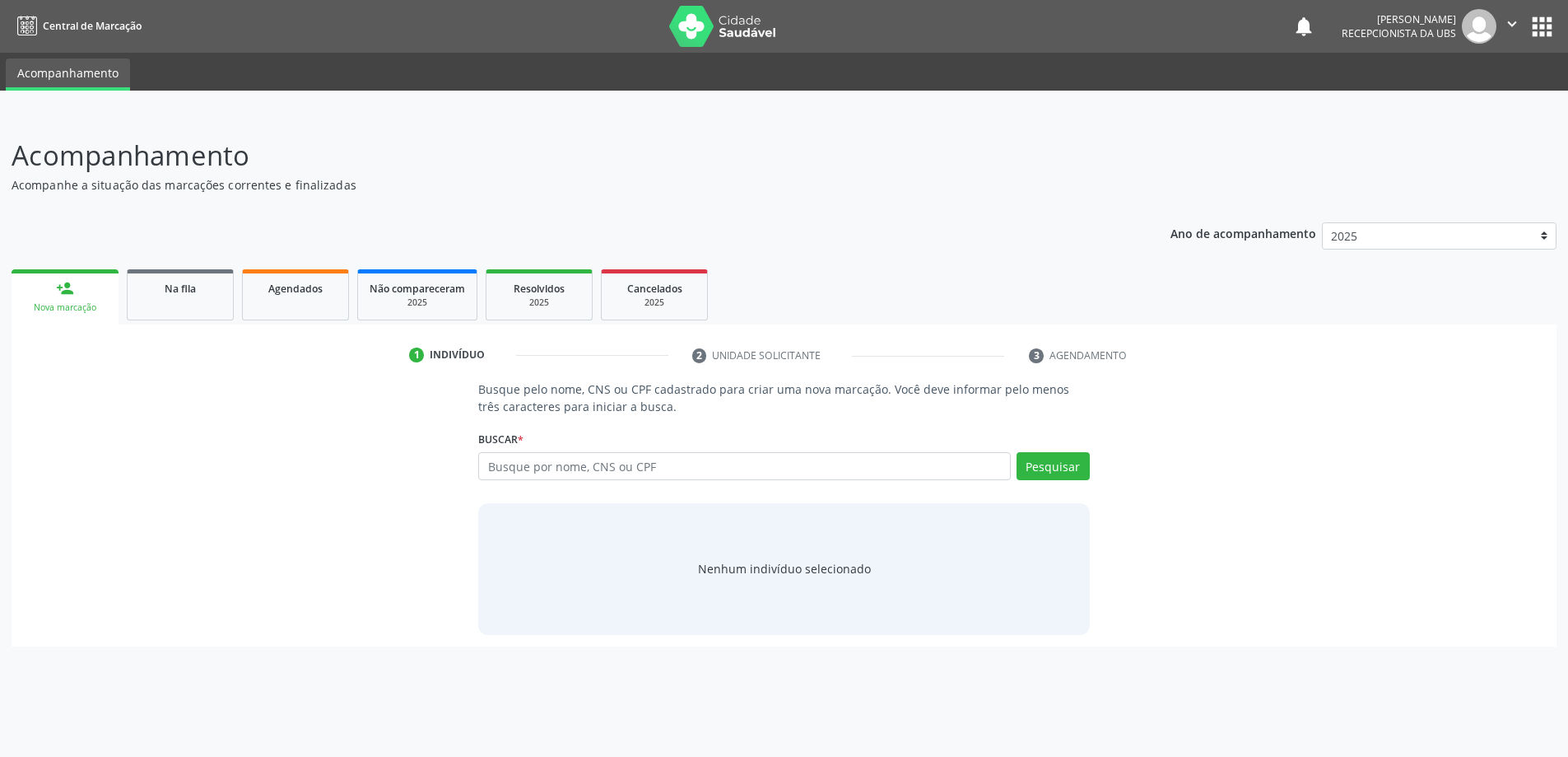
scroll to position [0, 0]
click at [567, 466] on input "text" at bounding box center [751, 465] width 538 height 28
type input "706309113572580"
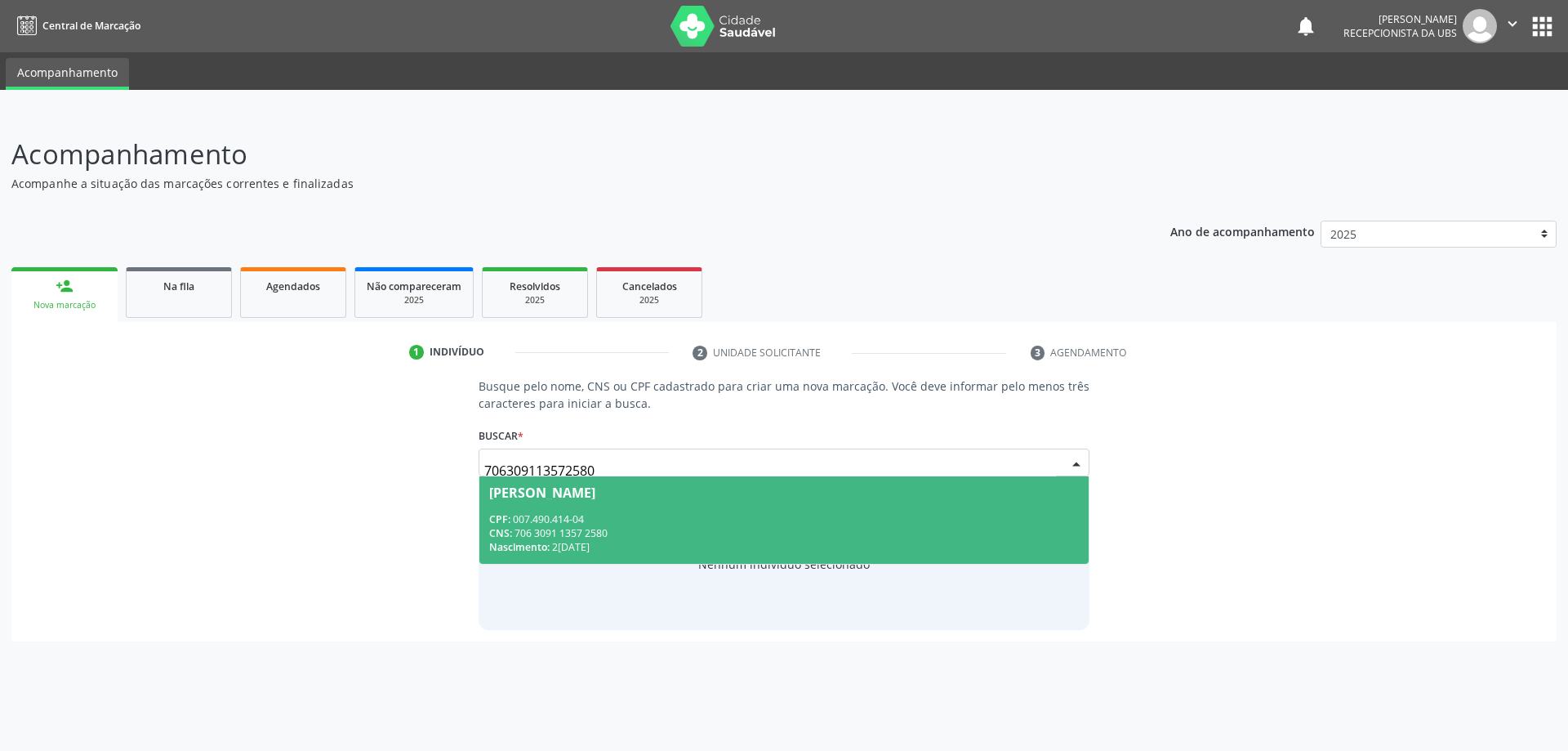
click at [625, 536] on div "CNS: 706 3091 1357 2580" at bounding box center [784, 533] width 590 height 14
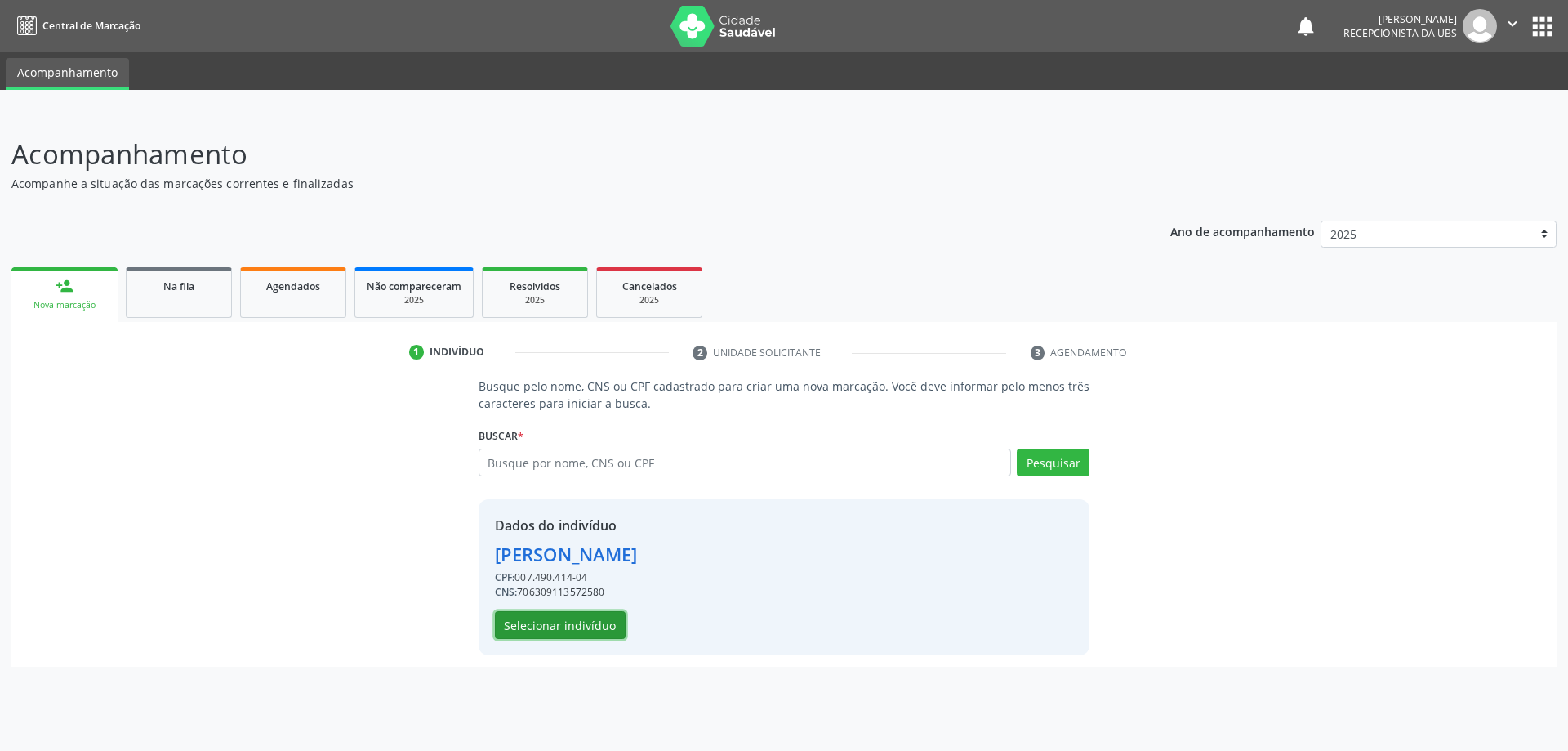
click at [596, 624] on button "Selecionar indivíduo" at bounding box center [560, 625] width 131 height 28
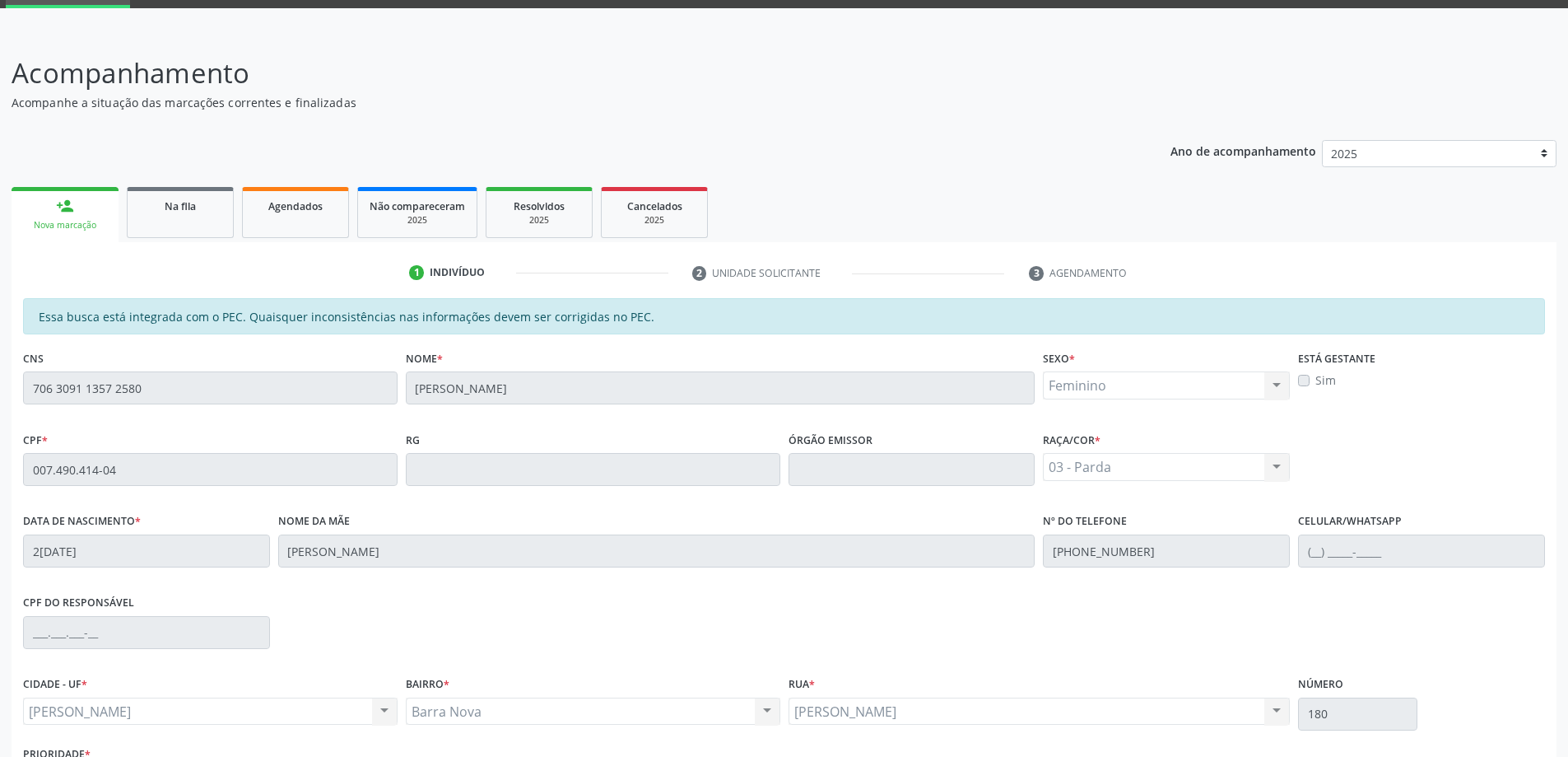
scroll to position [206, 0]
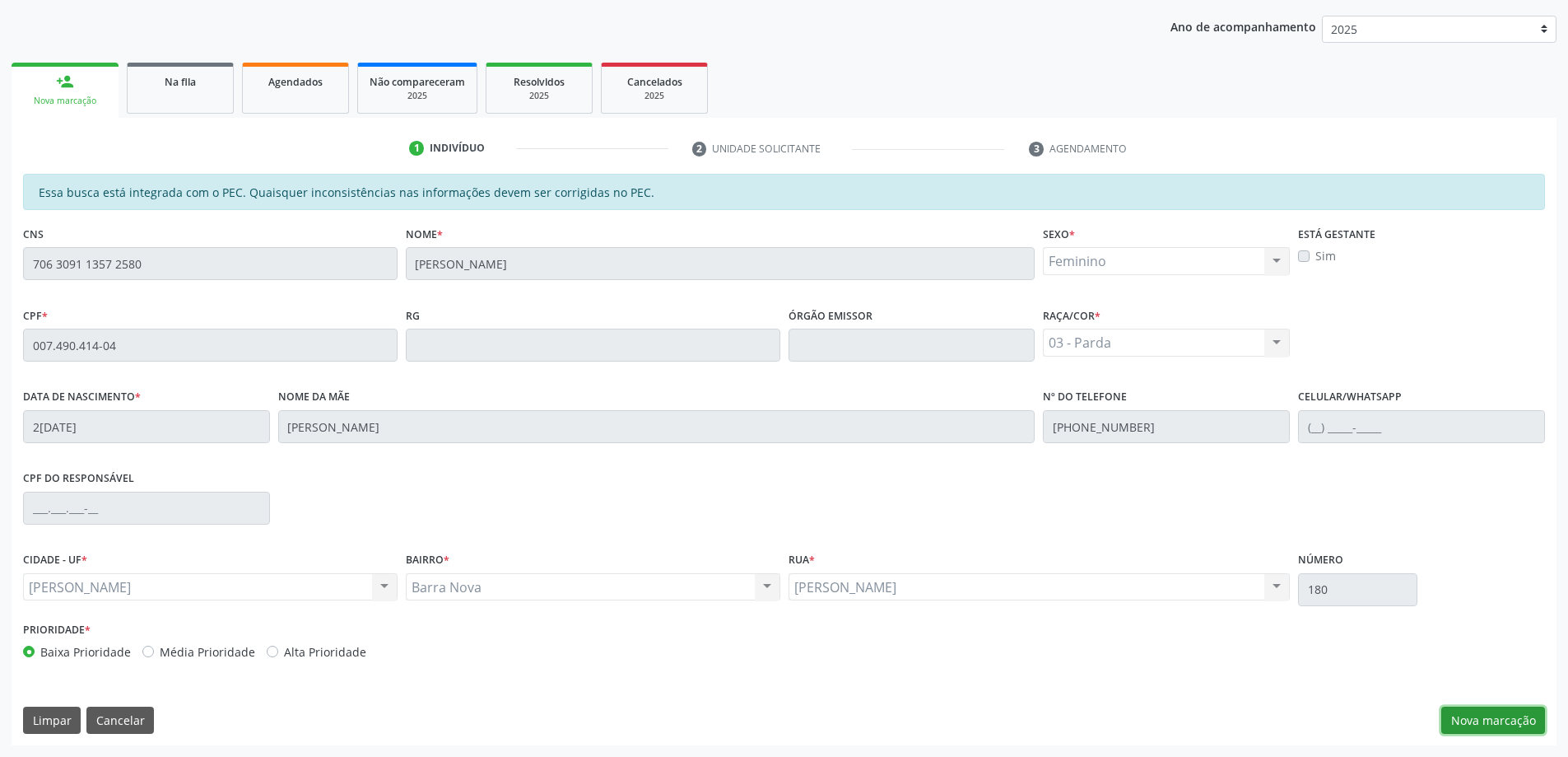
click at [1498, 711] on button "Nova marcação" at bounding box center [1493, 720] width 104 height 28
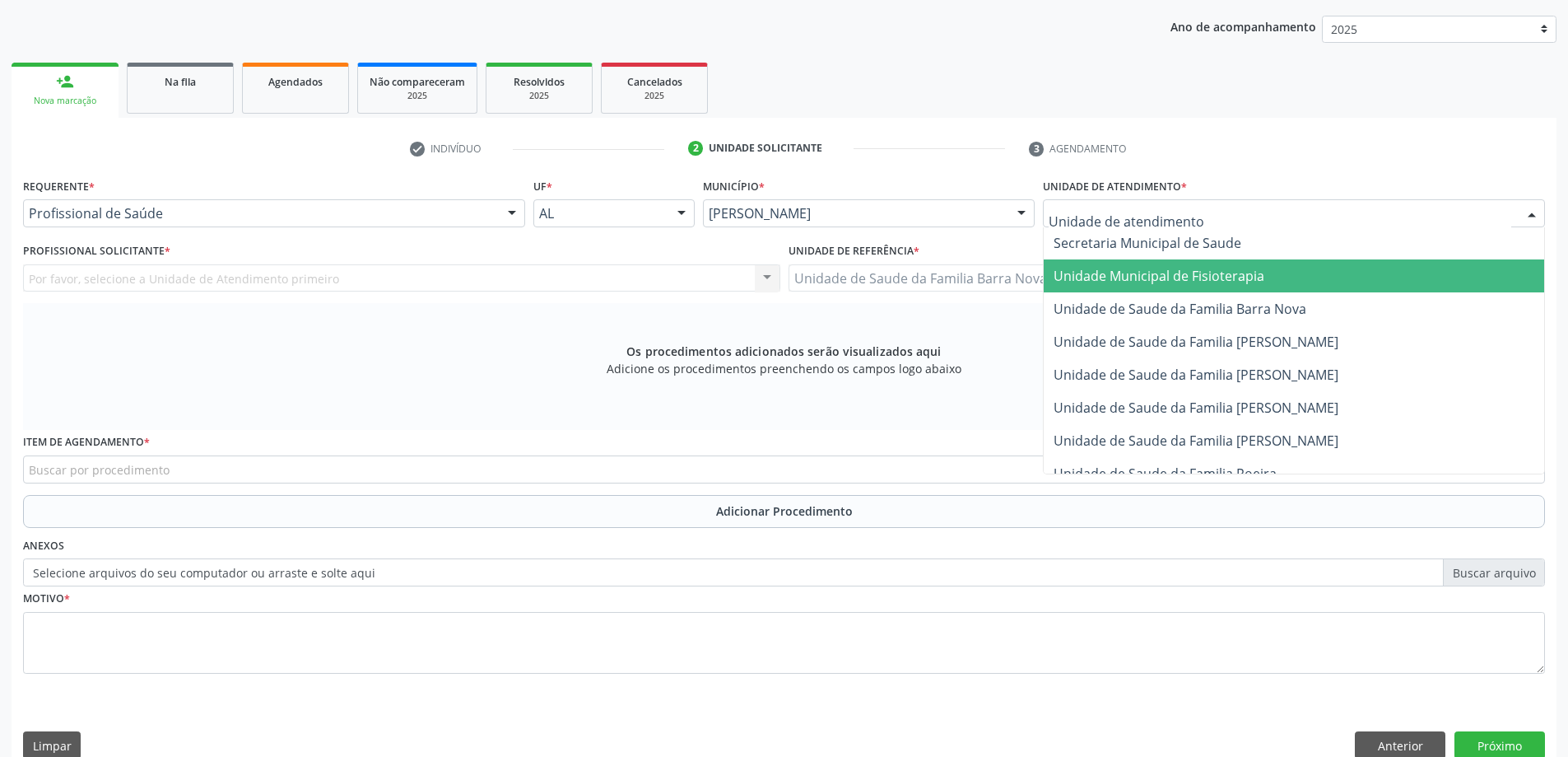
scroll to position [823, 0]
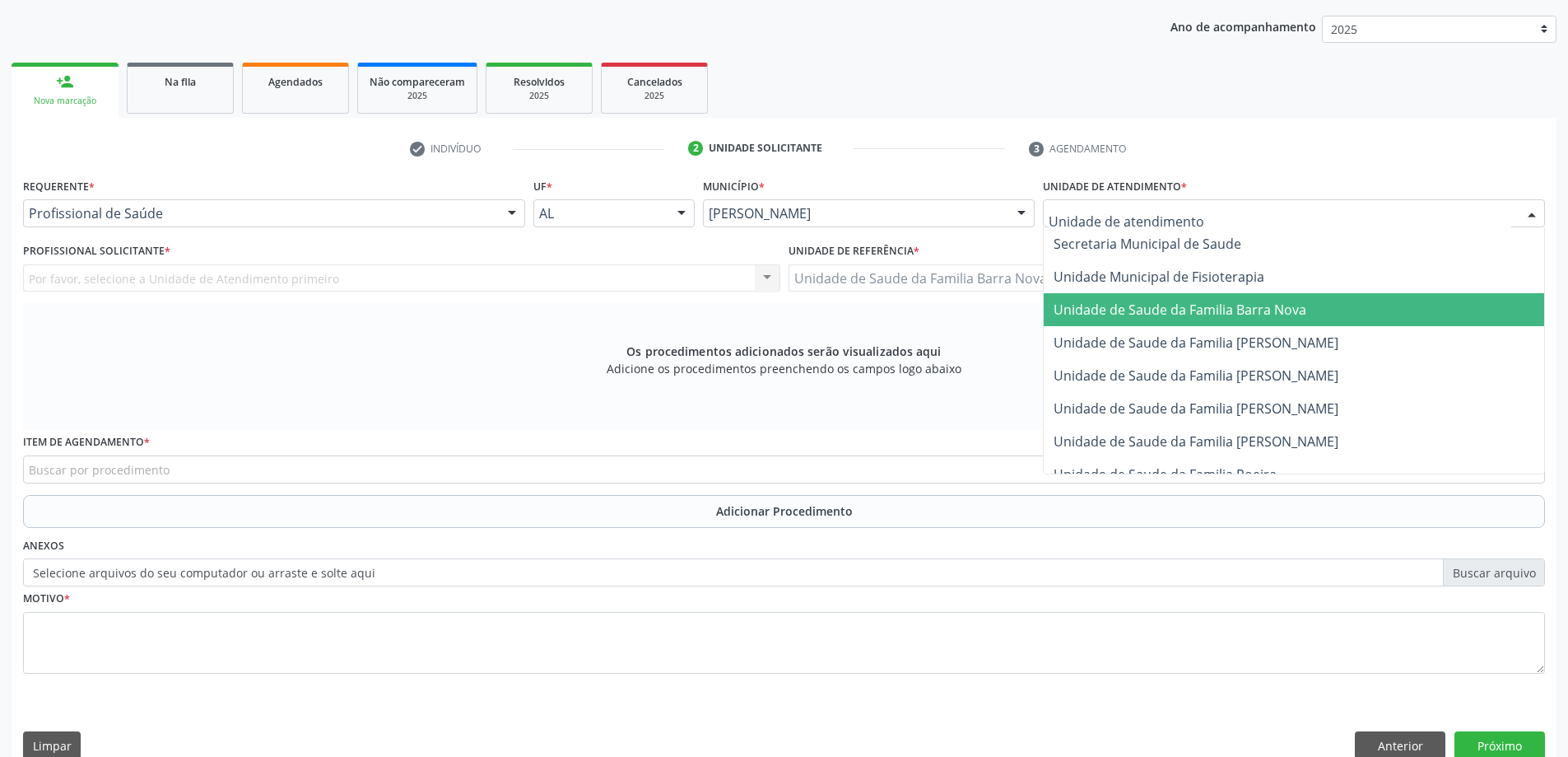
click at [1143, 316] on span "Unidade de Saude da Familia Barra Nova" at bounding box center [1180, 309] width 253 height 18
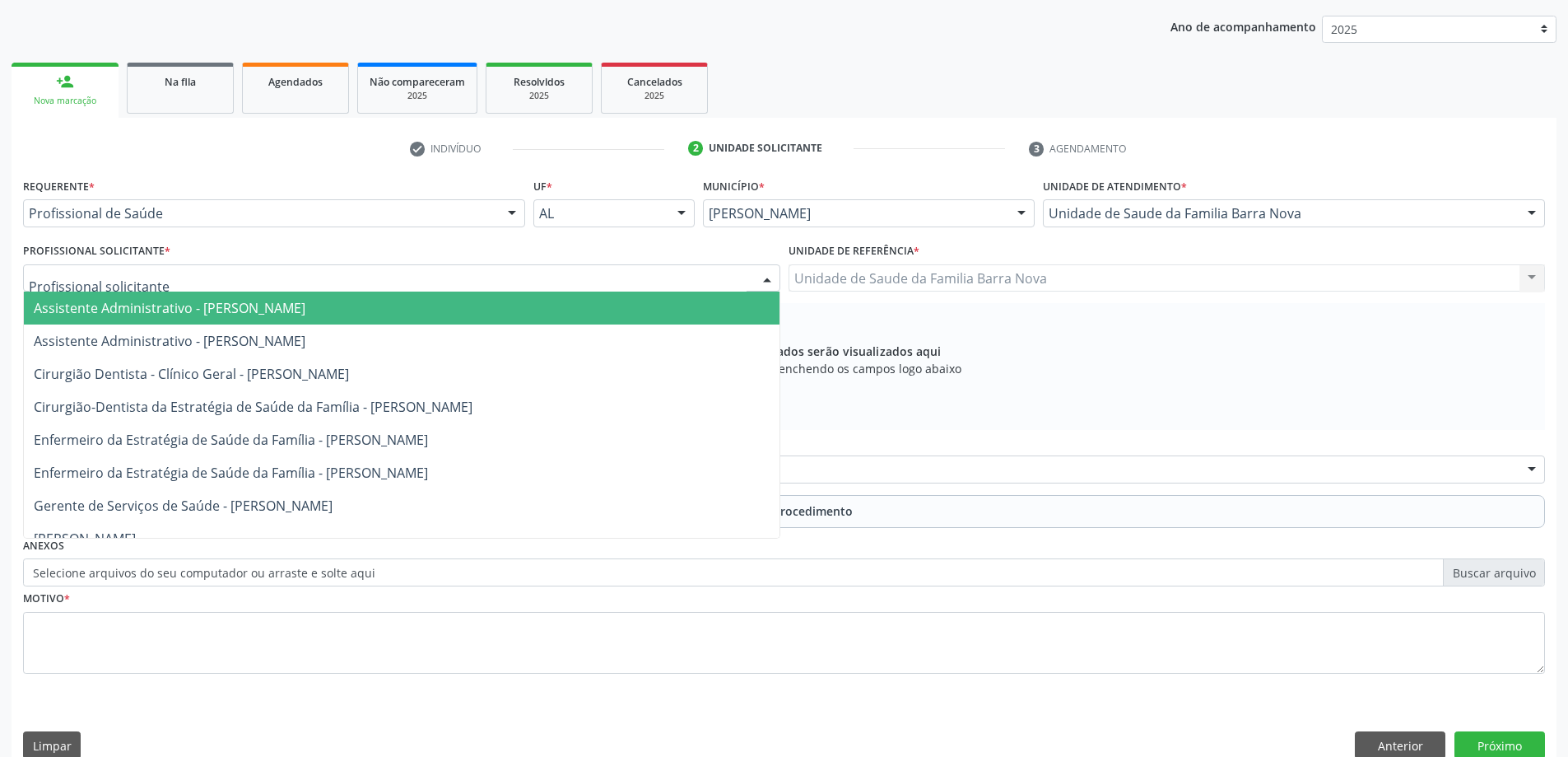
click at [523, 281] on div at bounding box center [402, 278] width 758 height 28
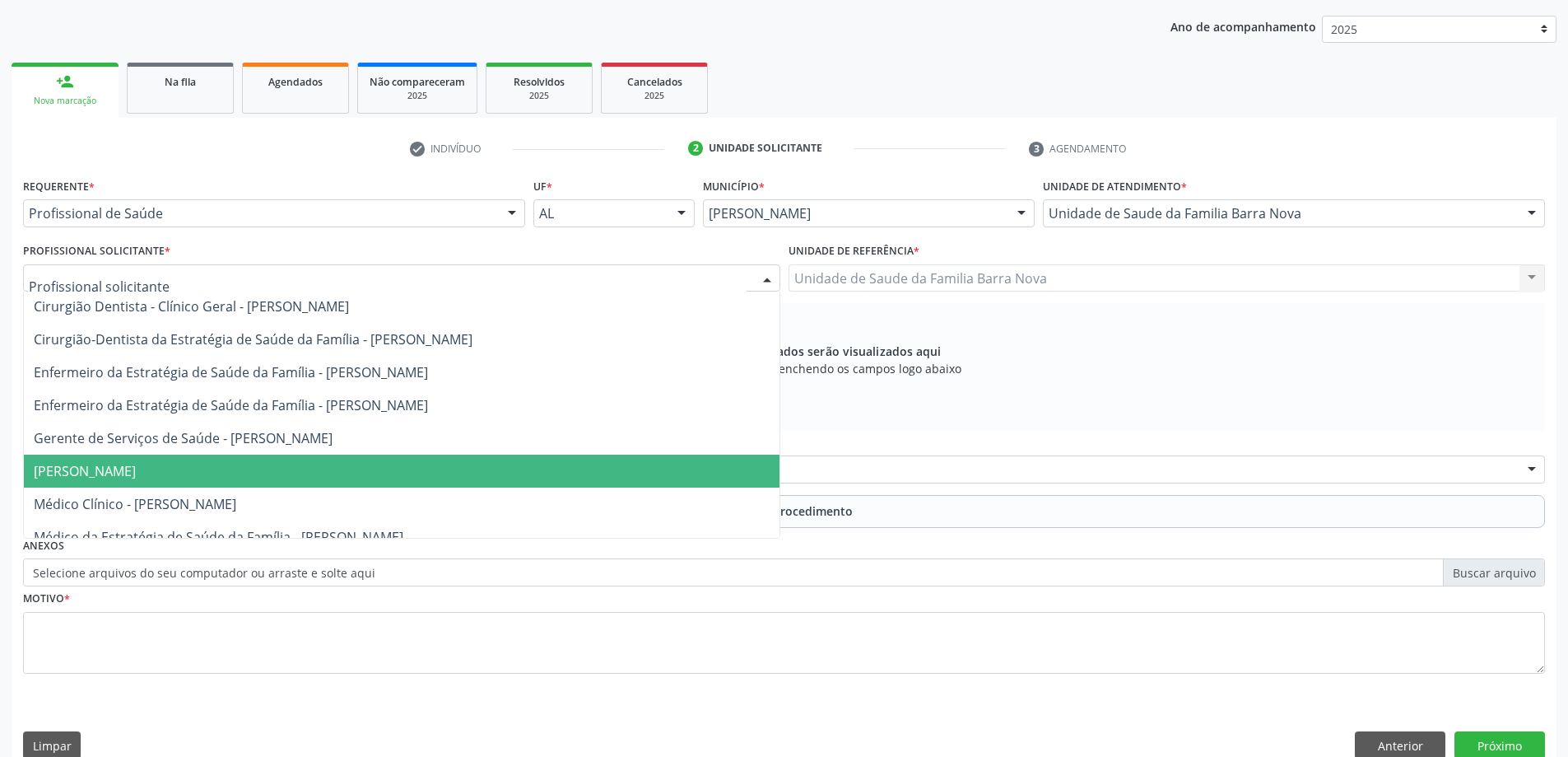
scroll to position [67, 0]
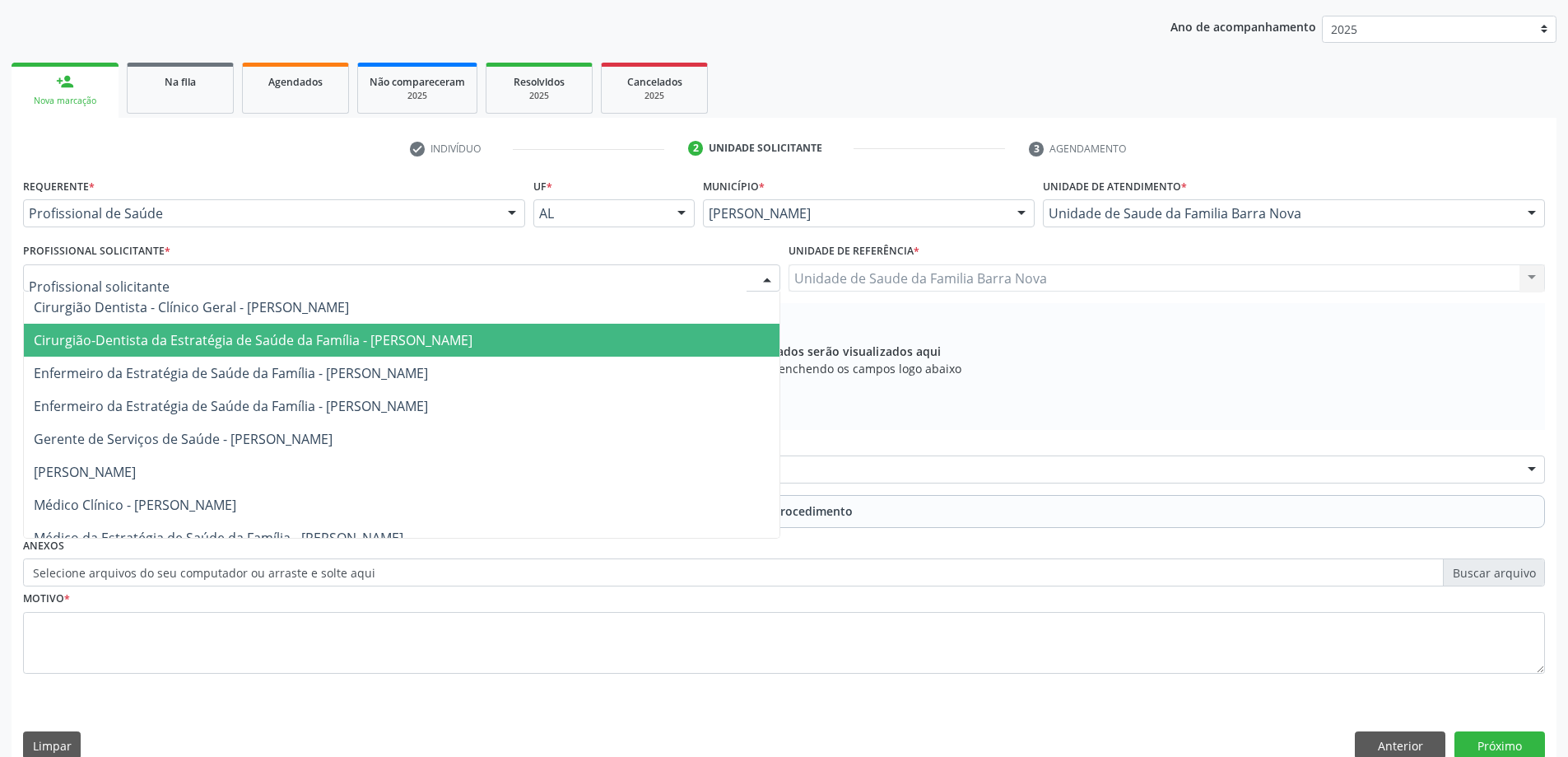
click at [472, 338] on span "Cirurgião-Dentista da Estratégia de Saúde da Família - [PERSON_NAME]" at bounding box center [253, 340] width 439 height 18
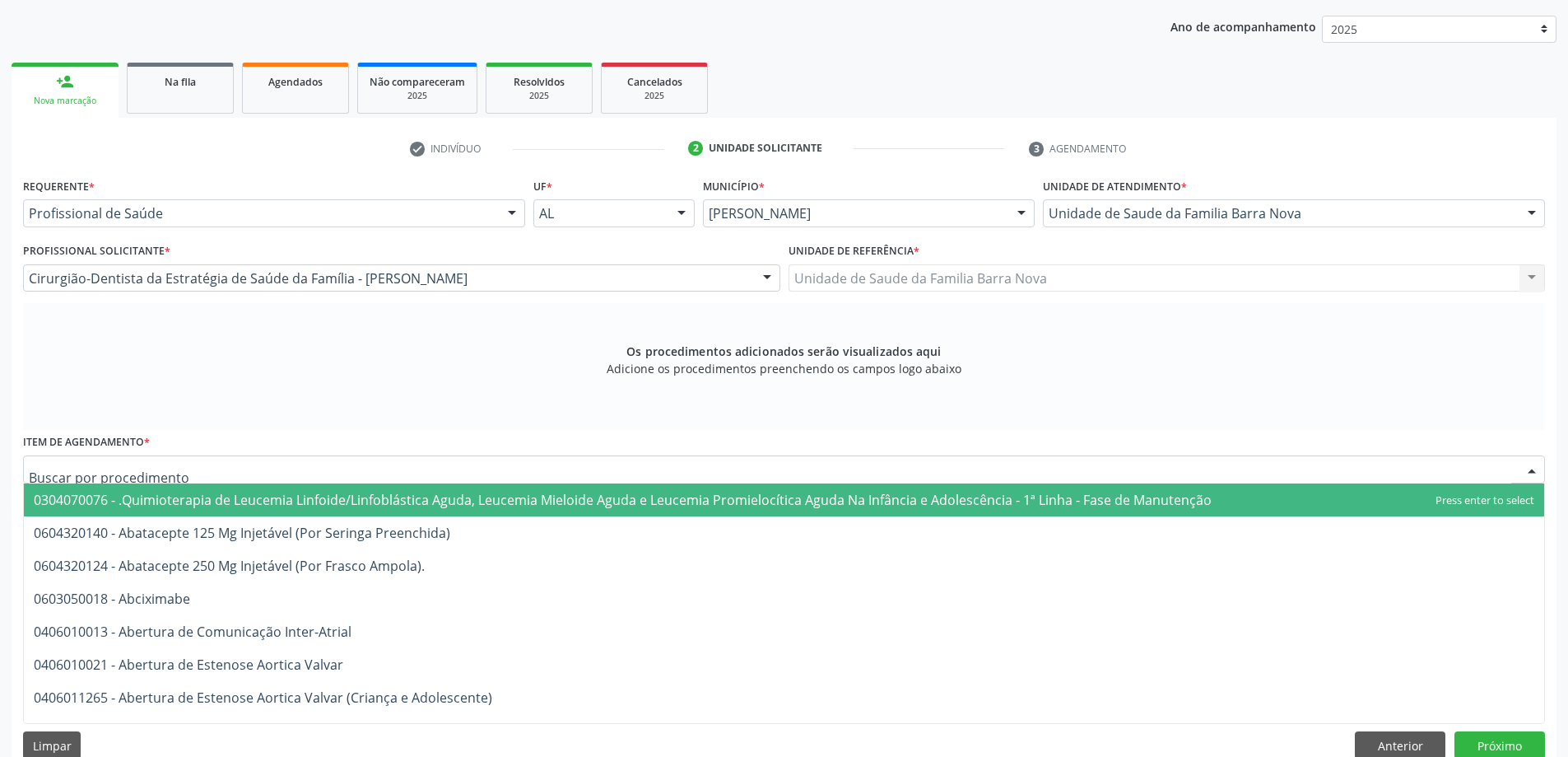
click at [711, 470] on div at bounding box center [784, 469] width 1522 height 28
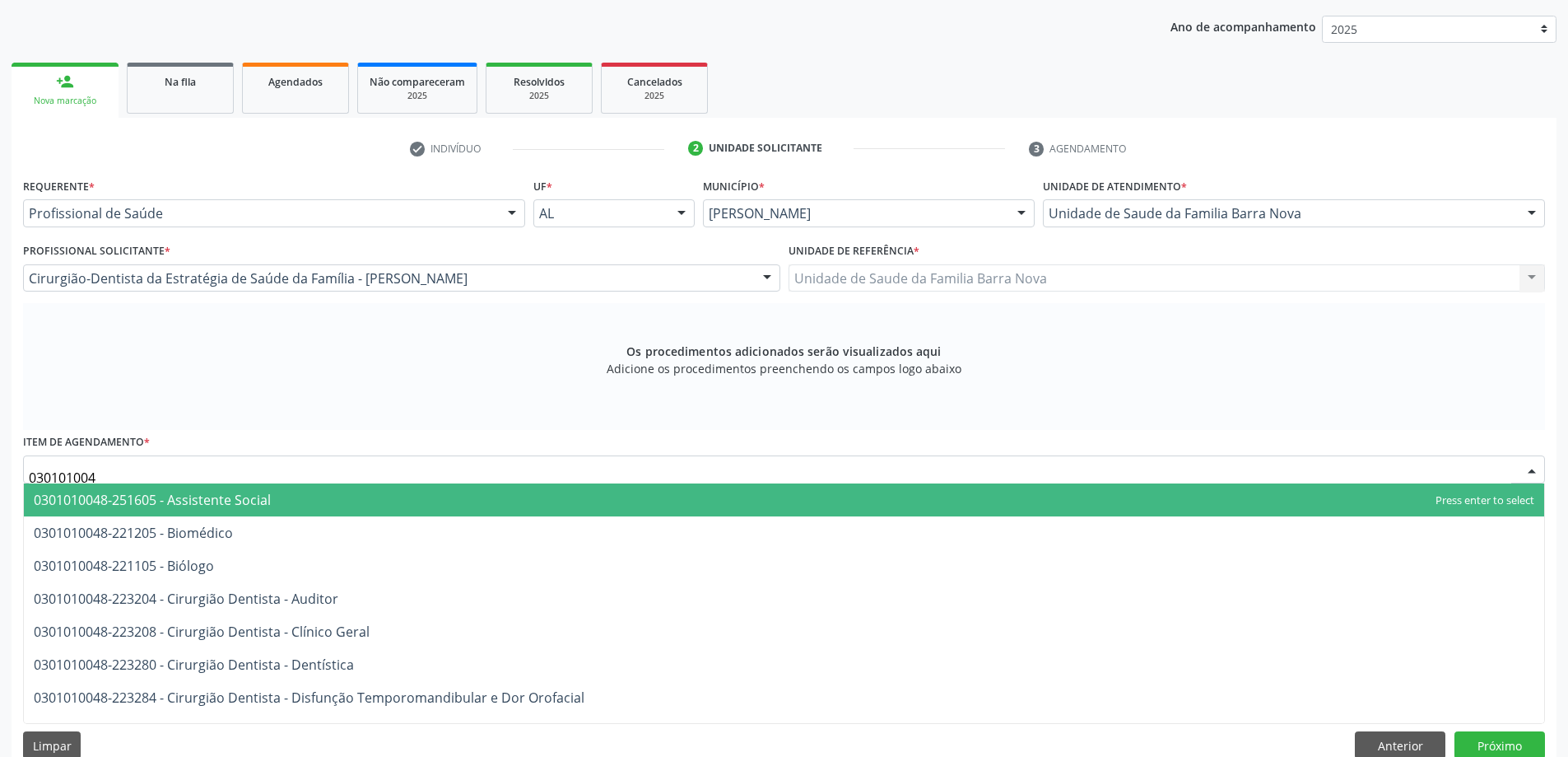
type input "0301010048"
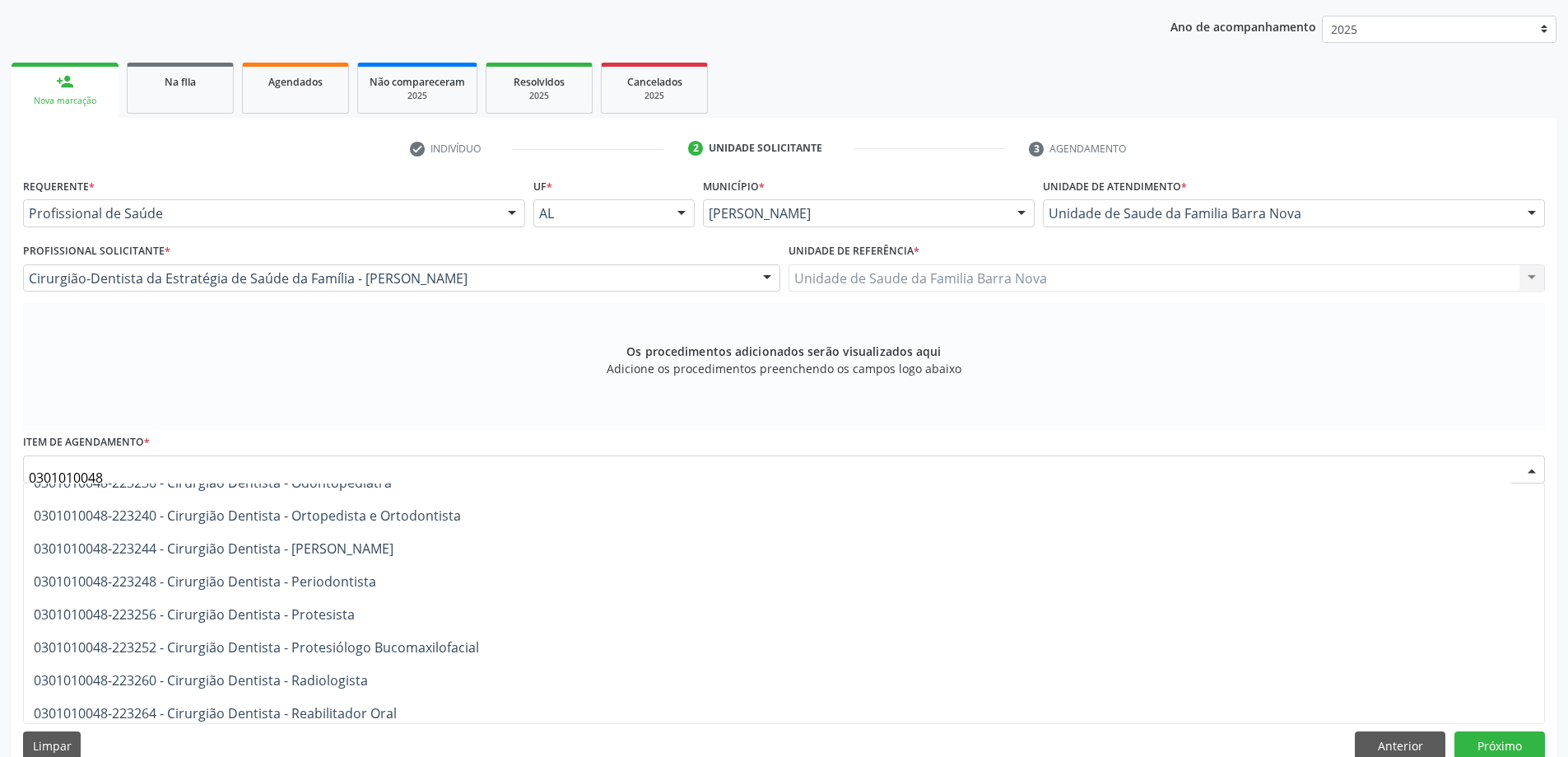
scroll to position [494, 0]
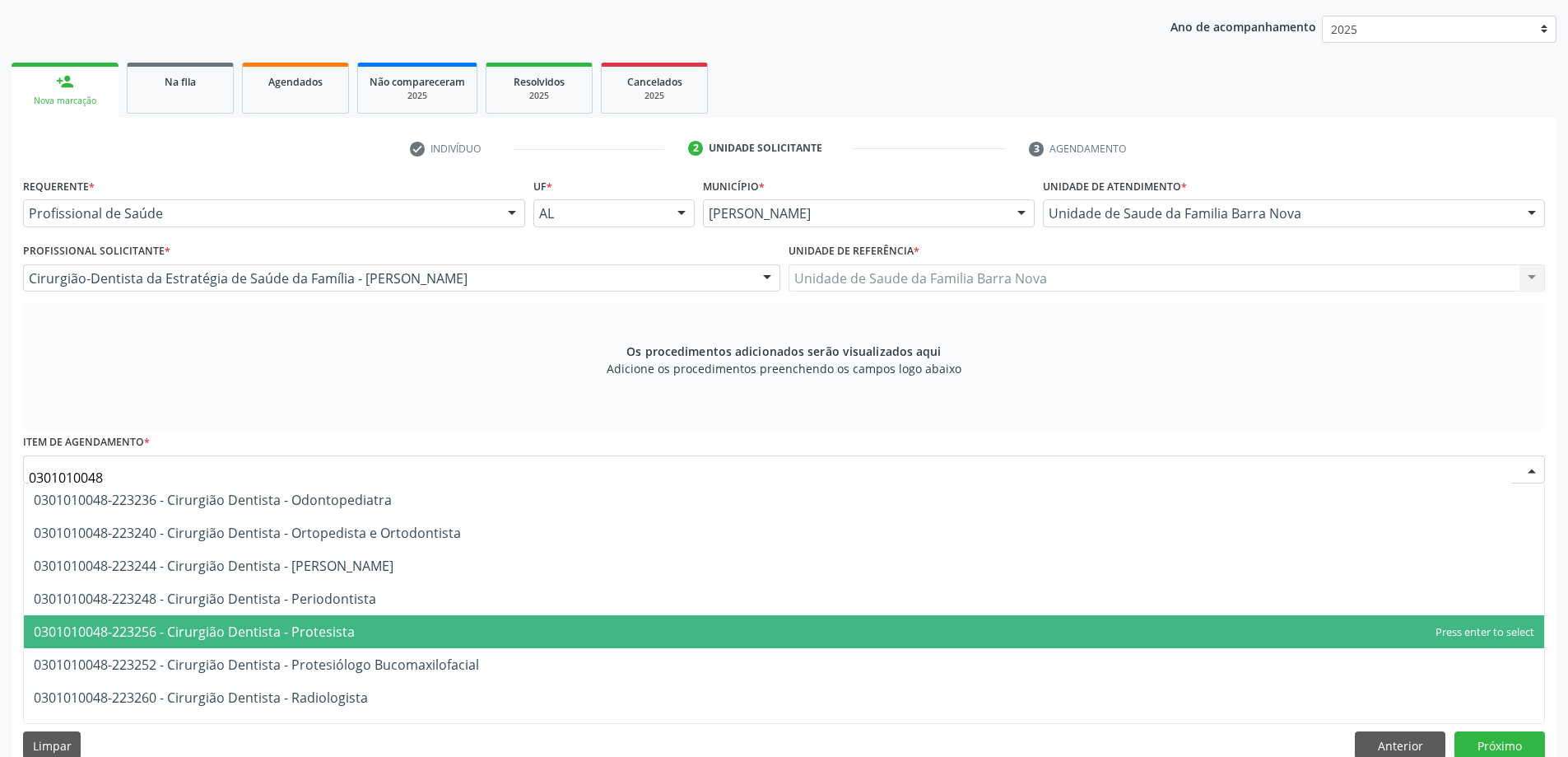
click at [342, 635] on span "0301010048-223256 - Cirurgião Dentista - Protesista" at bounding box center [194, 631] width 321 height 18
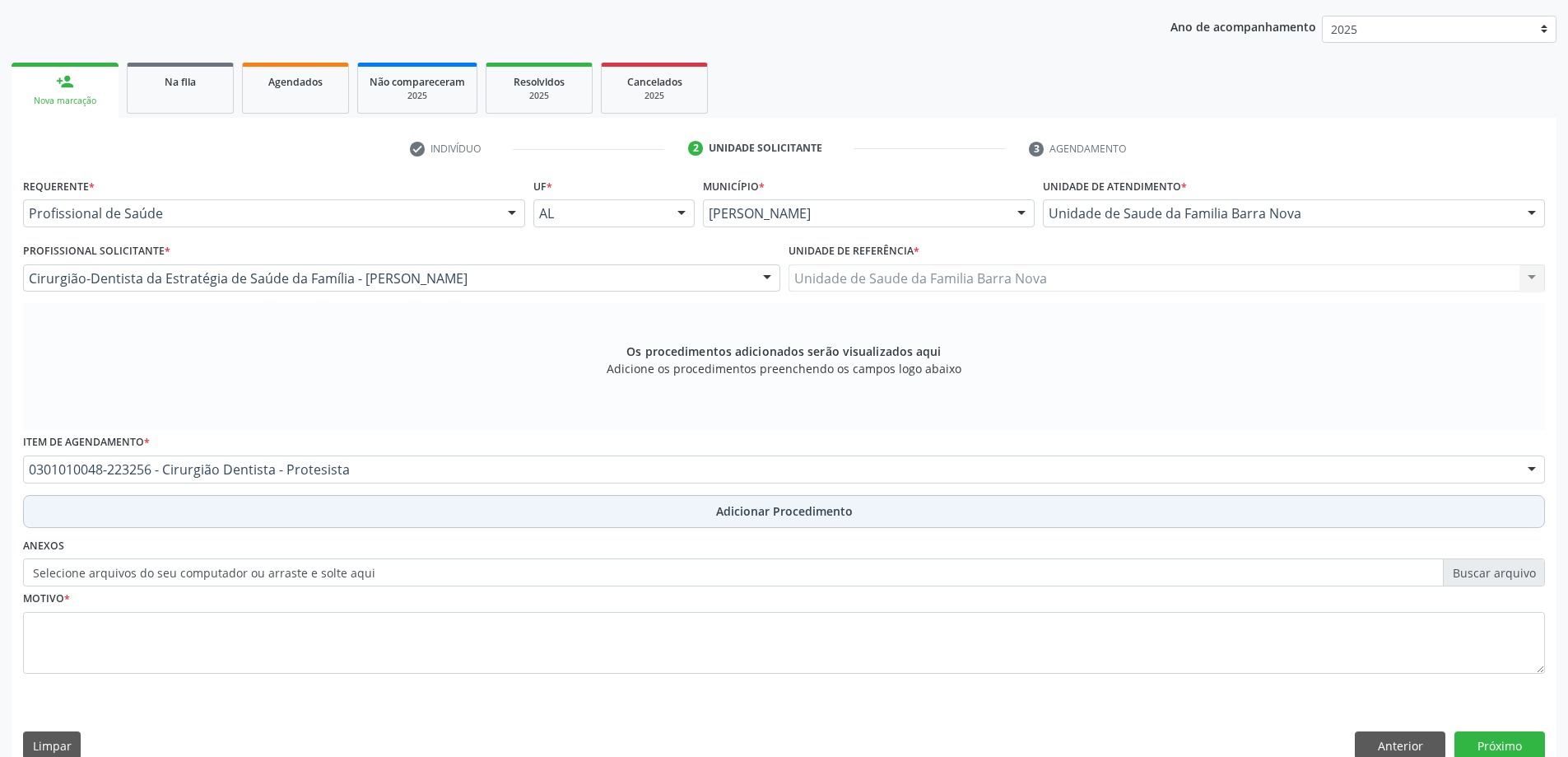
click at [791, 515] on span "Adicionar Procedimento" at bounding box center [784, 511] width 137 height 17
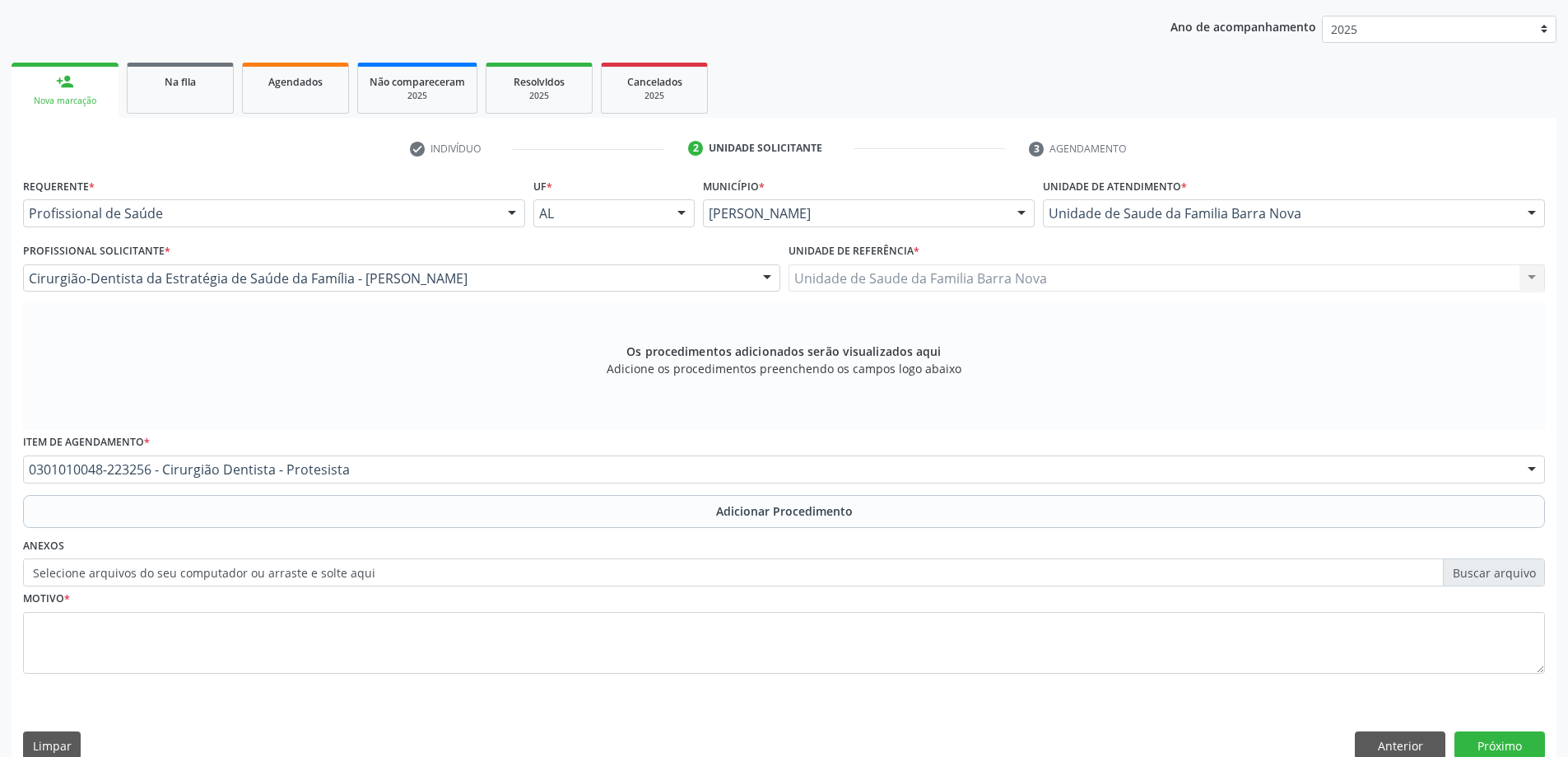
scroll to position [169, 0]
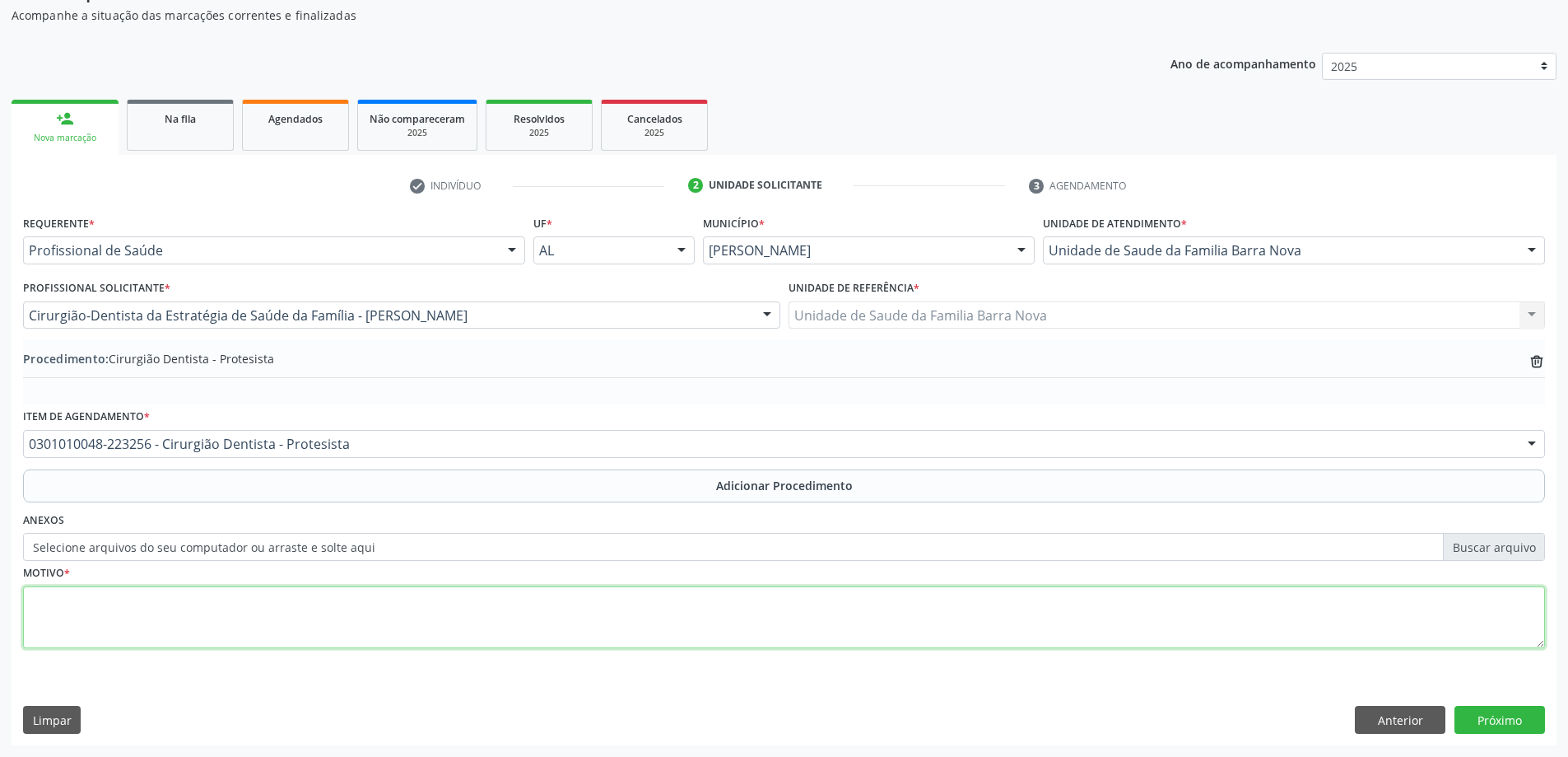
click at [248, 610] on textarea at bounding box center [784, 617] width 1522 height 63
click at [49, 599] on textarea "ppr SUPERIOR" at bounding box center [784, 617] width 1522 height 63
click at [134, 599] on textarea "PPR SUPERIOR" at bounding box center [784, 617] width 1522 height 63
type textarea "PPR SUPERIOR E INFERIOR."
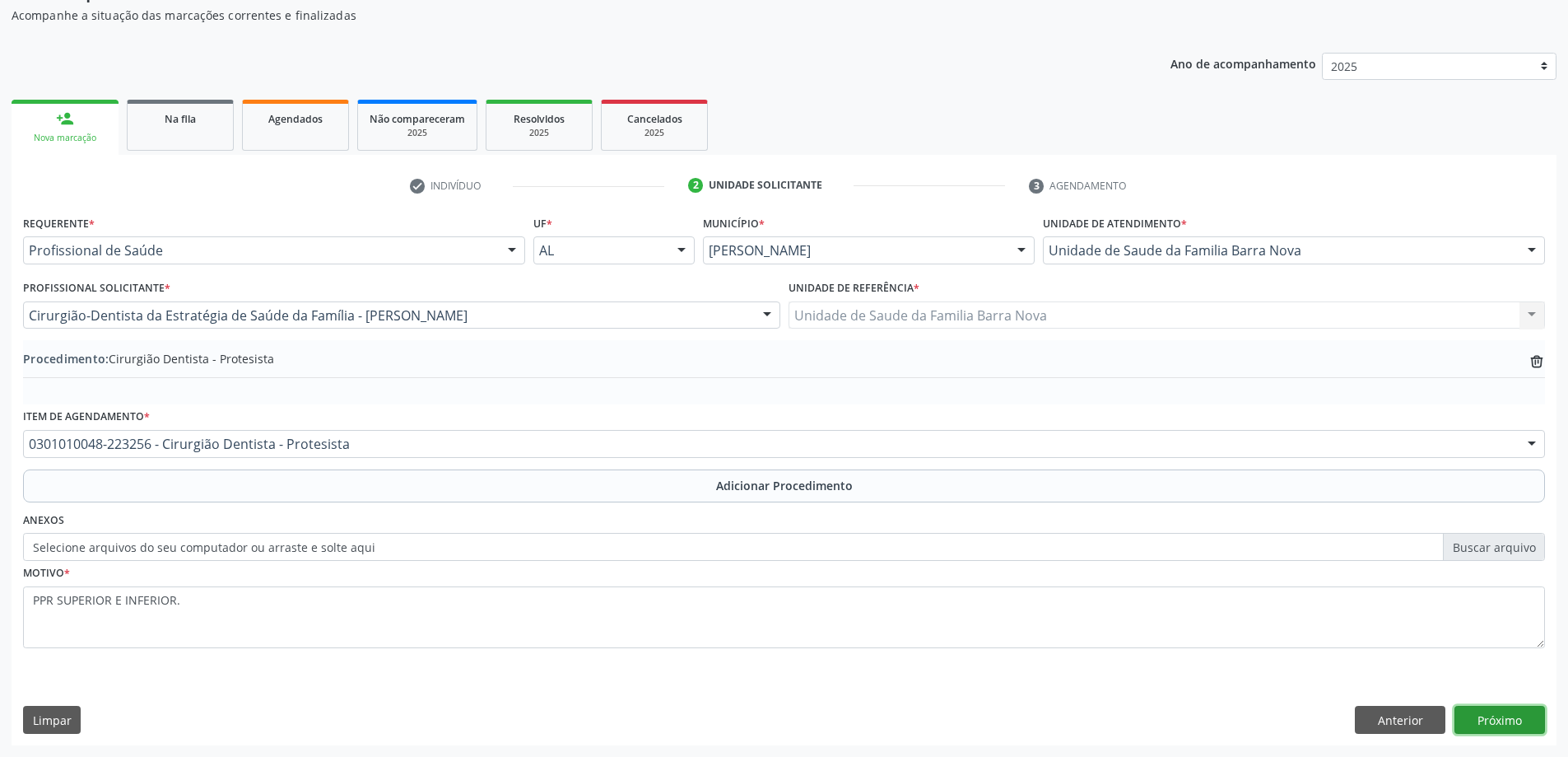
click at [1495, 719] on button "Próximo" at bounding box center [1499, 719] width 90 height 28
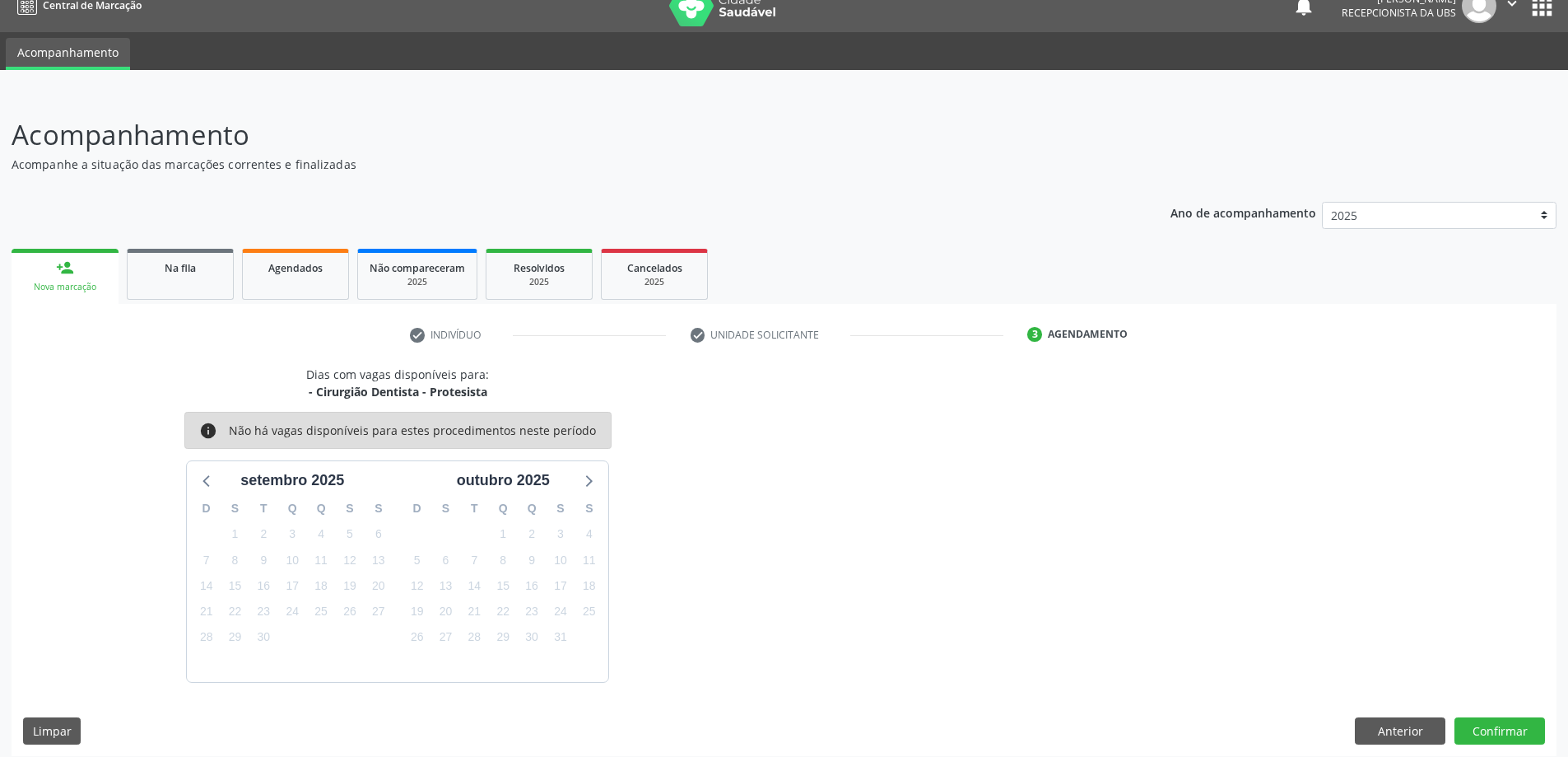
scroll to position [31, 0]
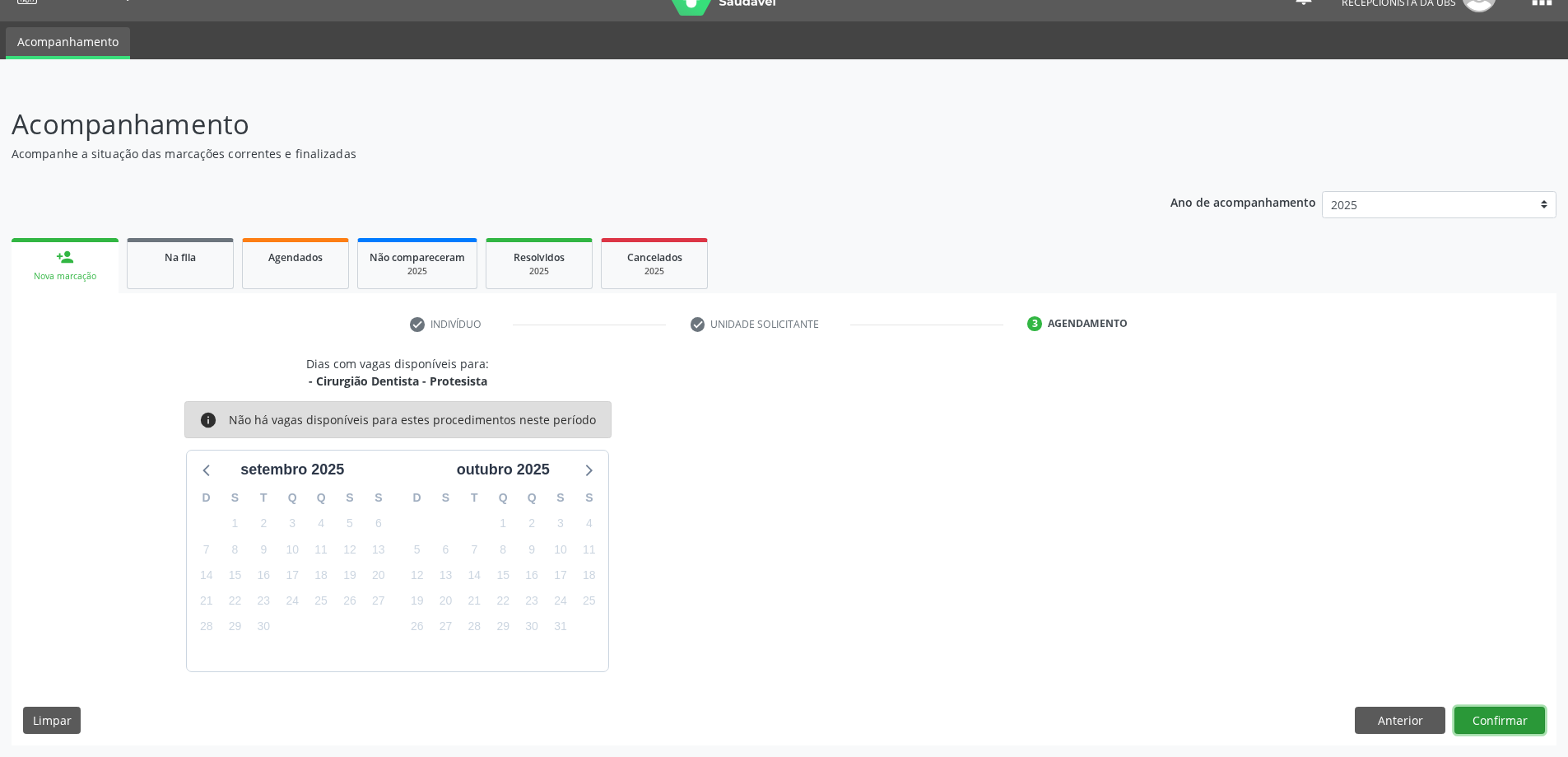
click at [1500, 722] on button "Confirmar" at bounding box center [1499, 720] width 90 height 28
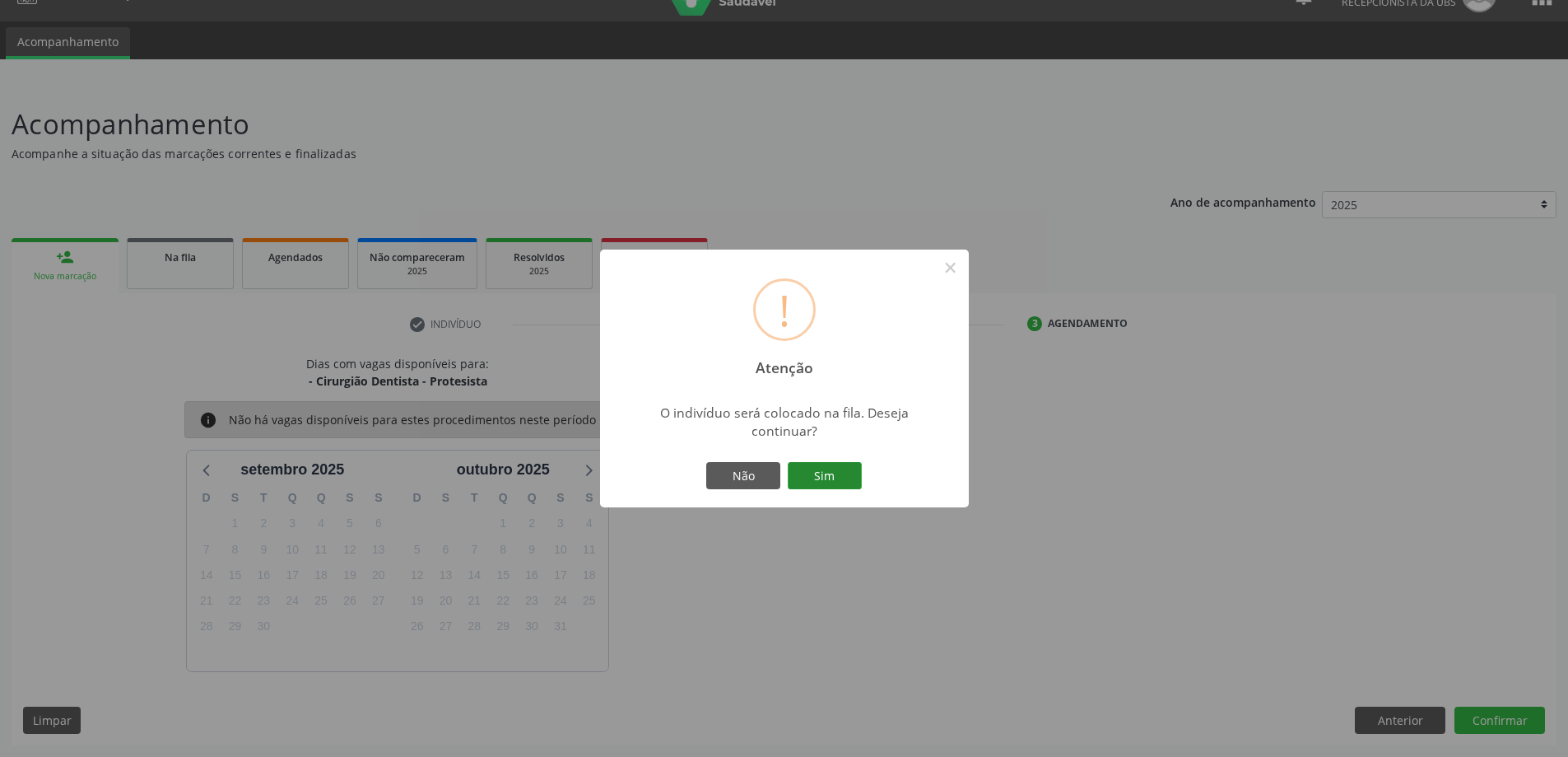
click at [812, 477] on button "Sim" at bounding box center [825, 476] width 74 height 28
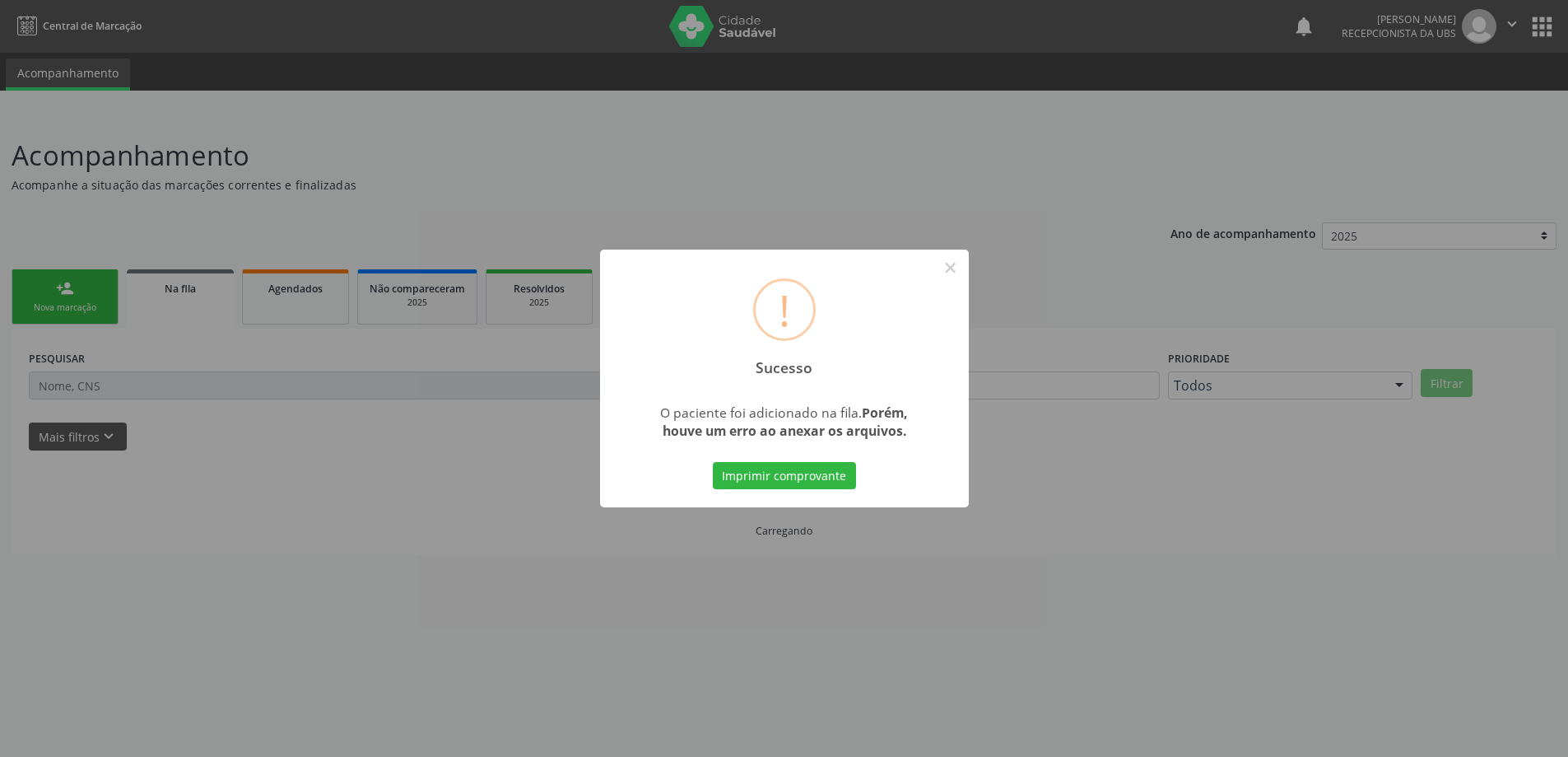
scroll to position [0, 0]
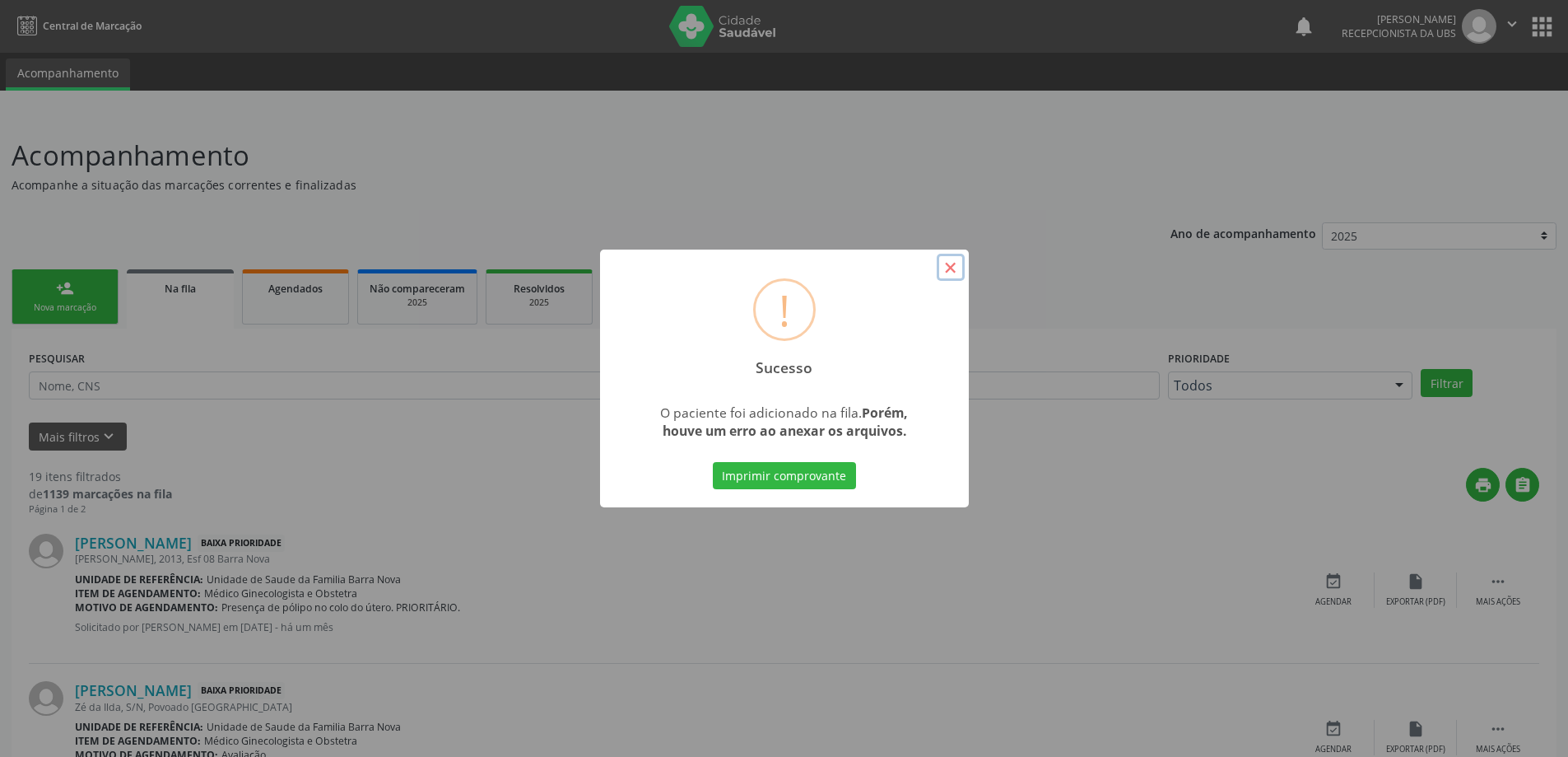
click at [955, 269] on button "×" at bounding box center [950, 268] width 28 height 28
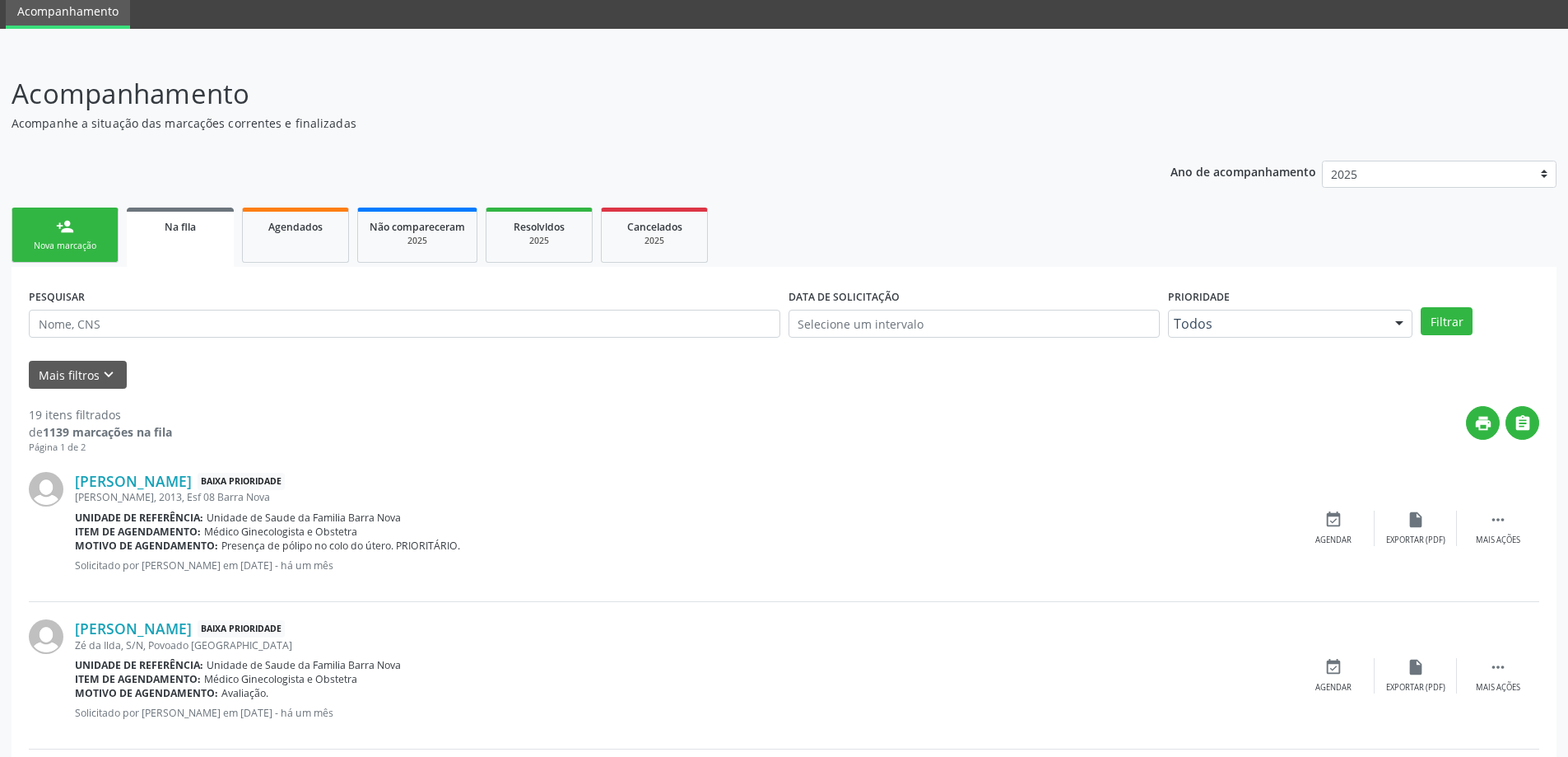
scroll to position [247, 0]
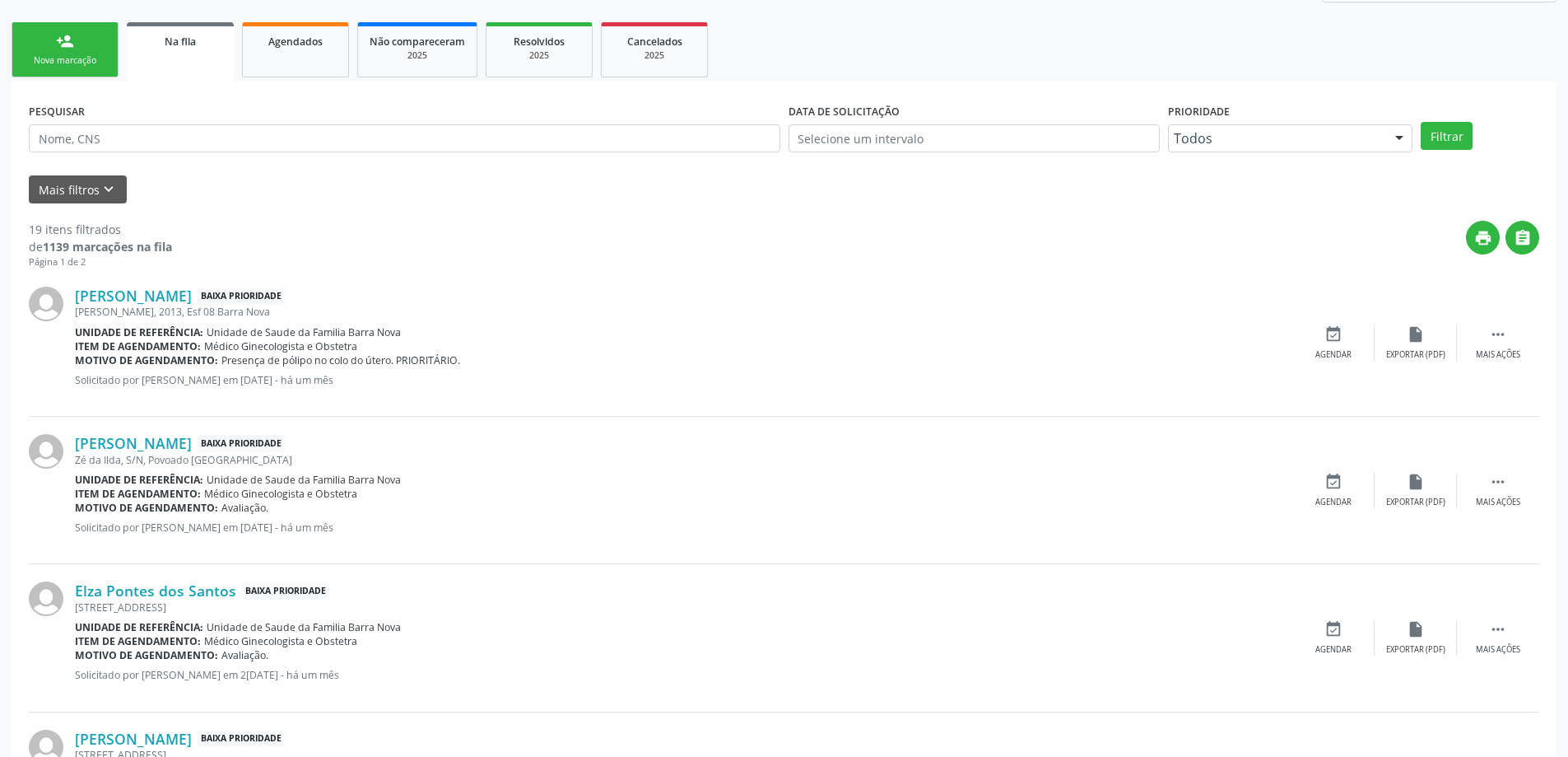
click at [58, 60] on div "Nova marcação" at bounding box center [65, 60] width 83 height 12
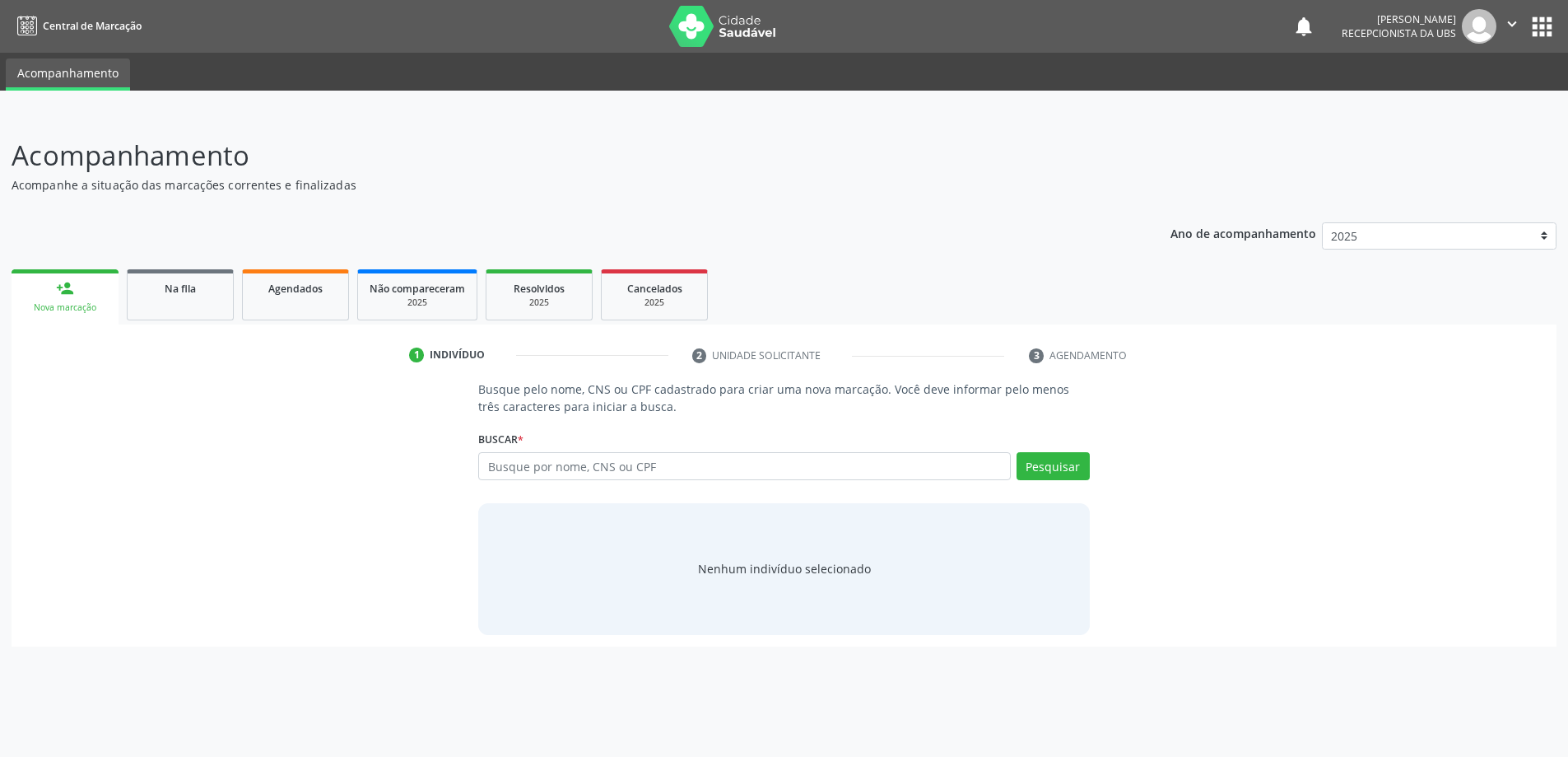
scroll to position [0, 0]
click at [218, 299] on link "Na fila" at bounding box center [180, 294] width 107 height 51
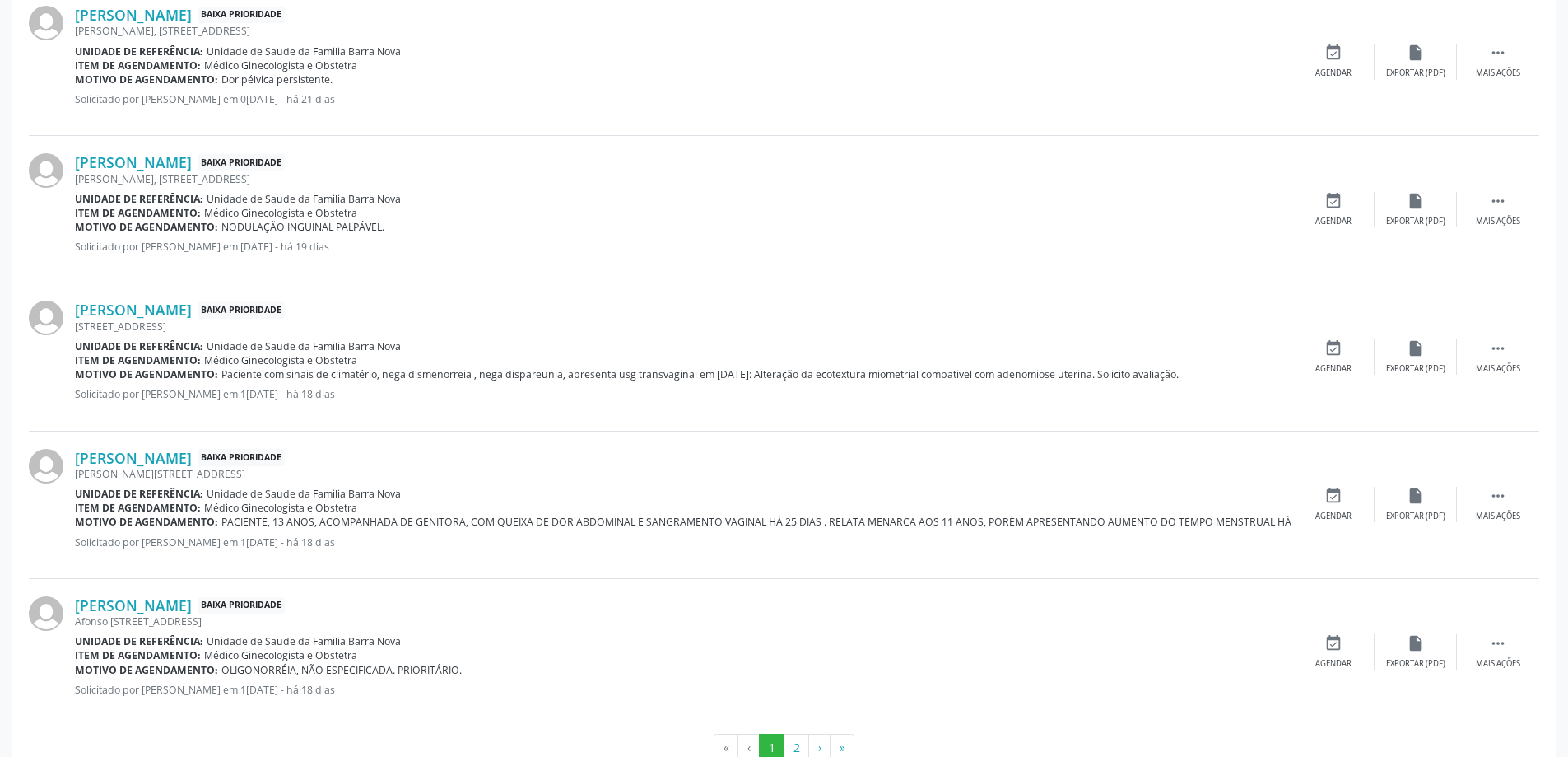
scroll to position [2047, 0]
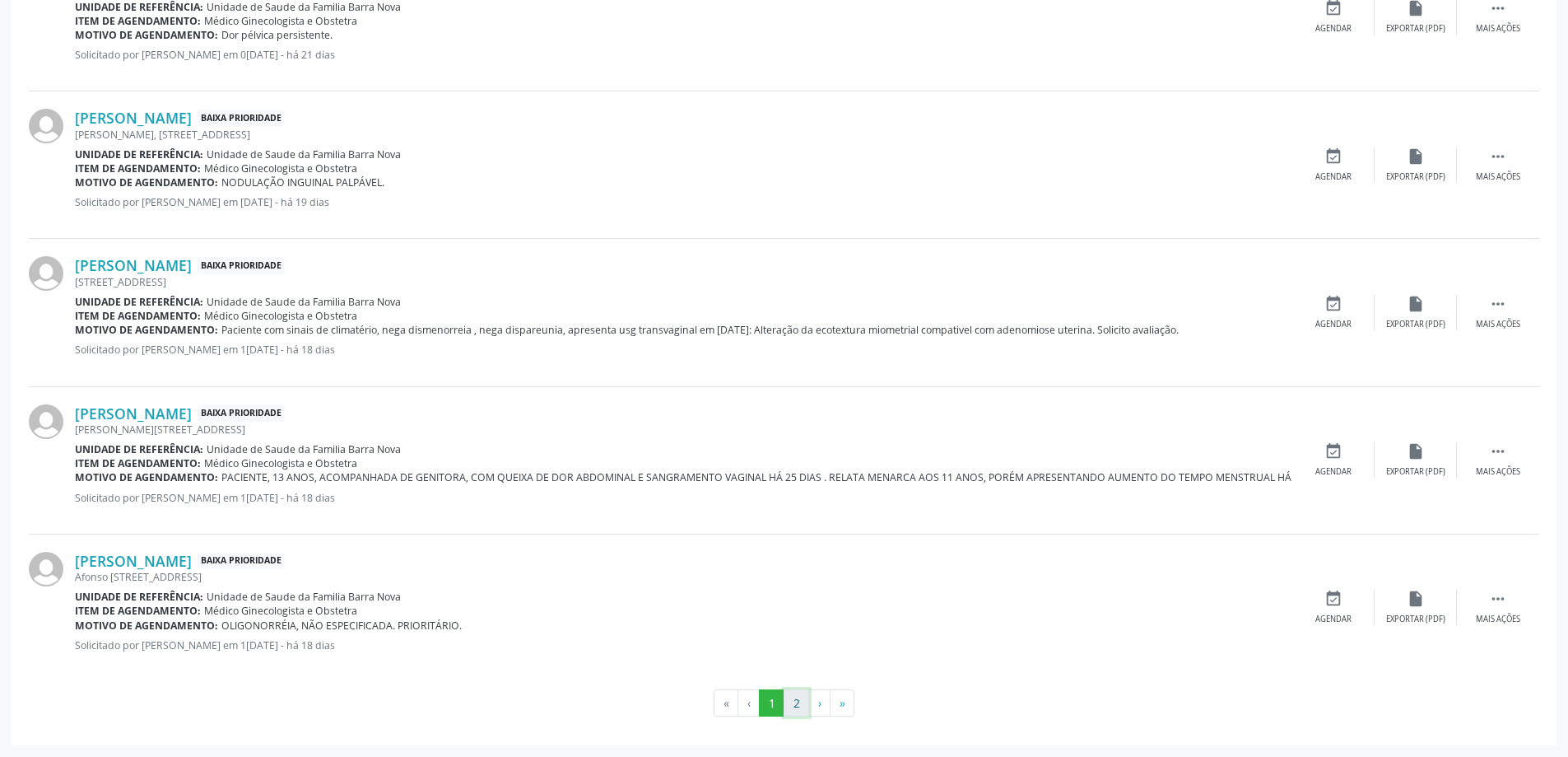
click at [792, 704] on button "2" at bounding box center [796, 703] width 26 height 28
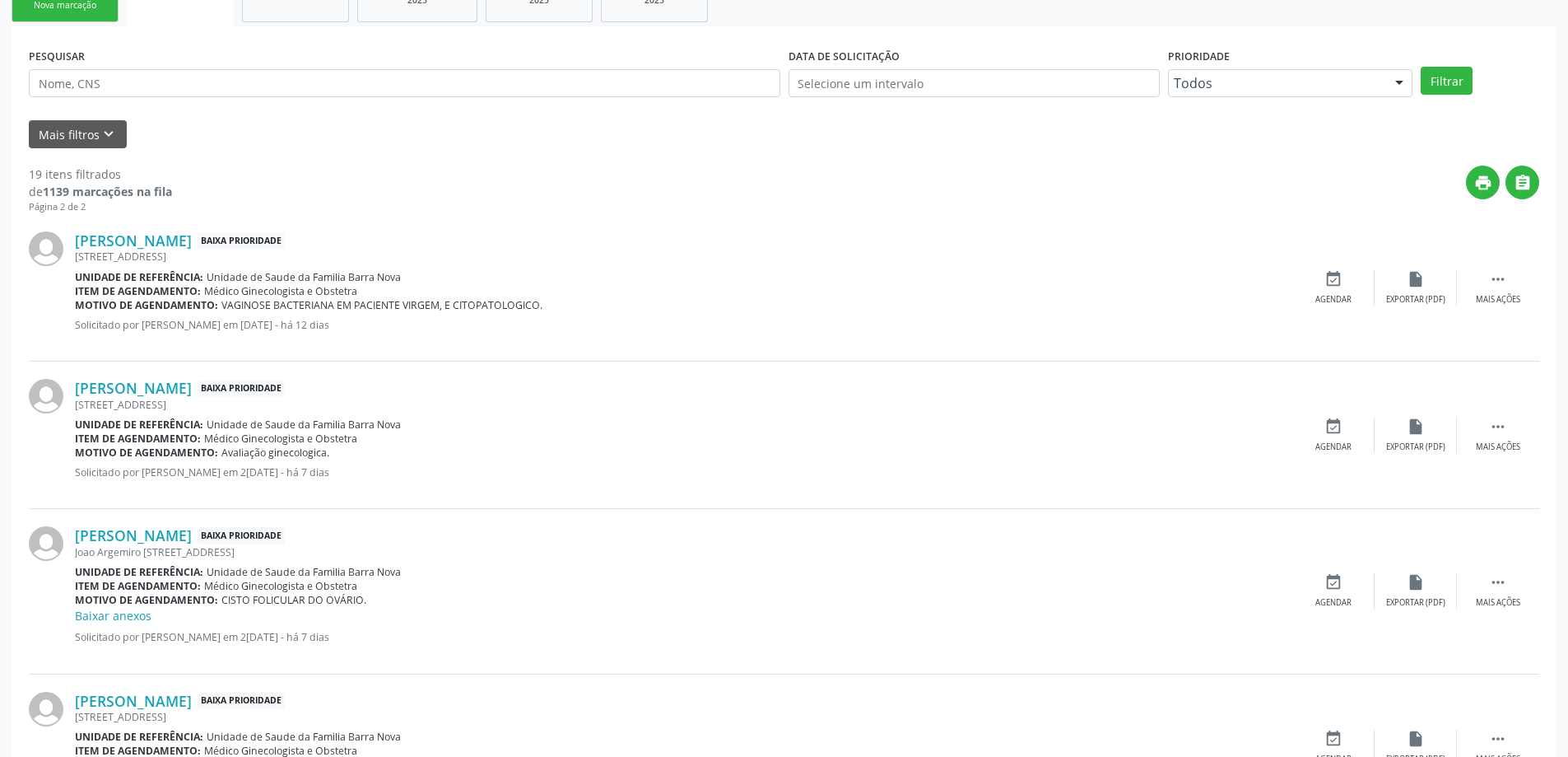
scroll to position [329, 0]
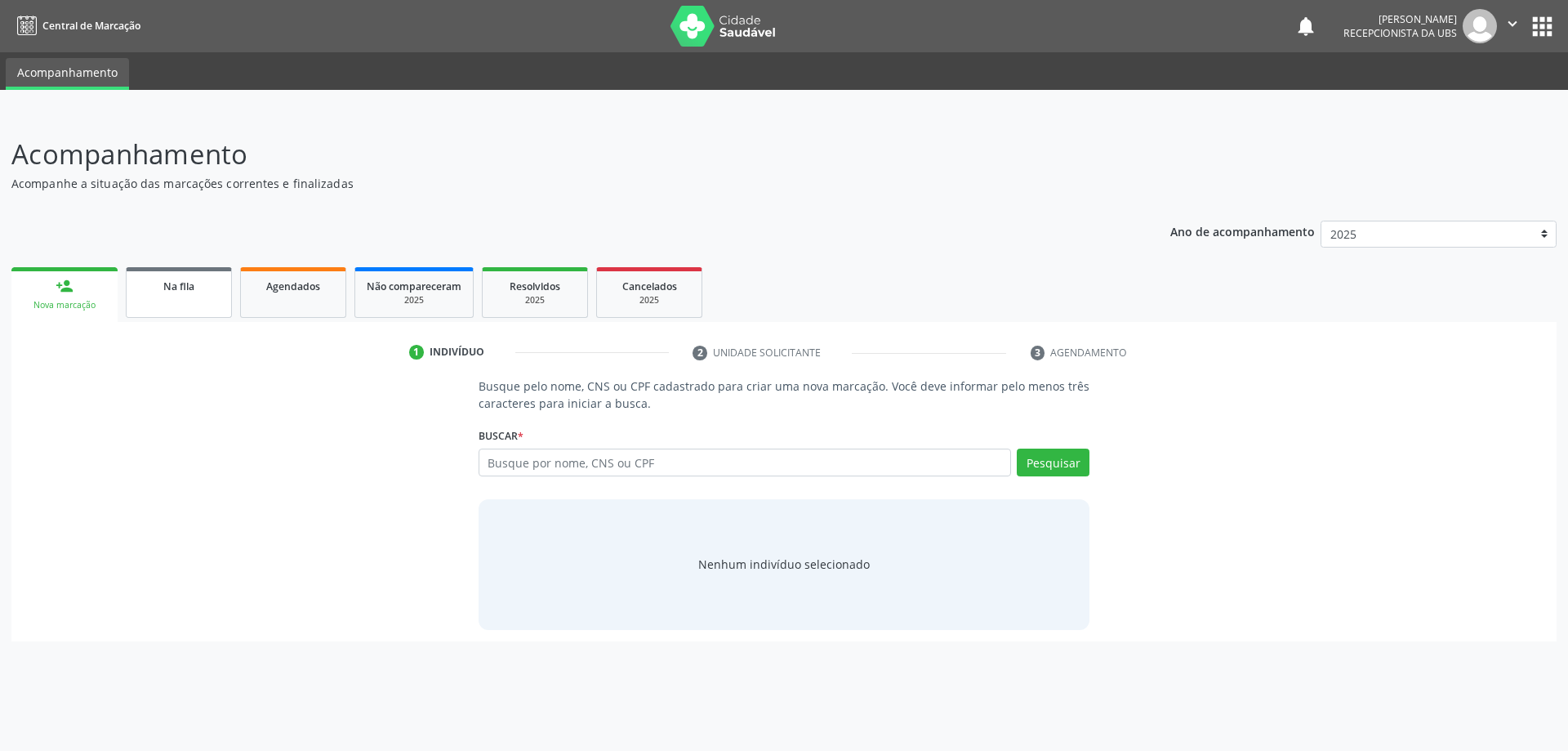
click at [200, 301] on link "Na fila" at bounding box center [178, 292] width 106 height 50
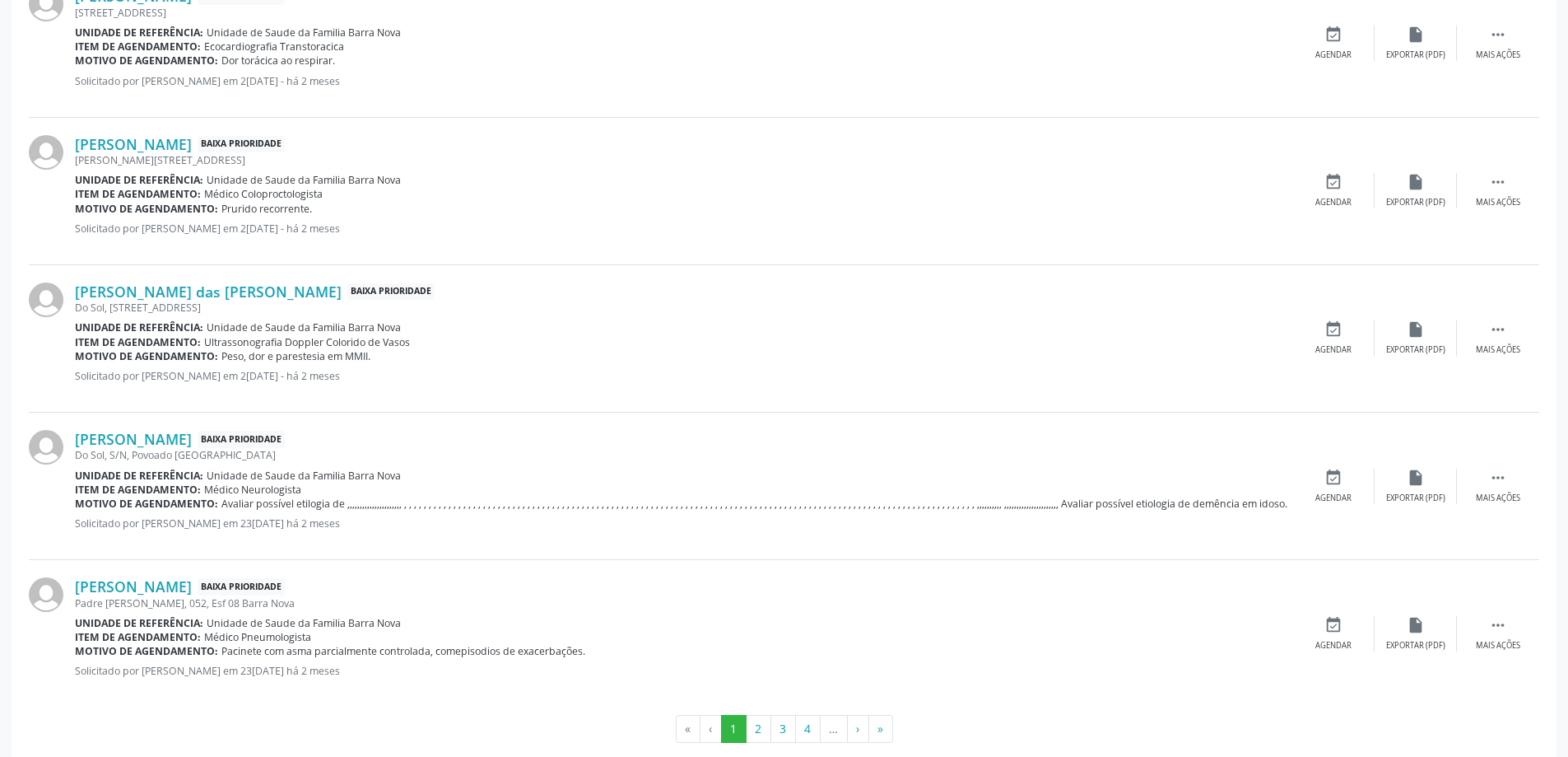
scroll to position [2062, 0]
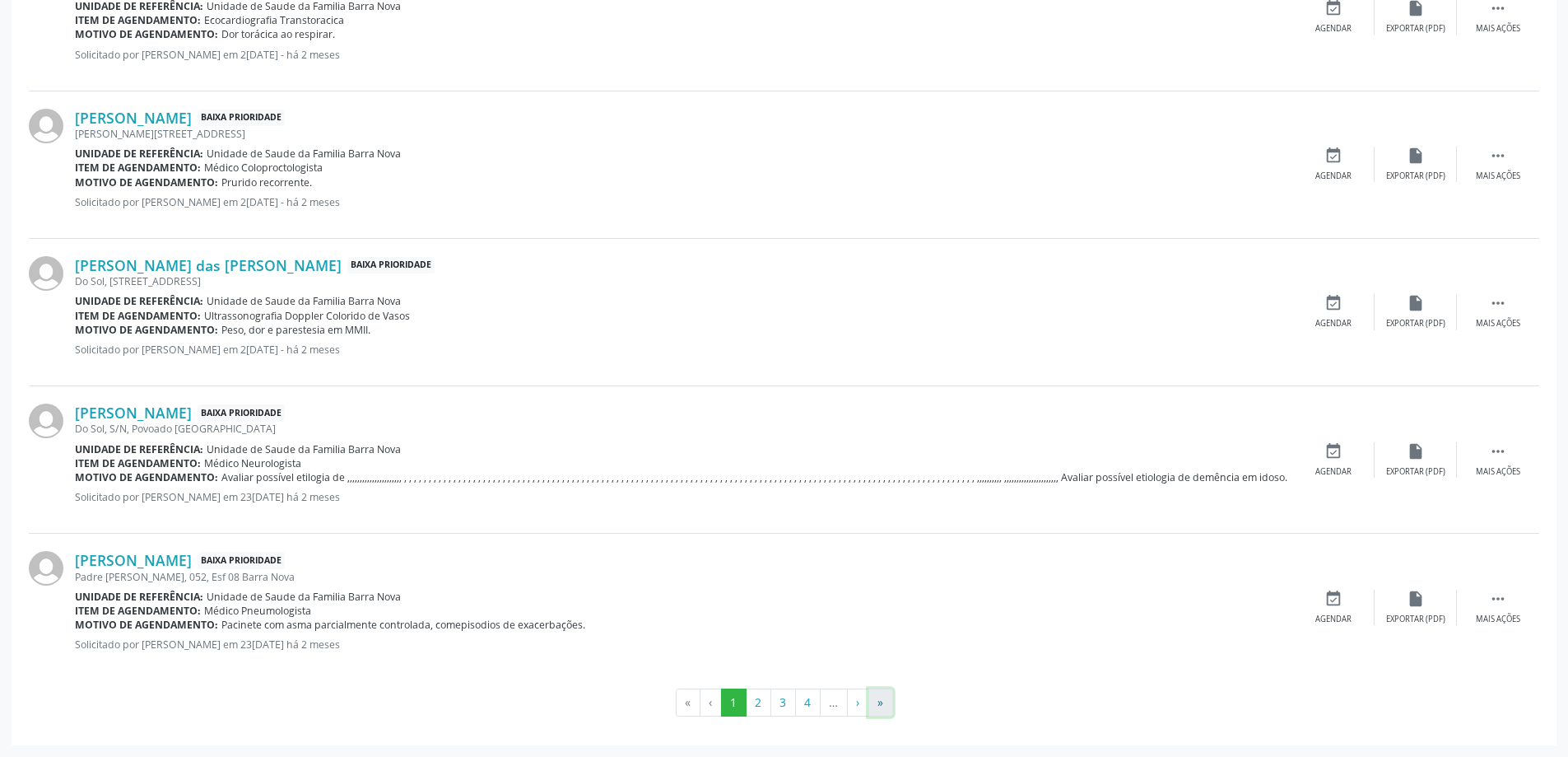
click at [882, 711] on button "»" at bounding box center [881, 702] width 25 height 28
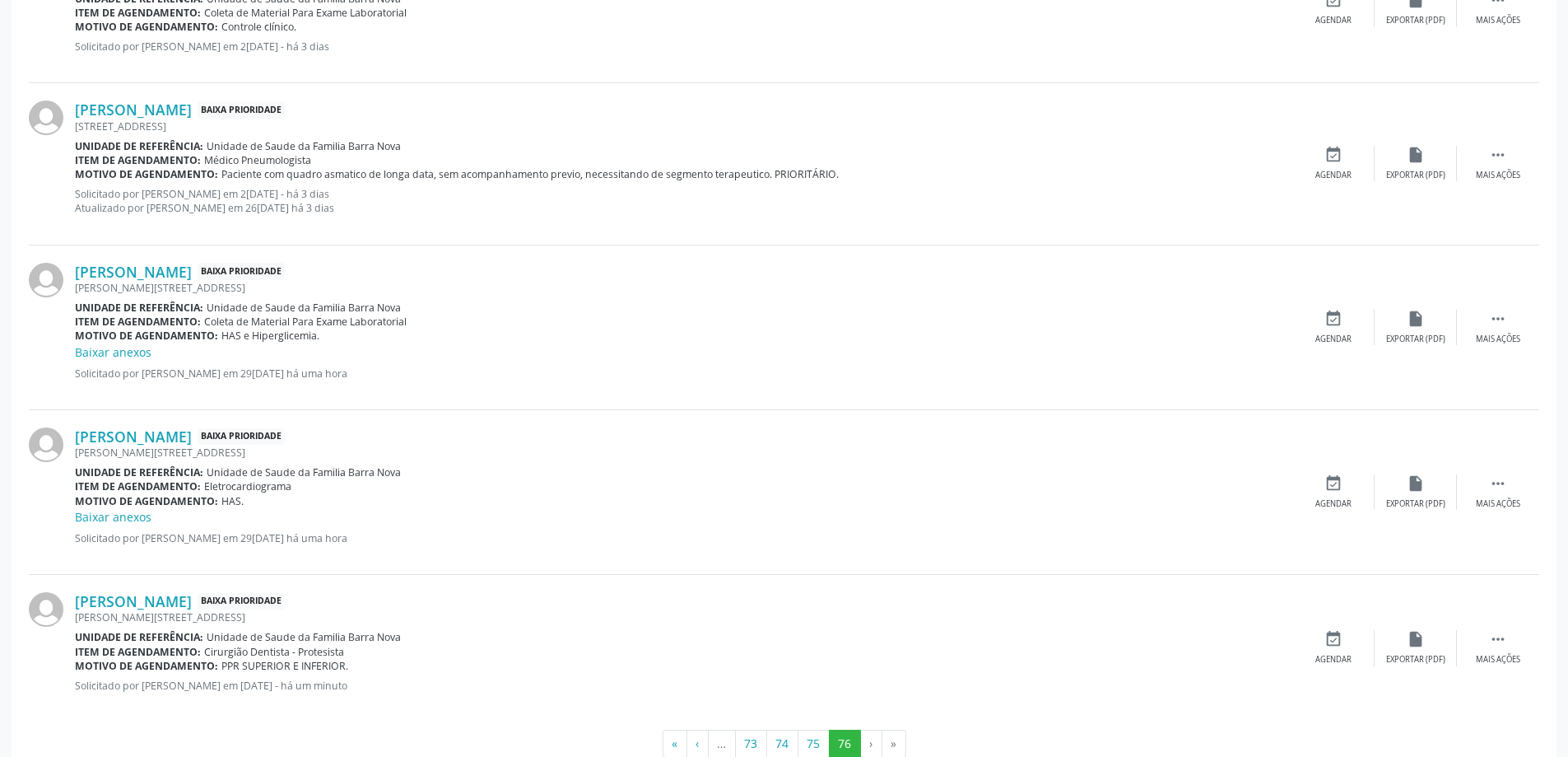
scroll to position [1935, 0]
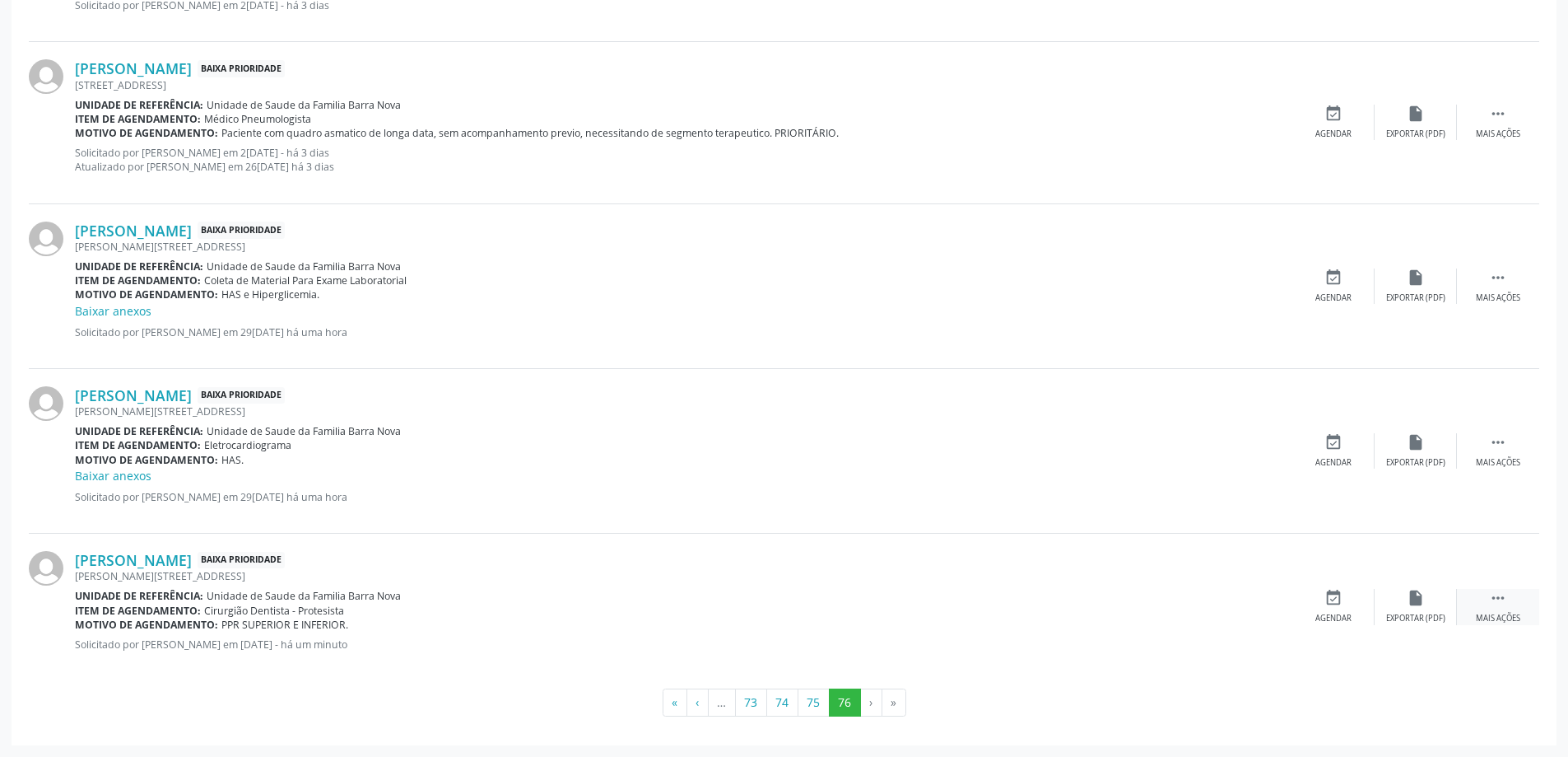
click at [1491, 593] on icon "" at bounding box center [1497, 597] width 18 height 18
click at [1415, 610] on div "edit Editar" at bounding box center [1416, 606] width 83 height 35
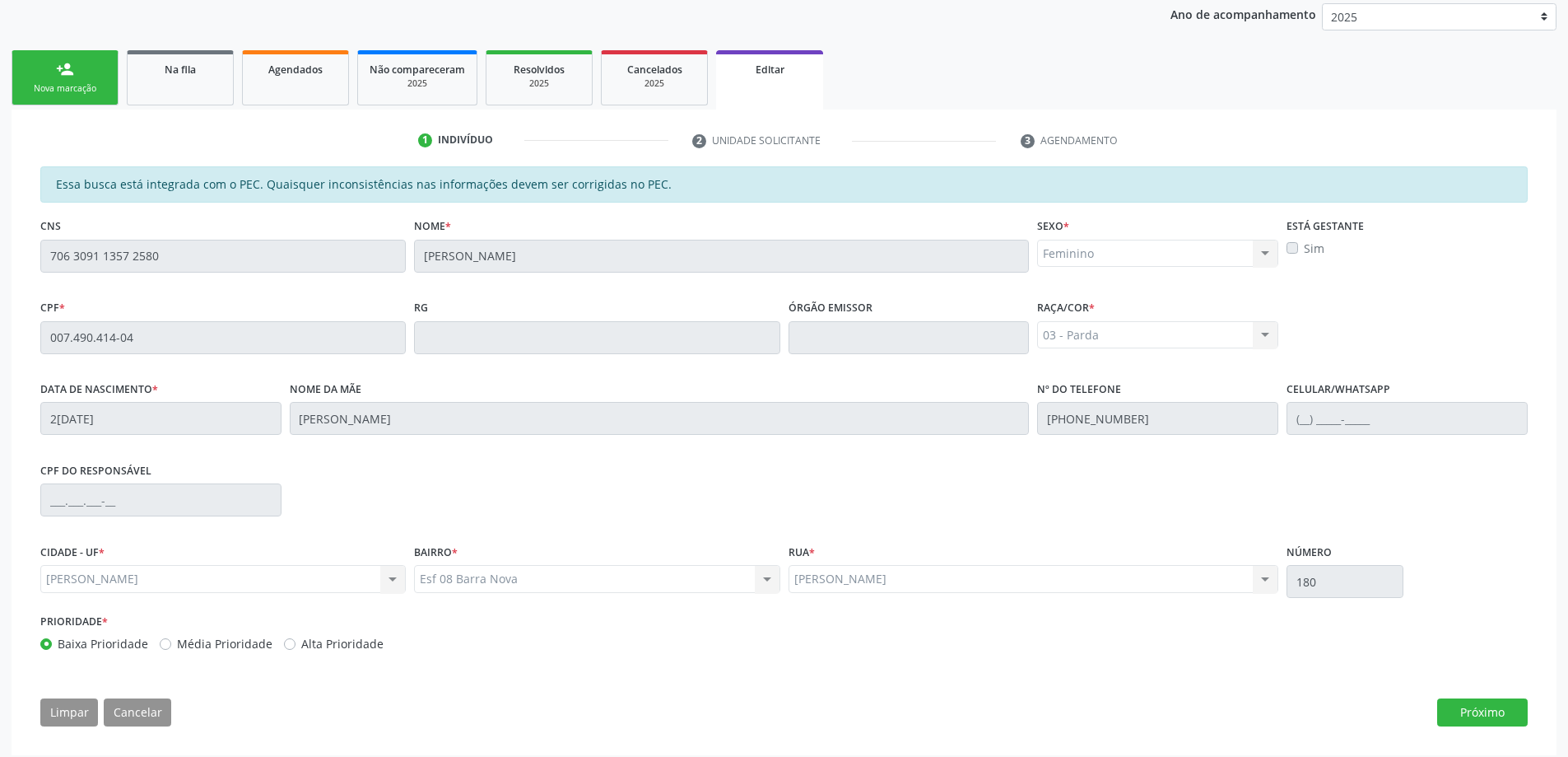
scroll to position [229, 0]
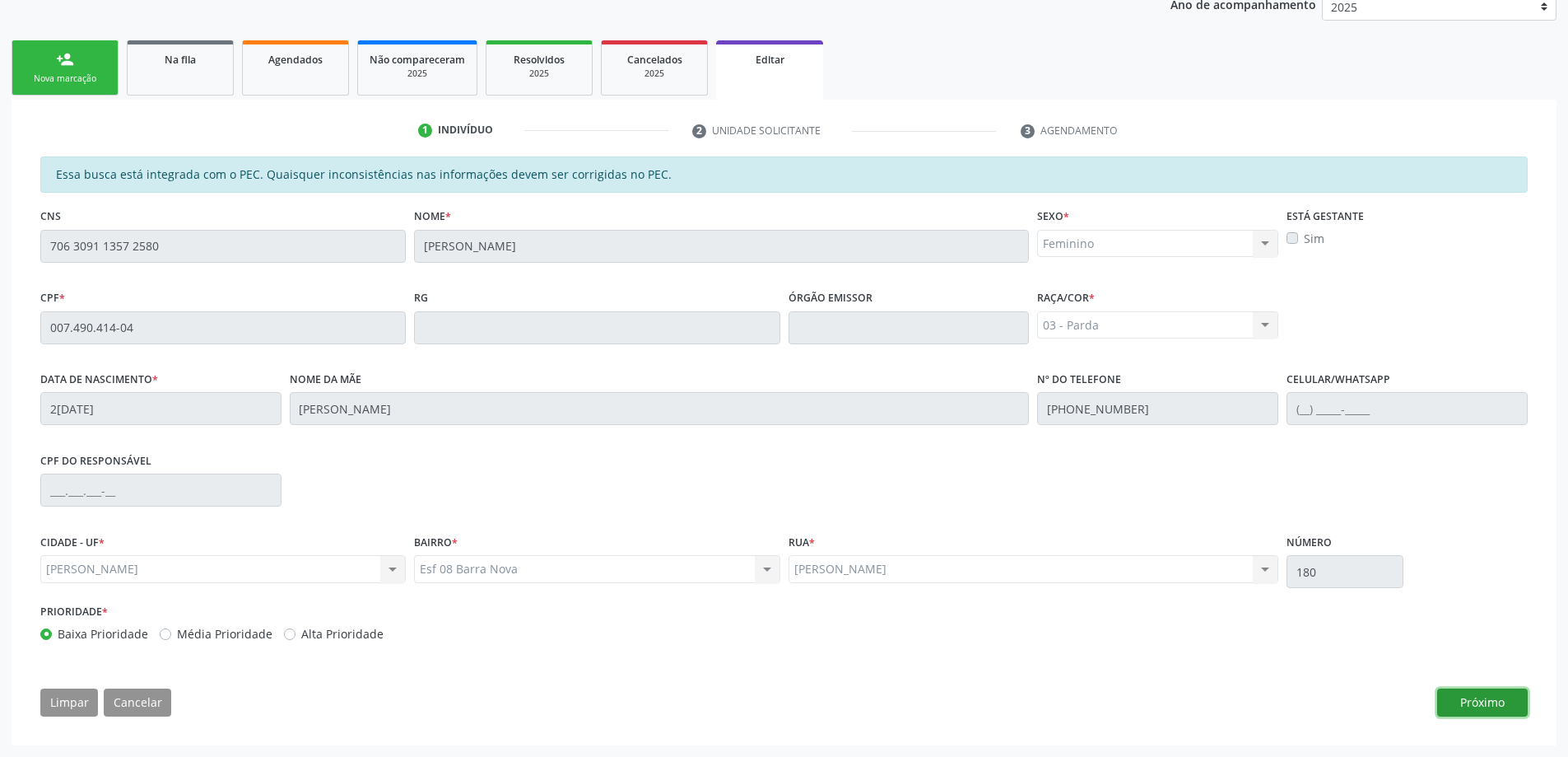
click at [1476, 705] on button "Próximo" at bounding box center [1482, 702] width 90 height 28
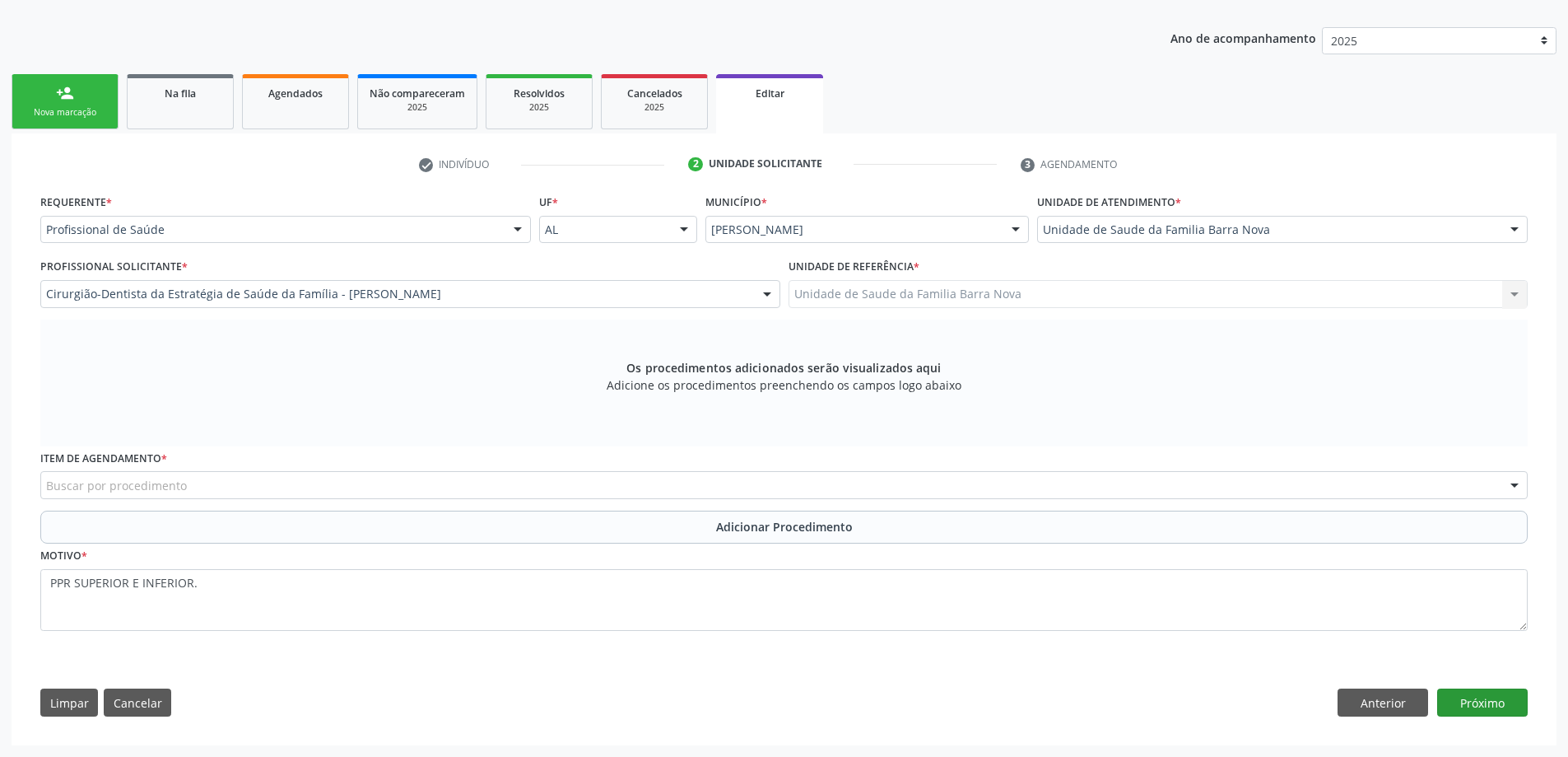
scroll to position [195, 0]
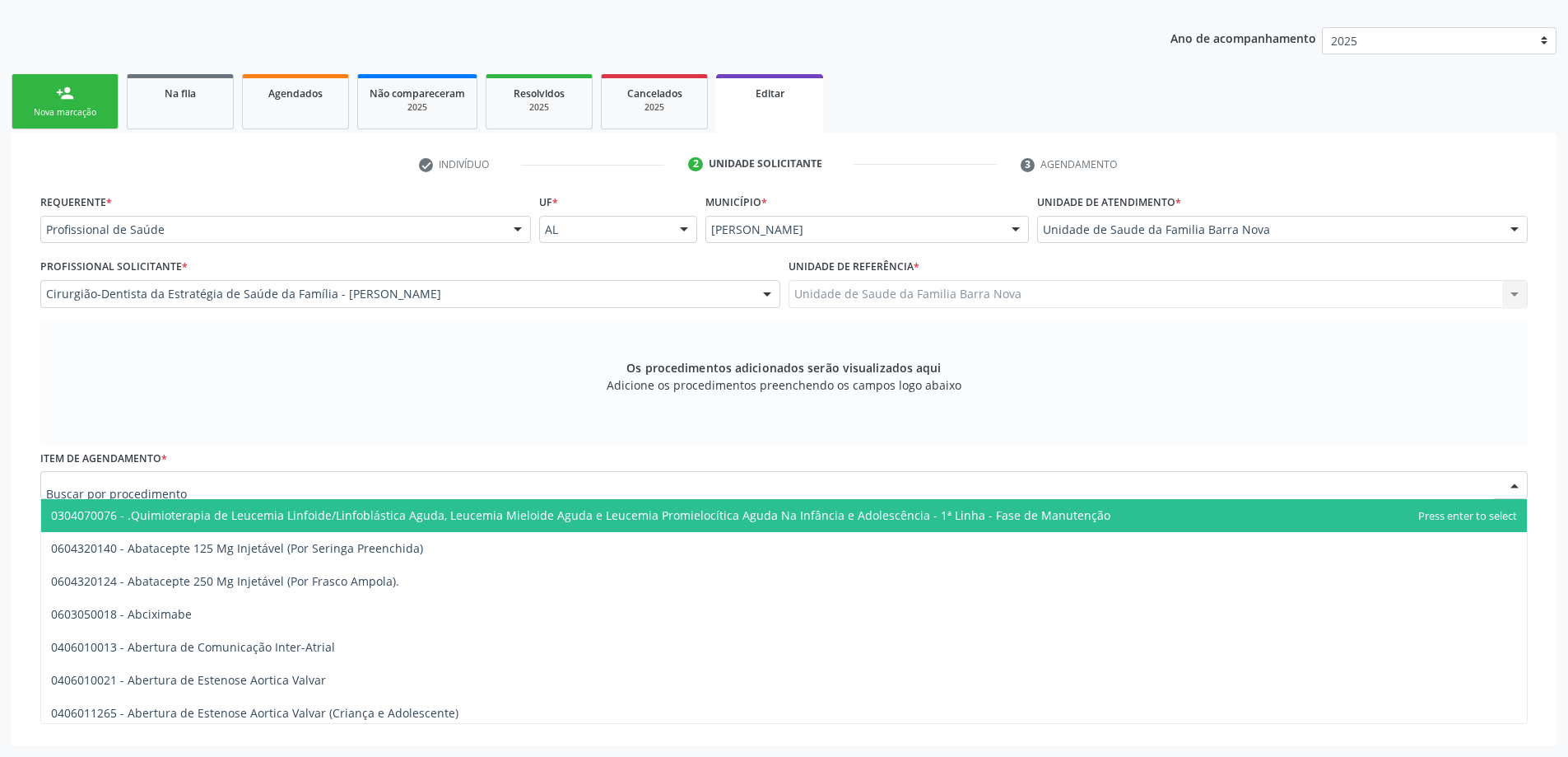
click at [678, 477] on div at bounding box center [784, 484] width 1488 height 28
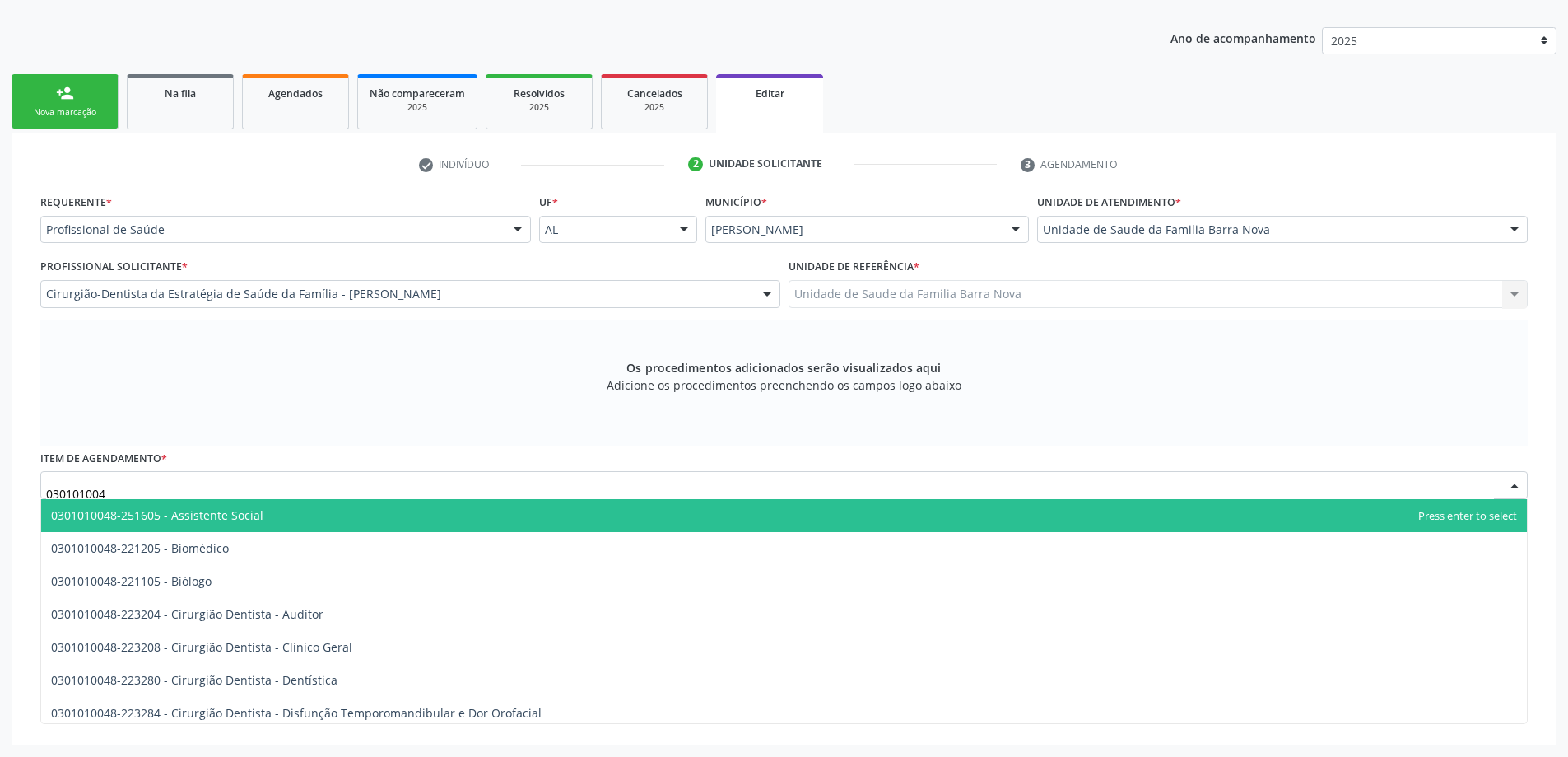
type input "0301010048"
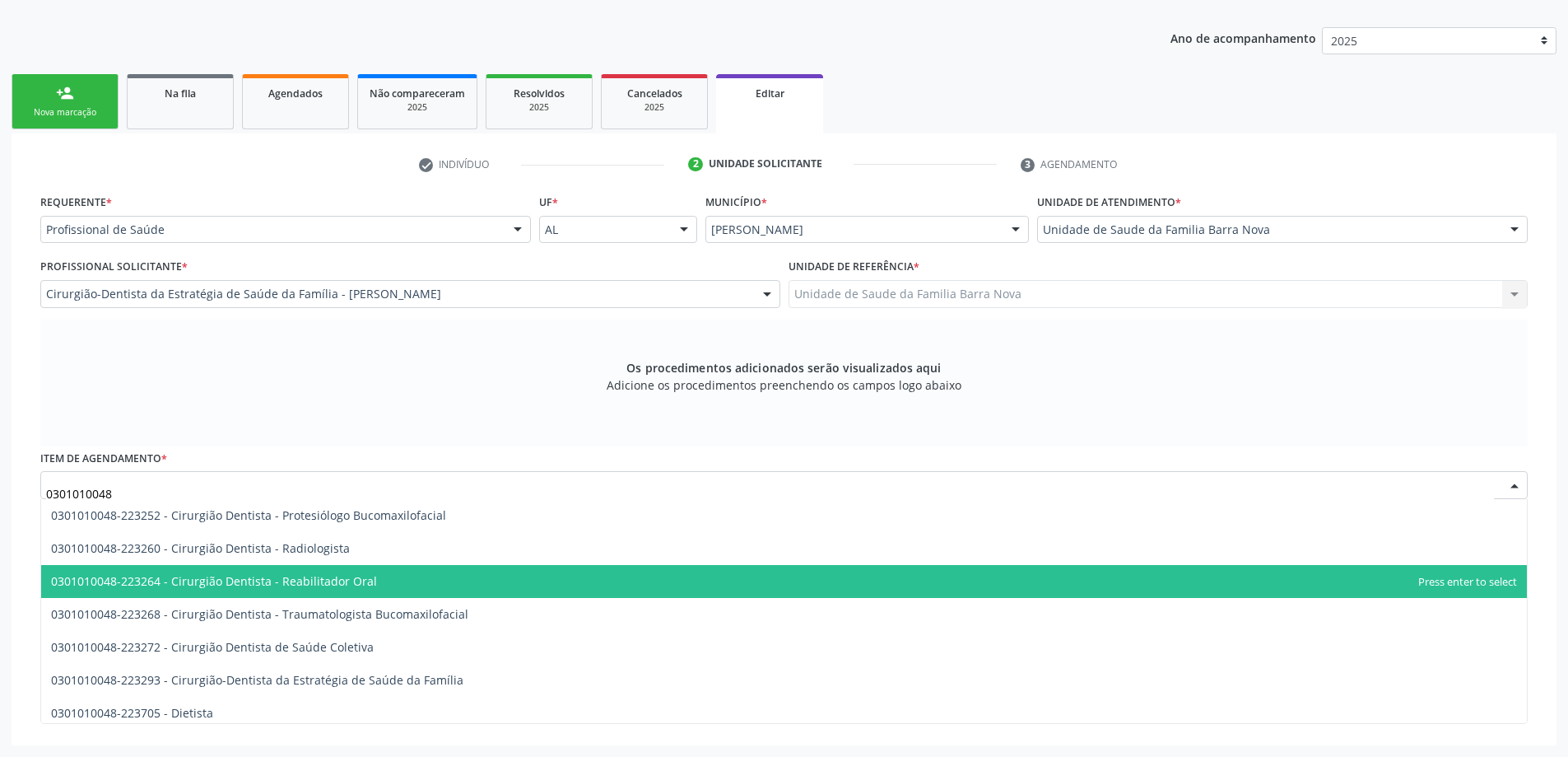
scroll to position [576, 0]
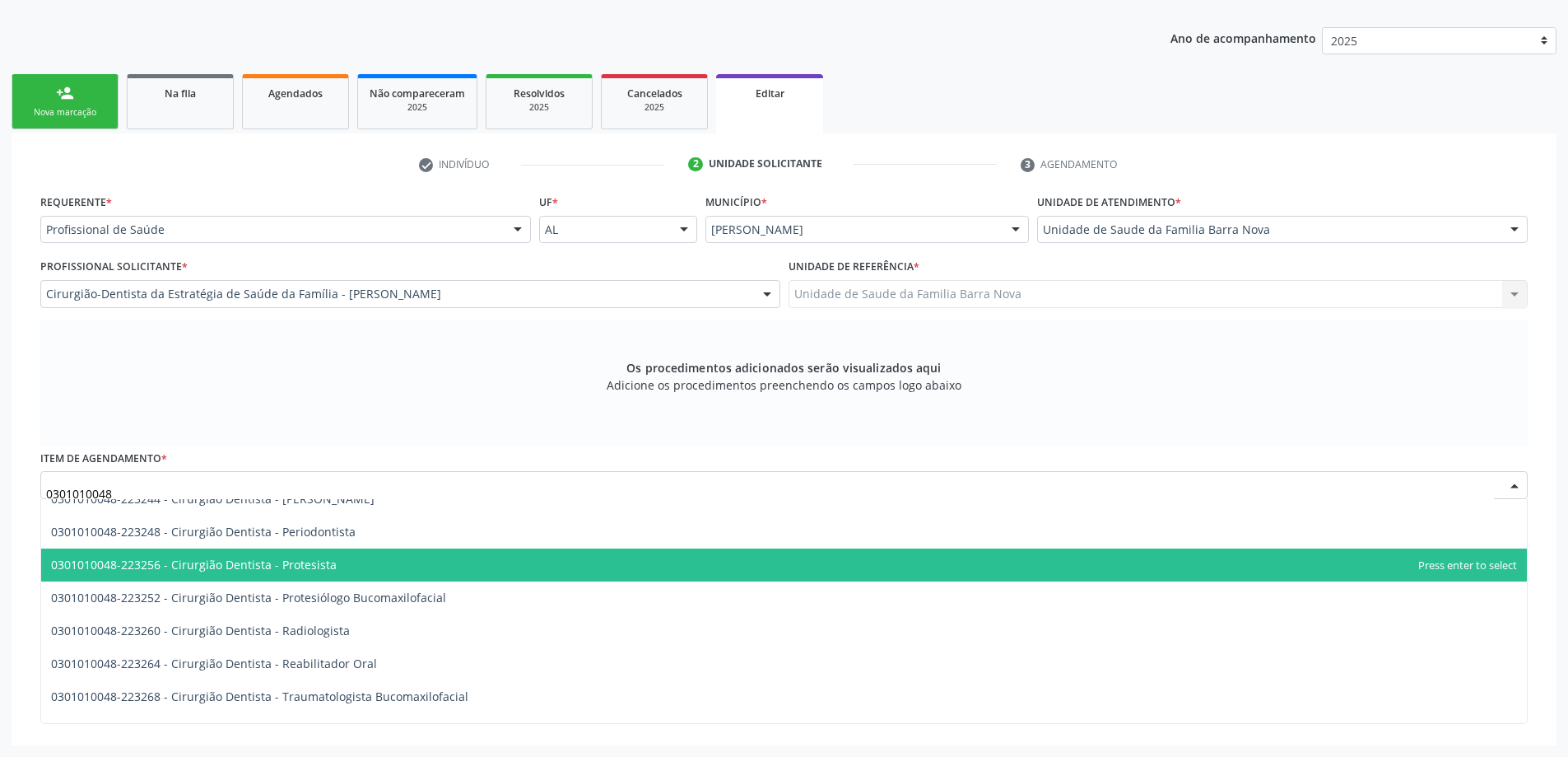
click at [483, 570] on span "0301010048-223256 - Cirurgião Dentista - Protesista" at bounding box center [784, 564] width 1486 height 33
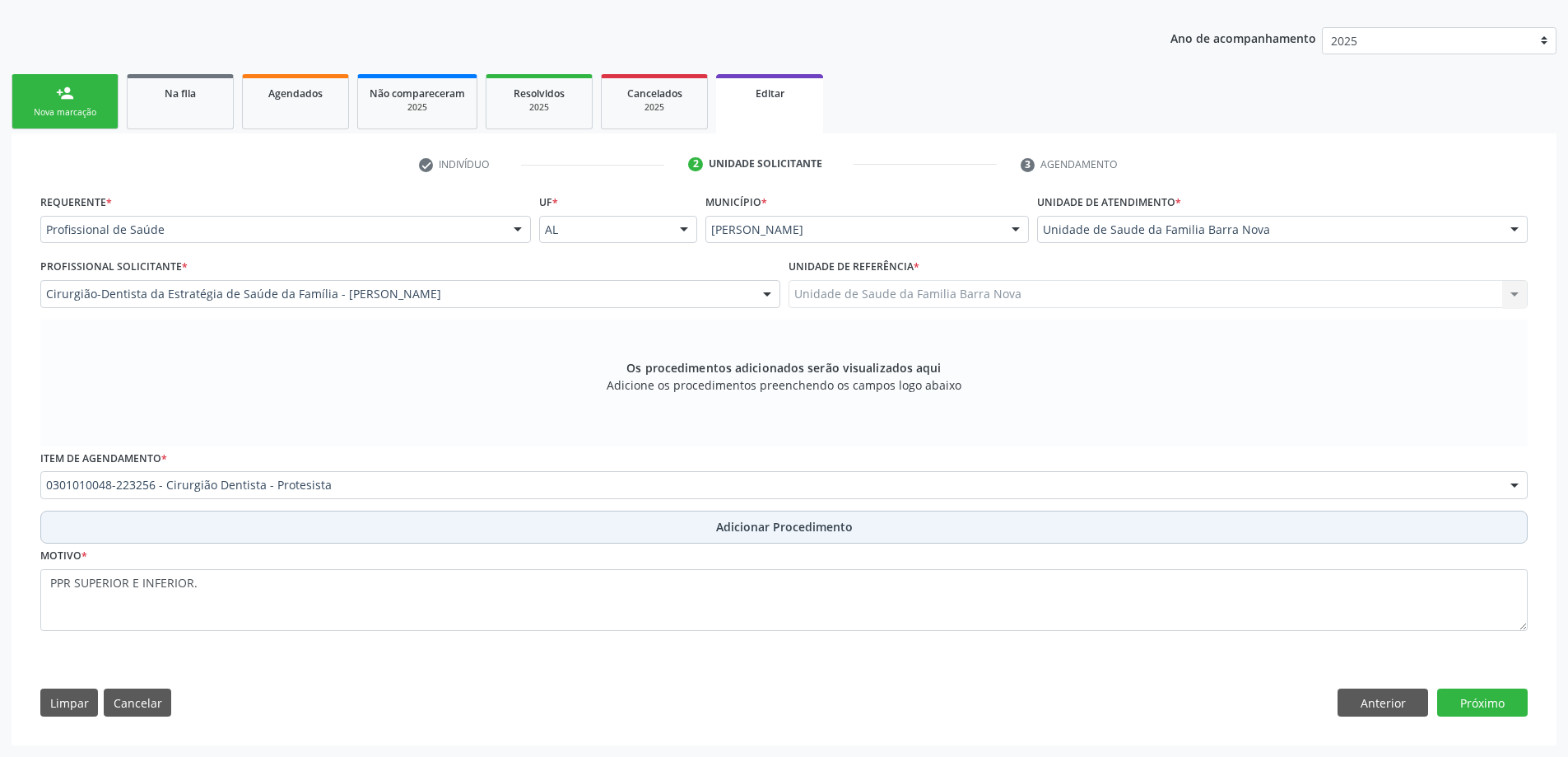
click at [746, 525] on span "Adicionar Procedimento" at bounding box center [784, 526] width 137 height 17
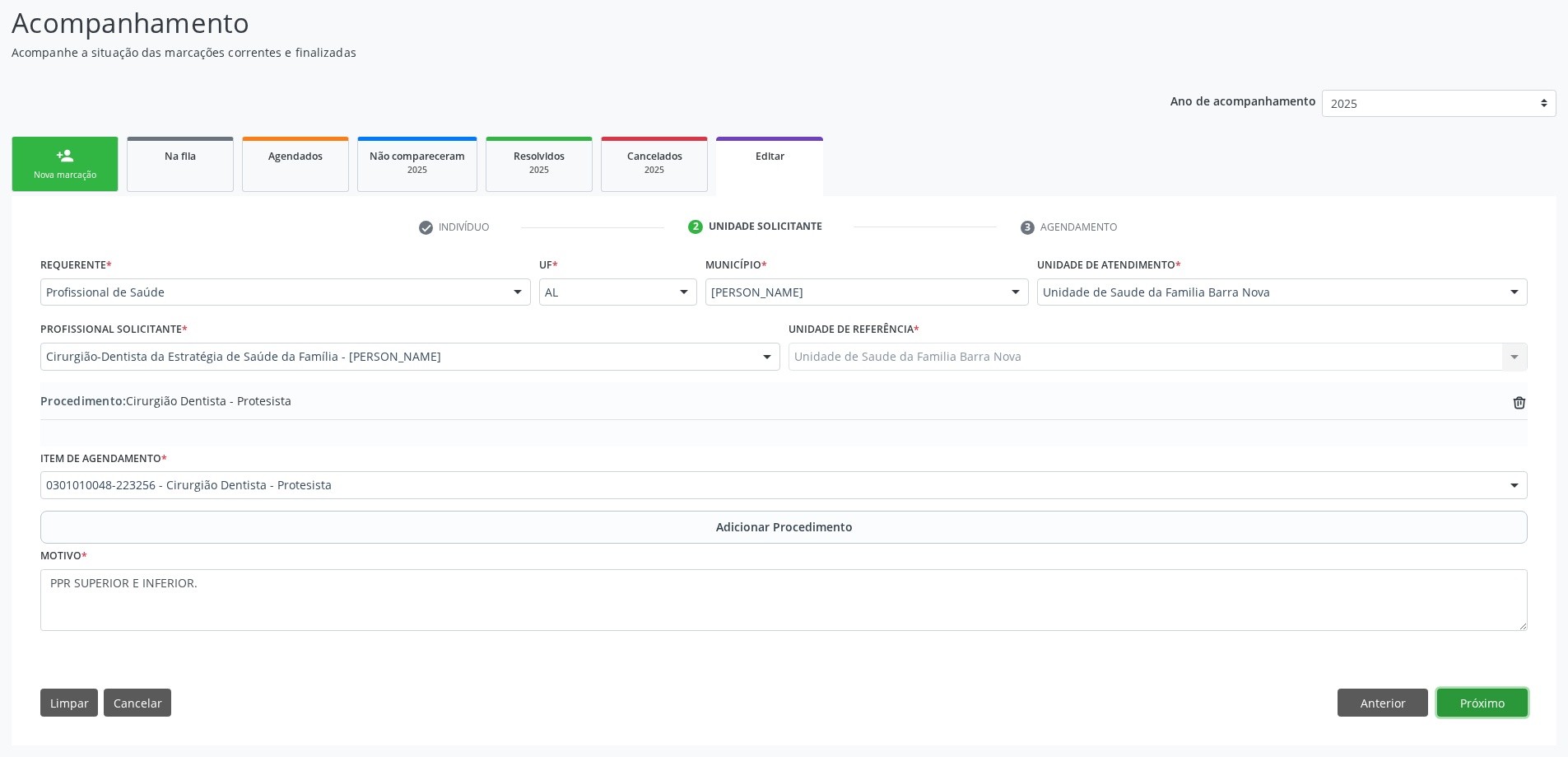
click at [1494, 711] on button "Próximo" at bounding box center [1482, 702] width 90 height 28
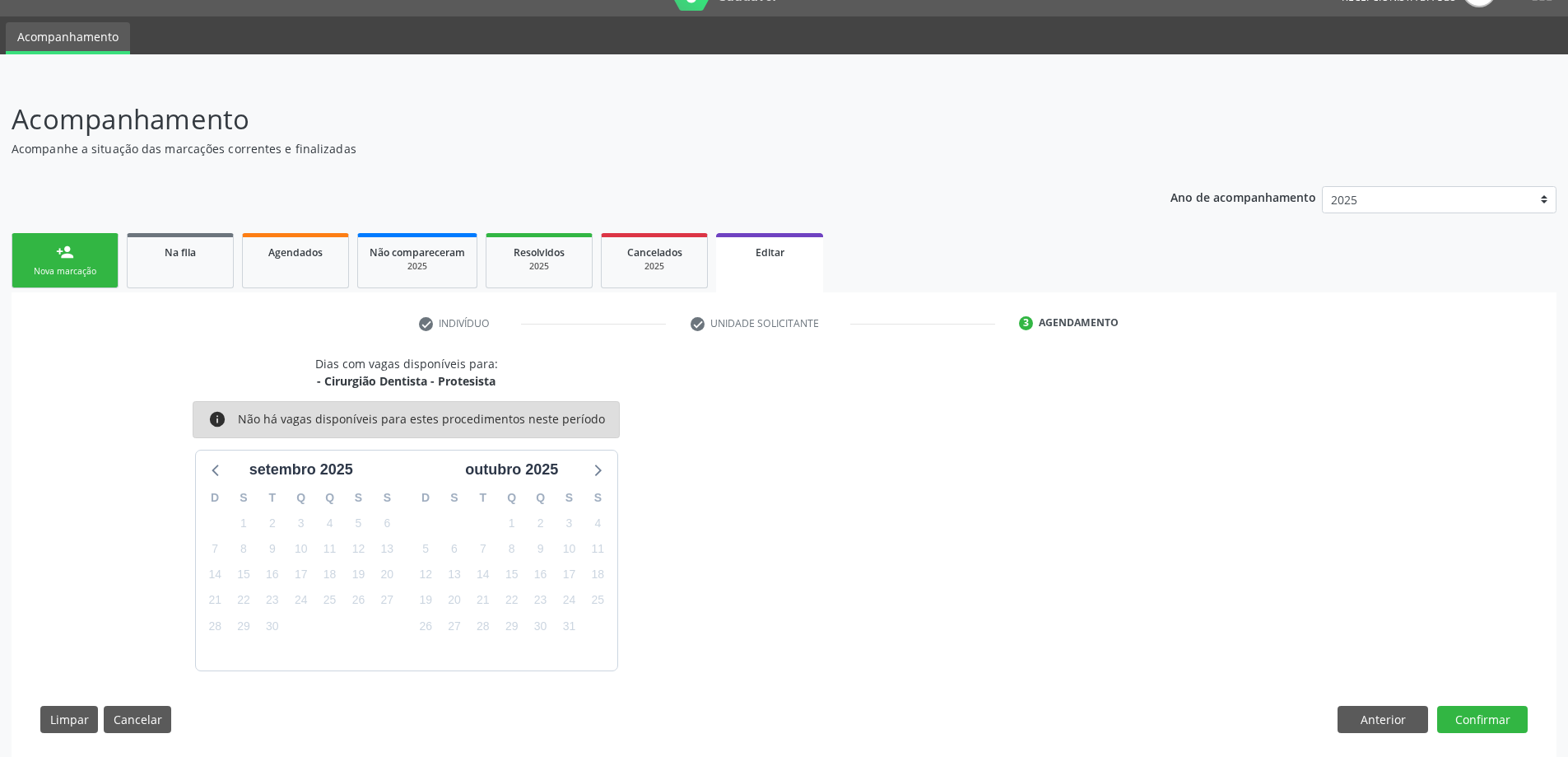
scroll to position [52, 0]
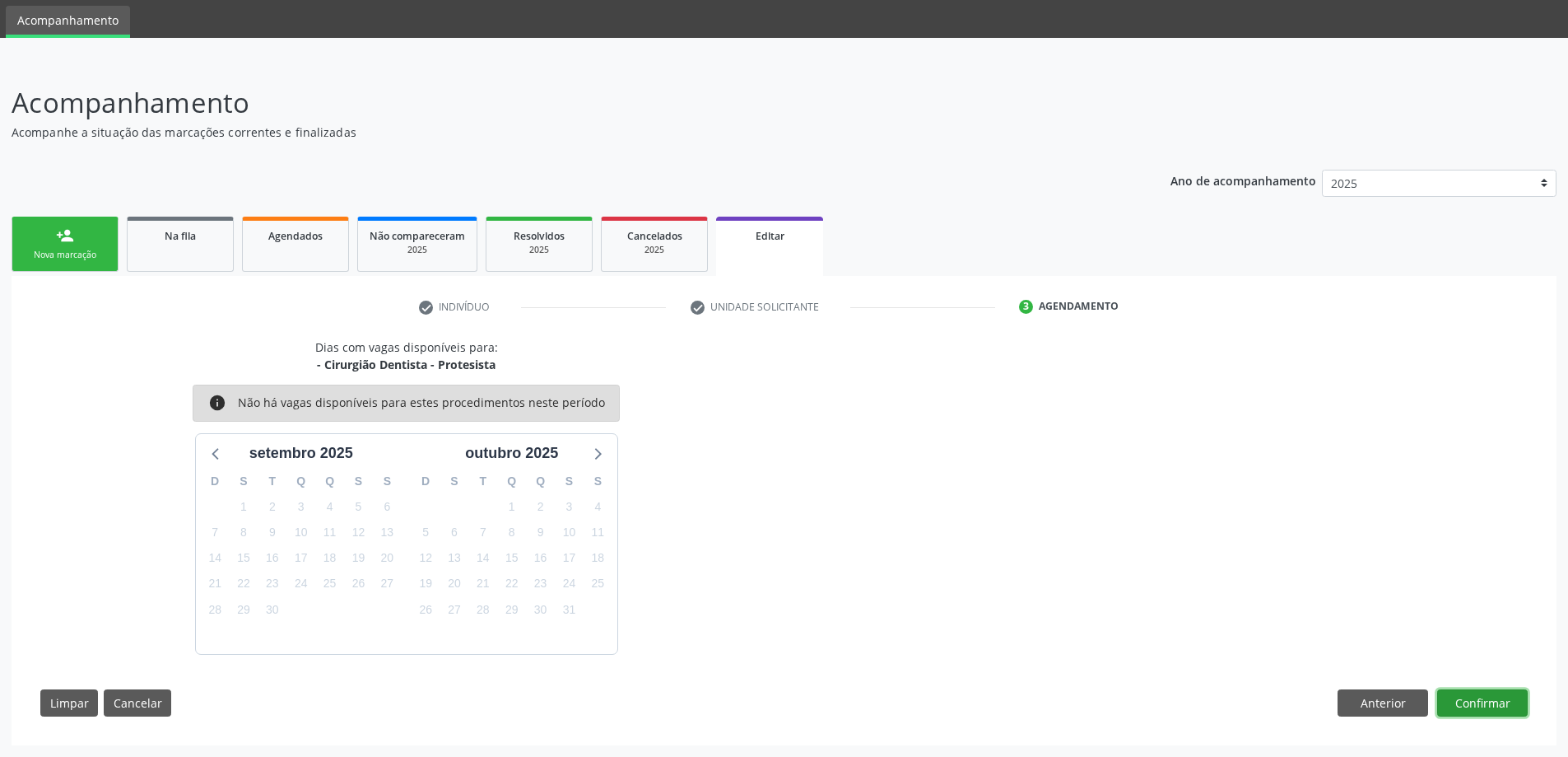
click at [1499, 705] on button "Confirmar" at bounding box center [1482, 703] width 90 height 28
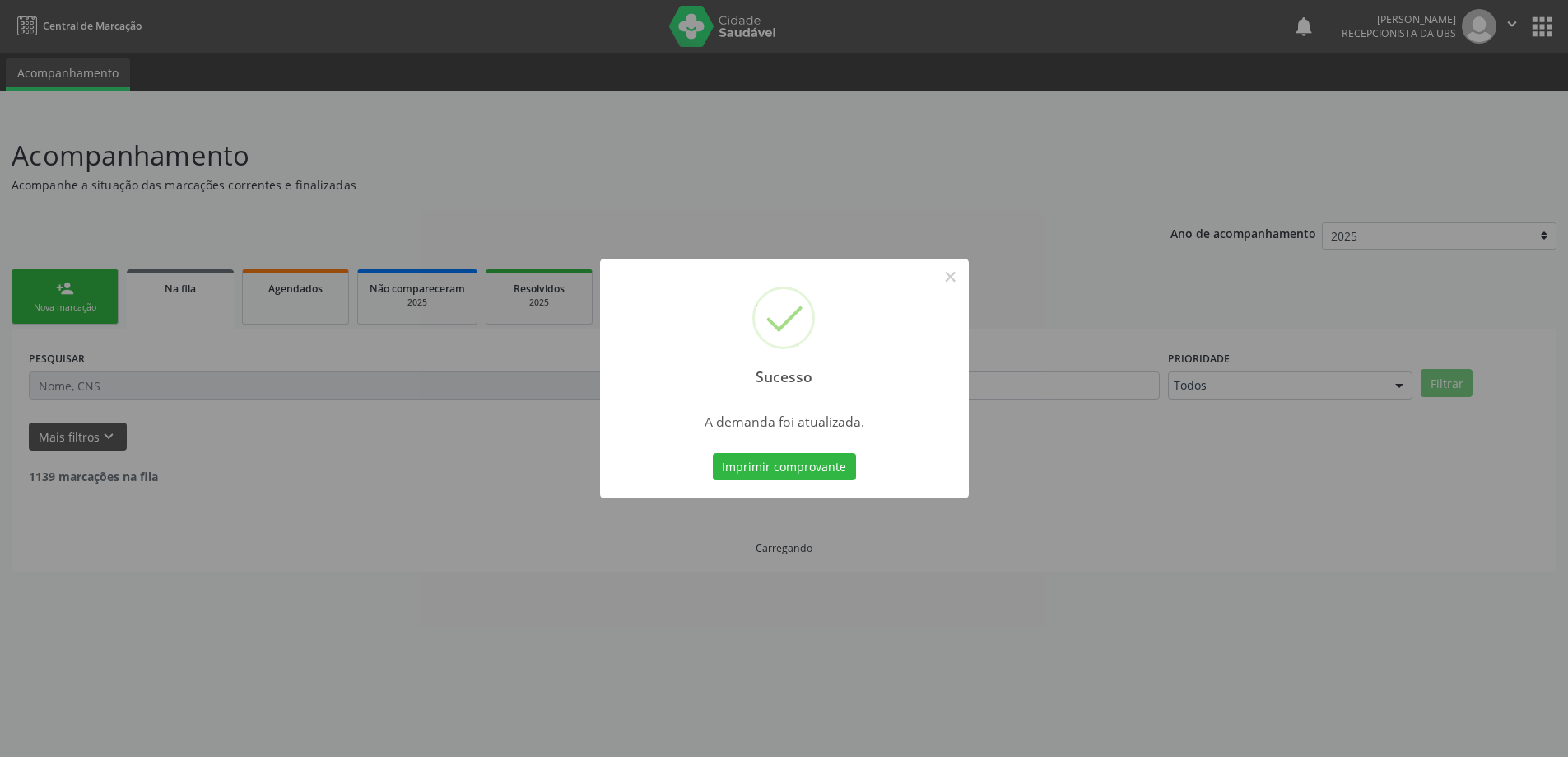
scroll to position [0, 0]
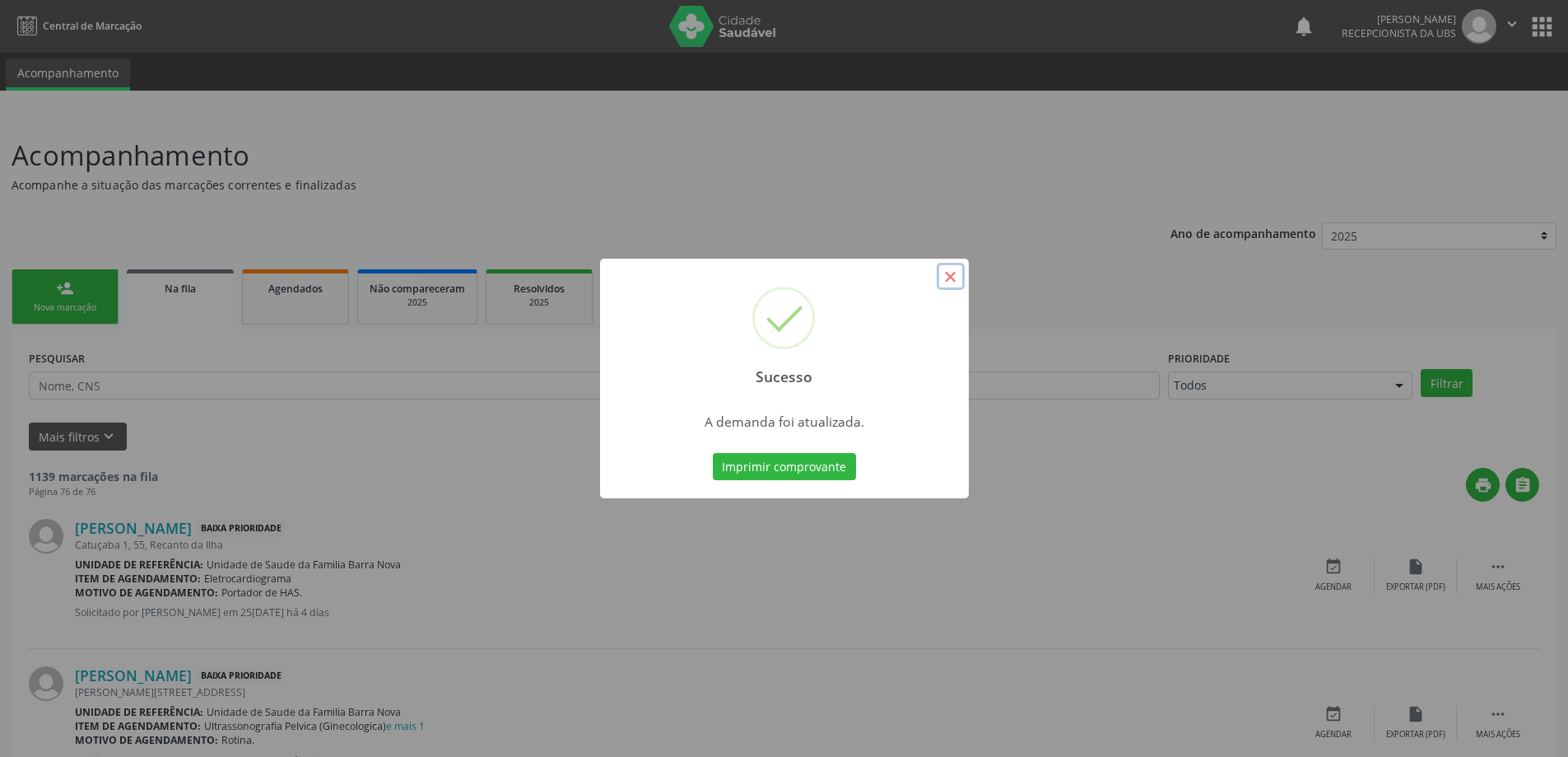
click at [952, 283] on button "×" at bounding box center [950, 276] width 28 height 28
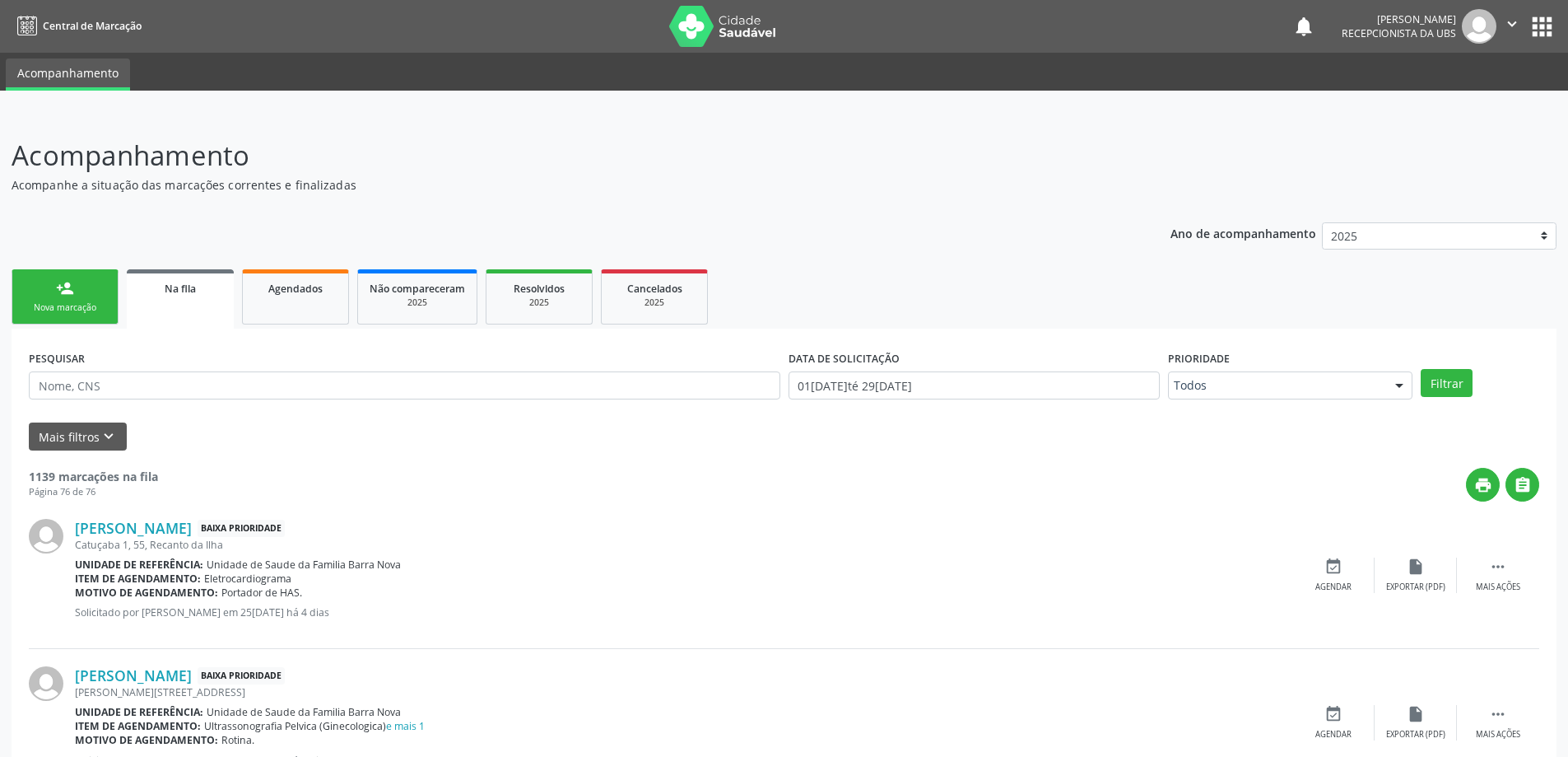
click at [89, 304] on div "Nova marcação" at bounding box center [65, 307] width 83 height 12
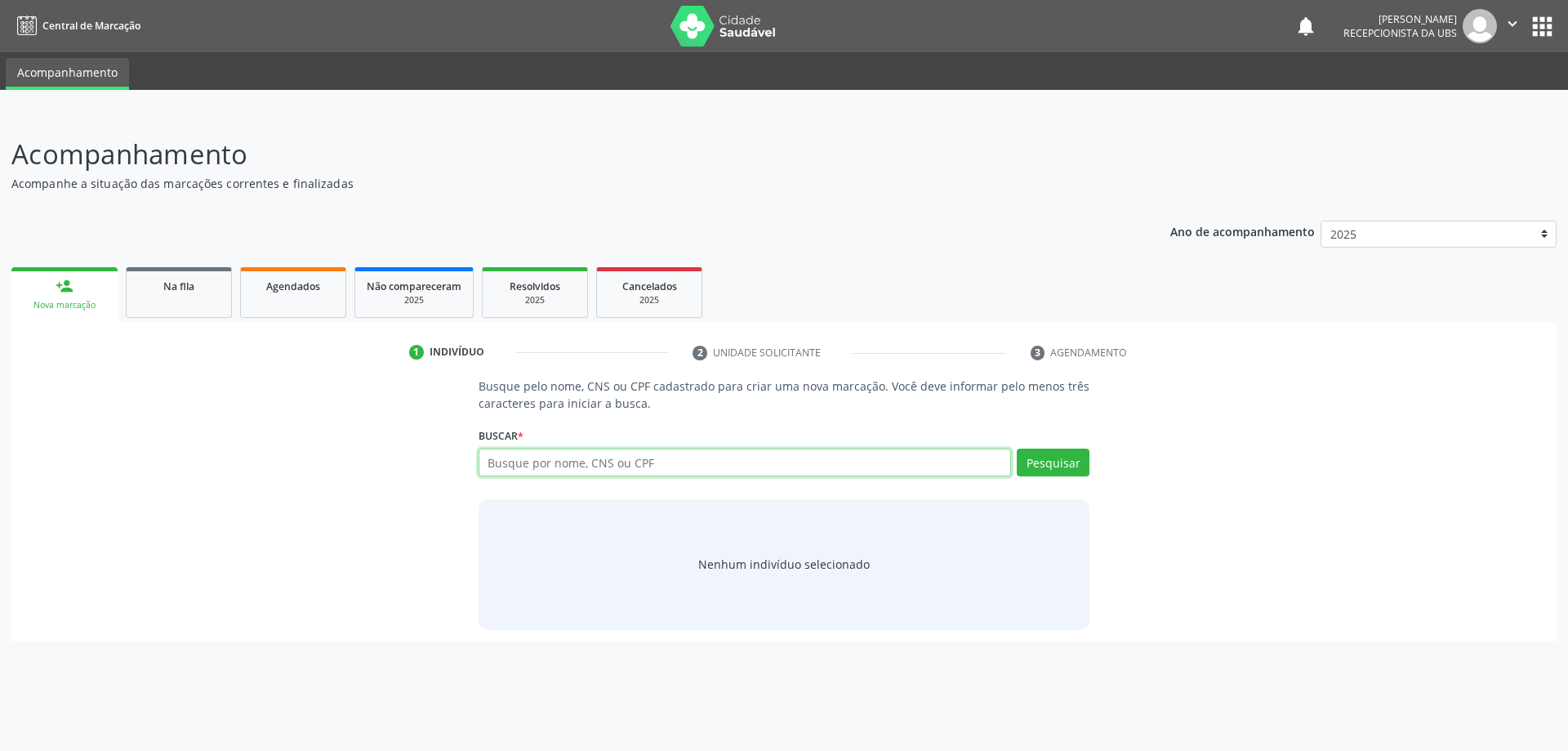
click at [536, 466] on input "text" at bounding box center [745, 462] width 533 height 28
type input "701403631708032"
click at [1055, 466] on button "Pesquisar" at bounding box center [1053, 462] width 73 height 28
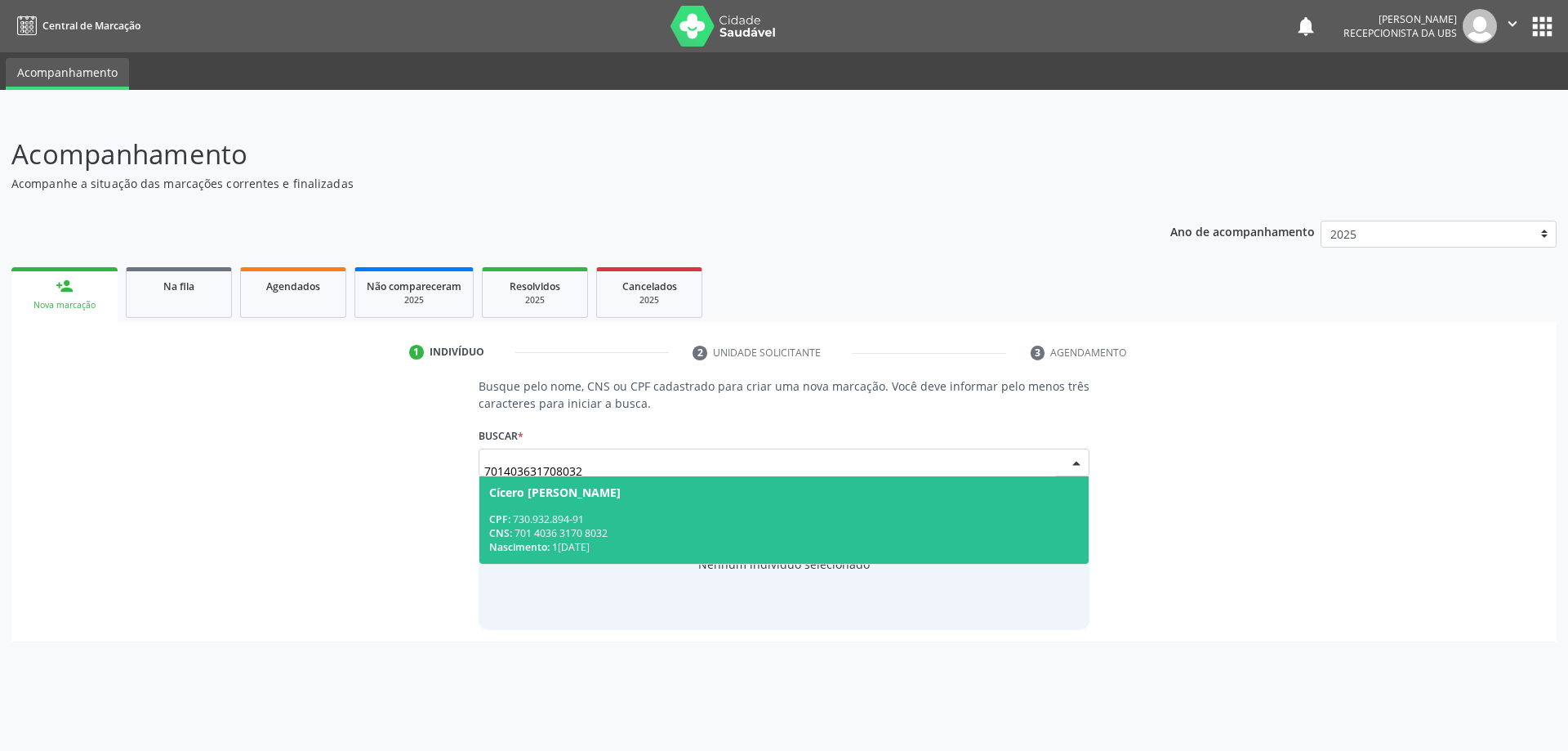
click at [768, 534] on div "CNS: 701 4036 3170 8032" at bounding box center [784, 533] width 590 height 14
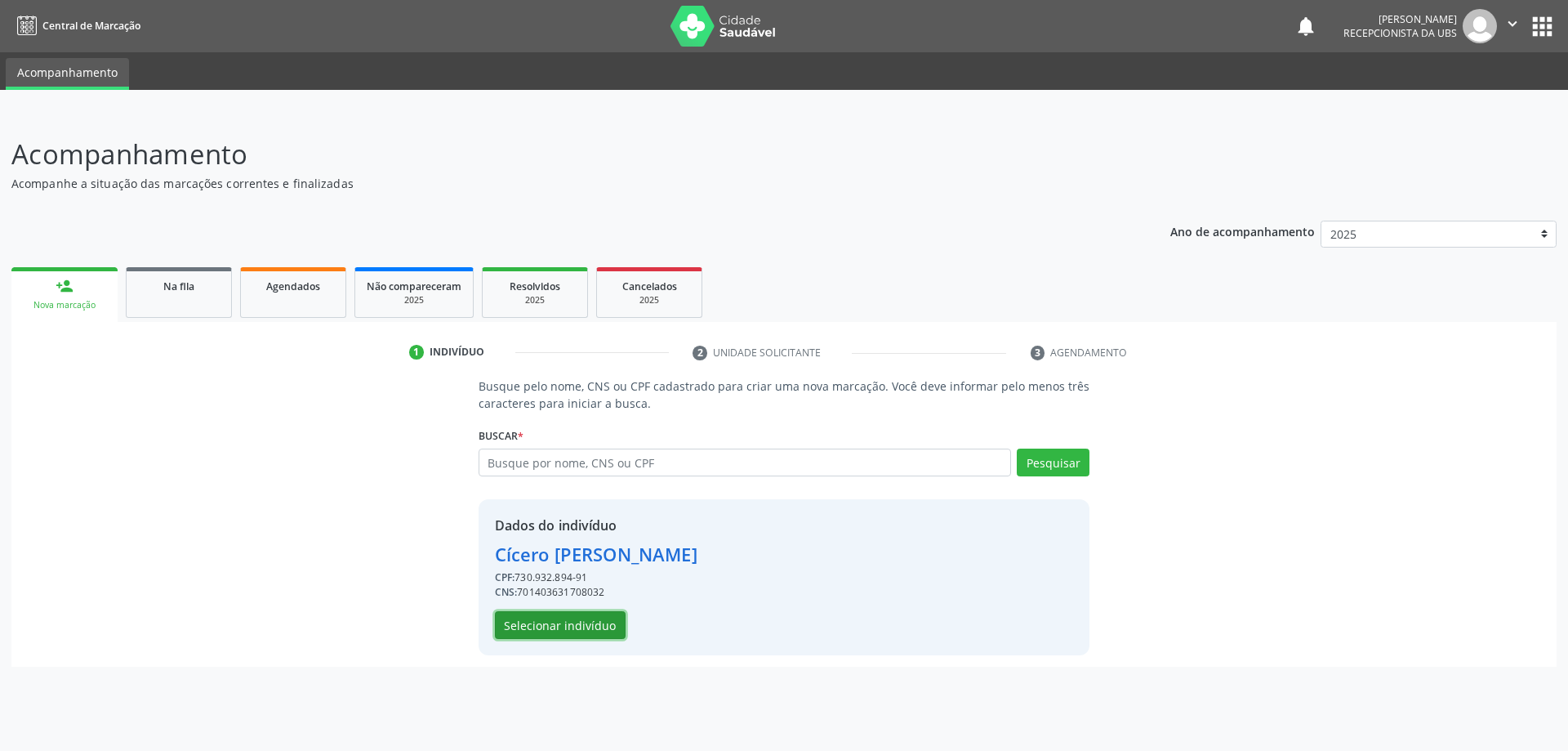
click at [574, 627] on button "Selecionar indivíduo" at bounding box center [560, 625] width 131 height 28
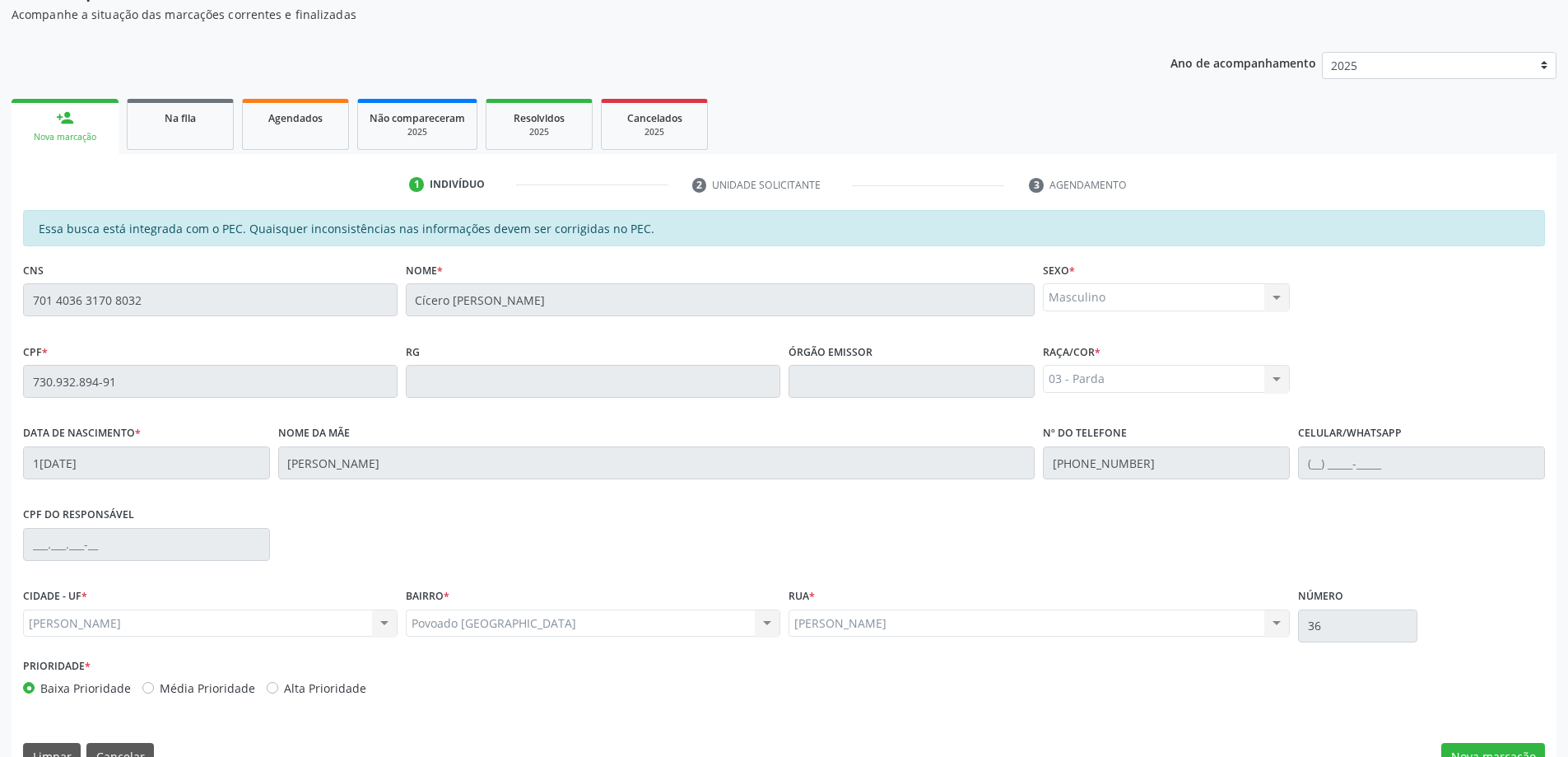
scroll to position [206, 0]
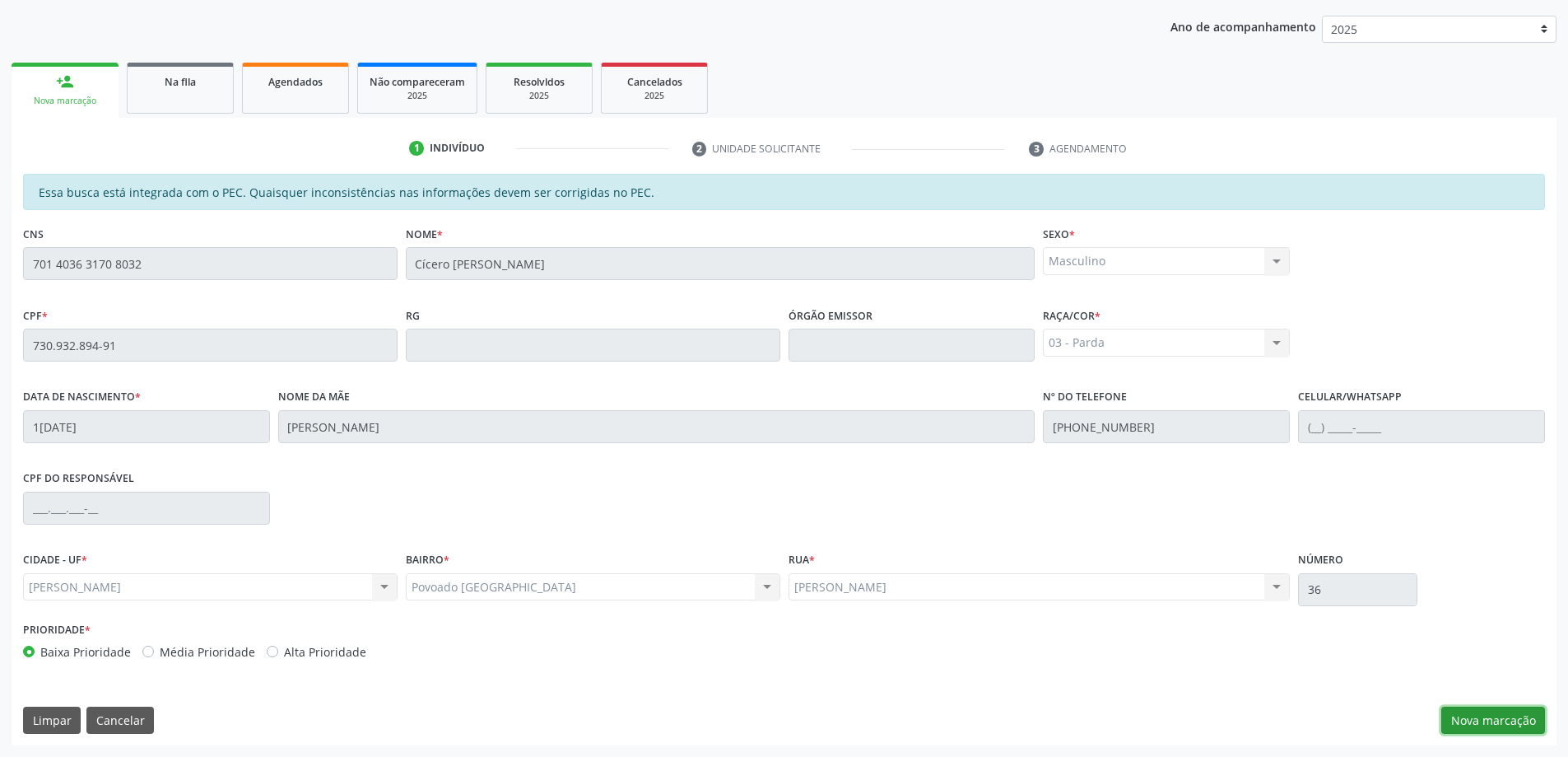
click at [1485, 726] on button "Nova marcação" at bounding box center [1493, 720] width 104 height 28
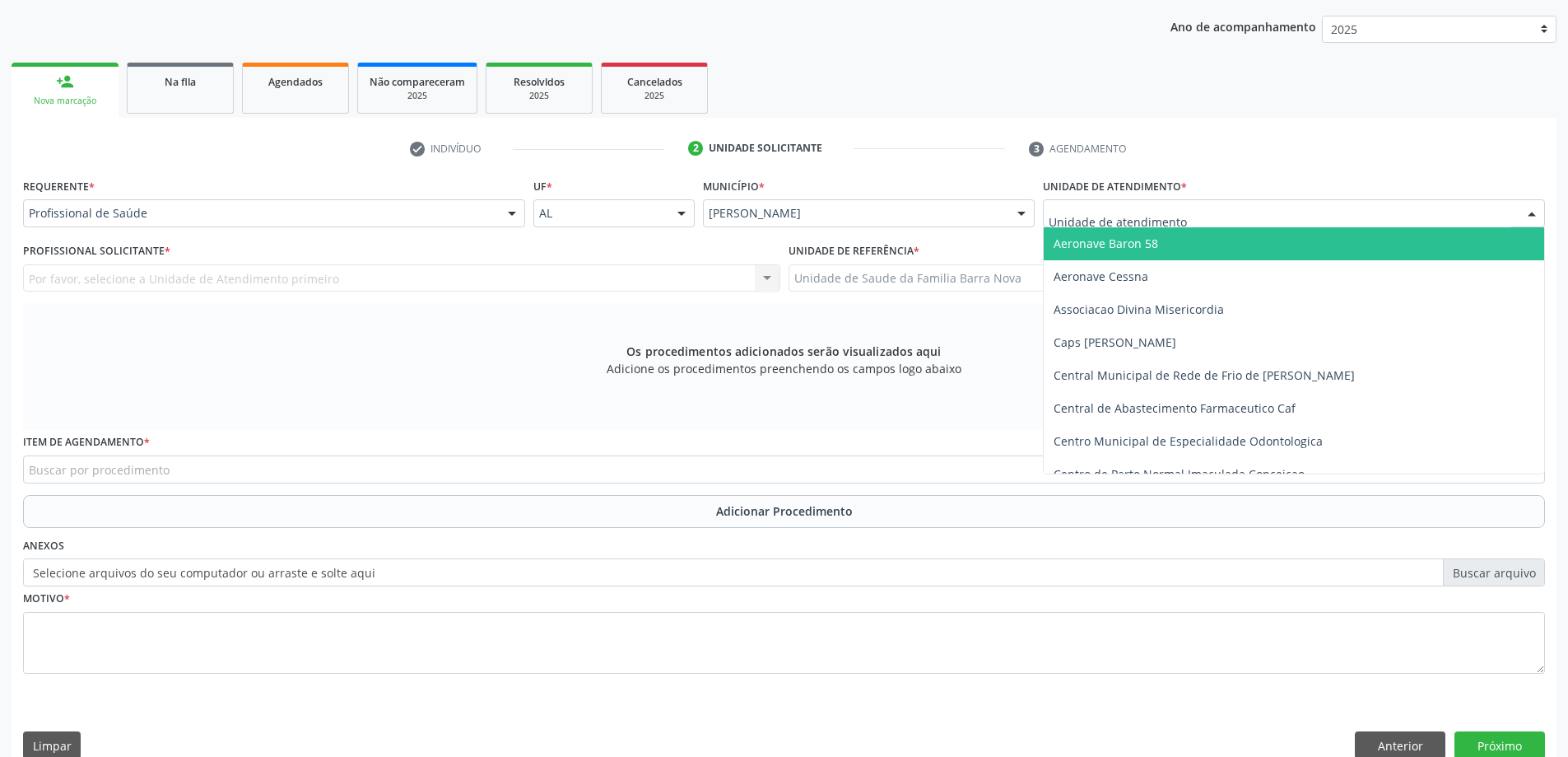
click at [1110, 200] on div at bounding box center [1294, 213] width 502 height 28
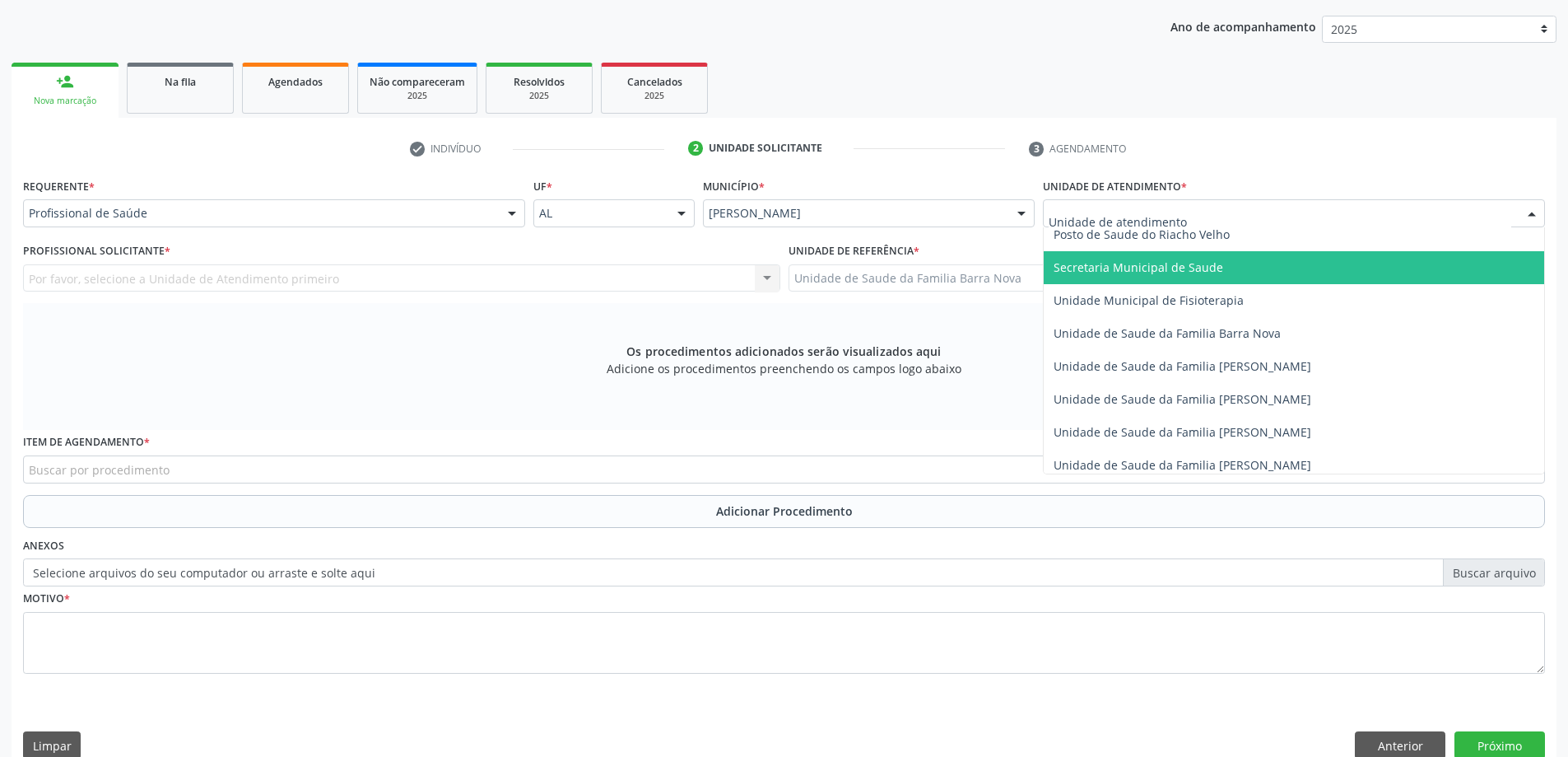
scroll to position [823, 0]
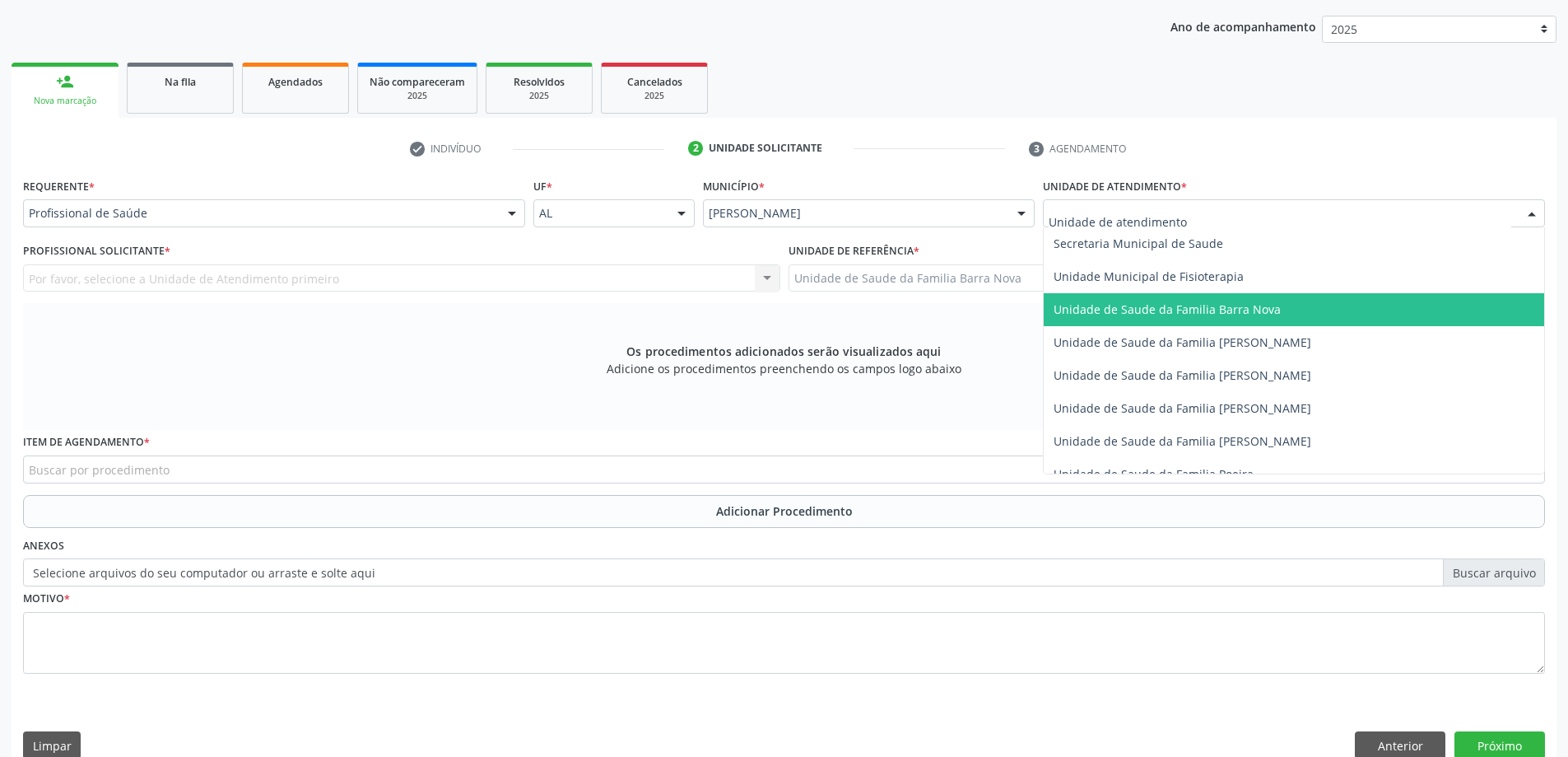
click at [1207, 306] on span "Unidade de Saude da Familia Barra Nova" at bounding box center [1167, 309] width 227 height 15
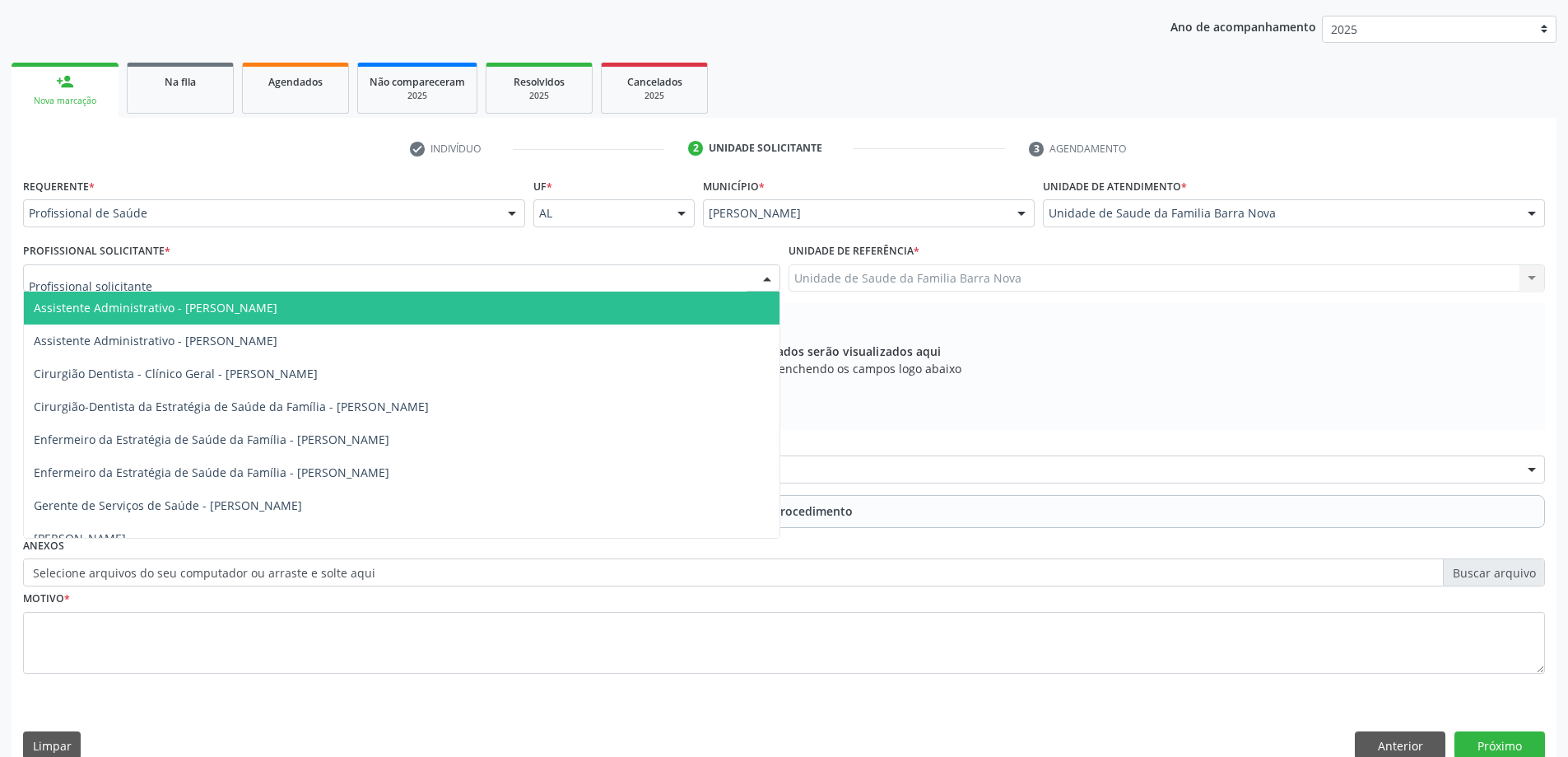
click at [606, 277] on div at bounding box center [402, 278] width 758 height 28
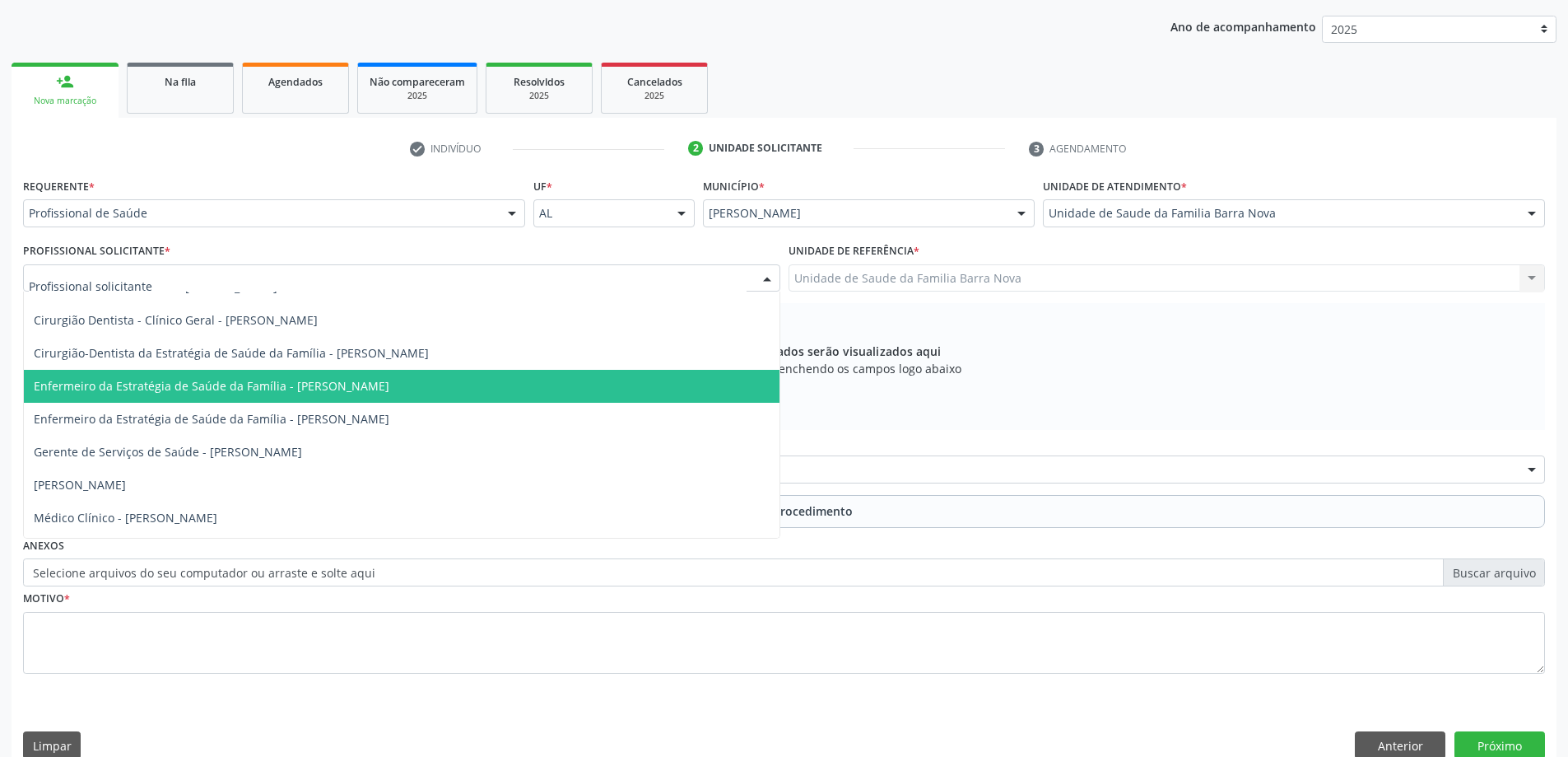
scroll to position [83, 0]
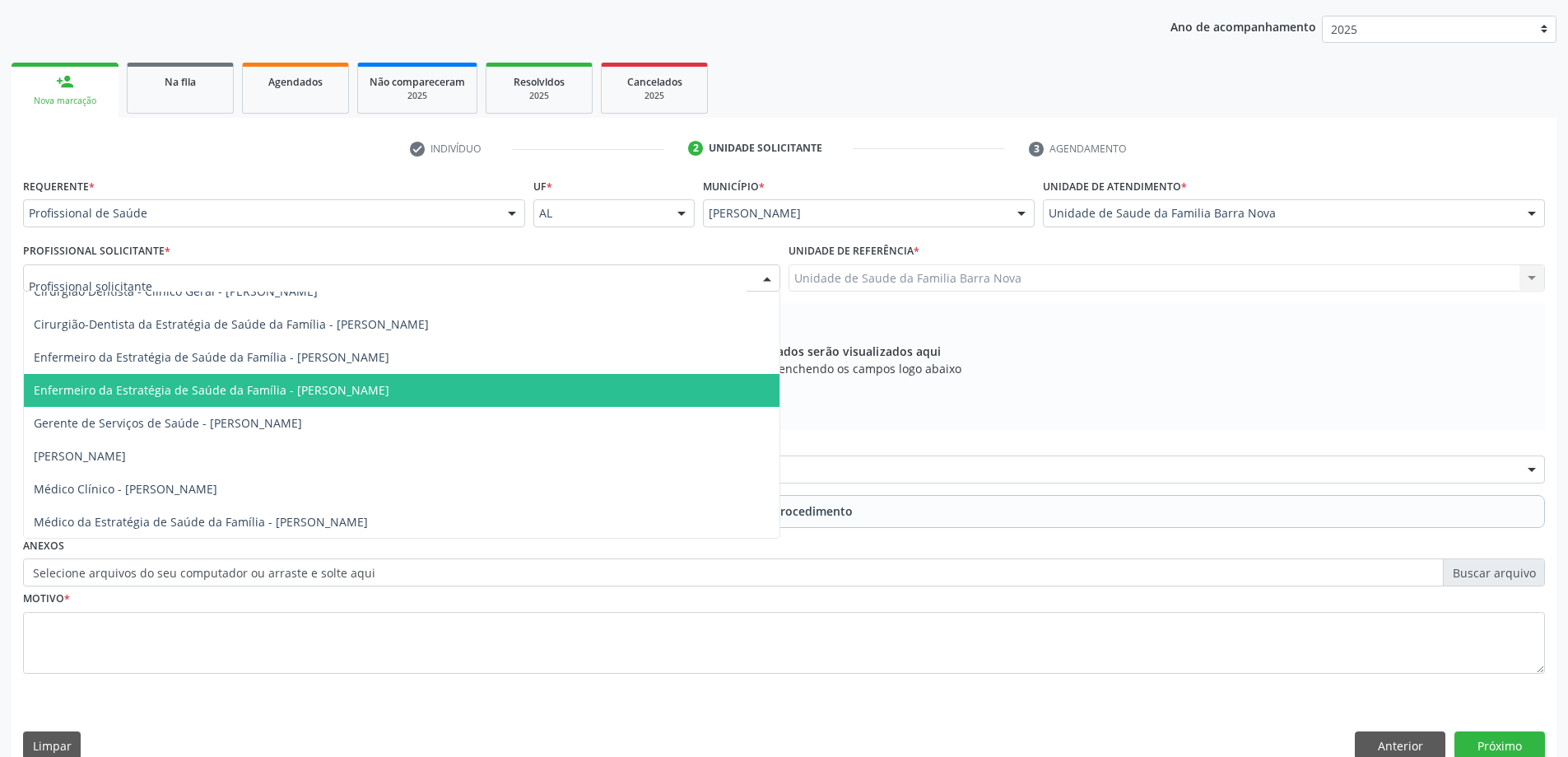
click at [581, 376] on span "Enfermeiro da Estratégia de Saúde da Família - [PERSON_NAME]" at bounding box center [402, 391] width 756 height 33
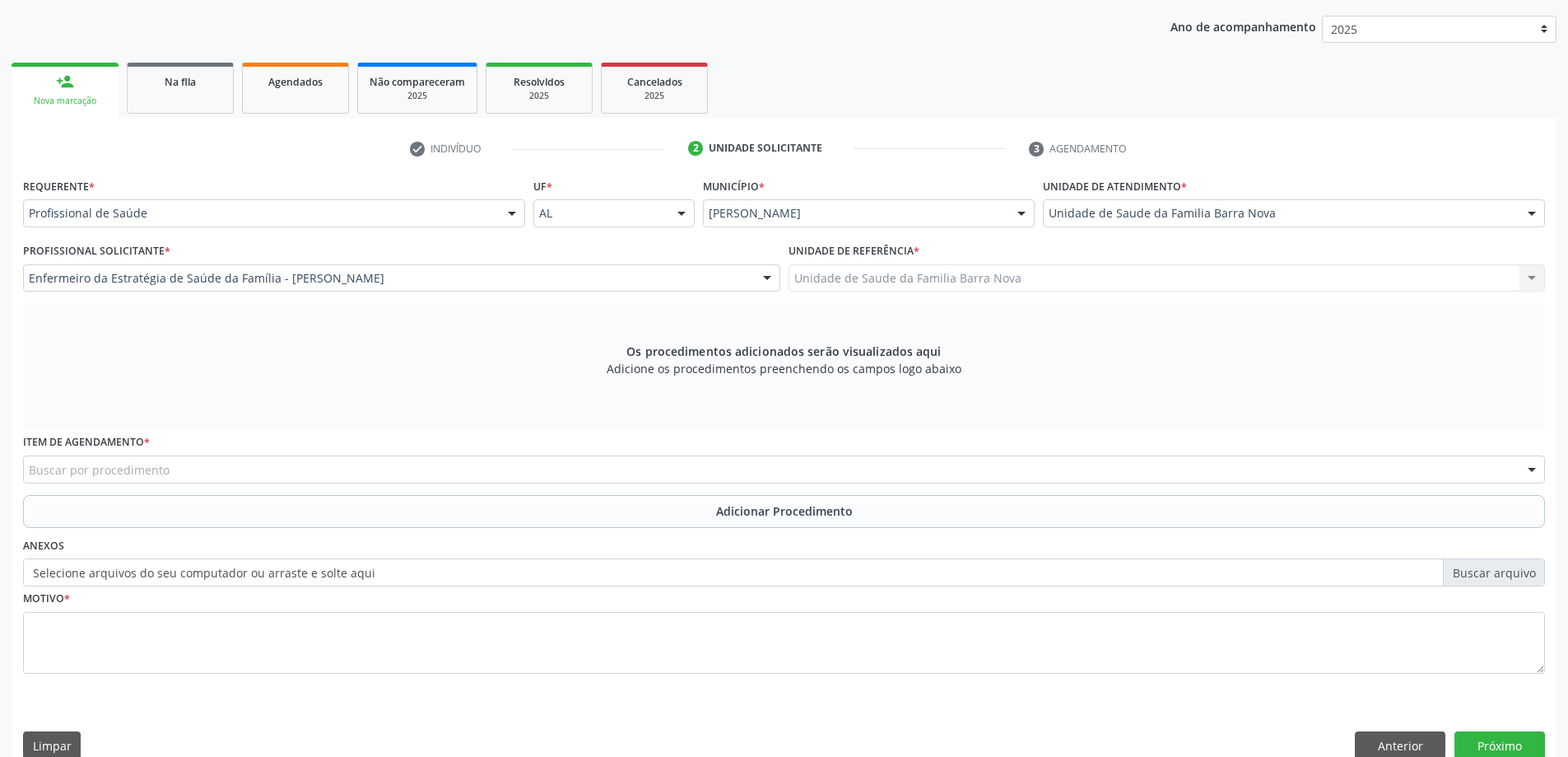
click at [419, 467] on div "Buscar por procedimento" at bounding box center [784, 469] width 1522 height 28
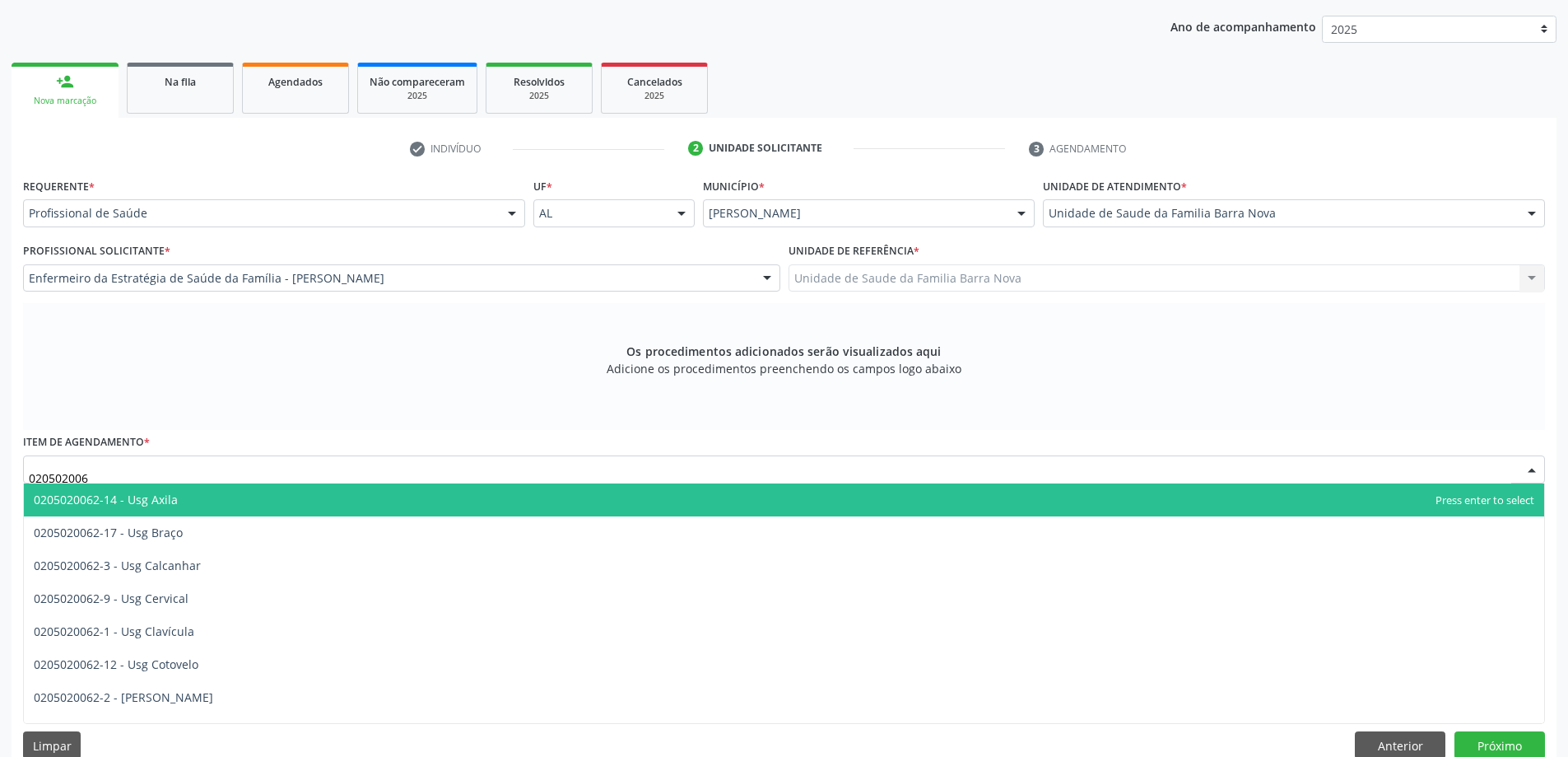
type input "0205020062"
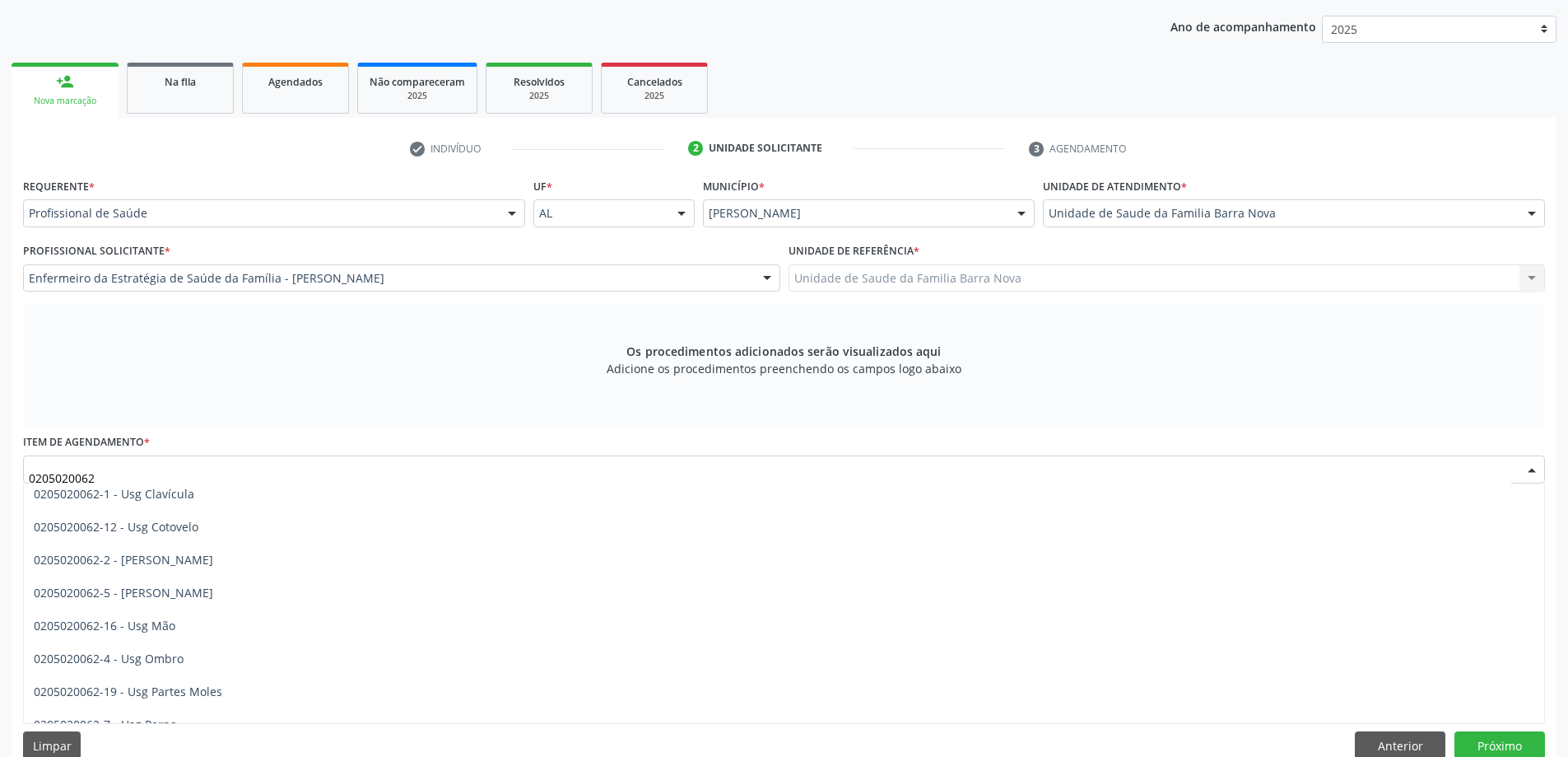
scroll to position [164, 0]
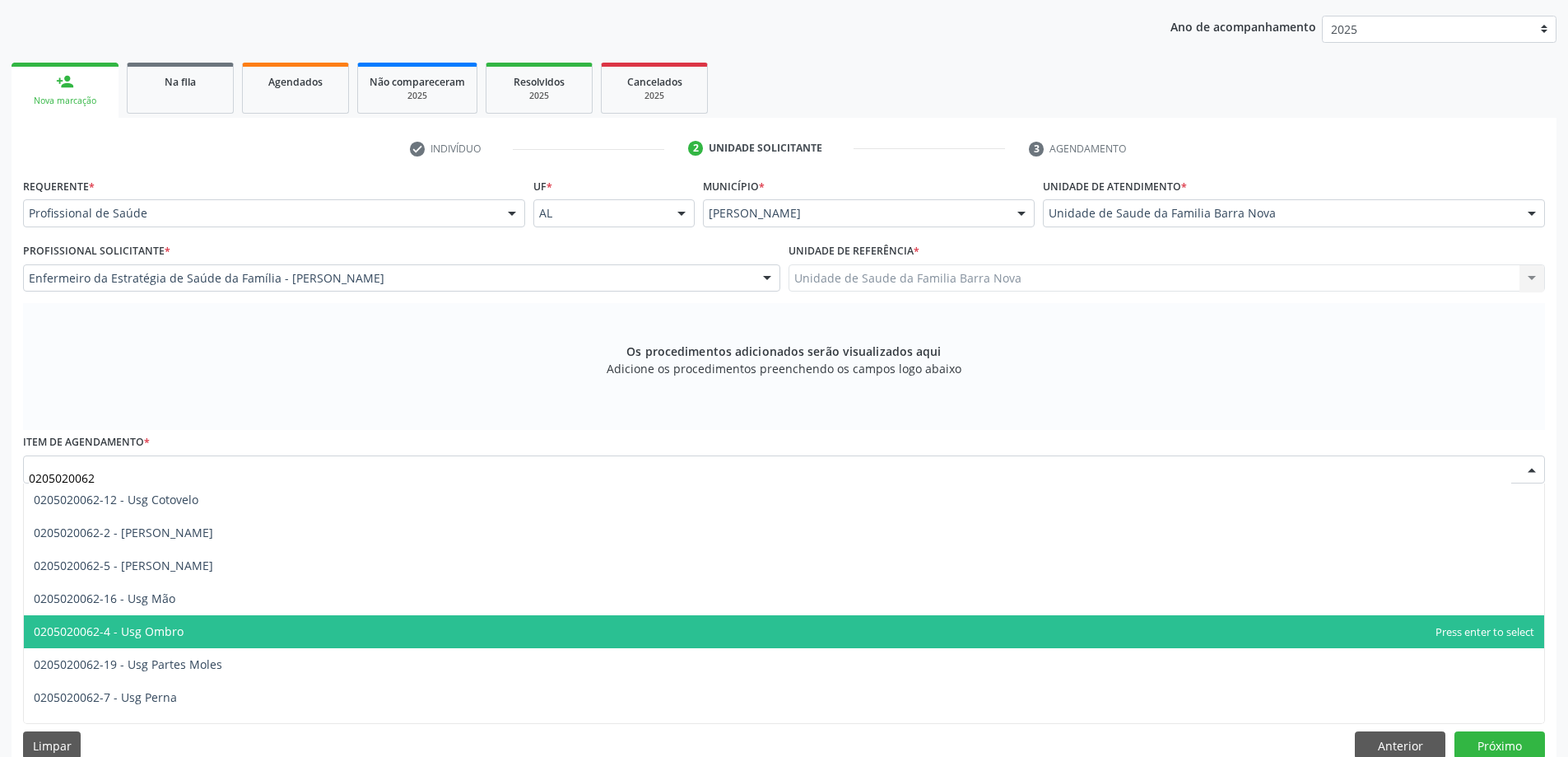
click at [256, 633] on span "0205020062-4 - Usg Ombro" at bounding box center [784, 631] width 1521 height 33
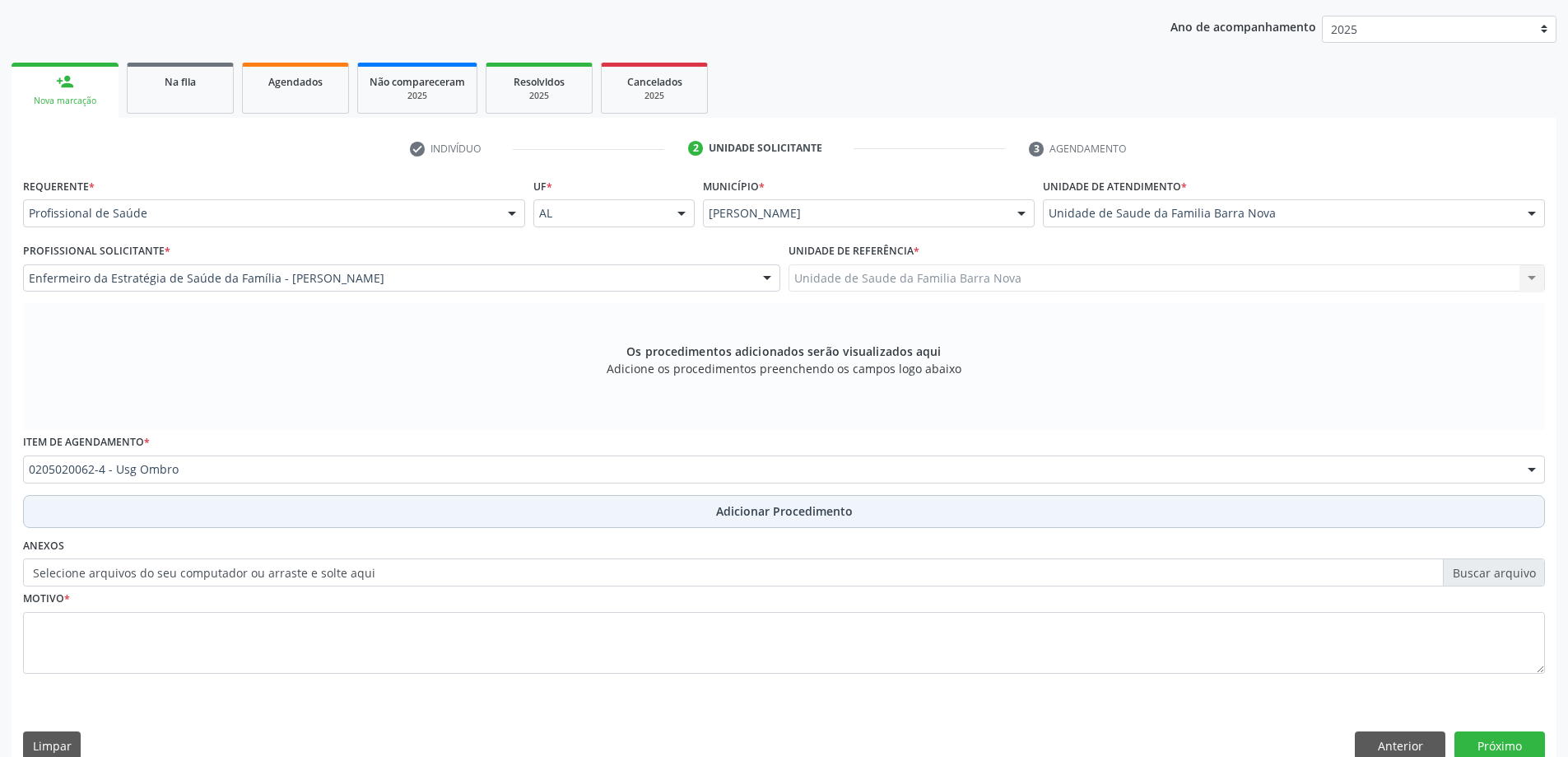
click at [746, 511] on span "Adicionar Procedimento" at bounding box center [784, 511] width 137 height 17
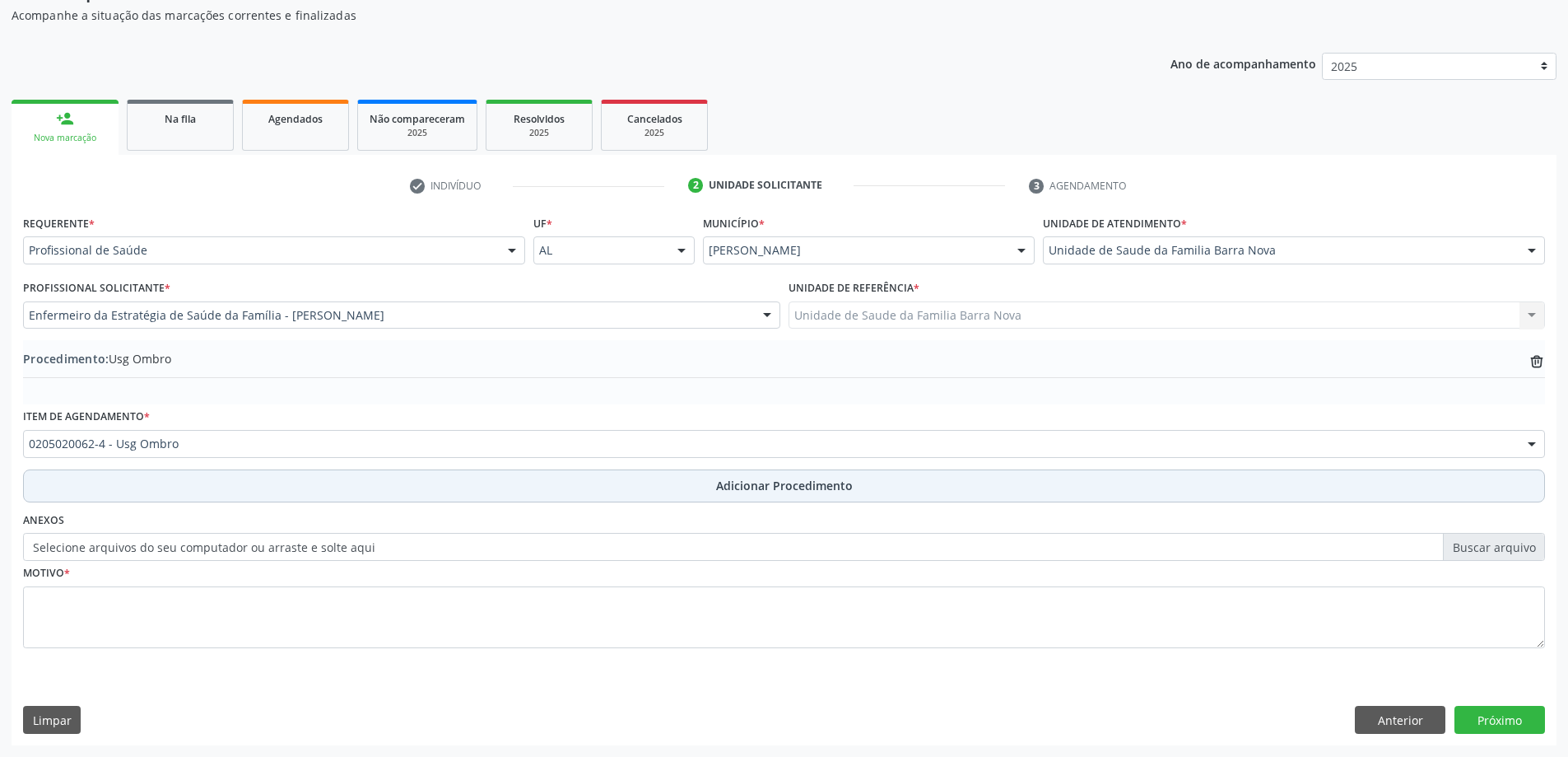
scroll to position [169, 0]
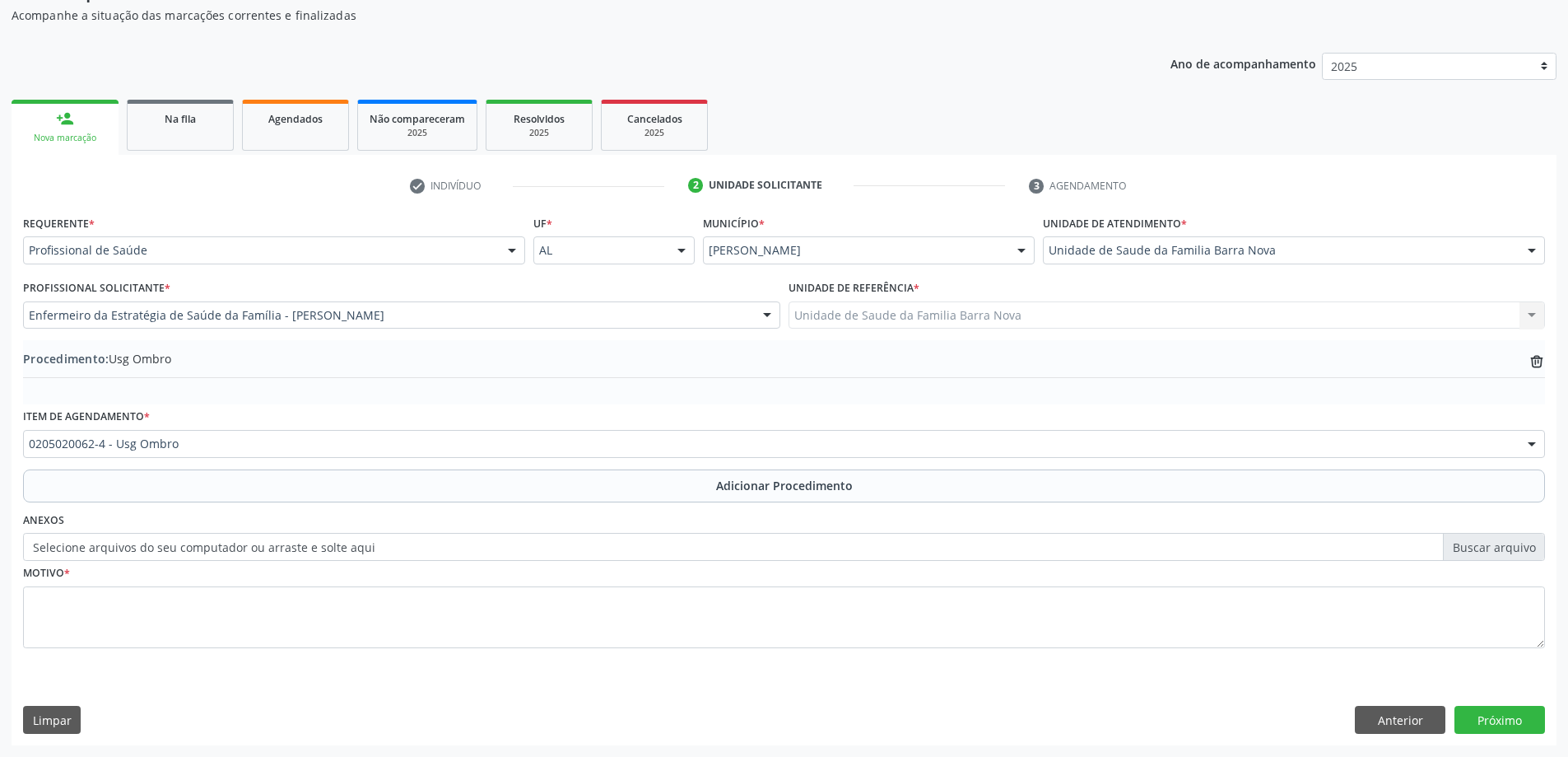
click at [1491, 551] on label "Selecione arquivos do seu computador ou arraste e solte aqui" at bounding box center [784, 546] width 1522 height 28
click at [1491, 551] on input "Selecione arquivos do seu computador ou arraste e solte aqui" at bounding box center [784, 546] width 1522 height 28
type input "C:\fakepath\WhatsApp Image 2[DATE]9.59.23.jpeg"
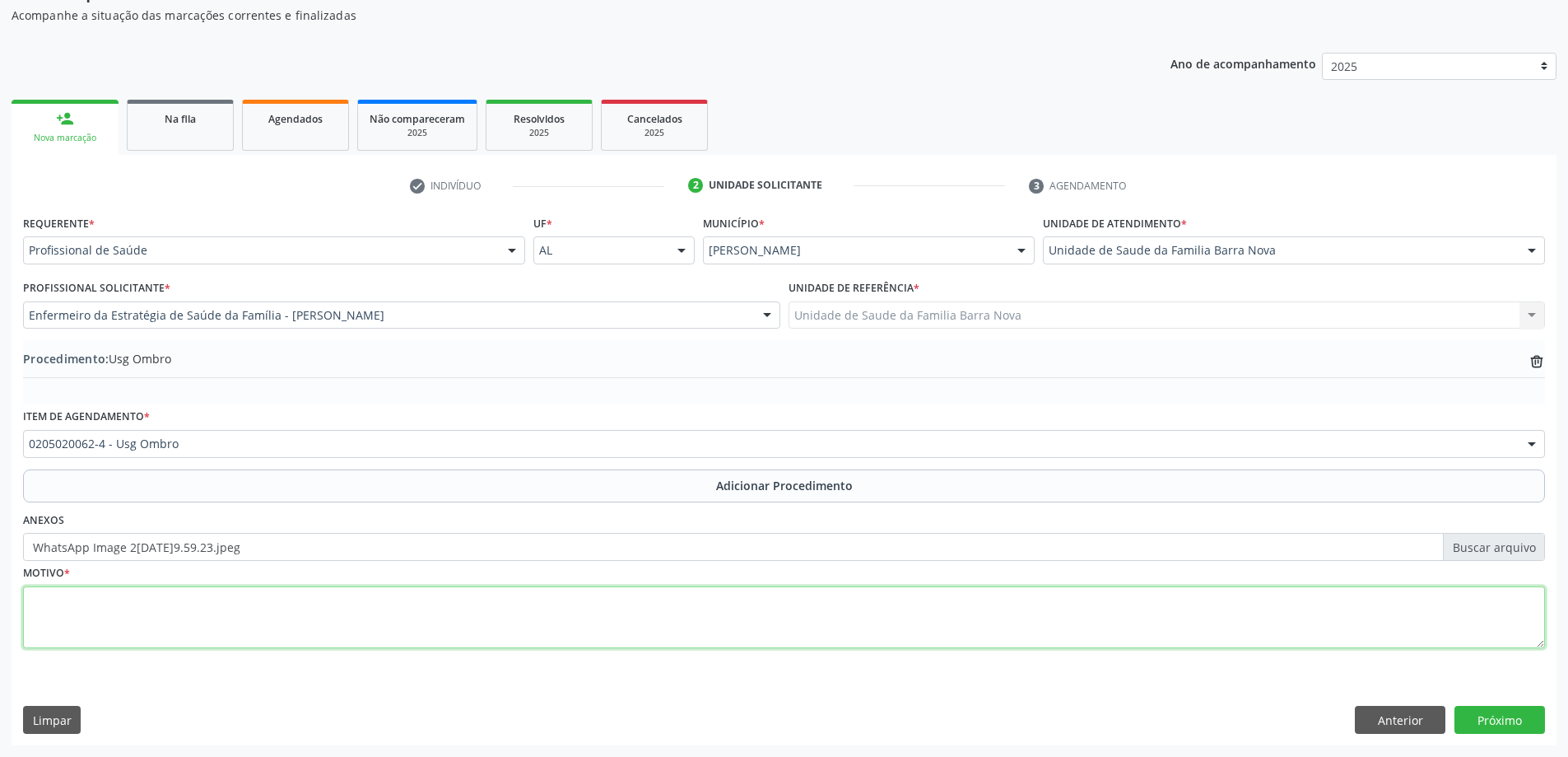
click at [563, 606] on textarea at bounding box center [784, 617] width 1522 height 63
type textarea "DOR EM OMBRO ESQUERDO / DIFICULDADE DE MOVIMENTAÇÃO."
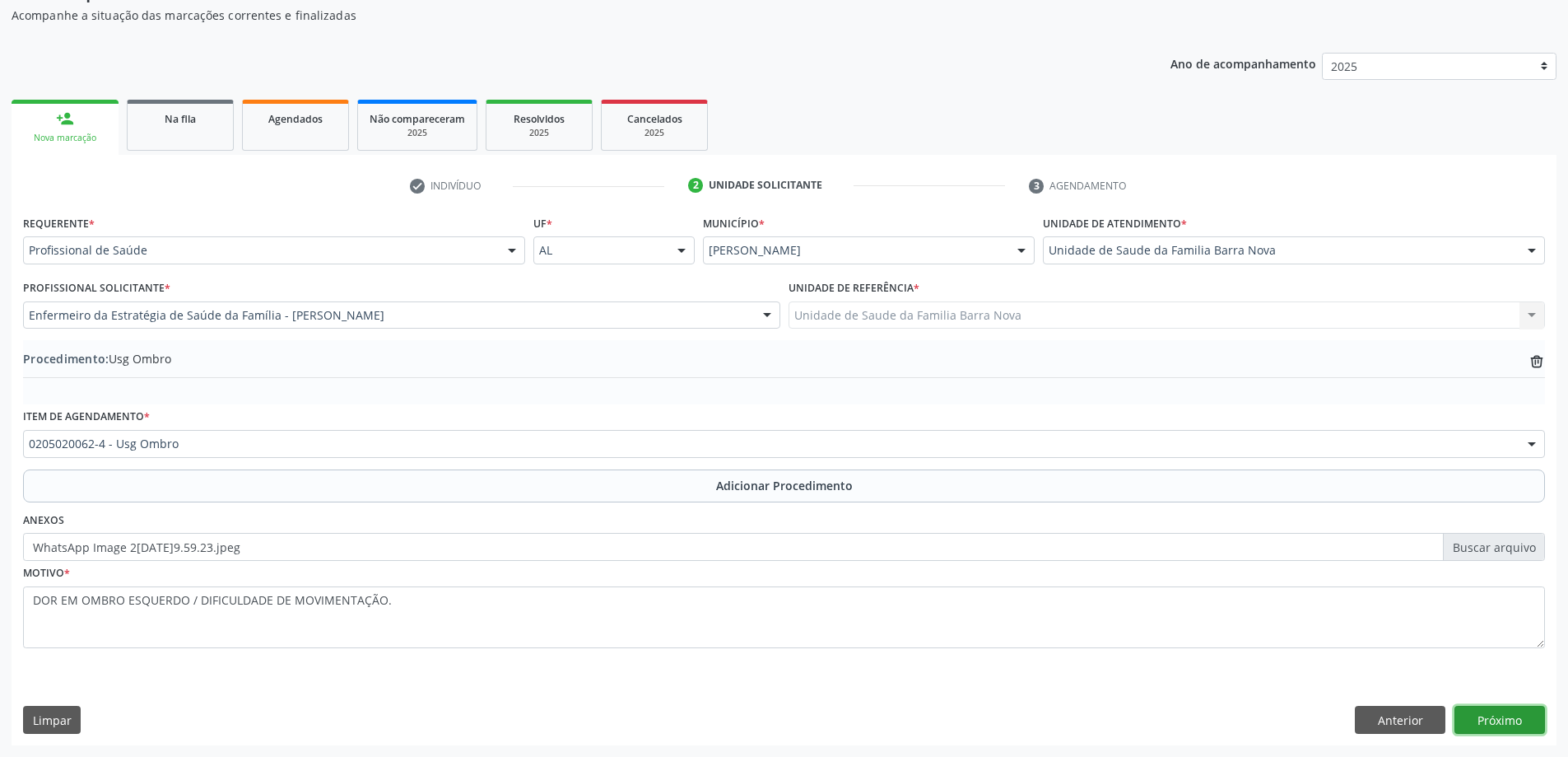
click at [1487, 720] on button "Próximo" at bounding box center [1499, 719] width 90 height 28
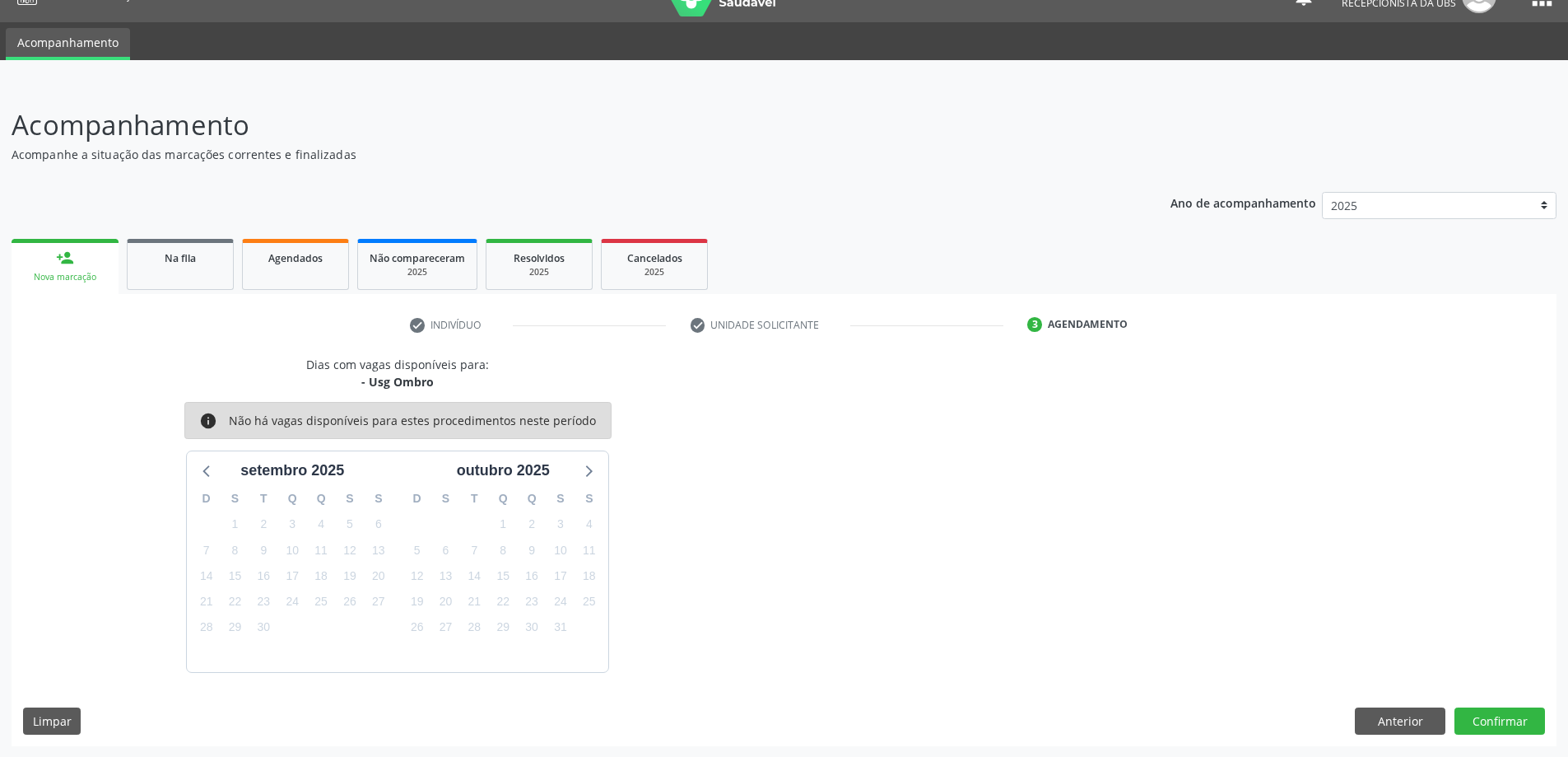
scroll to position [31, 0]
click at [1497, 723] on button "Confirmar" at bounding box center [1499, 720] width 90 height 28
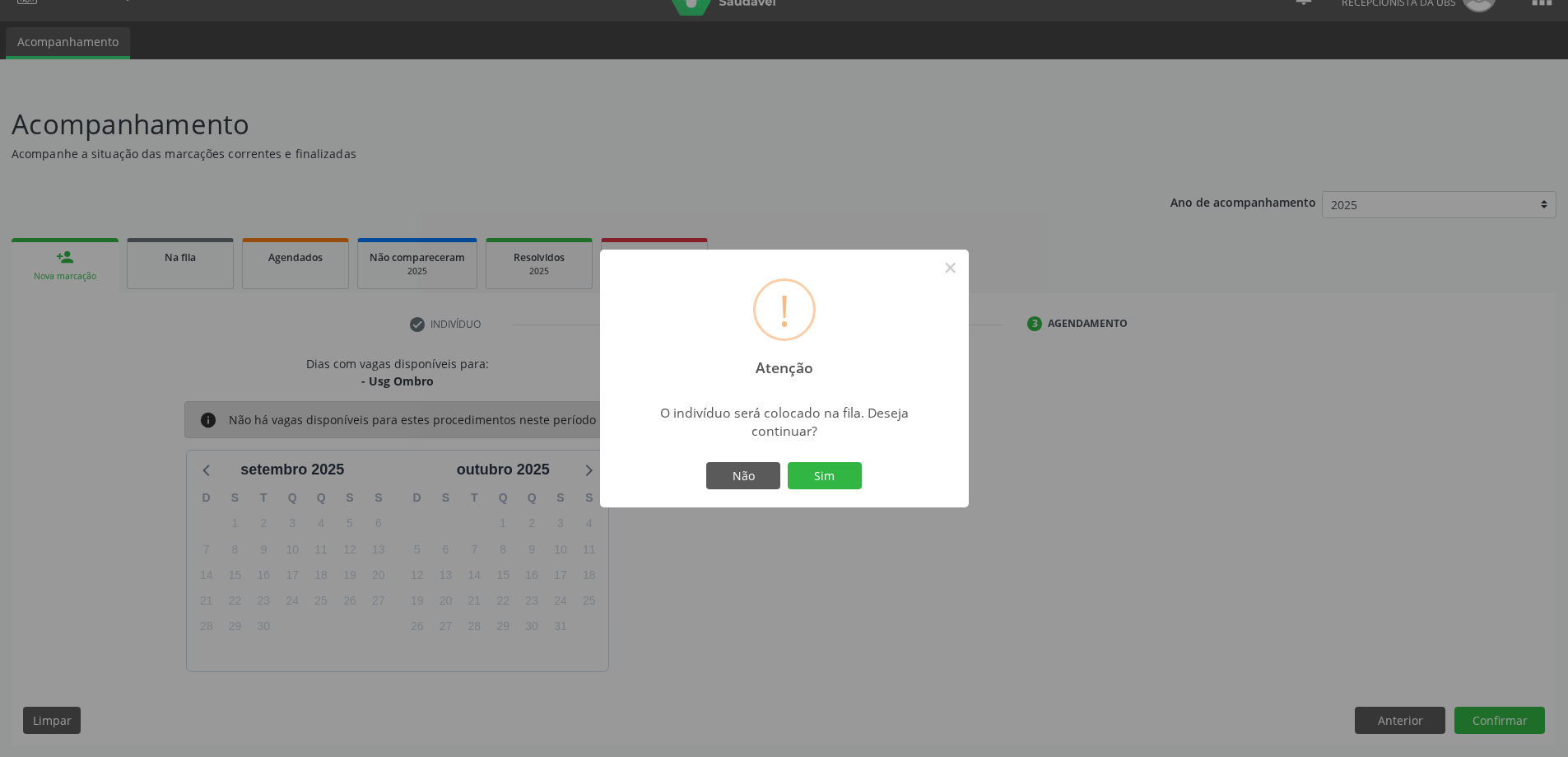
click at [834, 467] on button "Sim" at bounding box center [825, 476] width 74 height 28
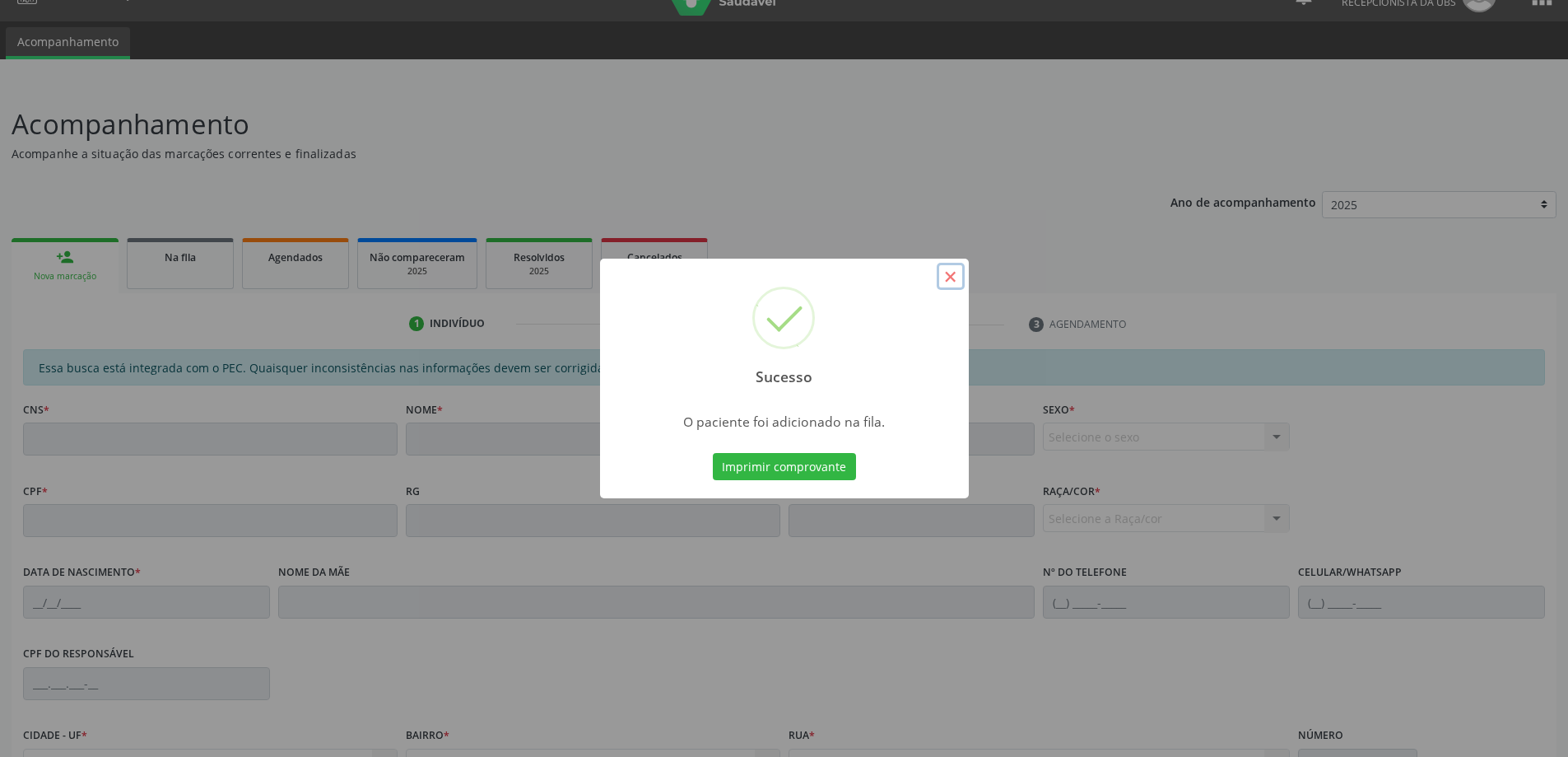
click at [956, 280] on button "×" at bounding box center [950, 276] width 28 height 28
